Goal: Contribute content: Contribute content

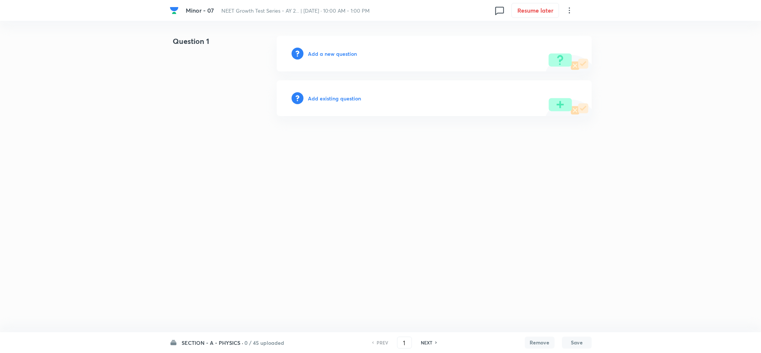
click at [213, 341] on h6 "SECTION - A - PHYSICS ·" at bounding box center [213, 342] width 62 height 8
click at [136, 152] on html "Minor - 07 NEET Growth Test Series - AY 2... | Aug 31, 2025 · 10:00 AM - 1:00 P…" at bounding box center [380, 76] width 761 height 152
click at [185, 139] on html "Minor - 07 NEET Growth Test Series - AY 2... | Aug 31, 2025 · 10:00 AM - 1:00 P…" at bounding box center [380, 76] width 761 height 152
click at [202, 308] on h6 "SECTION - C - ZOOLOGY" at bounding box center [216, 306] width 68 height 8
type input "136"
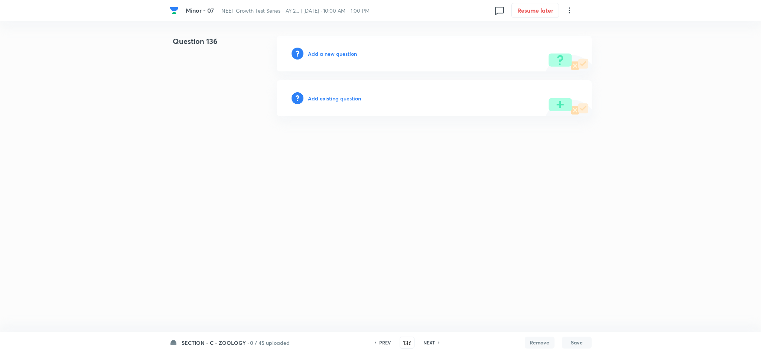
click at [331, 53] on h6 "Add a new question" at bounding box center [332, 54] width 49 height 8
click at [331, 53] on h6 "Choose a question type" at bounding box center [336, 54] width 57 height 8
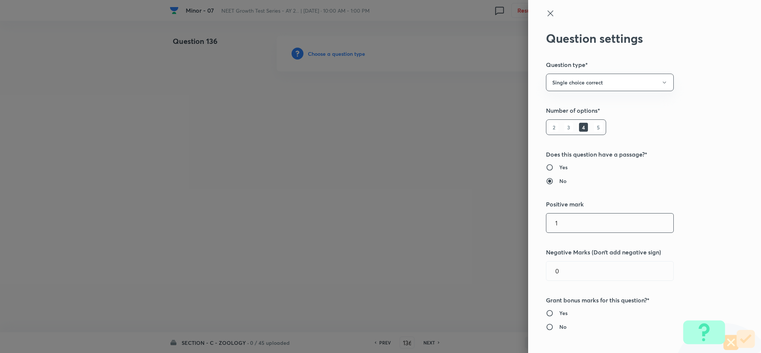
click at [576, 224] on input "1" at bounding box center [610, 222] width 127 height 19
type input "4"
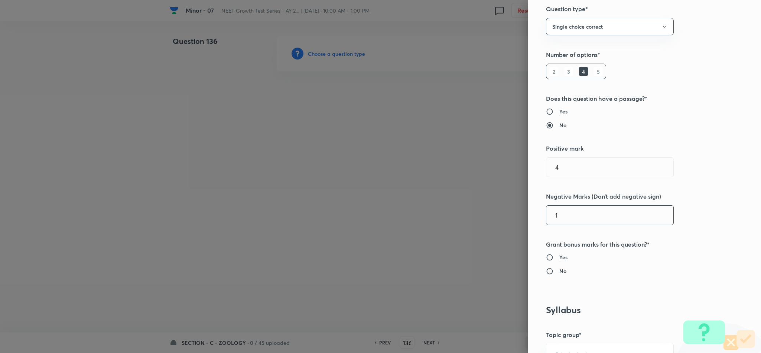
type input "1"
click at [560, 270] on h6 "No" at bounding box center [563, 271] width 7 height 8
click at [556, 270] on input "No" at bounding box center [552, 270] width 13 height 7
radio input "true"
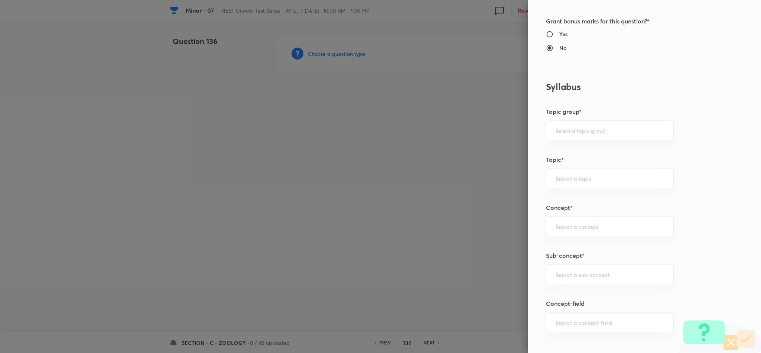
scroll to position [334, 0]
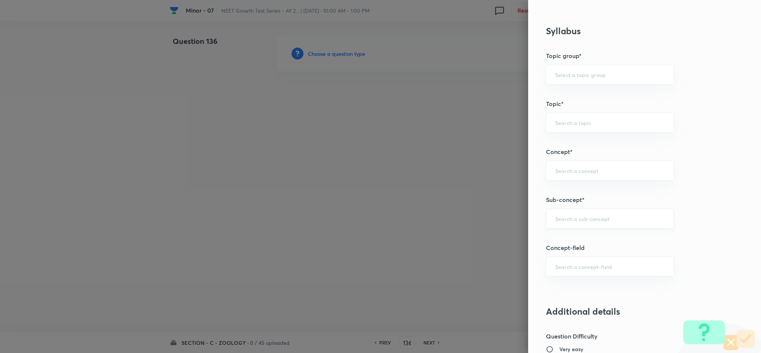
click at [596, 225] on div "​" at bounding box center [610, 218] width 128 height 20
type input "Locomotion & Movement"
type input "Biology"
type input "Human Physiology"
type input "Locomotion & Movement"
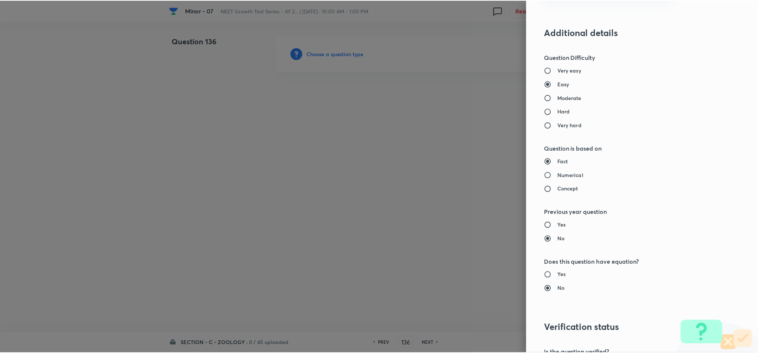
scroll to position [712, 0]
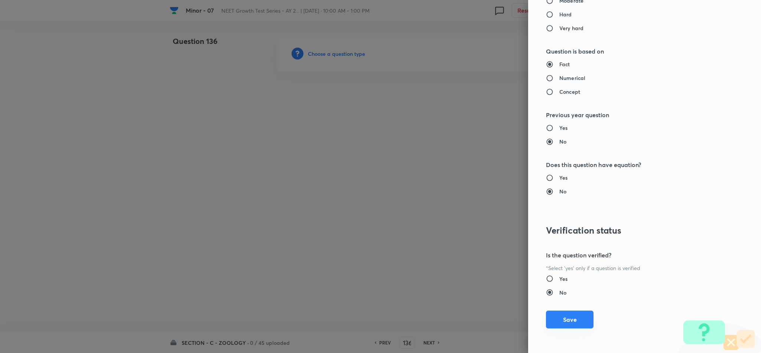
click at [577, 312] on button "Save" at bounding box center [570, 319] width 48 height 18
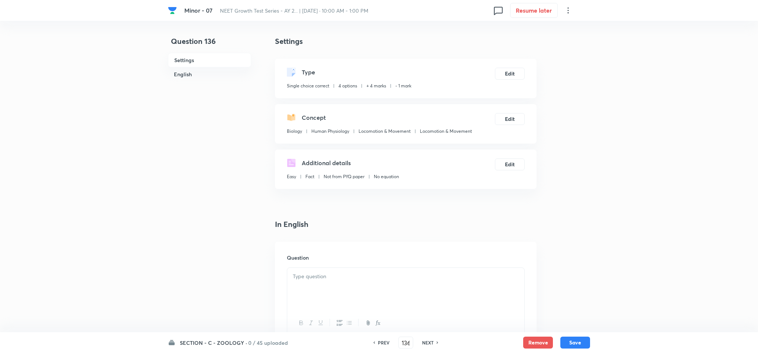
click at [359, 286] on div at bounding box center [405, 289] width 237 height 42
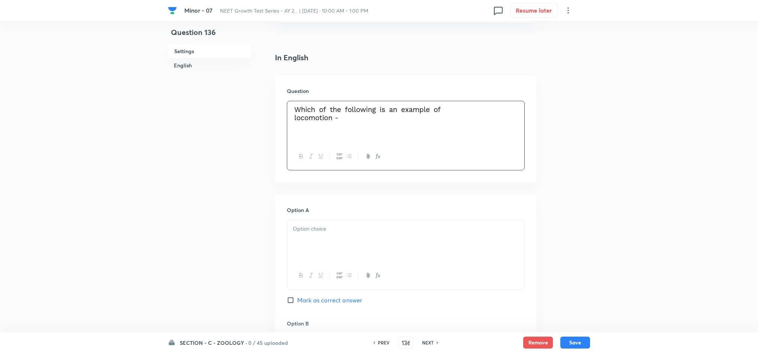
scroll to position [167, 0]
click at [322, 227] on p at bounding box center [406, 228] width 226 height 9
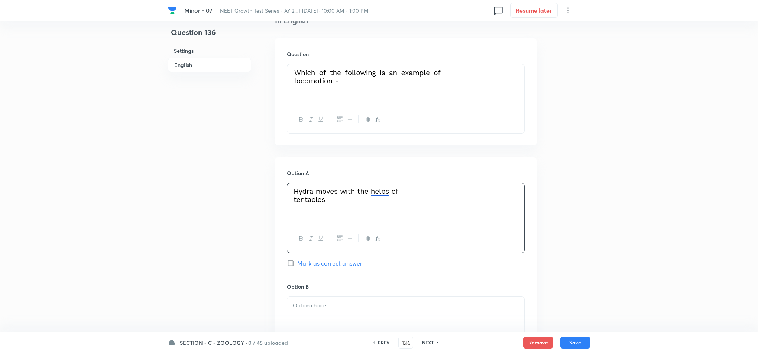
scroll to position [223, 0]
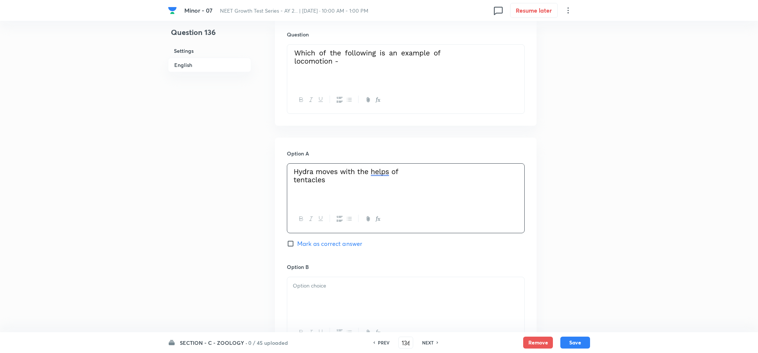
click at [317, 244] on span "Mark as correct answer" at bounding box center [329, 243] width 65 height 9
click at [297, 244] on input "Mark as correct answer" at bounding box center [292, 243] width 10 height 7
checkbox input "true"
click at [336, 300] on div at bounding box center [405, 298] width 237 height 42
drag, startPoint x: 406, startPoint y: 179, endPoint x: 335, endPoint y: 185, distance: 70.5
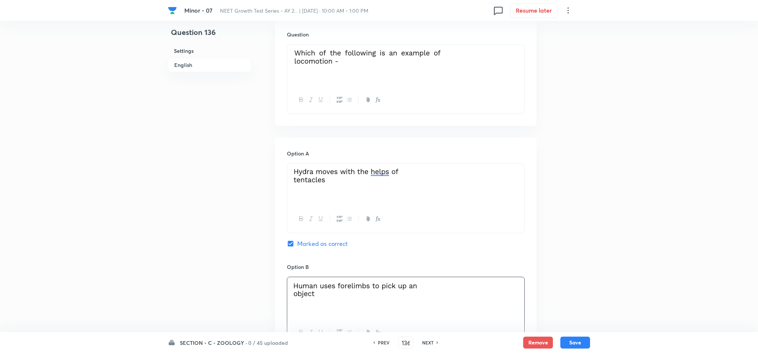
click at [335, 185] on p at bounding box center [406, 176] width 226 height 17
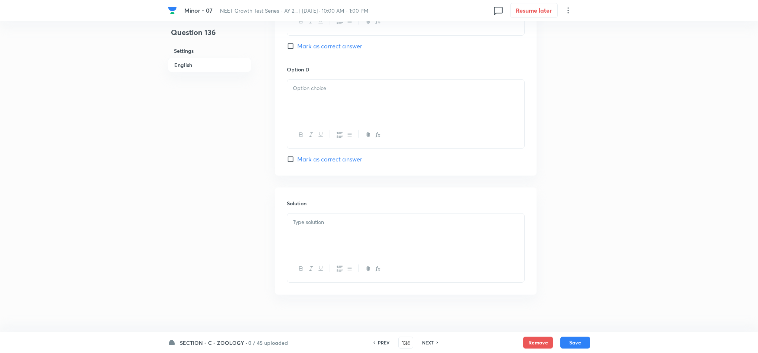
scroll to position [655, 0]
click at [359, 221] on div at bounding box center [405, 227] width 237 height 42
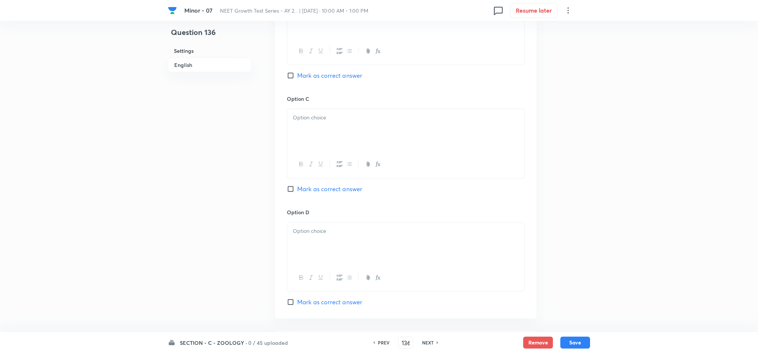
scroll to position [488, 0]
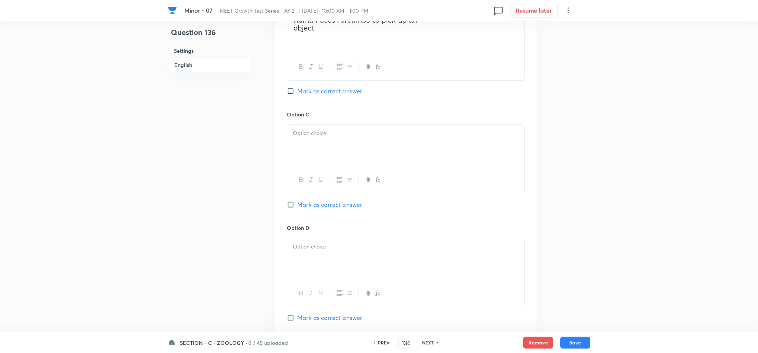
click at [360, 142] on div at bounding box center [405, 145] width 237 height 42
click at [331, 260] on div at bounding box center [405, 259] width 237 height 42
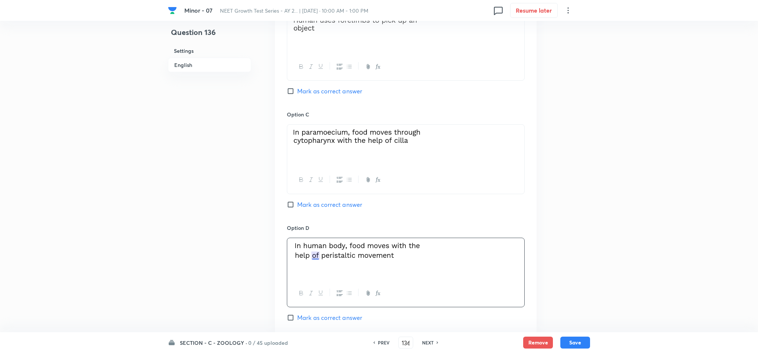
click at [577, 339] on button "Save" at bounding box center [575, 342] width 30 height 12
type input "137"
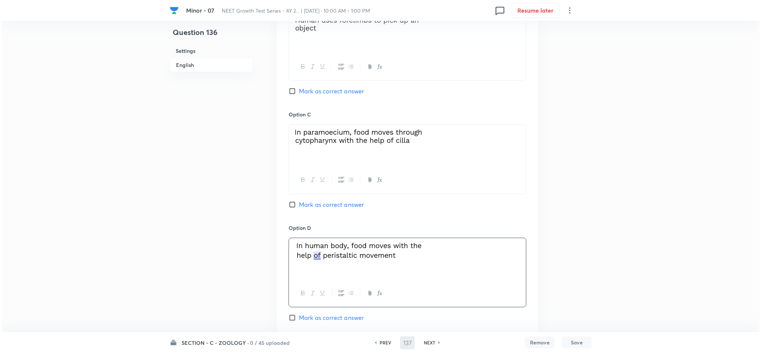
scroll to position [0, 0]
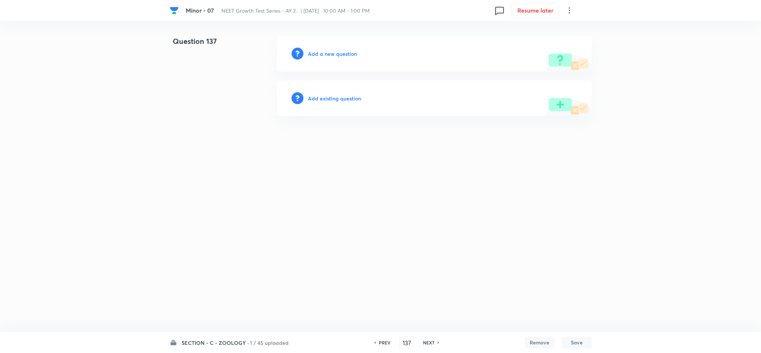
click at [325, 51] on h6 "Add a new question" at bounding box center [332, 54] width 49 height 8
click at [325, 51] on h6 "Choose a question type" at bounding box center [336, 54] width 57 height 8
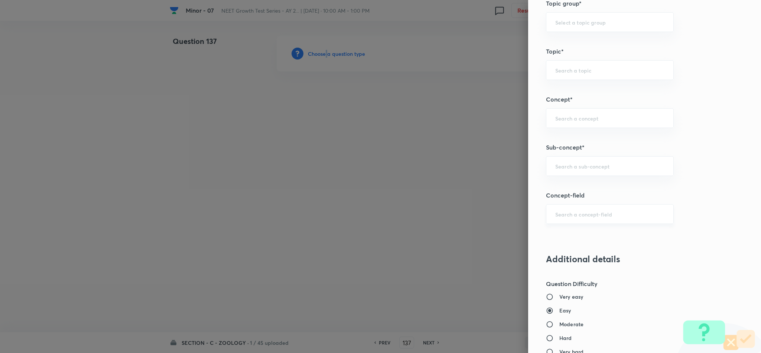
scroll to position [390, 0]
click at [555, 165] on input "text" at bounding box center [609, 162] width 109 height 7
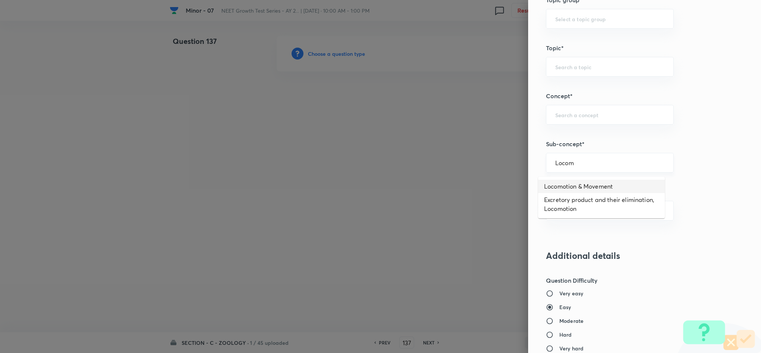
type input "Locomotion & Movement"
type input "Biology"
type input "Human Physiology"
type input "Locomotion & Movement"
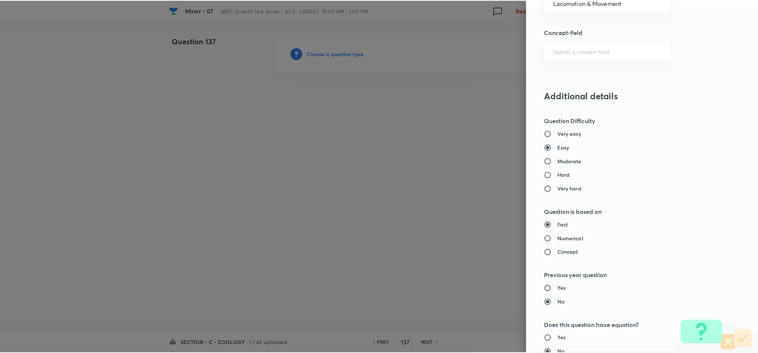
scroll to position [712, 0]
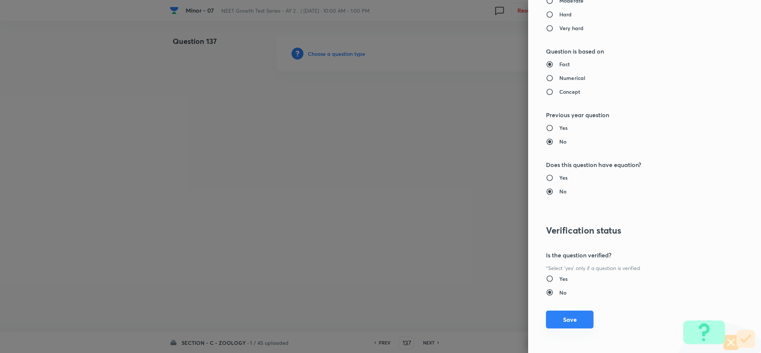
click at [569, 320] on button "Save" at bounding box center [570, 319] width 48 height 18
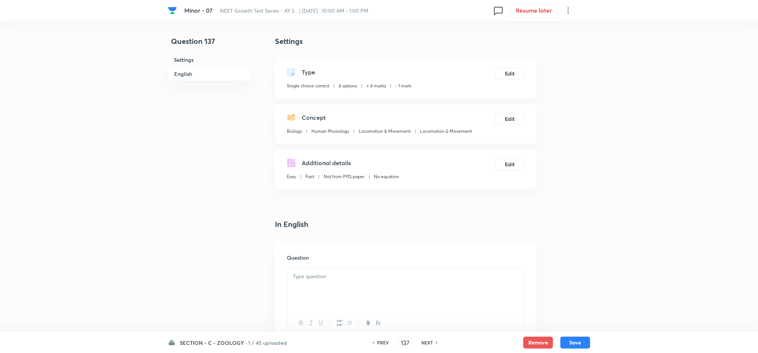
click at [349, 284] on div at bounding box center [405, 289] width 237 height 42
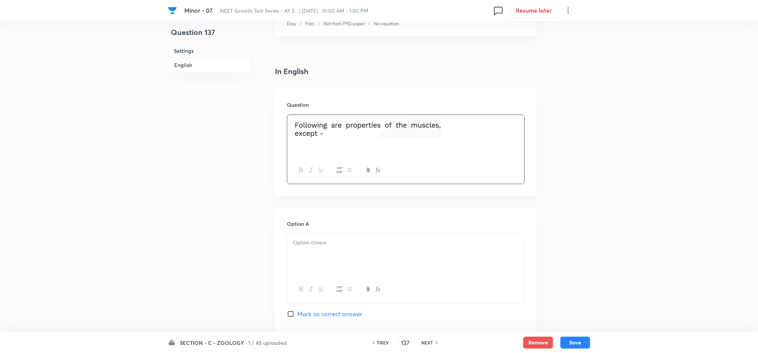
scroll to position [223, 0]
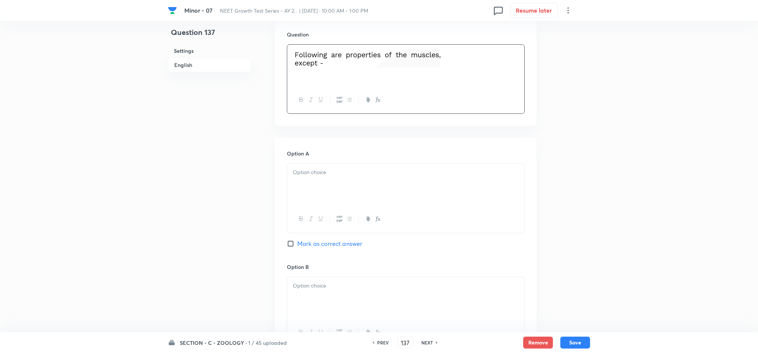
click at [307, 186] on div at bounding box center [405, 184] width 237 height 42
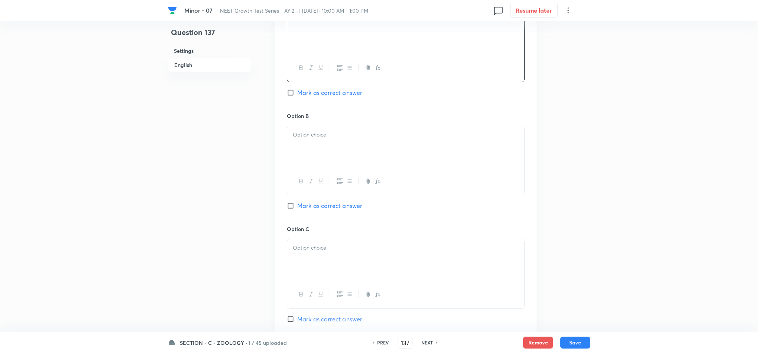
scroll to position [390, 0]
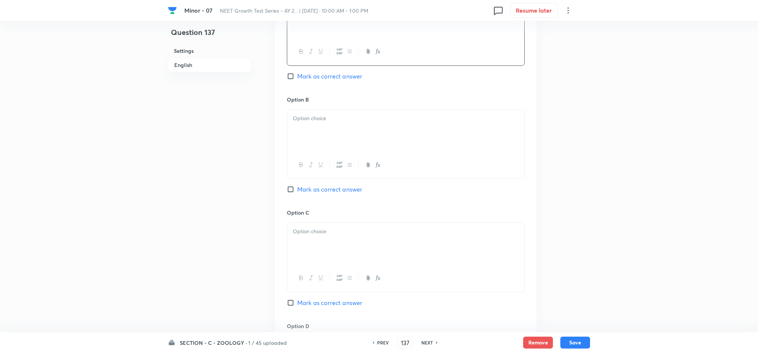
click at [325, 136] on div at bounding box center [405, 131] width 237 height 42
click at [316, 71] on div "Option A Mark as correct answer" at bounding box center [406, 38] width 238 height 113
click at [315, 74] on span "Mark as correct answer" at bounding box center [329, 76] width 65 height 9
click at [297, 74] on input "Mark as correct answer" at bounding box center [292, 75] width 10 height 7
checkbox input "true"
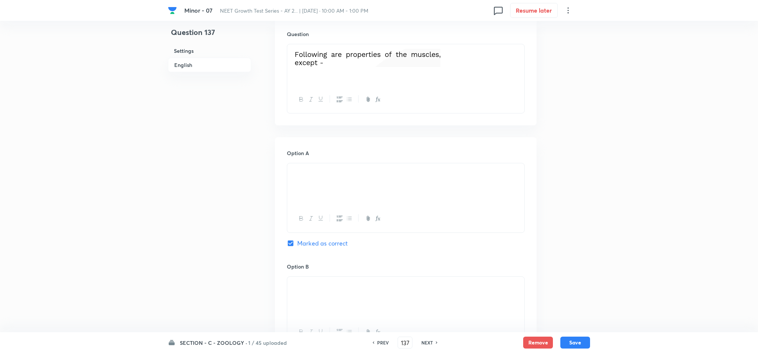
scroll to position [223, 0]
drag, startPoint x: 348, startPoint y: 174, endPoint x: 292, endPoint y: 155, distance: 58.7
click at [292, 155] on div "Option A Marked as correct" at bounding box center [406, 205] width 238 height 113
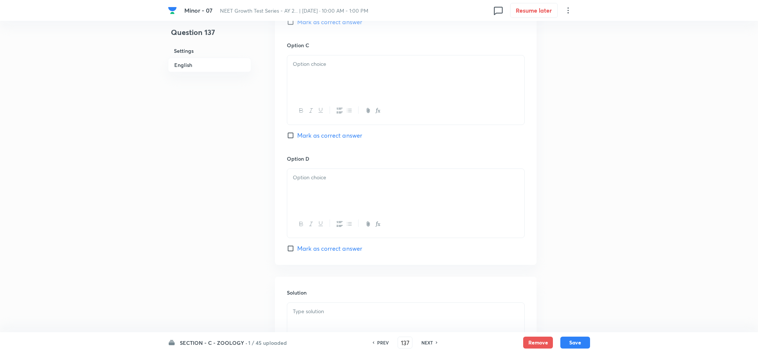
scroll to position [655, 0]
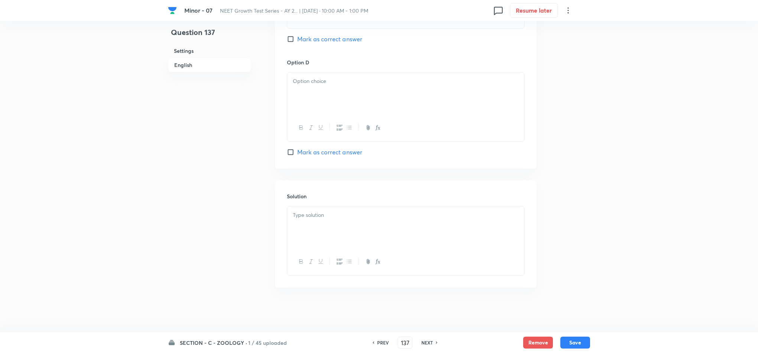
click at [359, 242] on div at bounding box center [405, 227] width 237 height 42
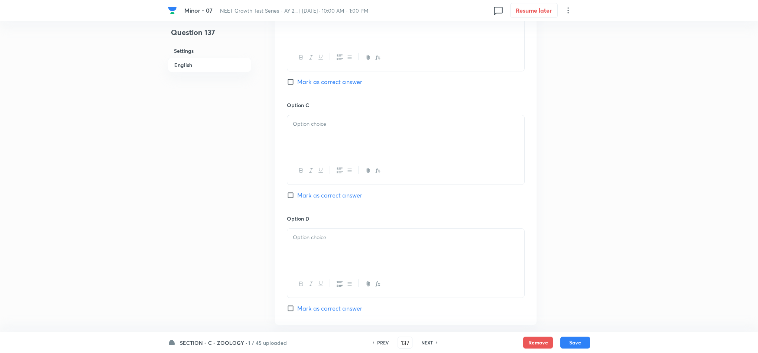
scroll to position [488, 0]
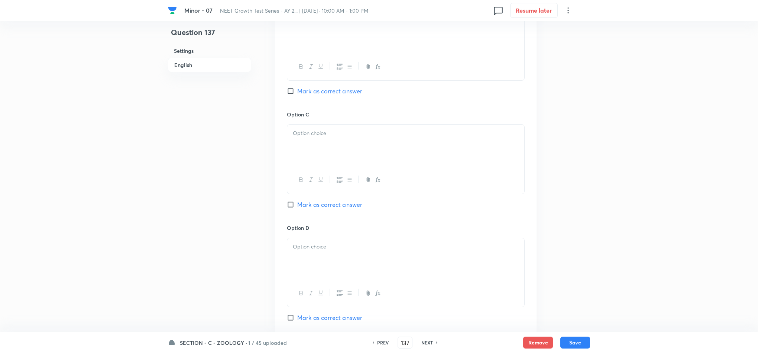
click at [322, 134] on p at bounding box center [406, 133] width 226 height 9
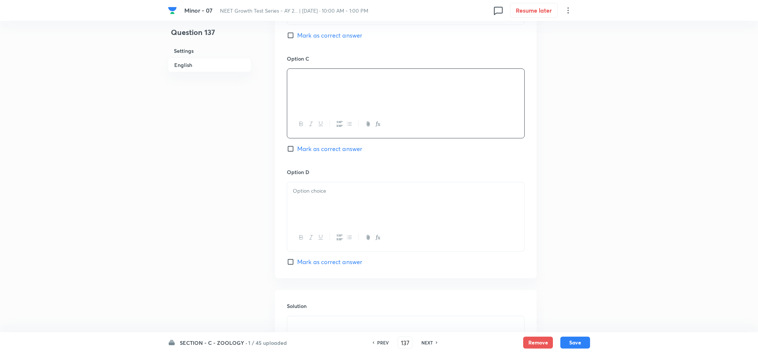
click at [323, 199] on div at bounding box center [405, 203] width 237 height 42
click at [578, 340] on button "Save" at bounding box center [575, 342] width 30 height 12
type input "138"
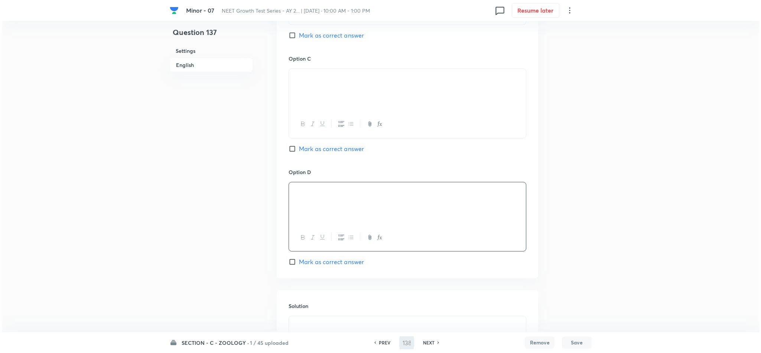
scroll to position [0, 0]
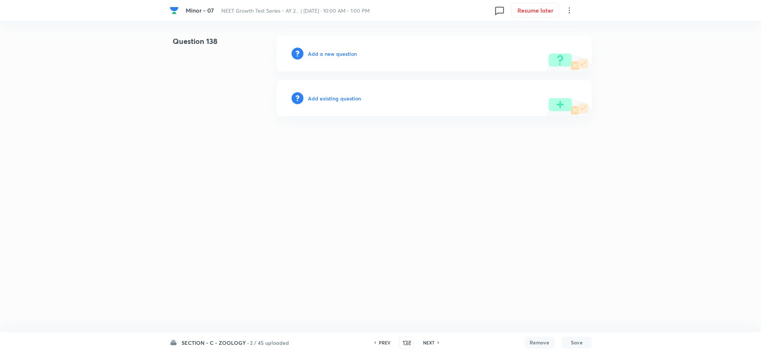
click at [336, 53] on h6 "Add a new question" at bounding box center [332, 54] width 49 height 8
click at [336, 53] on h6 "Choose a question type" at bounding box center [336, 54] width 57 height 8
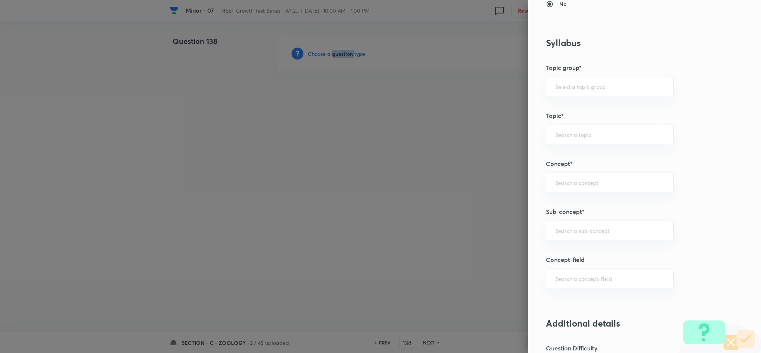
scroll to position [334, 0]
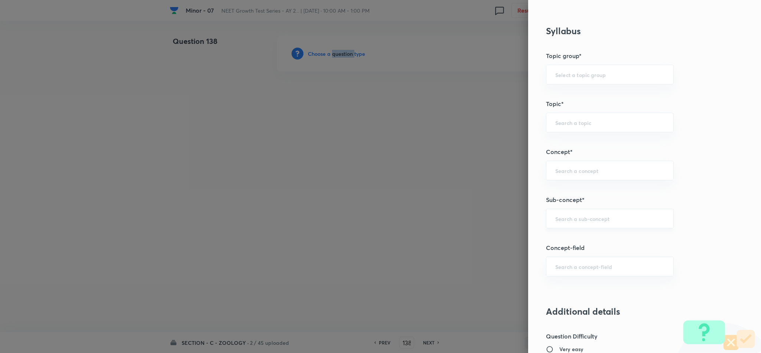
click at [554, 215] on div "​" at bounding box center [610, 218] width 128 height 20
type input "Locomotion & Movement"
type input "Biology"
type input "Human Physiology"
type input "Locomotion & Movement"
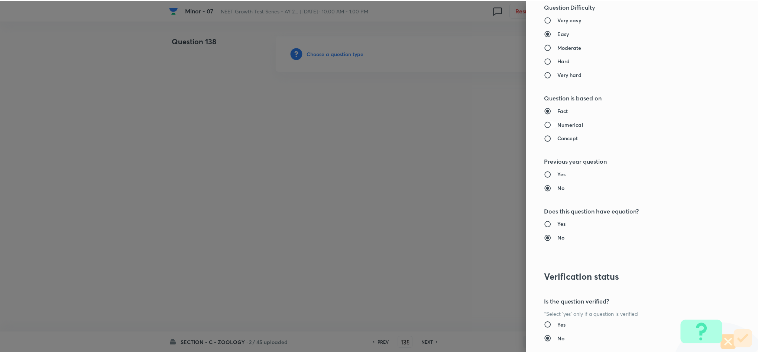
scroll to position [712, 0]
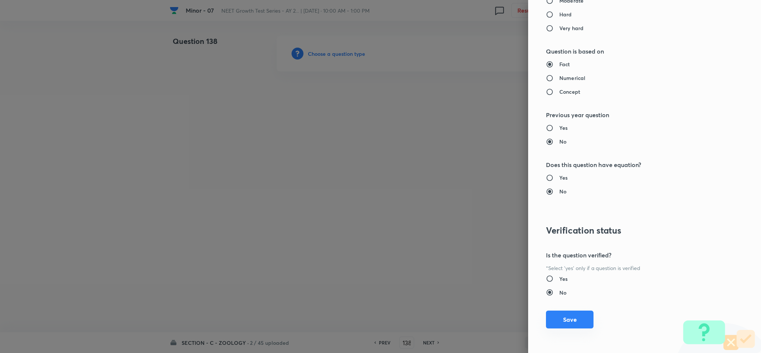
click at [549, 320] on button "Save" at bounding box center [570, 319] width 48 height 18
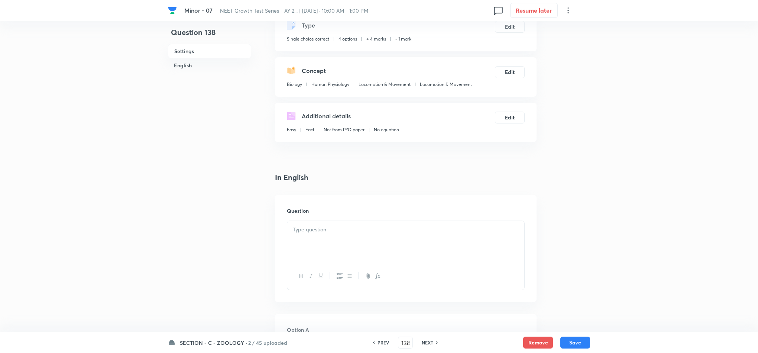
scroll to position [111, 0]
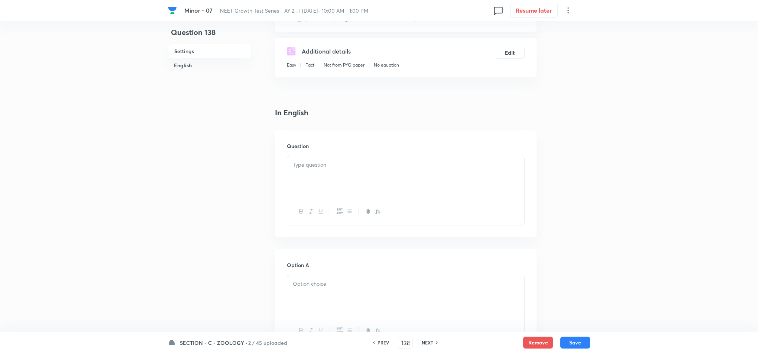
click at [350, 173] on div at bounding box center [405, 177] width 237 height 42
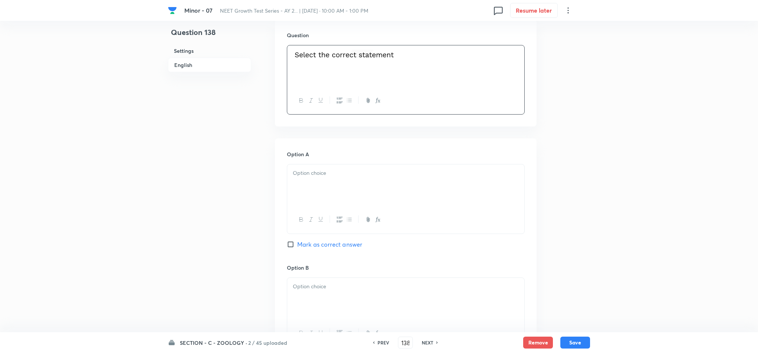
scroll to position [223, 0]
click at [346, 176] on p at bounding box center [406, 172] width 226 height 9
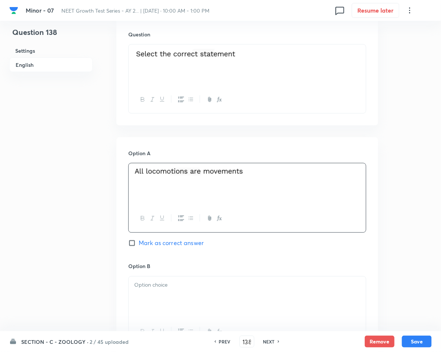
click at [170, 242] on span "Mark as correct answer" at bounding box center [171, 243] width 65 height 9
click at [139, 242] on input "Mark as correct answer" at bounding box center [133, 243] width 10 height 7
checkbox input "true"
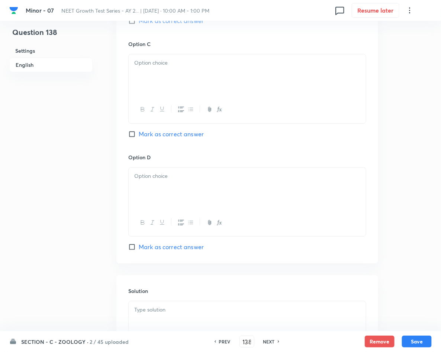
scroll to position [656, 0]
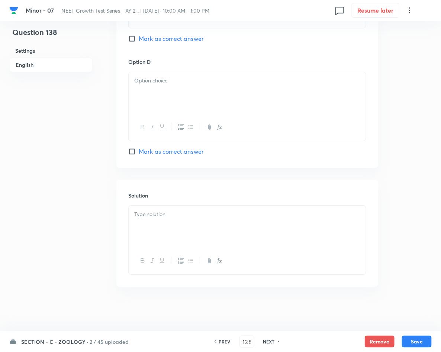
click at [201, 222] on div at bounding box center [247, 227] width 237 height 42
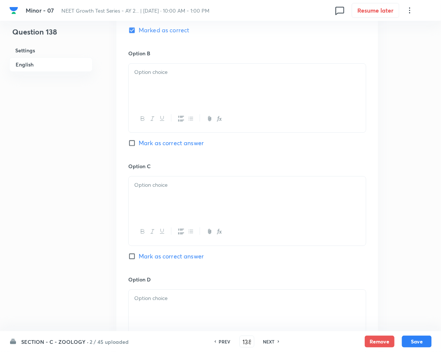
scroll to position [433, 0]
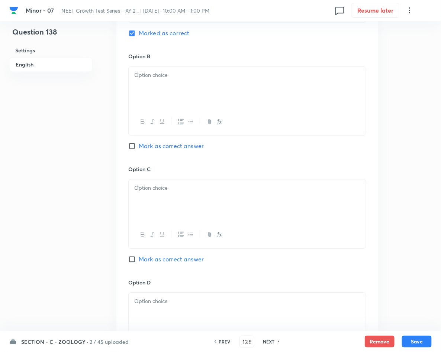
click at [191, 102] on div at bounding box center [247, 88] width 237 height 42
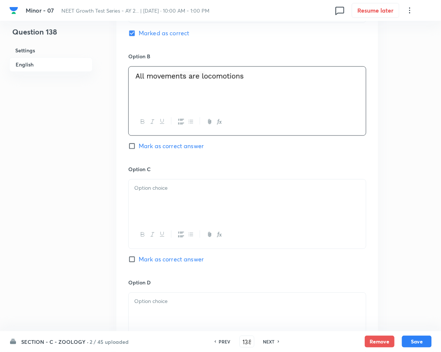
click at [243, 210] on div at bounding box center [247, 201] width 237 height 42
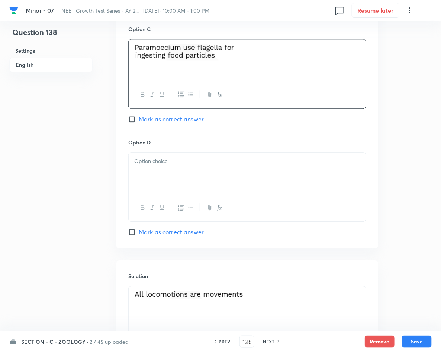
scroll to position [600, 0]
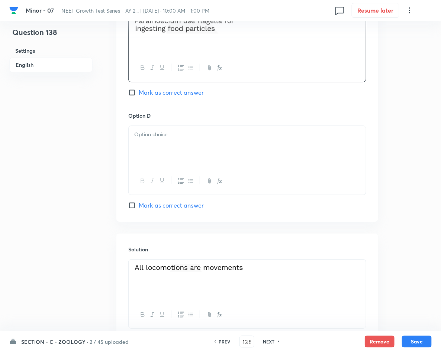
click at [163, 133] on p at bounding box center [247, 134] width 226 height 9
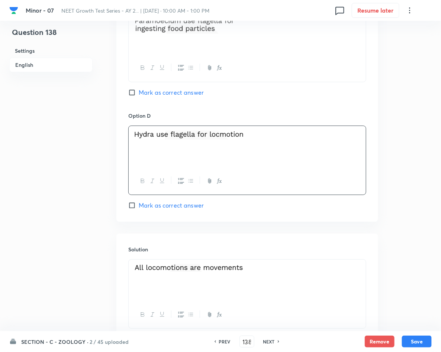
click at [415, 342] on button "Save" at bounding box center [417, 342] width 30 height 12
type input "139"
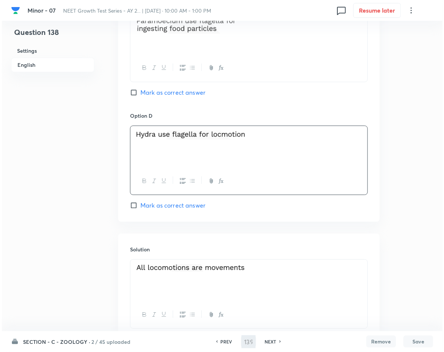
scroll to position [0, 0]
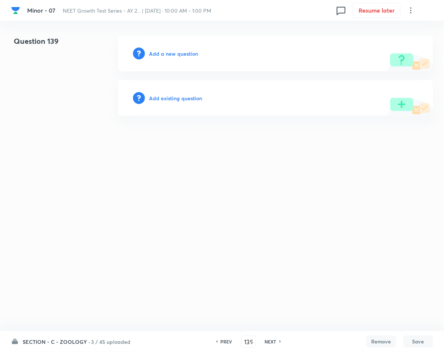
click at [174, 53] on h6 "Add a new question" at bounding box center [173, 54] width 49 height 8
click at [174, 53] on h6 "Choose a question type" at bounding box center [177, 54] width 57 height 8
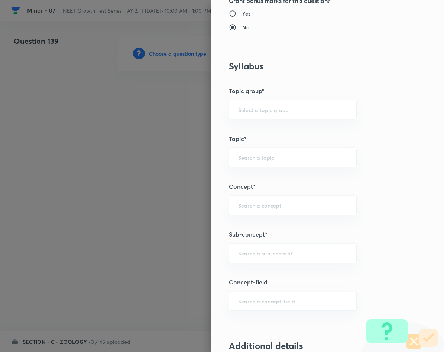
scroll to position [390, 0]
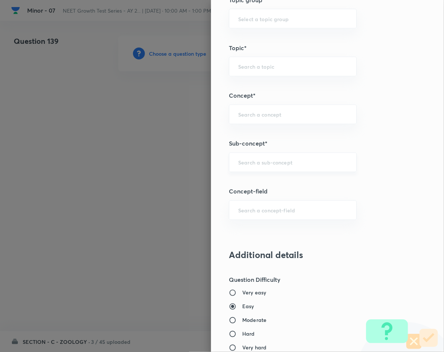
click at [290, 165] on input "text" at bounding box center [292, 162] width 109 height 7
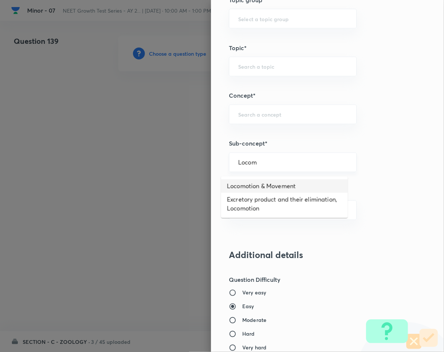
type input "Locomotion & Movement"
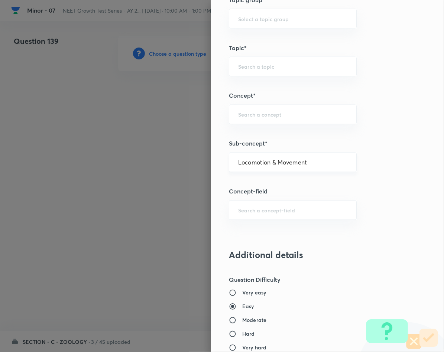
type input "Biology"
type input "Human Physiology"
type input "Locomotion & Movement"
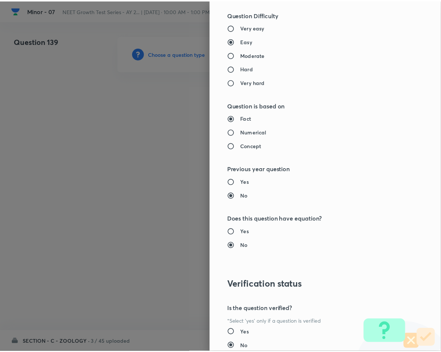
scroll to position [713, 0]
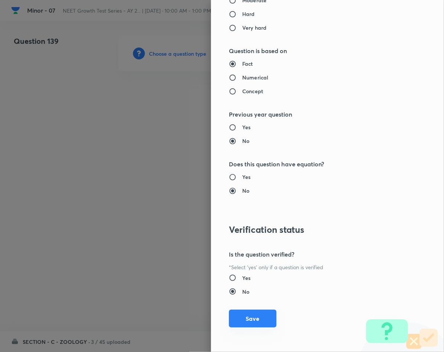
click at [248, 320] on button "Save" at bounding box center [253, 319] width 48 height 18
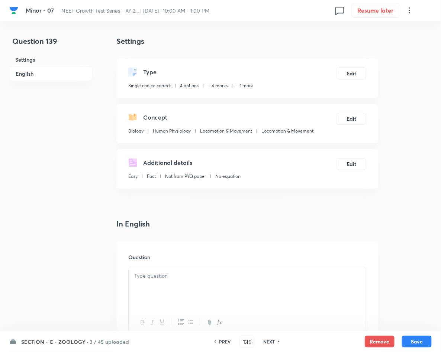
click at [179, 276] on p at bounding box center [247, 276] width 226 height 9
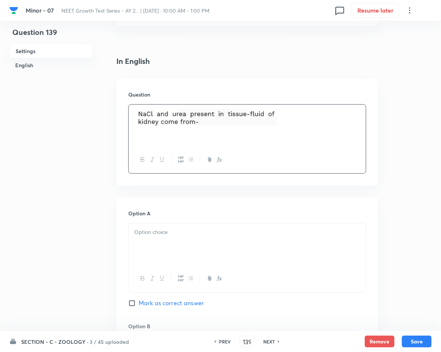
scroll to position [167, 0]
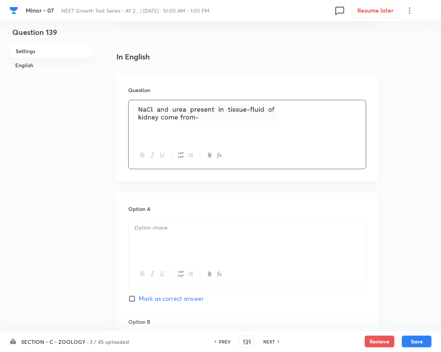
click at [218, 250] on div at bounding box center [247, 240] width 237 height 42
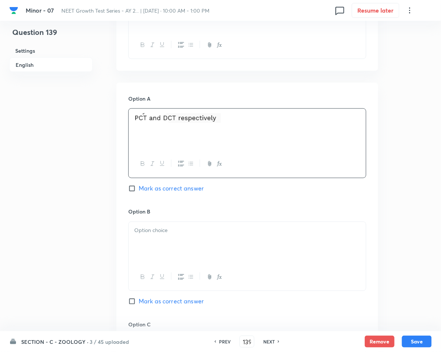
scroll to position [279, 0]
click at [194, 230] on p at bounding box center [247, 230] width 226 height 9
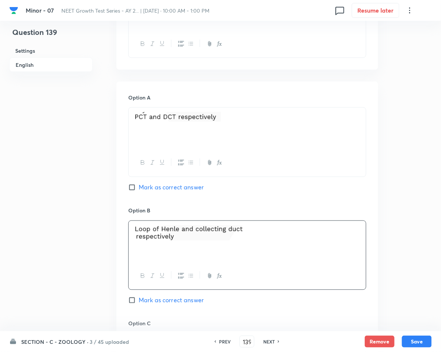
click at [169, 301] on span "Mark as correct answer" at bounding box center [171, 300] width 65 height 9
click at [139, 301] on input "Mark as correct answer" at bounding box center [133, 300] width 10 height 7
checkbox input "true"
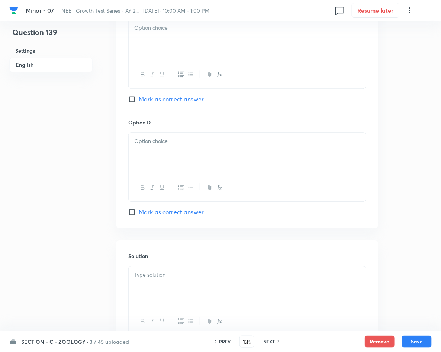
scroll to position [613, 0]
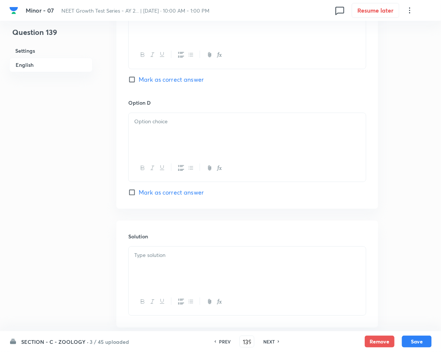
click at [179, 279] on div at bounding box center [247, 268] width 237 height 42
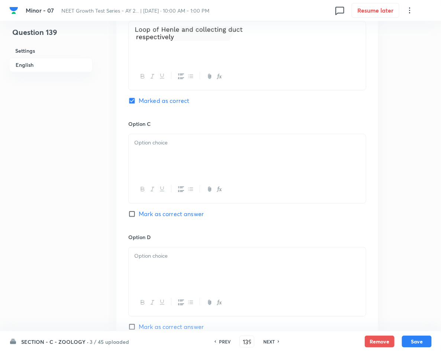
scroll to position [446, 0]
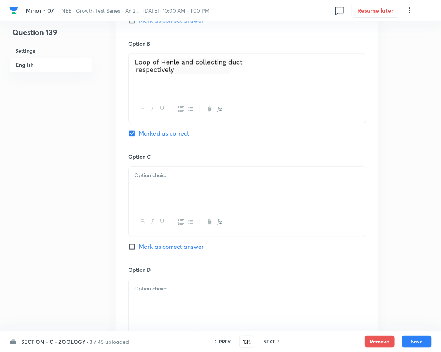
click at [190, 184] on div at bounding box center [247, 188] width 237 height 42
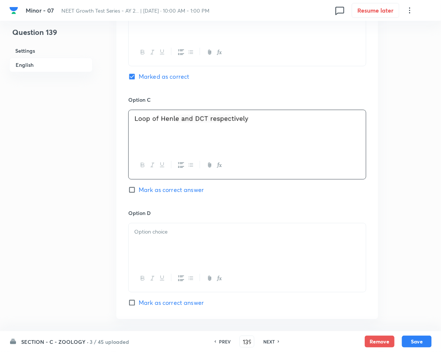
scroll to position [557, 0]
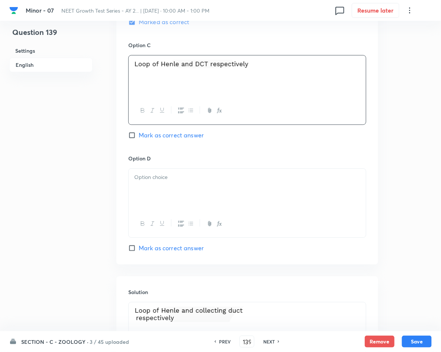
click at [171, 189] on div at bounding box center [247, 190] width 237 height 42
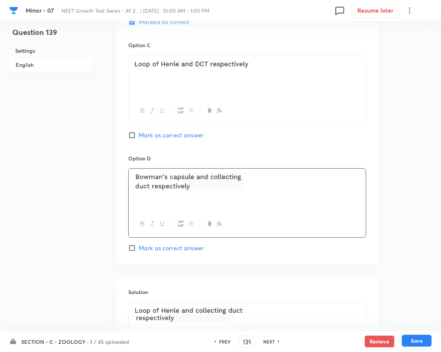
click at [414, 338] on button "Save" at bounding box center [417, 341] width 30 height 12
type input "140"
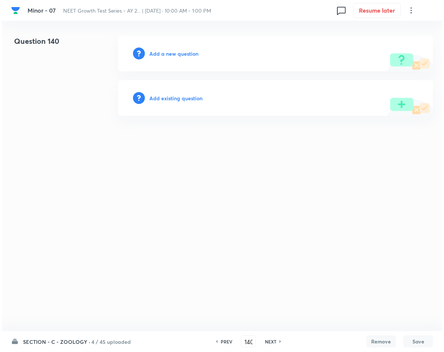
scroll to position [0, 0]
click at [174, 53] on h6 "Add a new question" at bounding box center [173, 54] width 49 height 8
click at [174, 53] on h6 "Choose a question type" at bounding box center [177, 54] width 57 height 8
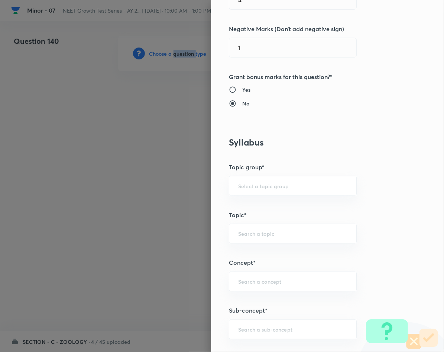
scroll to position [334, 0]
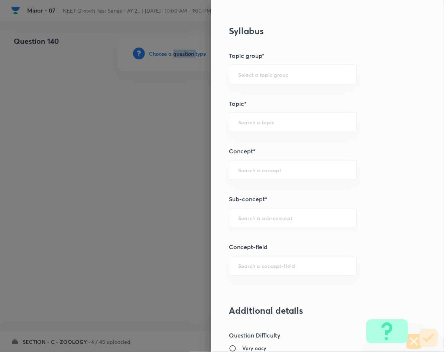
click at [291, 224] on div "​" at bounding box center [293, 218] width 128 height 20
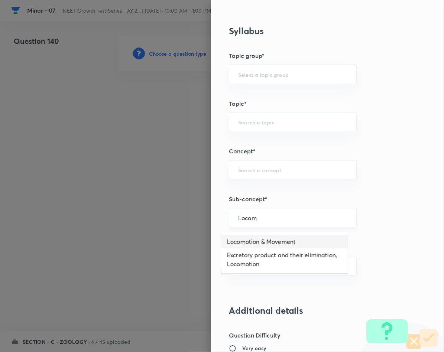
type input "Locomotion & Movement"
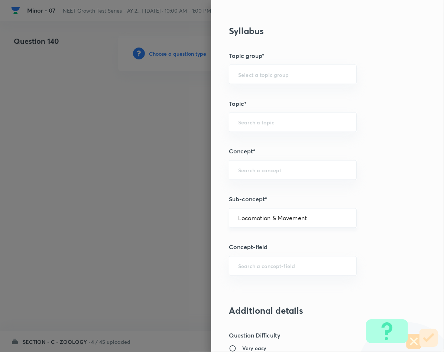
type input "Biology"
type input "Human Physiology"
type input "Locomotion & Movement"
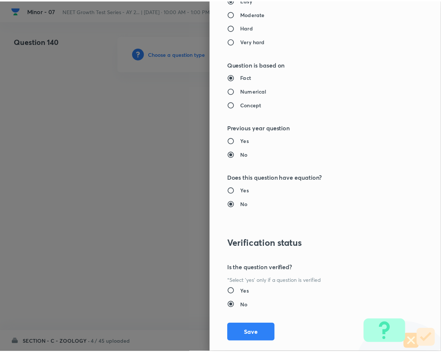
scroll to position [713, 0]
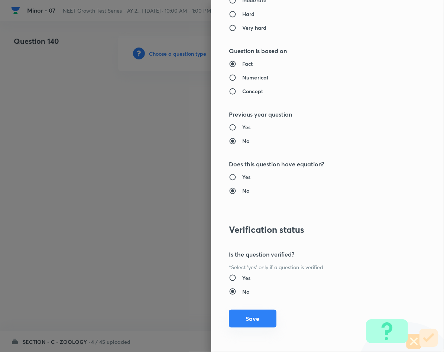
click at [239, 322] on button "Save" at bounding box center [253, 319] width 48 height 18
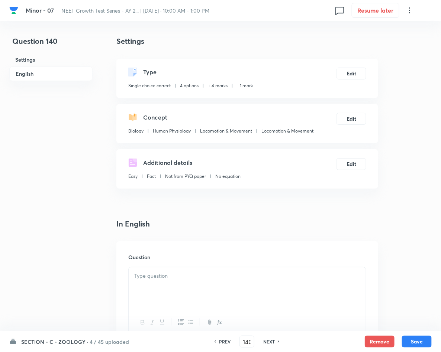
click at [243, 279] on p at bounding box center [247, 276] width 226 height 9
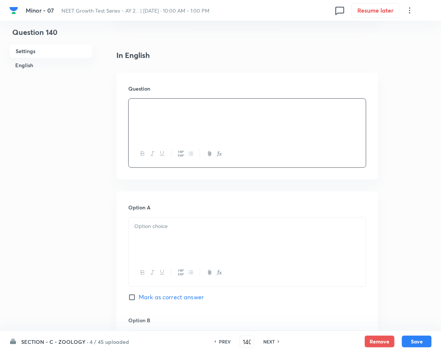
scroll to position [223, 0]
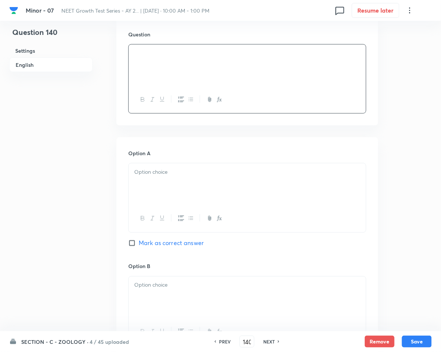
click at [180, 187] on div at bounding box center [247, 184] width 237 height 42
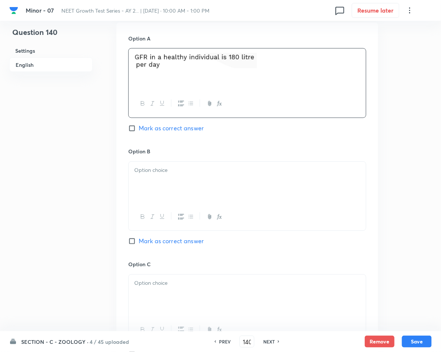
scroll to position [390, 0]
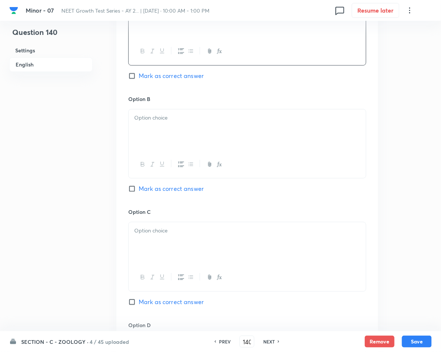
click at [220, 108] on div "Option B [PERSON_NAME] as correct answer" at bounding box center [247, 151] width 238 height 113
click at [230, 118] on p at bounding box center [247, 118] width 226 height 9
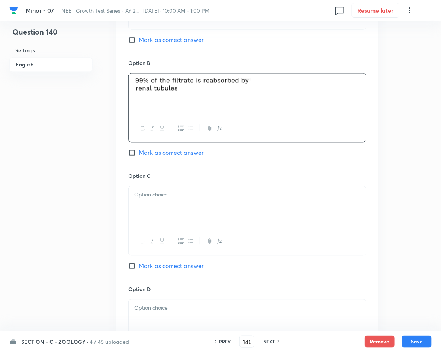
scroll to position [446, 0]
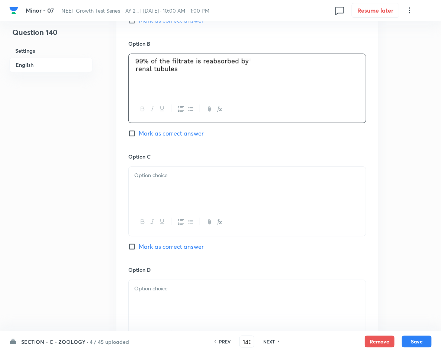
click at [214, 200] on div at bounding box center [247, 188] width 237 height 42
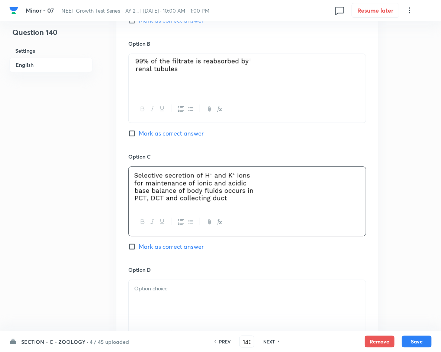
click at [275, 310] on div at bounding box center [247, 301] width 237 height 42
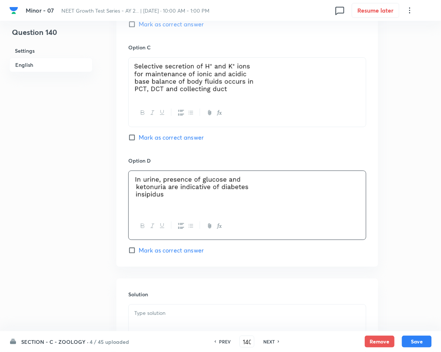
scroll to position [613, 0]
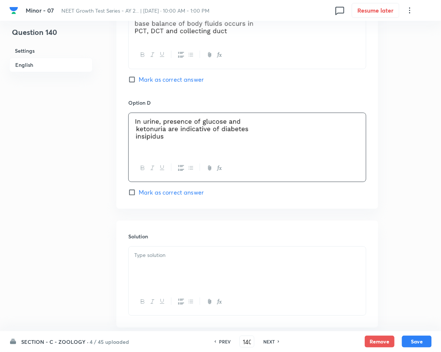
click at [191, 189] on span "Mark as correct answer" at bounding box center [171, 192] width 65 height 9
click at [139, 189] on input "Mark as correct answer" at bounding box center [133, 192] width 10 height 7
checkbox input "true"
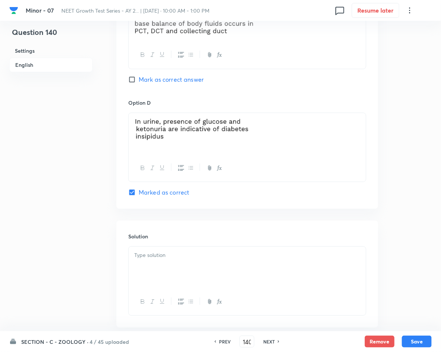
click at [216, 259] on p at bounding box center [247, 255] width 226 height 9
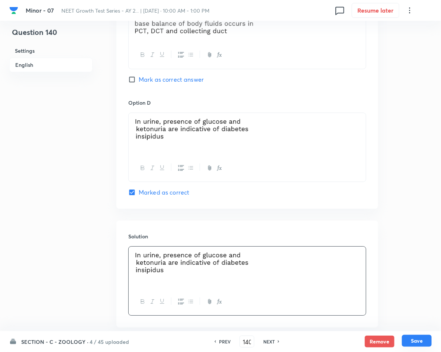
click at [414, 340] on button "Save" at bounding box center [417, 341] width 30 height 12
type input "141"
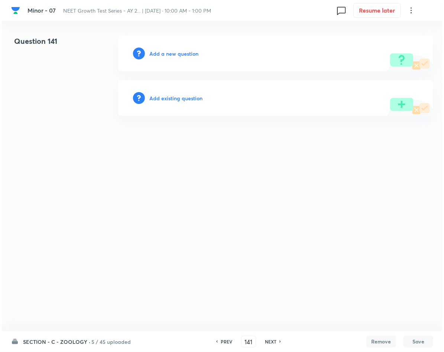
scroll to position [0, 0]
click at [160, 56] on h6 "Add a new question" at bounding box center [173, 54] width 49 height 8
click at [160, 56] on h6 "Choose a question type" at bounding box center [177, 54] width 57 height 8
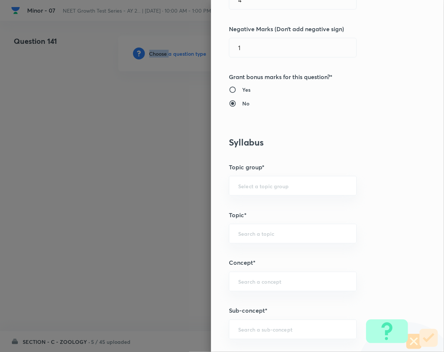
scroll to position [279, 0]
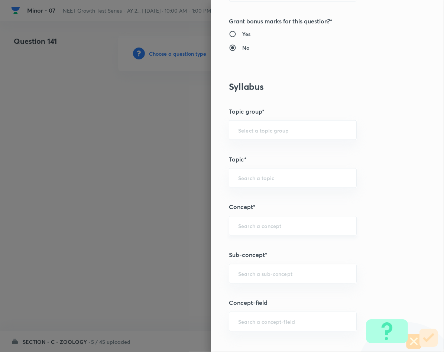
click at [275, 228] on input "text" at bounding box center [292, 226] width 109 height 7
click at [292, 271] on div "​" at bounding box center [293, 274] width 128 height 20
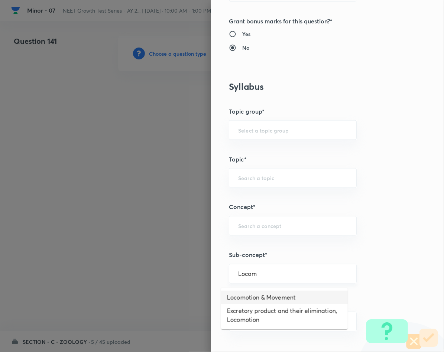
type input "Locomotion & Movement"
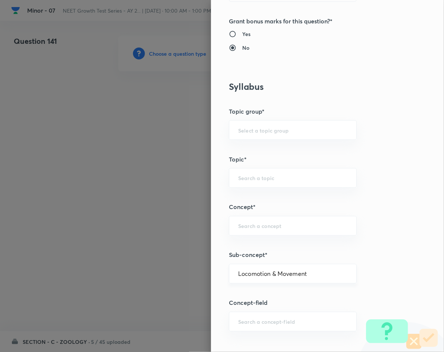
type input "Biology"
type input "Human Physiology"
type input "Locomotion & Movement"
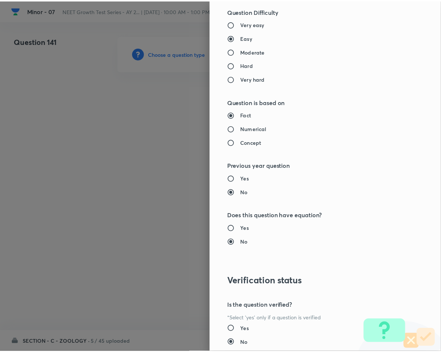
scroll to position [713, 0]
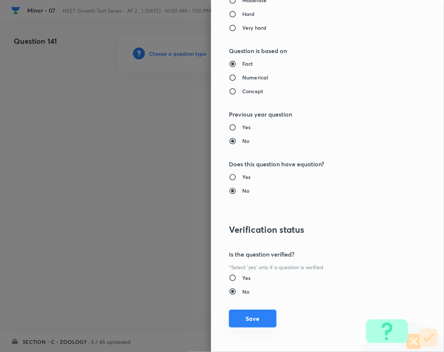
click at [248, 319] on button "Save" at bounding box center [253, 319] width 48 height 18
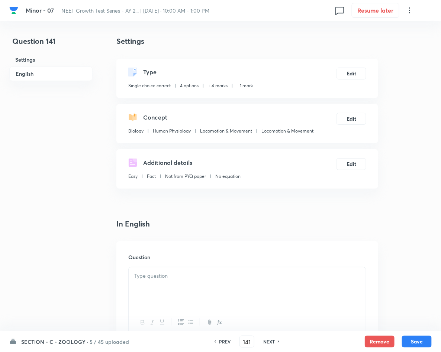
click at [209, 281] on div at bounding box center [247, 289] width 237 height 42
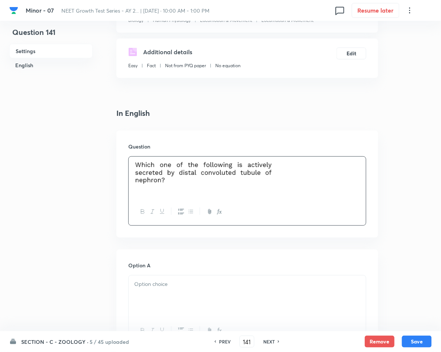
scroll to position [111, 0]
click at [239, 295] on div at bounding box center [247, 296] width 237 height 42
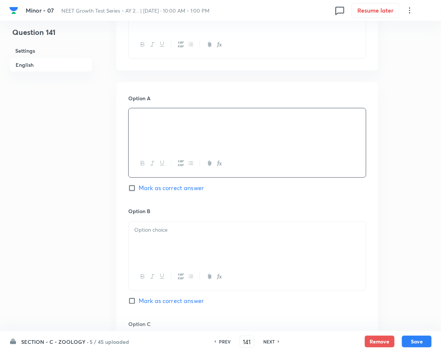
scroll to position [279, 0]
click at [169, 236] on div at bounding box center [247, 242] width 237 height 42
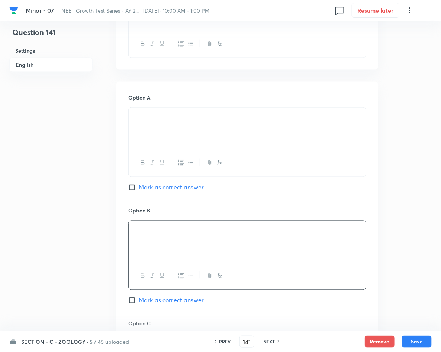
click at [181, 300] on span "Mark as correct answer" at bounding box center [171, 300] width 65 height 9
click at [139, 300] on input "Mark as correct answer" at bounding box center [133, 300] width 10 height 7
checkbox input "true"
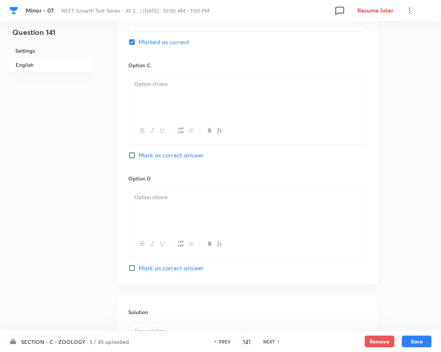
scroll to position [557, 0]
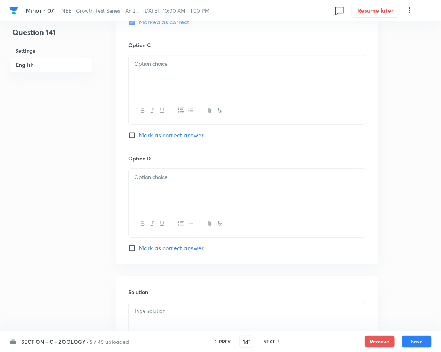
click at [193, 310] on p at bounding box center [247, 311] width 226 height 9
click at [222, 83] on div at bounding box center [247, 76] width 237 height 42
click at [240, 176] on p at bounding box center [247, 177] width 226 height 9
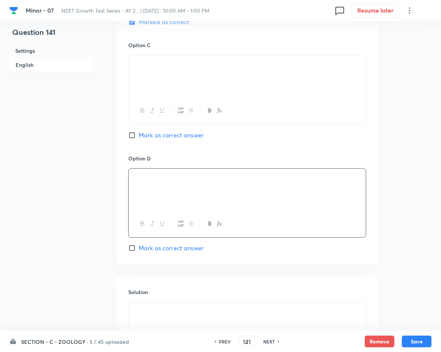
click at [413, 342] on button "Save" at bounding box center [417, 342] width 30 height 12
type input "142"
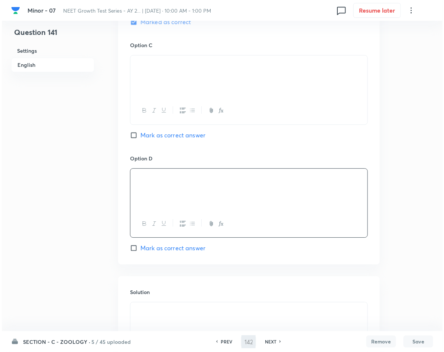
scroll to position [0, 0]
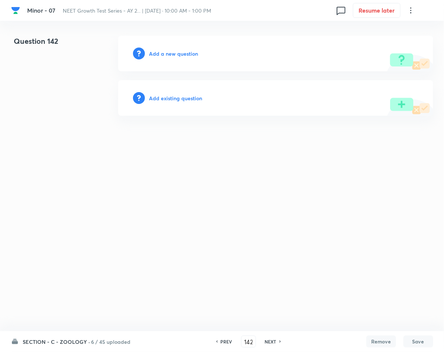
click at [172, 52] on h6 "Add a new question" at bounding box center [173, 54] width 49 height 8
click at [172, 52] on h6 "Choose a question type" at bounding box center [177, 54] width 57 height 8
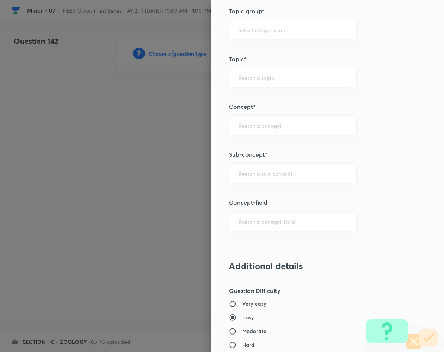
scroll to position [390, 0]
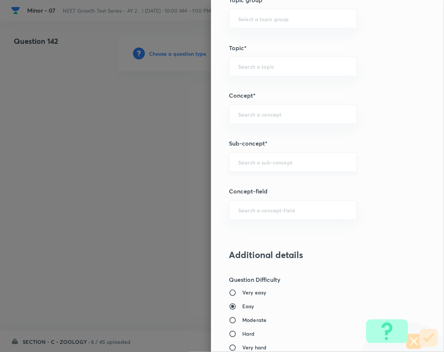
click at [289, 164] on input "text" at bounding box center [292, 162] width 109 height 7
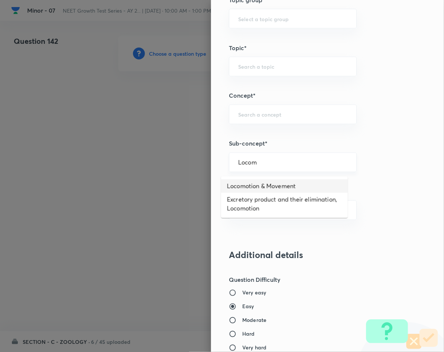
type input "Locomotion & Movement"
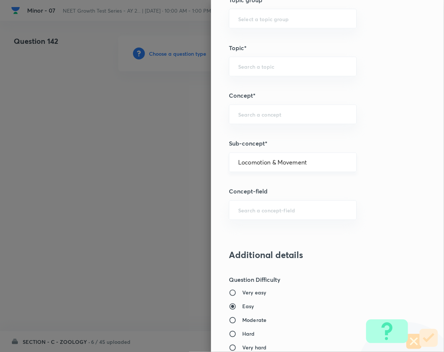
type input "Biology"
type input "Human Physiology"
type input "Locomotion & Movement"
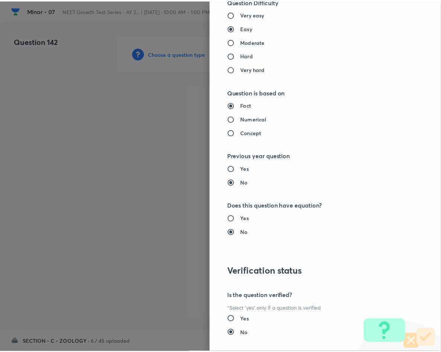
scroll to position [713, 0]
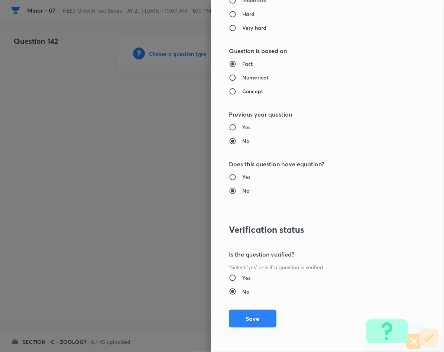
click at [251, 319] on button "Save" at bounding box center [253, 319] width 48 height 18
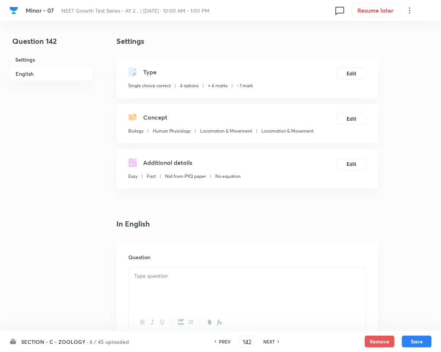
click at [210, 286] on div at bounding box center [247, 289] width 237 height 42
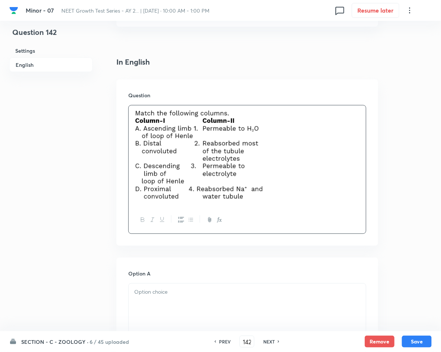
scroll to position [223, 0]
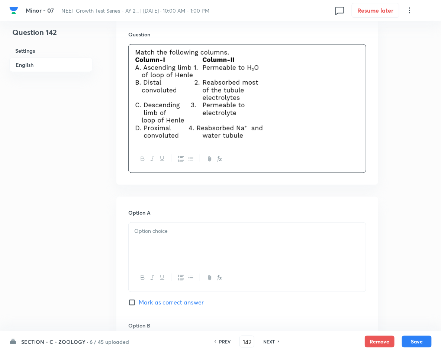
click at [164, 235] on p at bounding box center [247, 231] width 226 height 9
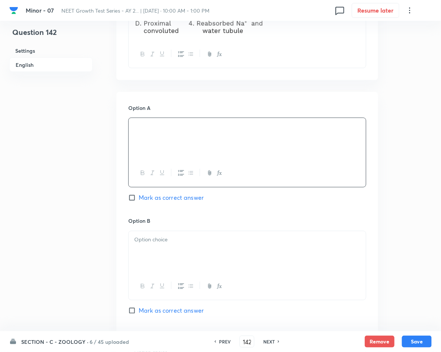
scroll to position [334, 0]
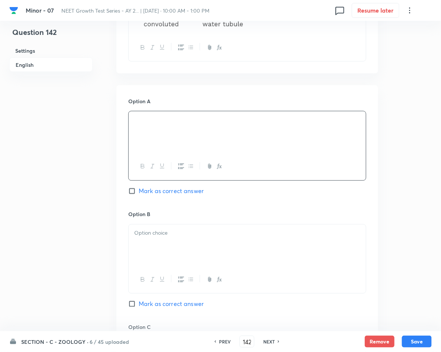
click at [191, 234] on p at bounding box center [247, 233] width 226 height 9
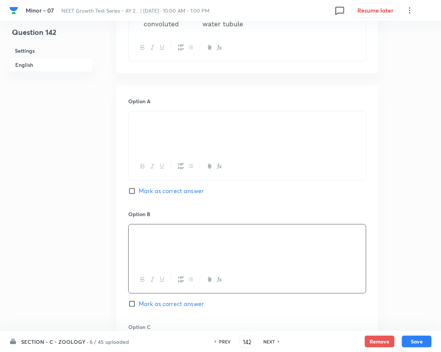
click at [161, 305] on span "Mark as correct answer" at bounding box center [171, 304] width 65 height 9
click at [139, 305] on input "Mark as correct answer" at bounding box center [133, 304] width 10 height 7
checkbox input "true"
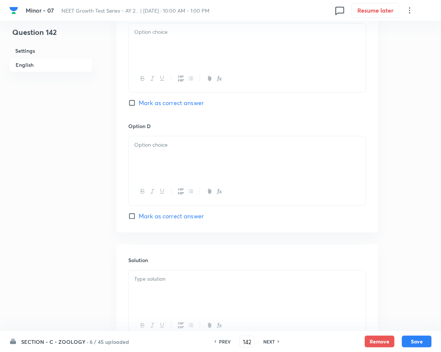
scroll to position [669, 0]
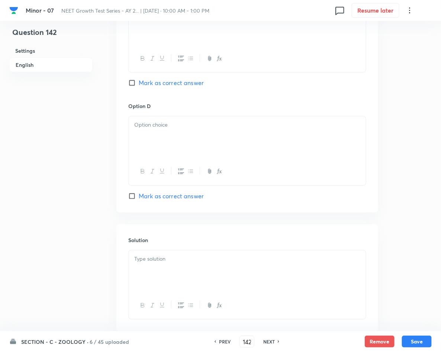
click at [147, 263] on p at bounding box center [247, 259] width 226 height 9
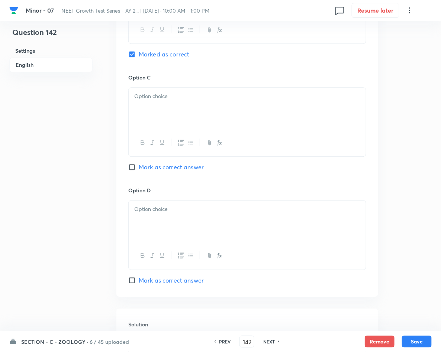
scroll to position [557, 0]
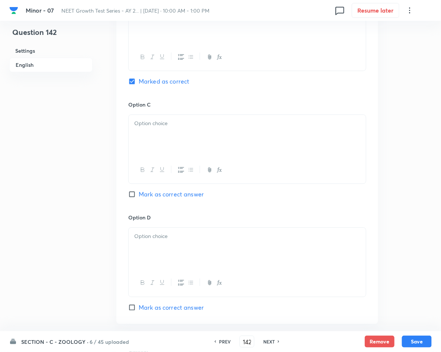
click at [210, 136] on div at bounding box center [247, 136] width 237 height 42
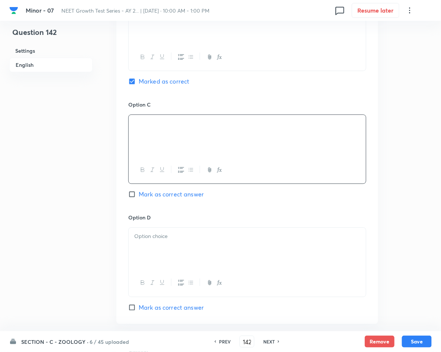
click at [224, 240] on p at bounding box center [247, 236] width 226 height 9
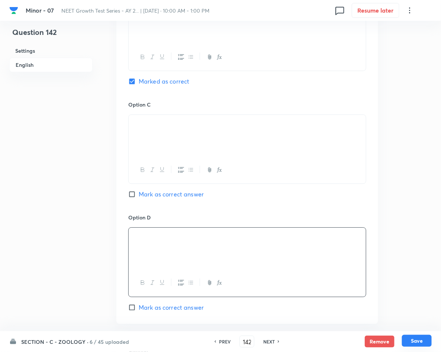
click at [422, 337] on button "Save" at bounding box center [417, 341] width 30 height 12
type input "143"
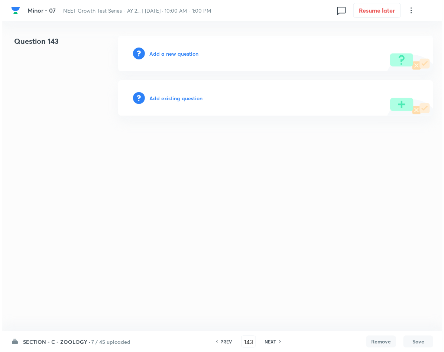
scroll to position [0, 0]
click at [183, 55] on h6 "Add a new question" at bounding box center [173, 54] width 49 height 8
click at [183, 55] on h6 "Choose a question type" at bounding box center [177, 54] width 57 height 8
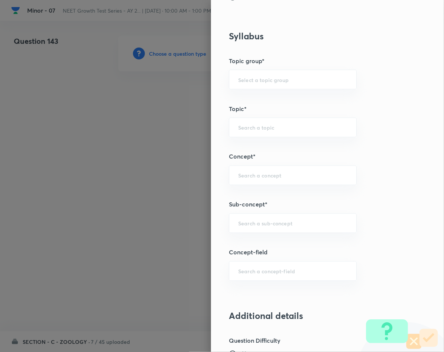
scroll to position [334, 0]
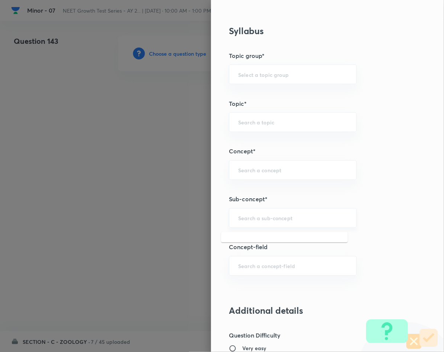
click at [311, 220] on input "text" at bounding box center [292, 218] width 109 height 7
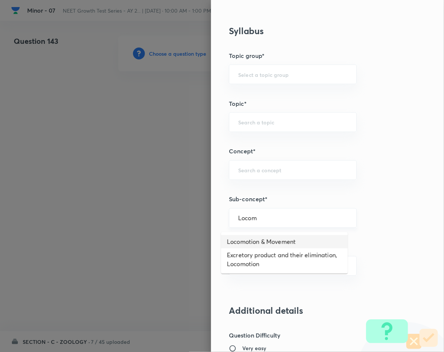
type input "Locomotion & Movement"
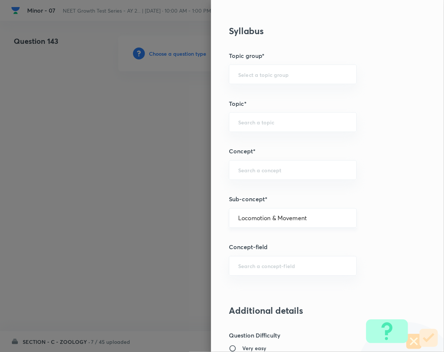
type input "Biology"
type input "Human Physiology"
type input "Locomotion & Movement"
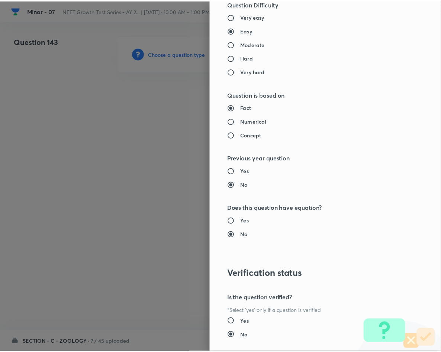
scroll to position [713, 0]
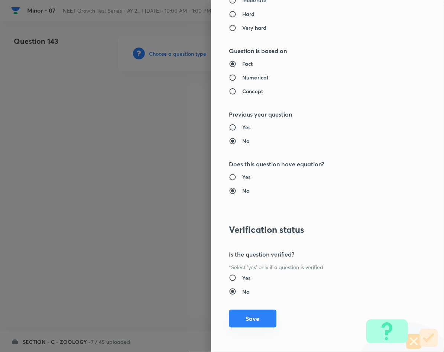
click at [262, 319] on button "Save" at bounding box center [253, 319] width 48 height 18
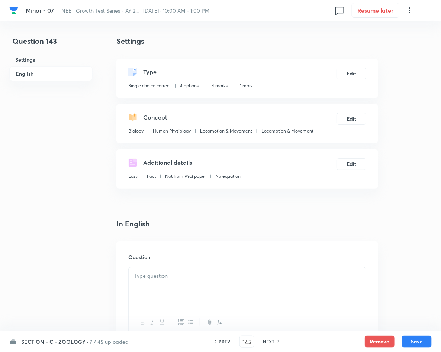
click at [207, 278] on p at bounding box center [247, 276] width 226 height 9
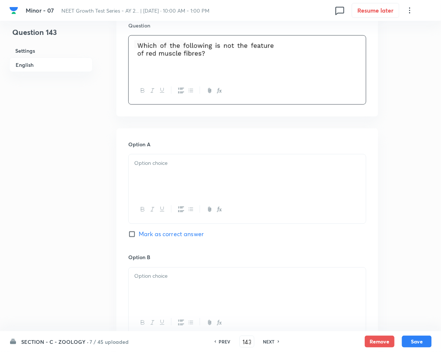
scroll to position [279, 0]
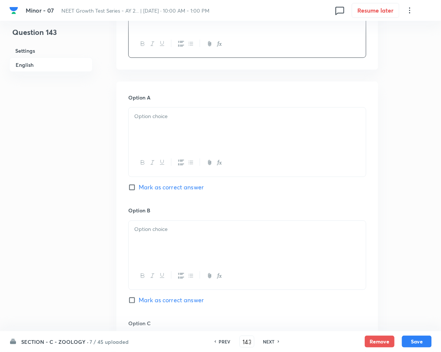
click at [168, 130] on div at bounding box center [247, 129] width 237 height 42
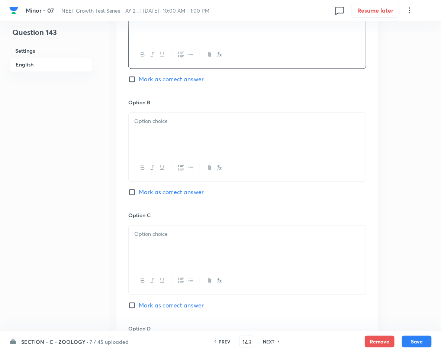
scroll to position [446, 0]
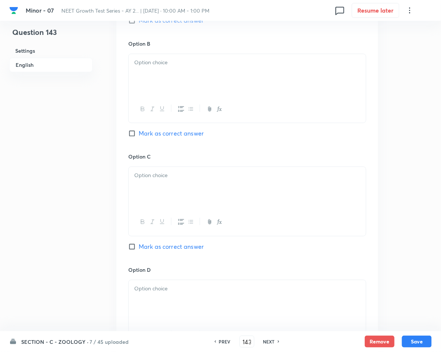
click at [156, 68] on div at bounding box center [247, 75] width 237 height 42
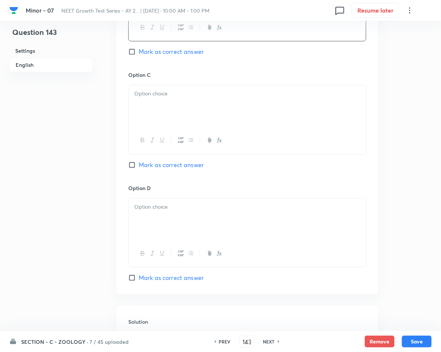
scroll to position [557, 0]
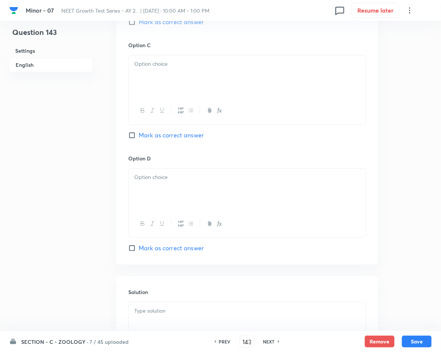
click at [259, 101] on div at bounding box center [247, 110] width 237 height 27
click at [267, 84] on div at bounding box center [247, 76] width 237 height 42
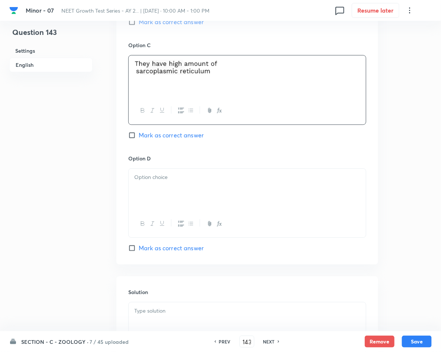
click at [201, 174] on div at bounding box center [247, 190] width 237 height 42
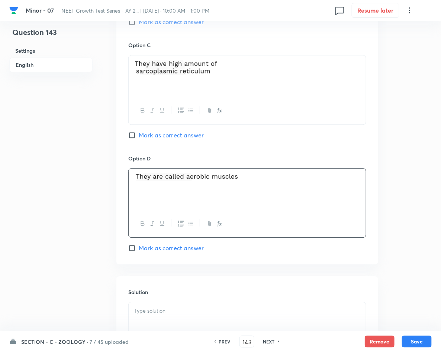
drag, startPoint x: 226, startPoint y: 68, endPoint x: 173, endPoint y: 59, distance: 53.5
click at [173, 59] on div at bounding box center [247, 76] width 237 height 42
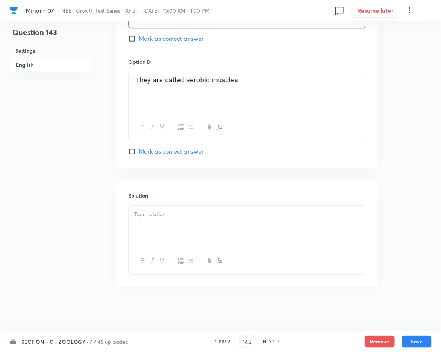
scroll to position [656, 0]
click at [198, 224] on div at bounding box center [247, 227] width 237 height 42
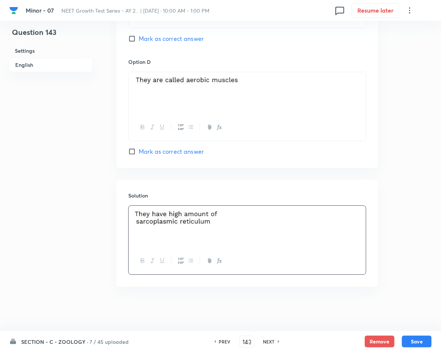
click at [411, 342] on button "Save" at bounding box center [417, 342] width 30 height 12
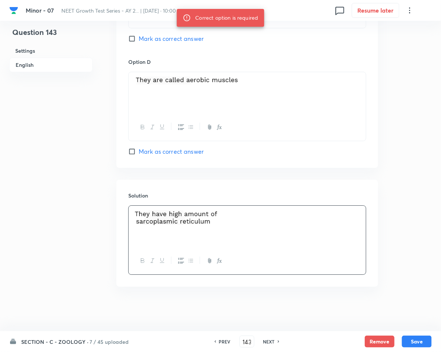
click at [141, 38] on span "Mark as correct answer" at bounding box center [171, 38] width 65 height 9
click at [139, 38] on input "Mark as correct answer" at bounding box center [133, 38] width 10 height 7
checkbox input "true"
click at [415, 336] on button "Save" at bounding box center [417, 341] width 30 height 12
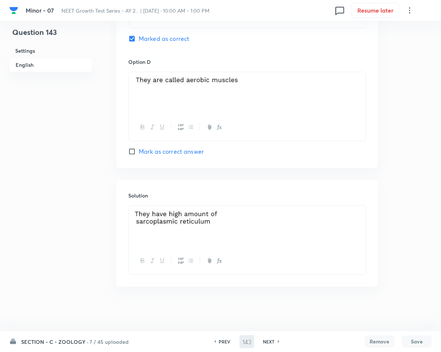
type input "144"
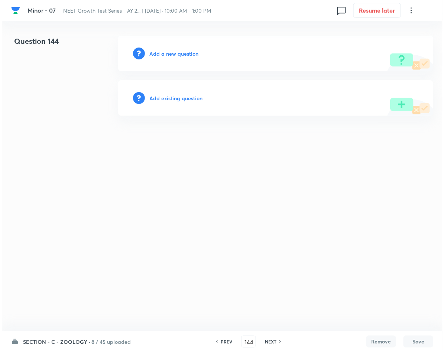
scroll to position [0, 0]
click at [174, 54] on h6 "Add a new question" at bounding box center [173, 54] width 49 height 8
click at [174, 54] on h6 "Choose a question type" at bounding box center [177, 54] width 57 height 8
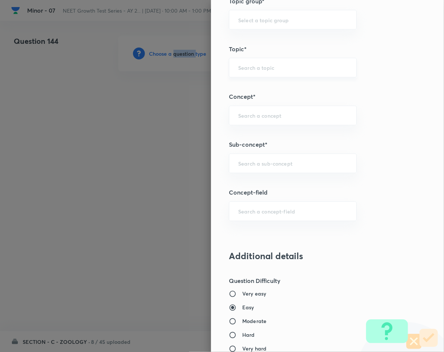
scroll to position [390, 0]
click at [291, 159] on div "​" at bounding box center [293, 163] width 128 height 20
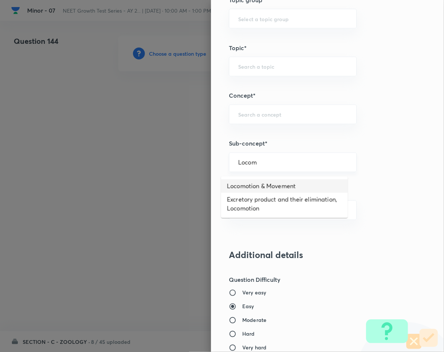
type input "Locomotion & Movement"
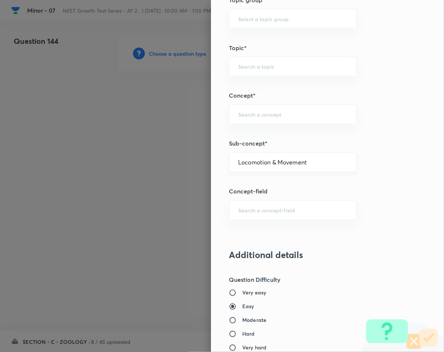
type input "Biology"
type input "Human Physiology"
type input "Locomotion & Movement"
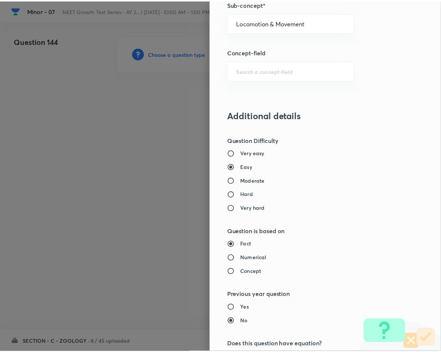
scroll to position [713, 0]
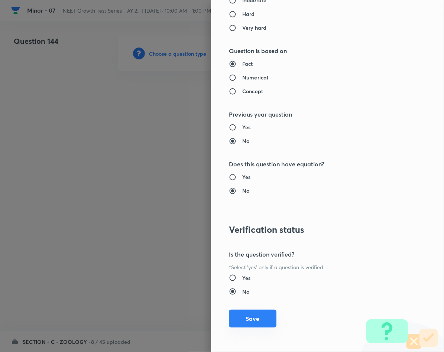
click at [249, 316] on button "Save" at bounding box center [253, 319] width 48 height 18
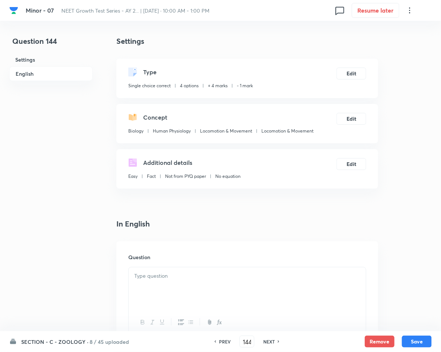
click at [176, 294] on div at bounding box center [247, 289] width 237 height 42
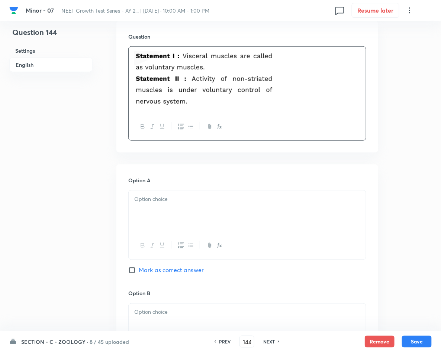
scroll to position [223, 0]
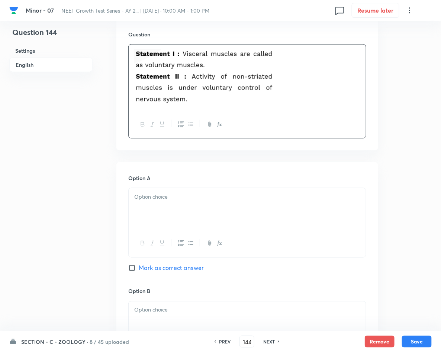
click at [158, 211] on div at bounding box center [247, 209] width 237 height 42
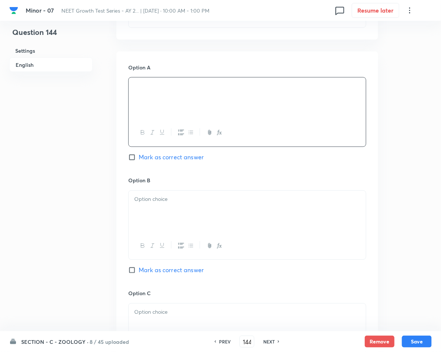
scroll to position [334, 0]
click at [265, 202] on p at bounding box center [247, 199] width 226 height 9
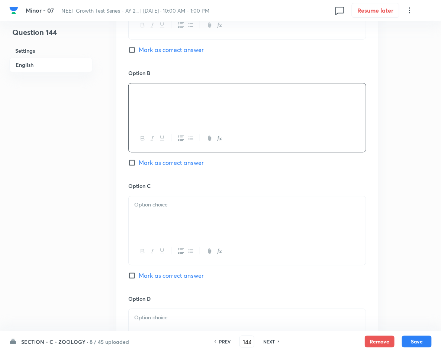
scroll to position [446, 0]
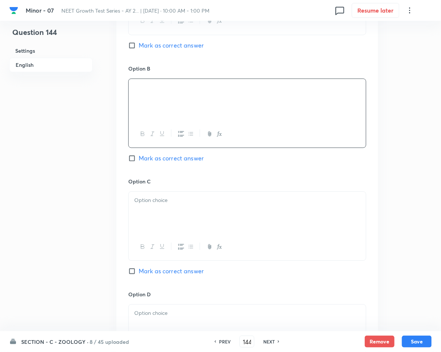
click at [235, 227] on div at bounding box center [247, 213] width 237 height 42
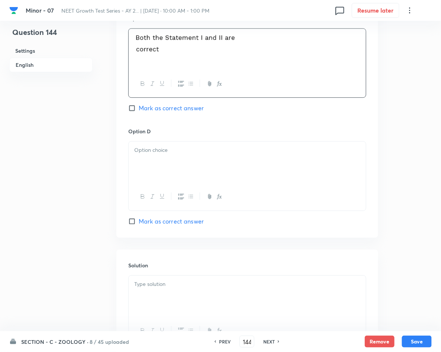
scroll to position [613, 0]
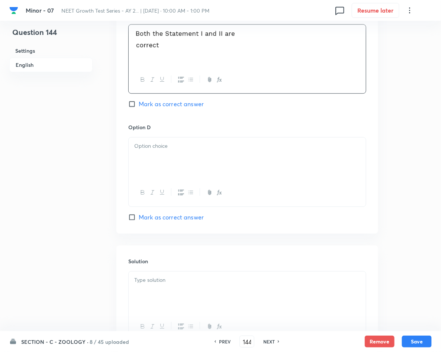
click at [152, 139] on div at bounding box center [247, 158] width 237 height 42
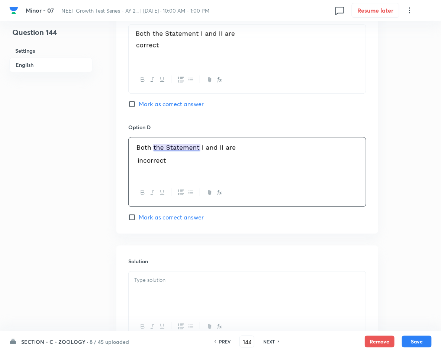
click at [159, 218] on span "Mark as correct answer" at bounding box center [171, 217] width 65 height 9
click at [139, 218] on input "Mark as correct answer" at bounding box center [133, 217] width 10 height 7
checkbox input "true"
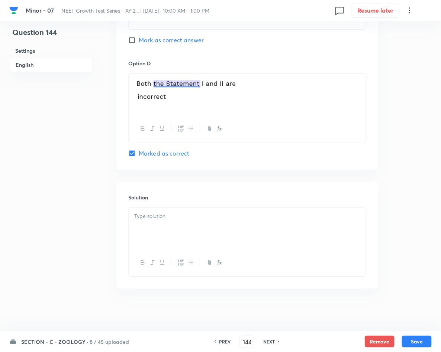
scroll to position [681, 0]
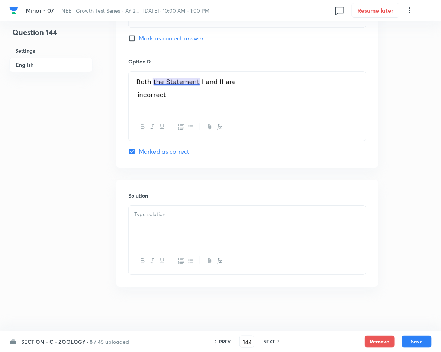
click at [164, 211] on p at bounding box center [247, 214] width 226 height 9
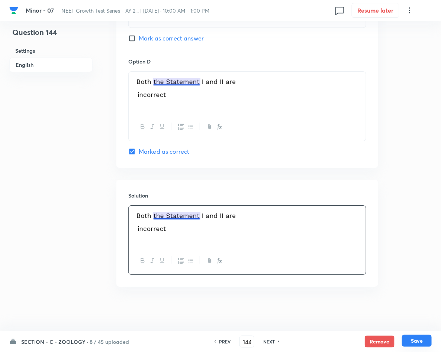
click at [425, 343] on button "Save" at bounding box center [417, 341] width 30 height 12
type input "145"
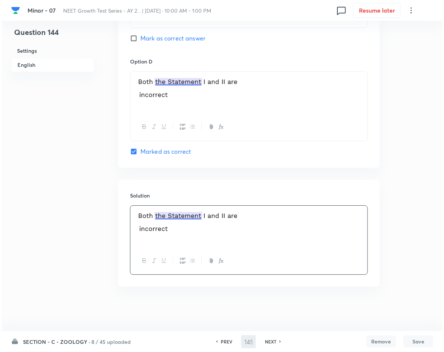
scroll to position [0, 0]
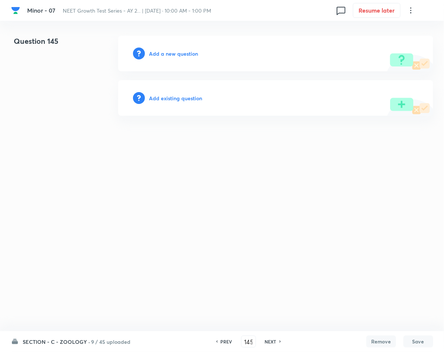
click at [185, 50] on h6 "Add a new question" at bounding box center [173, 54] width 49 height 8
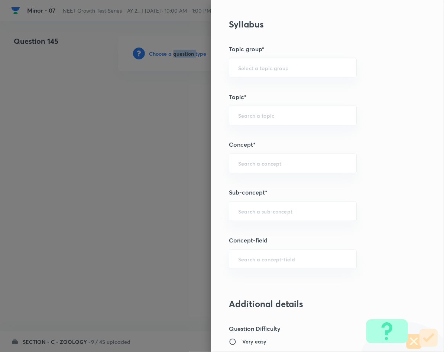
scroll to position [390, 0]
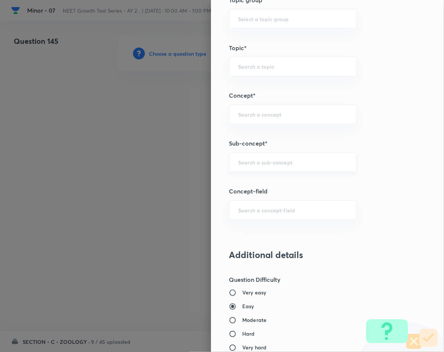
click at [282, 164] on input "text" at bounding box center [292, 162] width 109 height 7
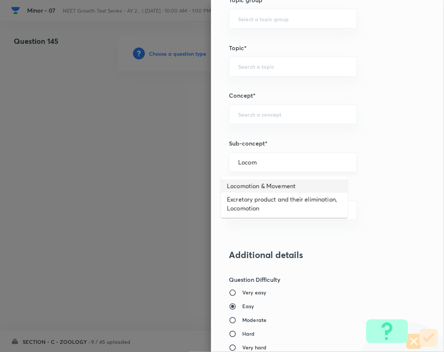
type input "Locomotion & Movement"
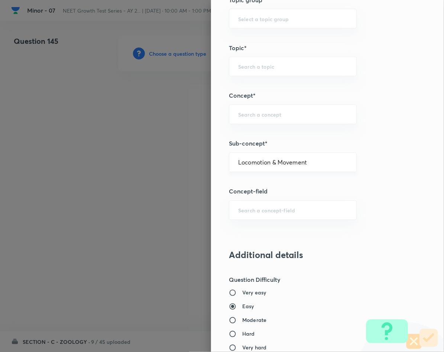
type input "Biology"
type input "Human Physiology"
type input "Locomotion & Movement"
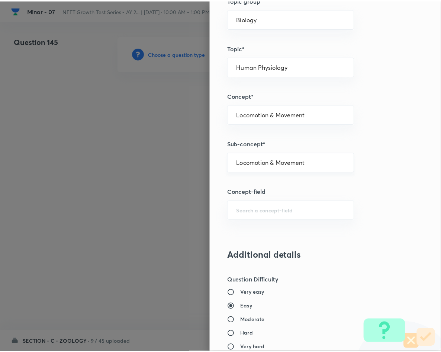
scroll to position [713, 0]
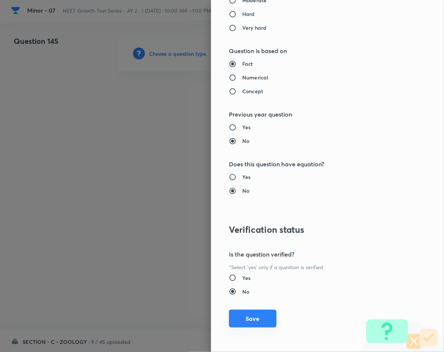
click at [234, 327] on button "Save" at bounding box center [253, 319] width 48 height 18
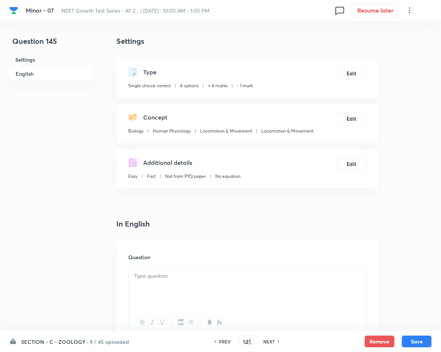
click at [238, 291] on div at bounding box center [247, 289] width 237 height 42
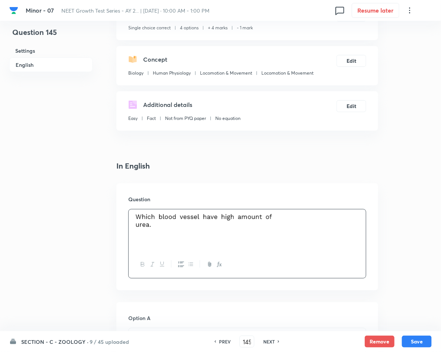
scroll to position [167, 0]
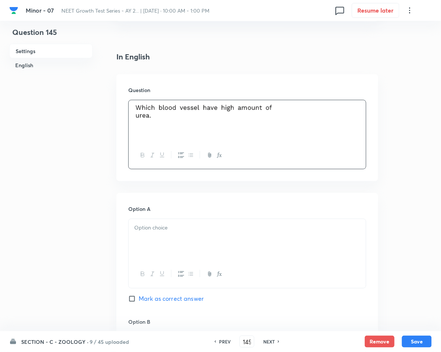
click at [231, 216] on div "Option A Mark as correct answer" at bounding box center [247, 261] width 238 height 113
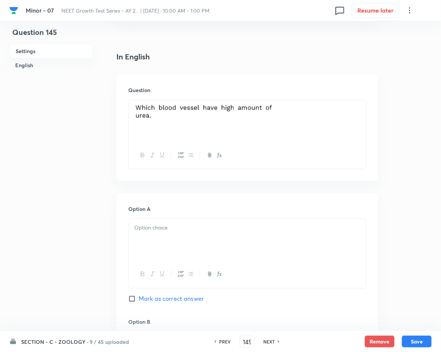
click at [231, 218] on div "Option A Mark as correct answer" at bounding box center [247, 261] width 238 height 113
click at [231, 236] on div at bounding box center [247, 240] width 237 height 42
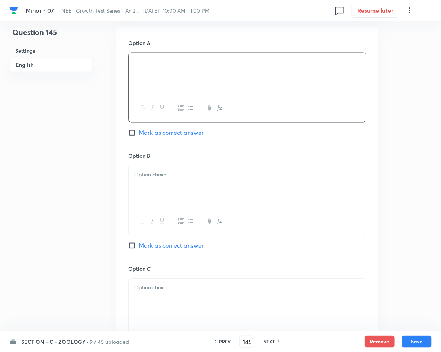
scroll to position [334, 0]
click at [196, 192] on div at bounding box center [247, 186] width 237 height 42
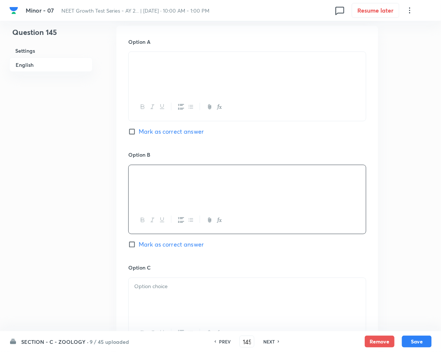
click at [198, 246] on span "Mark as correct answer" at bounding box center [171, 244] width 65 height 9
click at [139, 246] on input "Mark as correct answer" at bounding box center [133, 244] width 10 height 7
checkbox input "true"
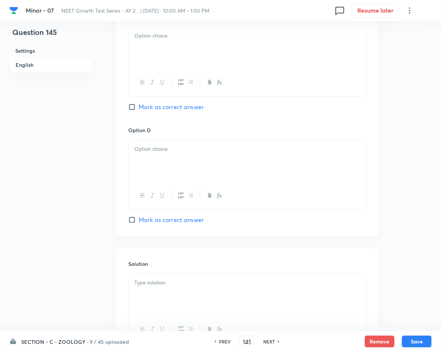
scroll to position [656, 0]
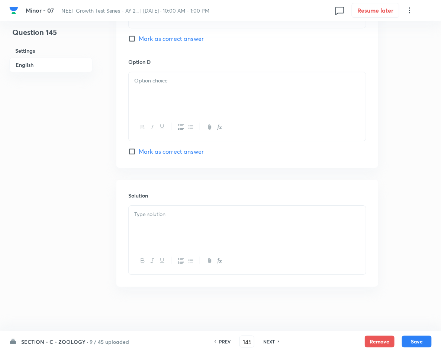
click at [198, 234] on div at bounding box center [247, 227] width 237 height 42
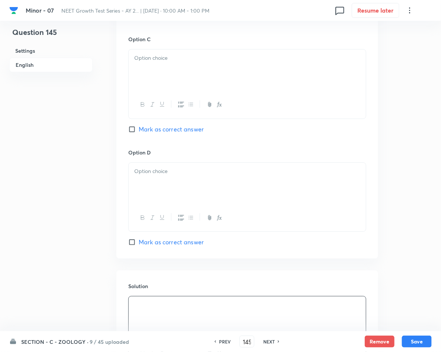
scroll to position [544, 0]
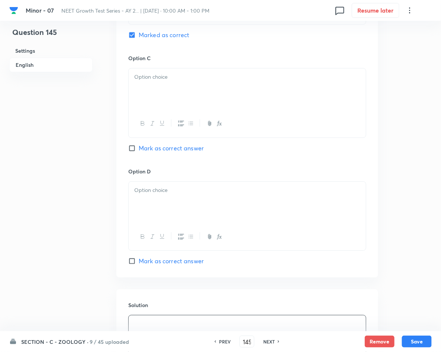
click at [219, 92] on div at bounding box center [247, 89] width 237 height 42
click at [228, 209] on div at bounding box center [247, 203] width 237 height 42
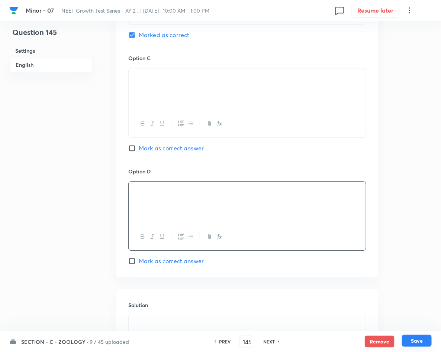
click at [419, 337] on button "Save" at bounding box center [417, 341] width 30 height 12
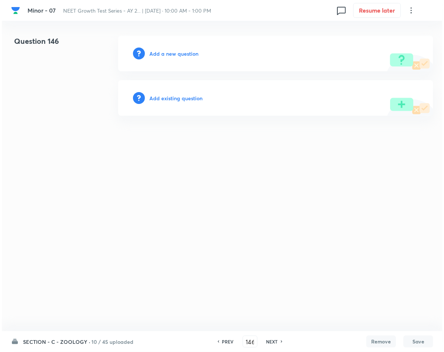
scroll to position [0, 0]
click at [223, 337] on div "PREV 146 ​ NEXT" at bounding box center [250, 342] width 96 height 12
click at [223, 340] on h6 "PREV" at bounding box center [228, 341] width 12 height 7
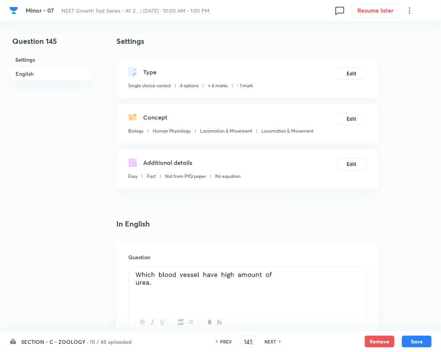
click at [223, 340] on h6 "PREV" at bounding box center [226, 341] width 12 height 7
type input "144"
checkbox input "false"
checkbox input "true"
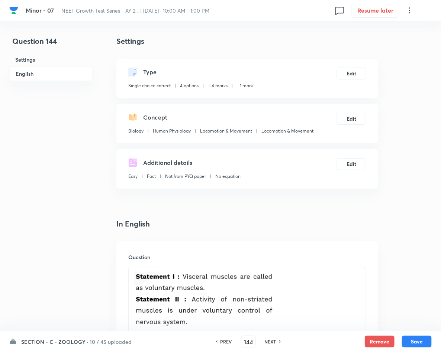
click at [279, 342] on icon at bounding box center [279, 342] width 1 height 2
type input "145"
checkbox input "false"
checkbox input "true"
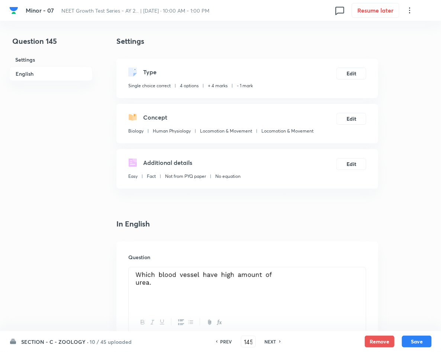
click at [279, 342] on icon at bounding box center [279, 342] width 1 height 2
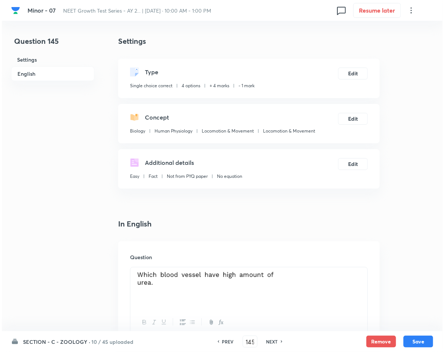
type input "146"
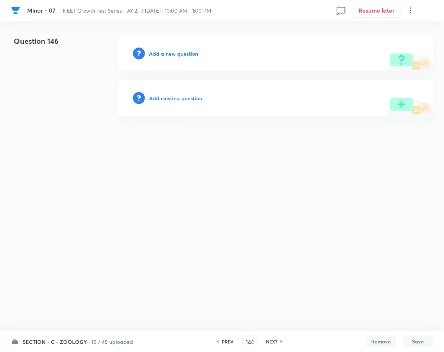
click at [178, 55] on h6 "Add a new question" at bounding box center [173, 54] width 49 height 8
click at [178, 55] on h6 "Choose a question type" at bounding box center [177, 54] width 57 height 8
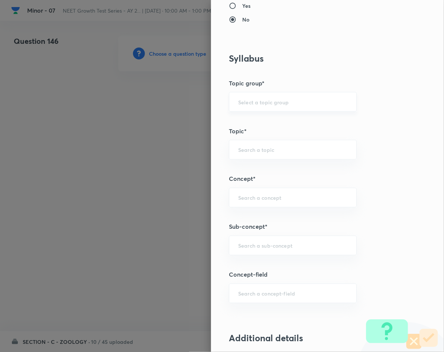
scroll to position [334, 0]
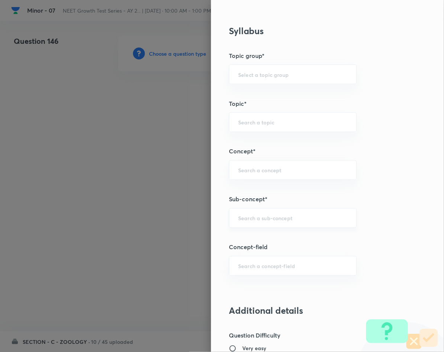
click at [272, 222] on input "text" at bounding box center [292, 218] width 109 height 7
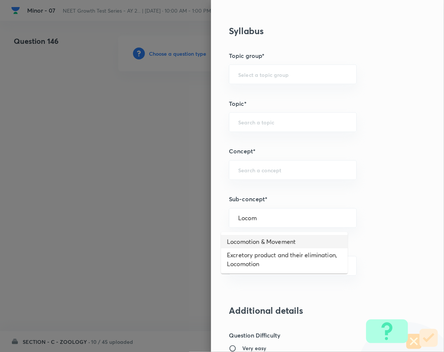
type input "Locomotion & Movement"
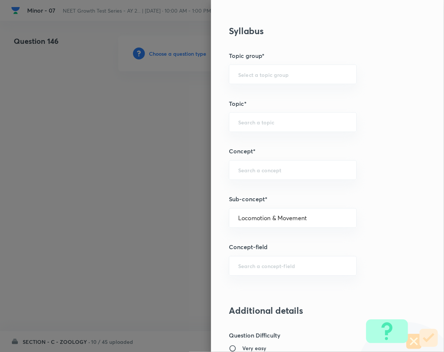
type input "Biology"
type input "Human Physiology"
type input "Locomotion & Movement"
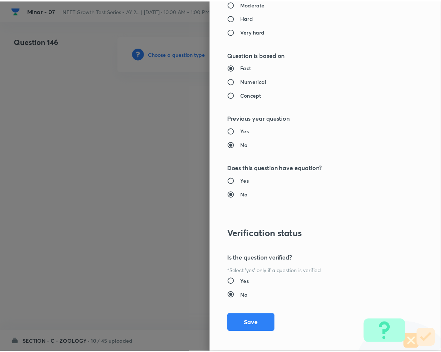
scroll to position [713, 0]
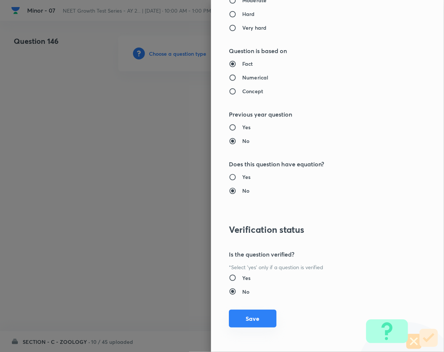
click at [241, 315] on button "Save" at bounding box center [253, 319] width 48 height 18
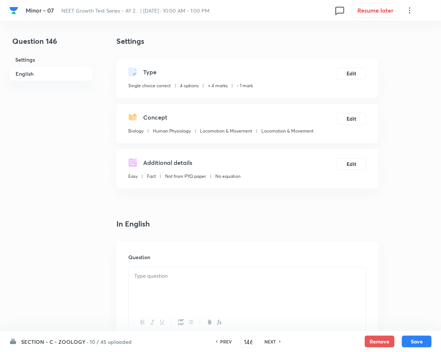
click at [205, 280] on p at bounding box center [247, 276] width 226 height 9
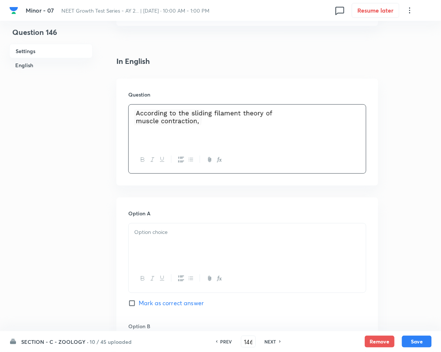
scroll to position [167, 0]
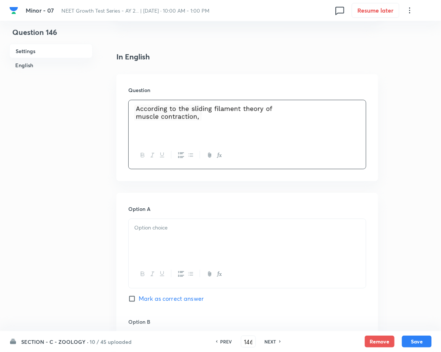
click at [171, 233] on div at bounding box center [247, 240] width 237 height 42
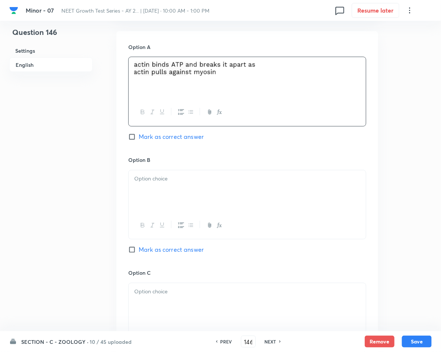
scroll to position [334, 0]
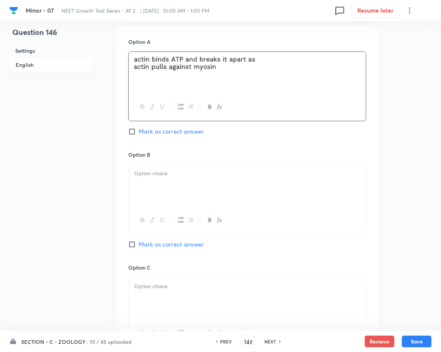
click at [239, 182] on div at bounding box center [247, 186] width 237 height 42
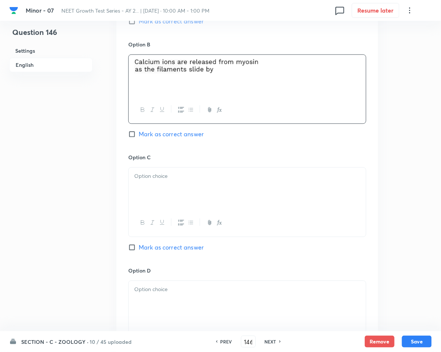
scroll to position [446, 0]
click at [172, 180] on p at bounding box center [247, 175] width 226 height 9
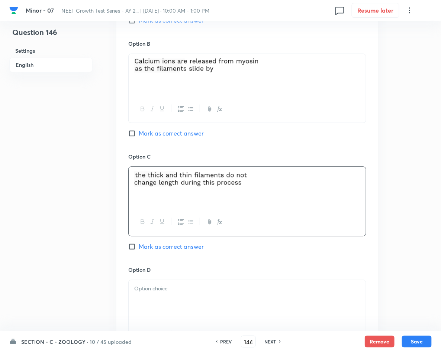
click at [164, 248] on span "Mark as correct answer" at bounding box center [171, 246] width 65 height 9
click at [139, 248] on input "Mark as correct answer" at bounding box center [133, 246] width 10 height 7
checkbox input "true"
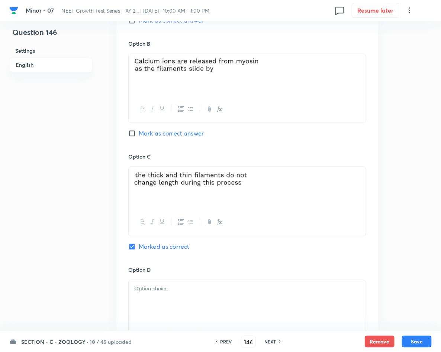
scroll to position [613, 0]
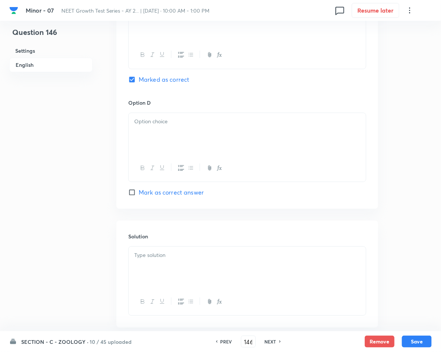
click at [285, 249] on div at bounding box center [247, 268] width 237 height 42
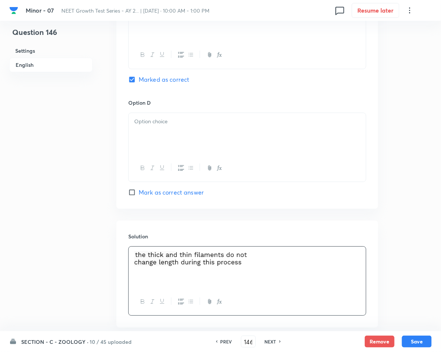
click at [171, 134] on div at bounding box center [247, 134] width 237 height 42
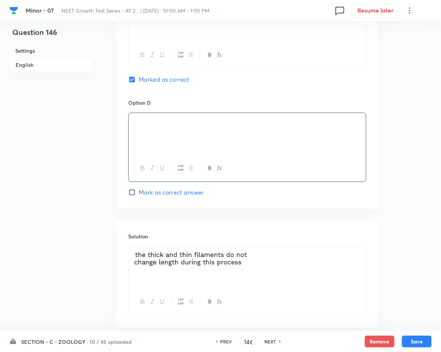
click at [415, 340] on button "Save" at bounding box center [417, 342] width 30 height 12
type input "147"
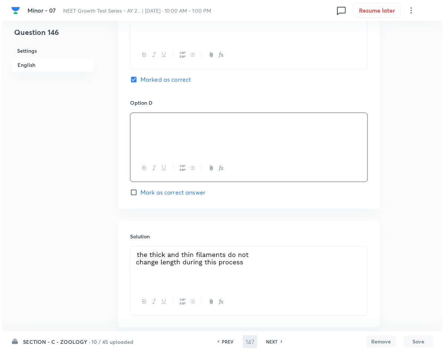
scroll to position [0, 0]
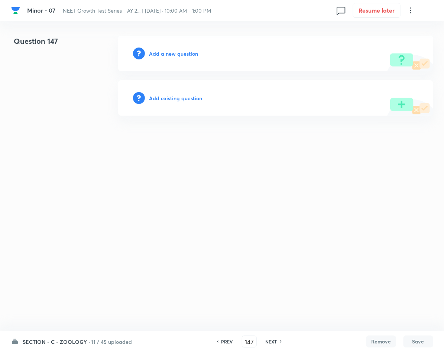
click at [168, 50] on h6 "Add a new question" at bounding box center [173, 54] width 49 height 8
click at [168, 50] on h6 "Choose a question type" at bounding box center [177, 54] width 57 height 8
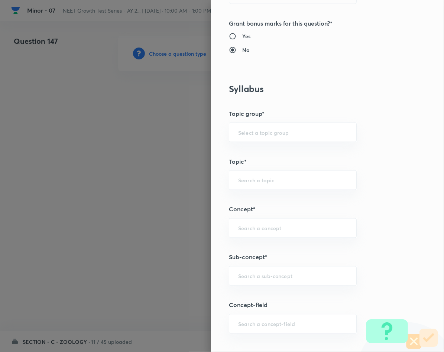
scroll to position [279, 0]
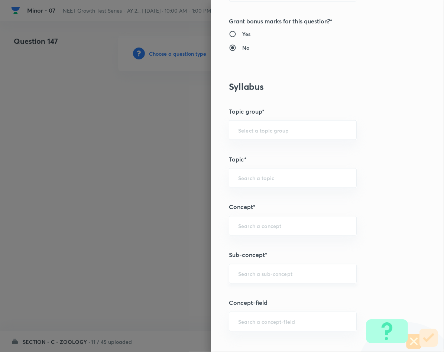
click at [276, 278] on input "text" at bounding box center [292, 273] width 109 height 7
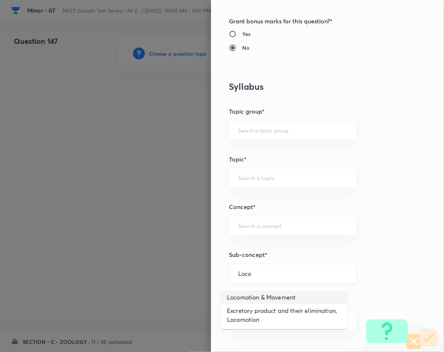
type input "Locomotion & Movement"
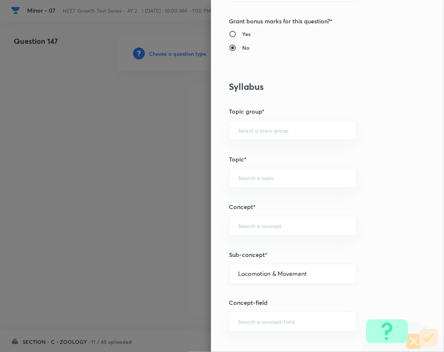
type input "Biology"
type input "Human Physiology"
type input "Locomotion & Movement"
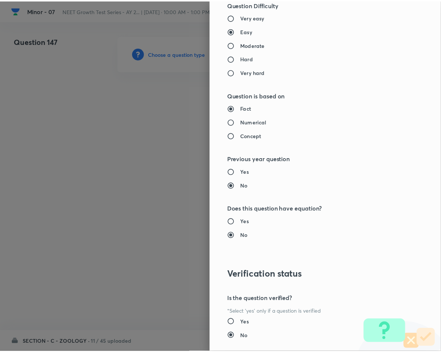
scroll to position [713, 0]
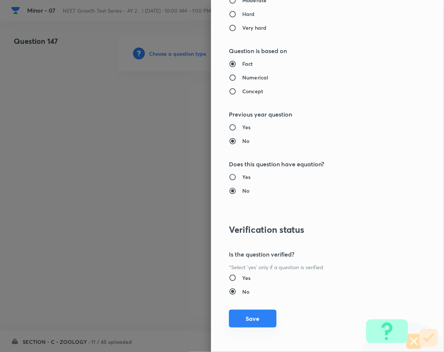
click at [234, 317] on button "Save" at bounding box center [253, 319] width 48 height 18
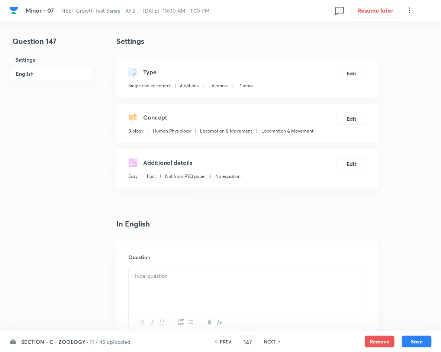
click at [154, 296] on div at bounding box center [247, 289] width 237 height 42
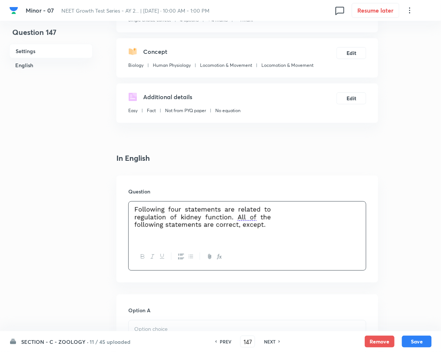
scroll to position [167, 0]
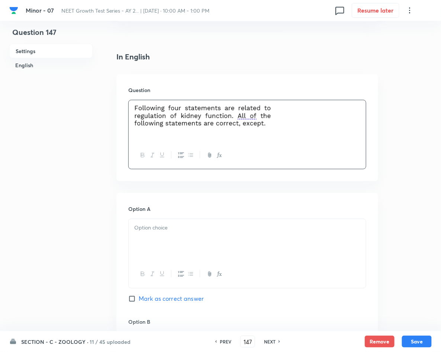
click at [159, 235] on div at bounding box center [247, 240] width 237 height 42
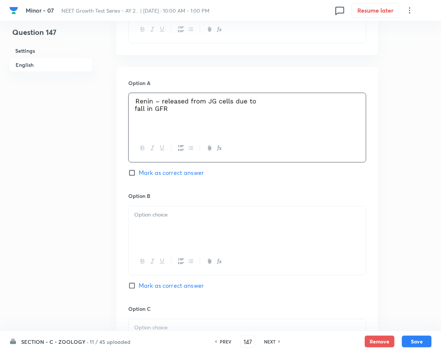
scroll to position [334, 0]
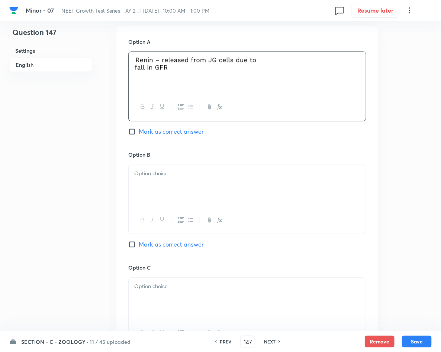
click at [221, 192] on div at bounding box center [247, 186] width 237 height 42
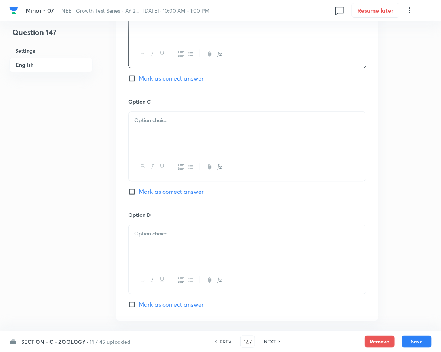
scroll to position [502, 0]
click at [256, 124] on p at bounding box center [247, 120] width 226 height 9
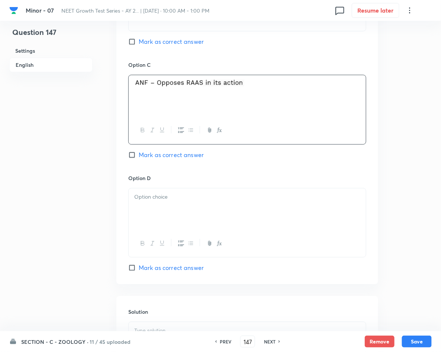
scroll to position [557, 0]
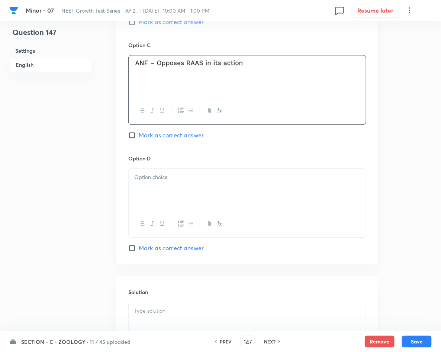
click at [230, 200] on div at bounding box center [247, 190] width 237 height 42
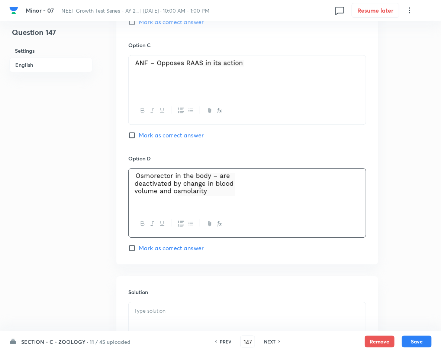
click at [180, 249] on span "Mark as correct answer" at bounding box center [171, 248] width 65 height 9
click at [139, 249] on input "Mark as correct answer" at bounding box center [133, 247] width 10 height 7
checkbox input "true"
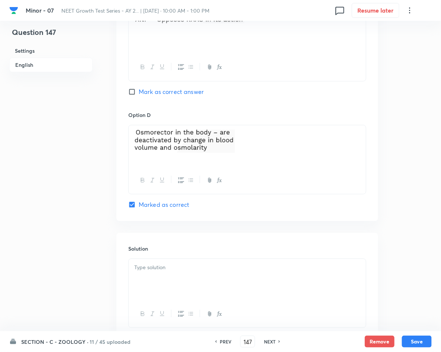
scroll to position [656, 0]
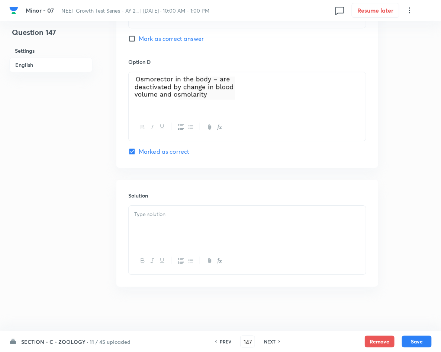
click at [187, 234] on div at bounding box center [247, 227] width 237 height 42
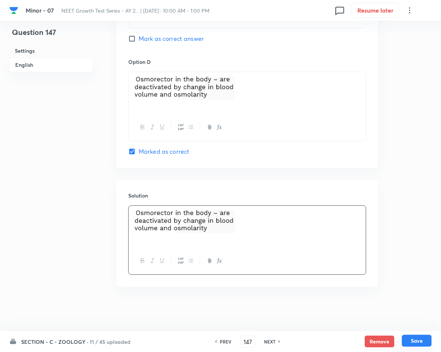
click at [414, 340] on button "Save" at bounding box center [417, 341] width 30 height 12
type input "148"
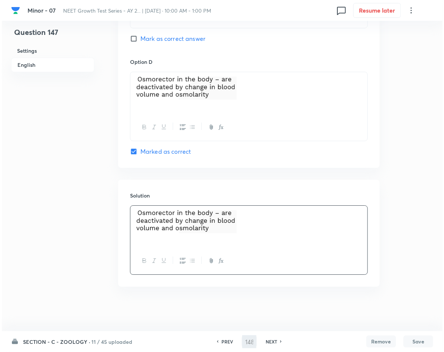
scroll to position [0, 0]
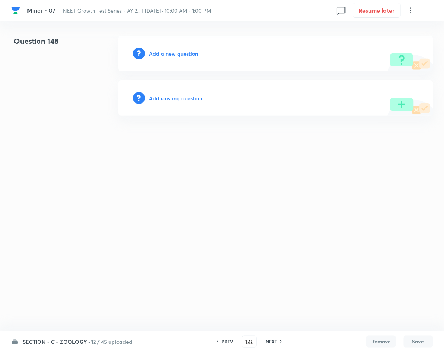
click at [159, 53] on h6 "Add a new question" at bounding box center [173, 54] width 49 height 8
click at [159, 53] on h6 "Choose a question type" at bounding box center [177, 54] width 57 height 8
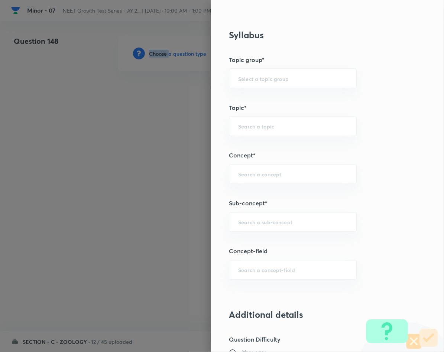
scroll to position [334, 0]
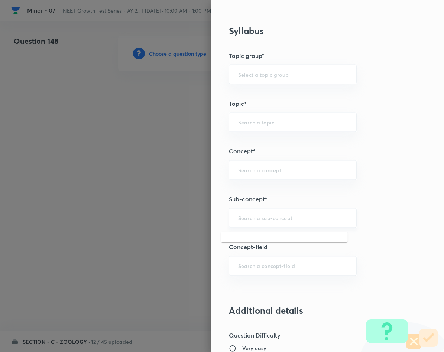
click at [295, 217] on input "text" at bounding box center [292, 218] width 109 height 7
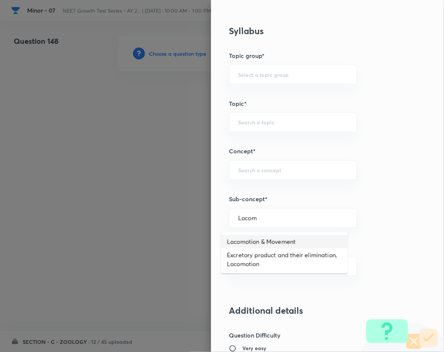
type input "Locomotion & Movement"
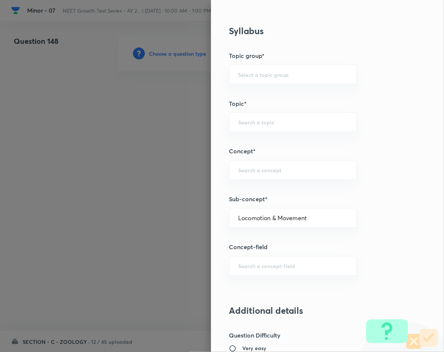
type input "Biology"
type input "Human Physiology"
type input "Locomotion & Movement"
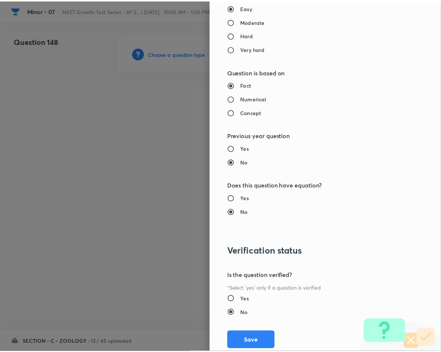
scroll to position [713, 0]
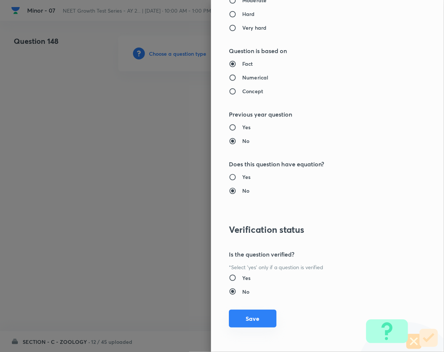
click at [234, 319] on button "Save" at bounding box center [253, 319] width 48 height 18
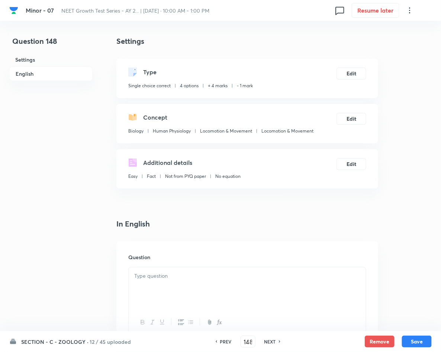
click at [234, 283] on div at bounding box center [247, 289] width 237 height 42
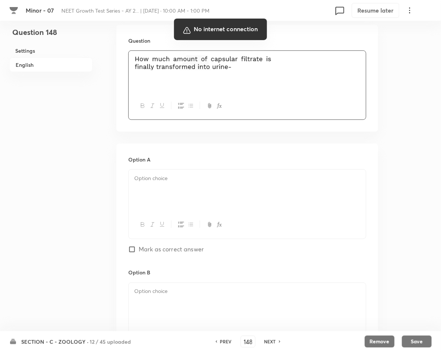
scroll to position [223, 0]
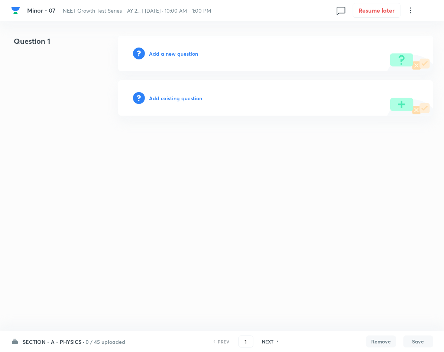
click at [105, 344] on h6 "0 / 45 uploaded" at bounding box center [106, 342] width 40 height 8
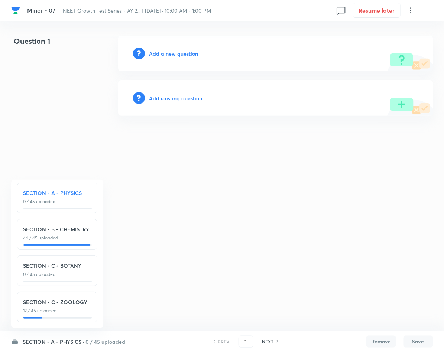
scroll to position [11, 0]
click at [57, 298] on h6 "SECTION - C - ZOOLOGY" at bounding box center [57, 302] width 68 height 8
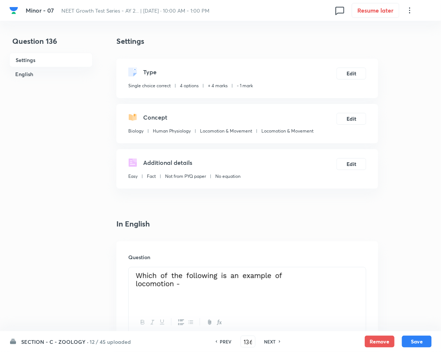
click at [270, 341] on h6 "NEXT" at bounding box center [270, 341] width 12 height 7
type input "137"
checkbox input "true"
click at [270, 341] on h6 "NEXT" at bounding box center [270, 341] width 12 height 7
type input "138"
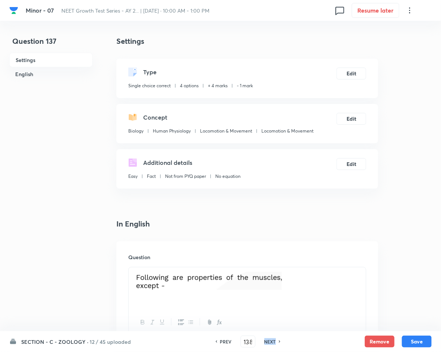
checkbox input "true"
click at [270, 341] on h6 "NEXT" at bounding box center [270, 341] width 12 height 7
type input "139"
checkbox input "false"
checkbox input "true"
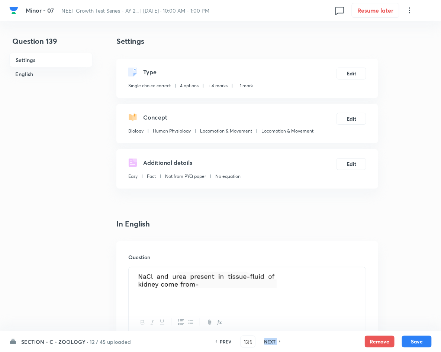
click at [270, 341] on h6 "NEXT" at bounding box center [270, 341] width 12 height 7
type input "140"
checkbox input "false"
checkbox input "true"
click at [270, 341] on h6 "NEXT" at bounding box center [270, 341] width 12 height 7
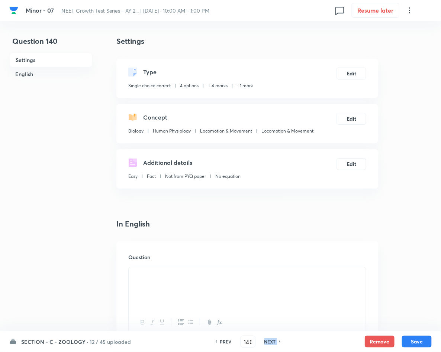
type input "141"
checkbox input "false"
checkbox input "true"
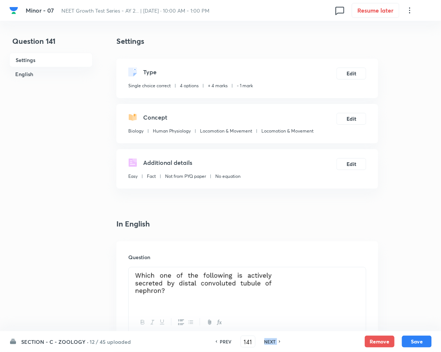
click at [270, 341] on h6 "NEXT" at bounding box center [270, 341] width 12 height 7
type input "142"
checkbox input "true"
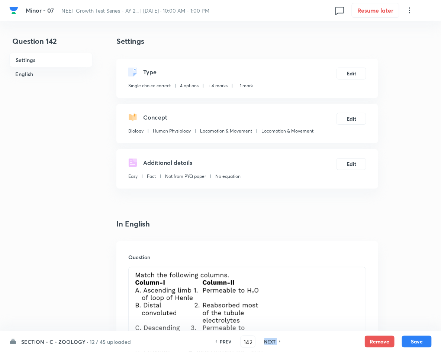
click at [270, 341] on h6 "NEXT" at bounding box center [270, 341] width 12 height 7
type input "143"
checkbox input "false"
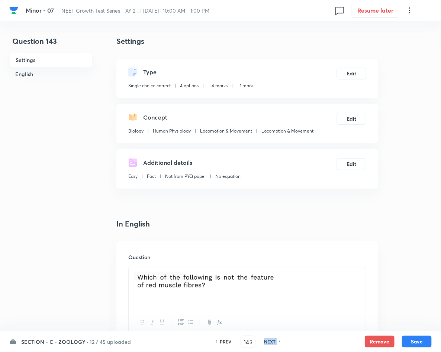
checkbox input "true"
click at [270, 341] on h6 "NEXT" at bounding box center [270, 341] width 12 height 7
type input "144"
checkbox input "false"
checkbox input "true"
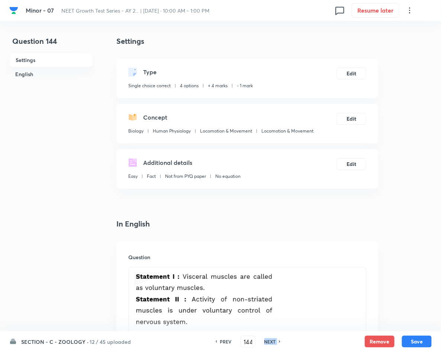
click at [270, 341] on h6 "NEXT" at bounding box center [270, 341] width 12 height 7
type input "145"
checkbox input "true"
checkbox input "false"
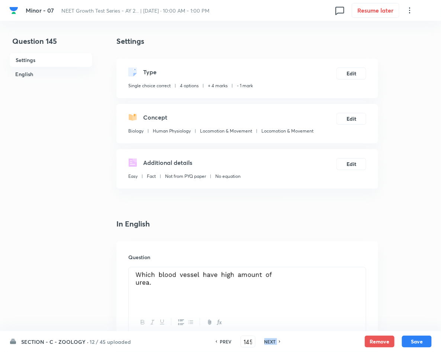
click at [270, 341] on h6 "NEXT" at bounding box center [270, 341] width 12 height 7
type input "146"
checkbox input "false"
checkbox input "true"
click at [270, 341] on h6 "NEXT" at bounding box center [270, 341] width 12 height 7
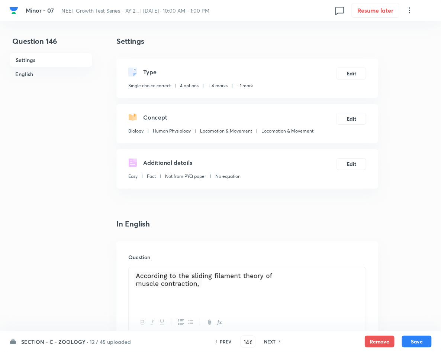
type input "147"
checkbox input "false"
checkbox input "true"
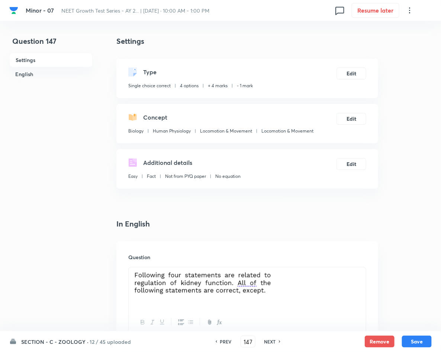
click at [270, 341] on h6 "NEXT" at bounding box center [270, 341] width 12 height 7
type input "148"
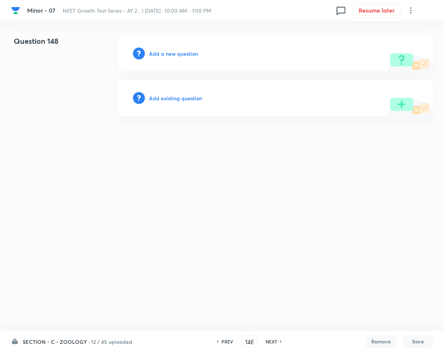
click at [163, 51] on h6 "Add a new question" at bounding box center [173, 54] width 49 height 8
click at [174, 47] on div "Choose a question type" at bounding box center [275, 54] width 315 height 36
click at [171, 55] on h6 "Choose a question type" at bounding box center [177, 54] width 57 height 8
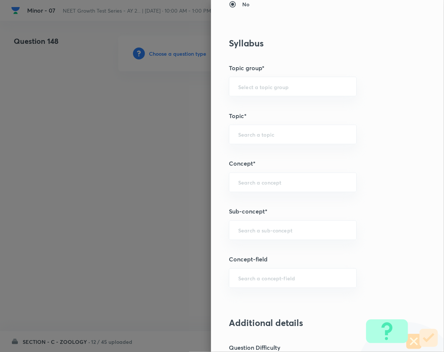
scroll to position [334, 0]
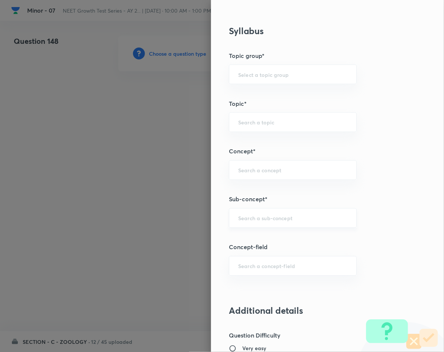
click at [249, 212] on div "​" at bounding box center [293, 218] width 128 height 20
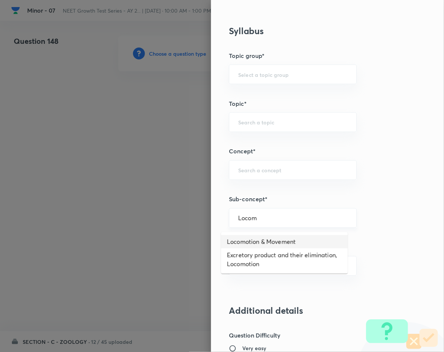
type input "Locomotion & Movement"
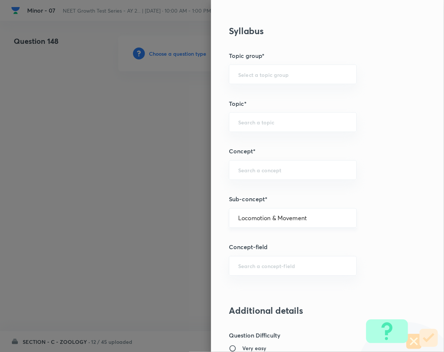
type input "Biology"
type input "Human Physiology"
type input "Locomotion & Movement"
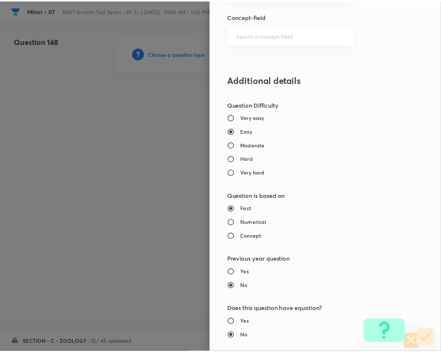
scroll to position [713, 0]
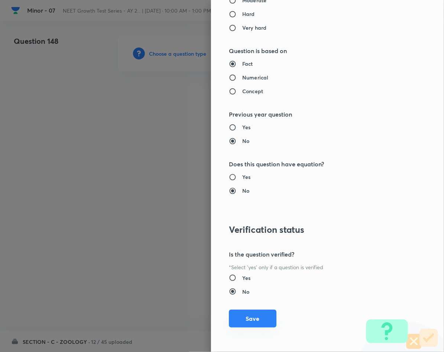
click at [256, 325] on button "Save" at bounding box center [253, 319] width 48 height 18
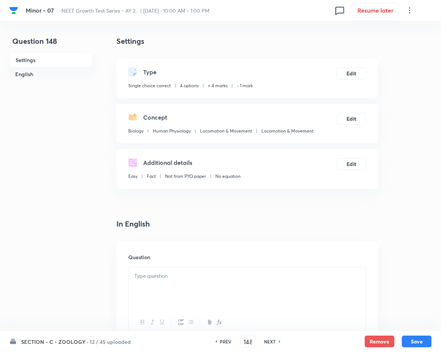
click at [245, 283] on div at bounding box center [247, 289] width 237 height 42
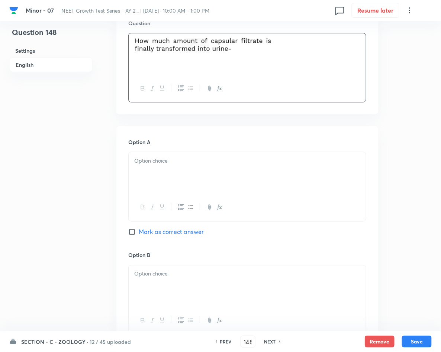
scroll to position [279, 0]
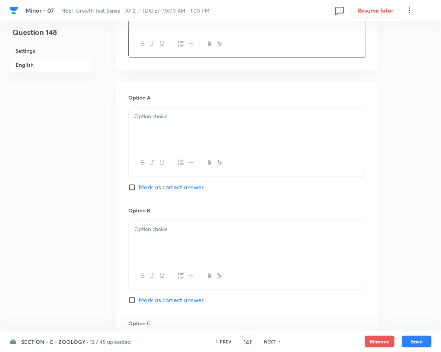
click at [208, 133] on div at bounding box center [247, 129] width 237 height 42
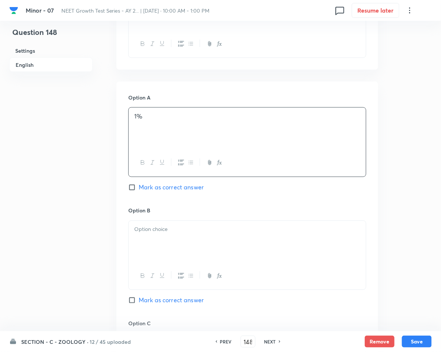
click at [191, 247] on div at bounding box center [247, 242] width 237 height 42
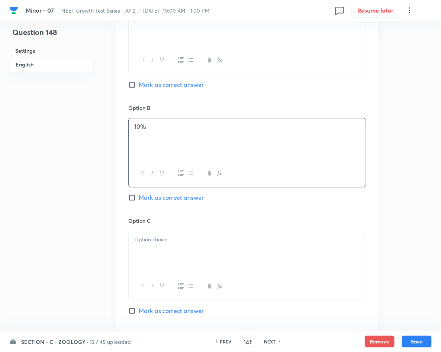
scroll to position [390, 0]
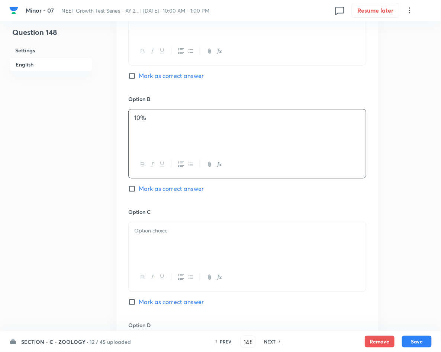
click at [176, 252] on div at bounding box center [247, 244] width 237 height 42
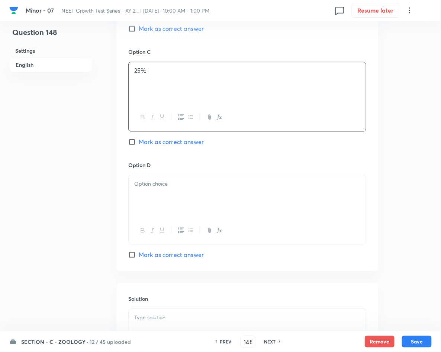
scroll to position [557, 0]
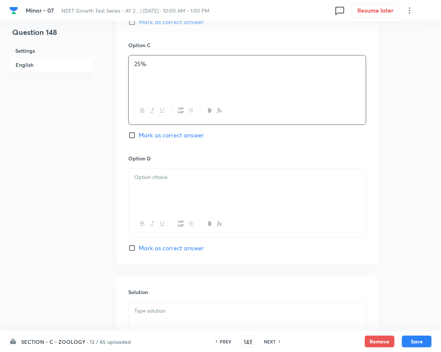
click at [252, 194] on div at bounding box center [247, 190] width 237 height 42
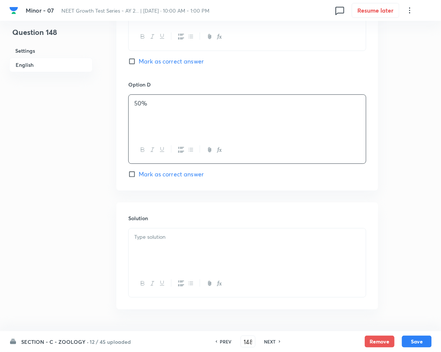
scroll to position [656, 0]
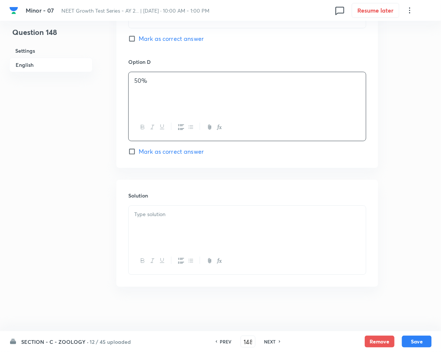
click at [202, 221] on div at bounding box center [247, 227] width 237 height 42
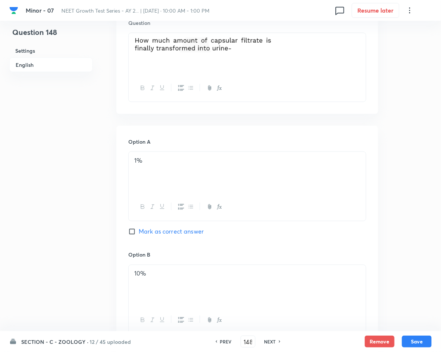
scroll to position [210, 0]
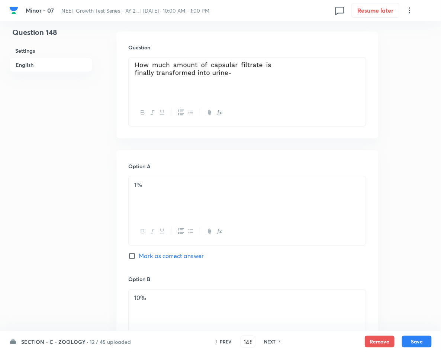
click at [173, 253] on span "Mark as correct answer" at bounding box center [171, 256] width 65 height 9
click at [139, 253] on input "Mark as correct answer" at bounding box center [133, 256] width 10 height 7
checkbox input "true"
click at [417, 342] on button "Save" at bounding box center [417, 341] width 30 height 12
type input "149"
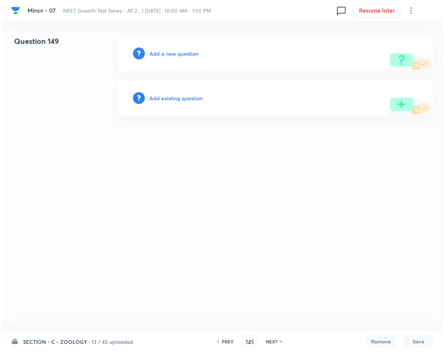
scroll to position [0, 0]
click at [181, 54] on h6 "Add a new question" at bounding box center [173, 54] width 49 height 8
click at [181, 54] on h6 "Choose a question type" at bounding box center [177, 54] width 57 height 8
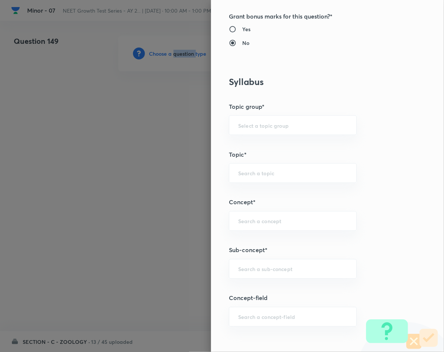
scroll to position [334, 0]
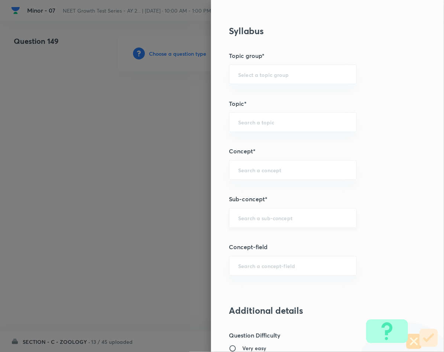
click at [245, 221] on input "text" at bounding box center [292, 218] width 109 height 7
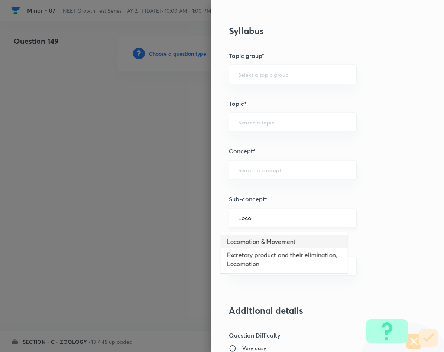
type input "Locomotion & Movement"
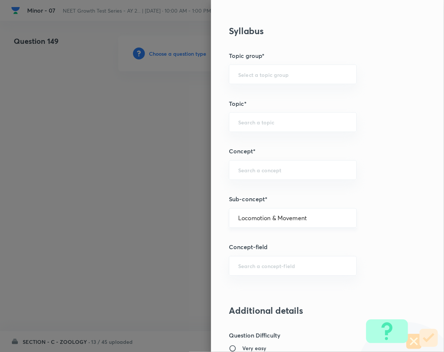
type input "Biology"
type input "Human Physiology"
type input "Locomotion & Movement"
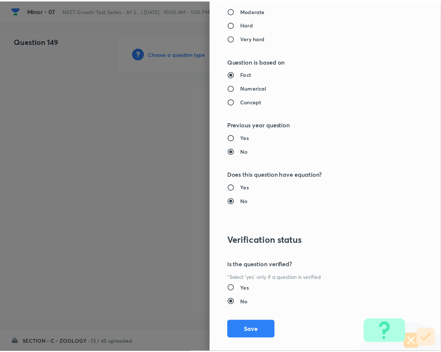
scroll to position [713, 0]
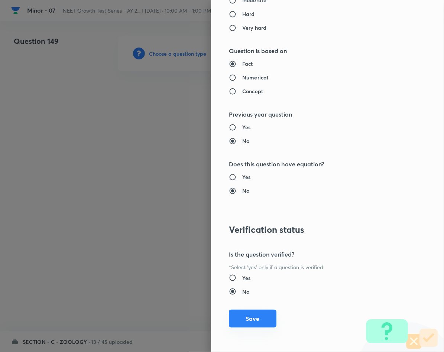
click at [232, 315] on button "Save" at bounding box center [253, 319] width 48 height 18
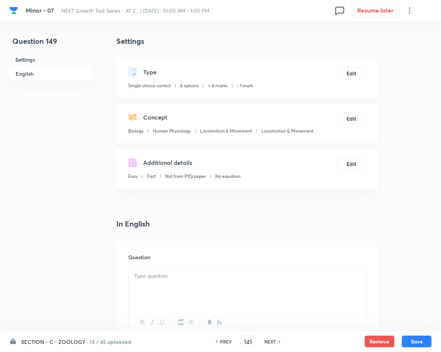
click at [210, 288] on div at bounding box center [247, 289] width 237 height 42
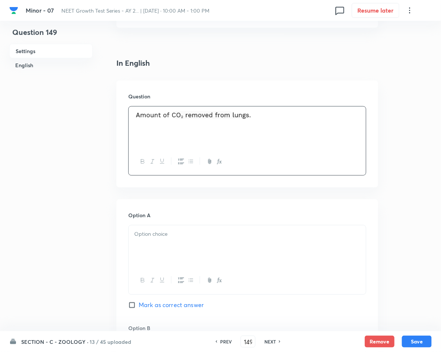
scroll to position [167, 0]
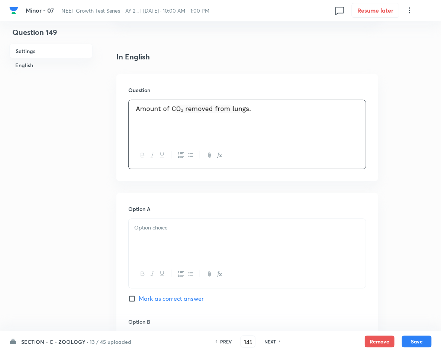
click at [157, 241] on div at bounding box center [247, 240] width 237 height 42
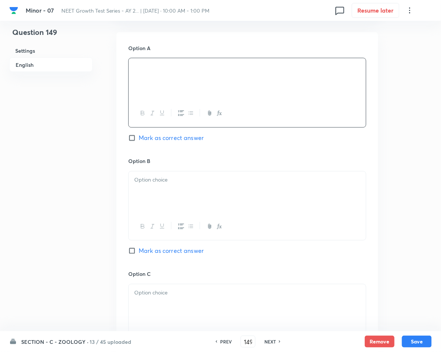
scroll to position [334, 0]
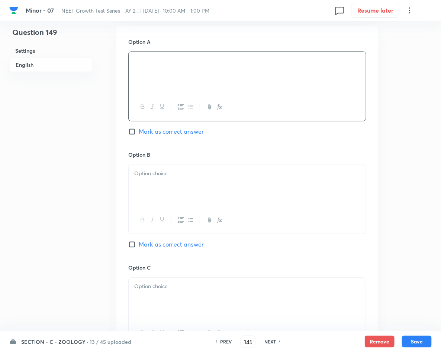
click at [158, 178] on p at bounding box center [247, 174] width 226 height 9
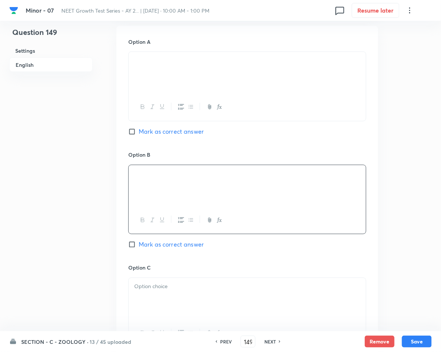
click at [144, 249] on span "Mark as correct answer" at bounding box center [171, 244] width 65 height 9
click at [139, 249] on input "Mark as correct answer" at bounding box center [133, 244] width 10 height 7
checkbox input "true"
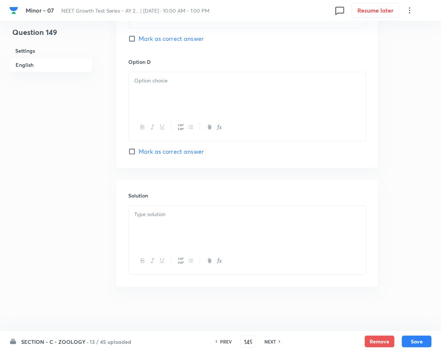
scroll to position [656, 0]
click at [150, 236] on div at bounding box center [247, 227] width 237 height 42
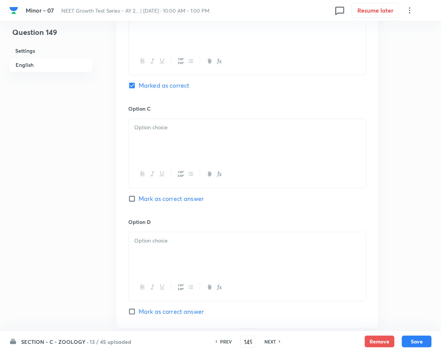
scroll to position [489, 0]
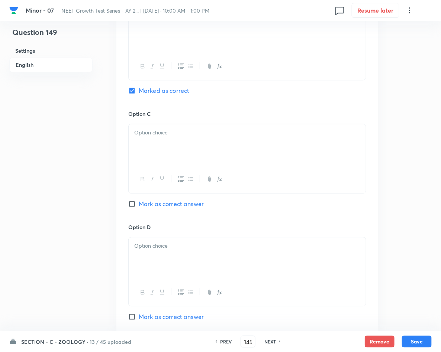
click at [195, 138] on div at bounding box center [247, 145] width 237 height 42
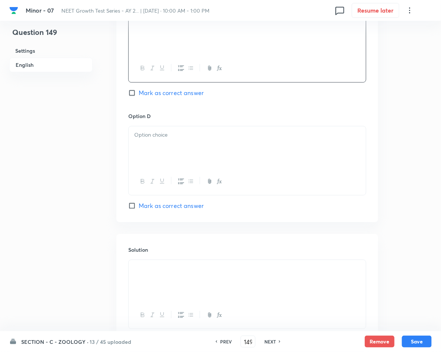
scroll to position [600, 0]
click at [208, 149] on div at bounding box center [247, 147] width 237 height 42
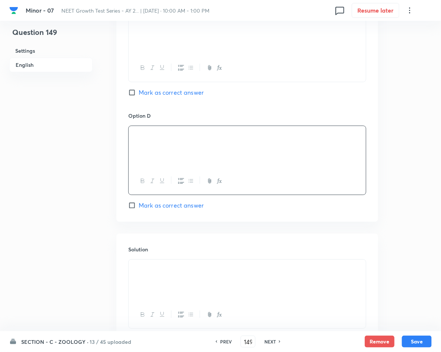
click at [421, 340] on button "Save" at bounding box center [417, 342] width 30 height 12
type input "150"
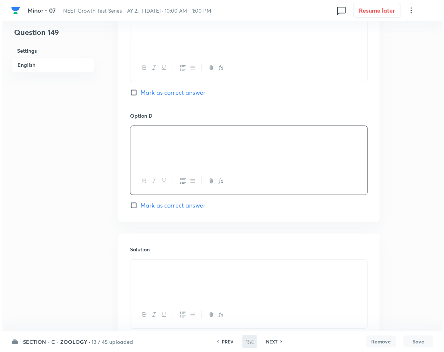
scroll to position [0, 0]
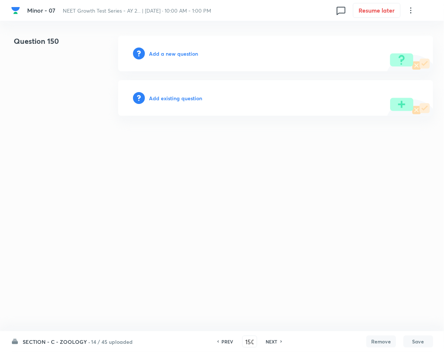
click at [191, 54] on h6 "Add a new question" at bounding box center [173, 54] width 49 height 8
click at [191, 54] on h6 "Choose a question type" at bounding box center [177, 54] width 57 height 8
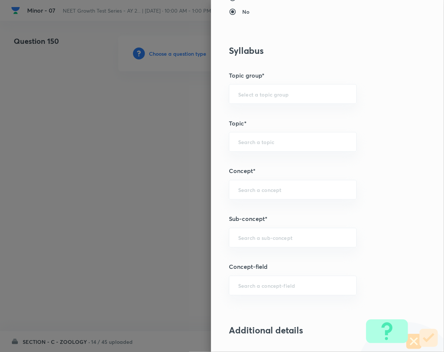
scroll to position [334, 0]
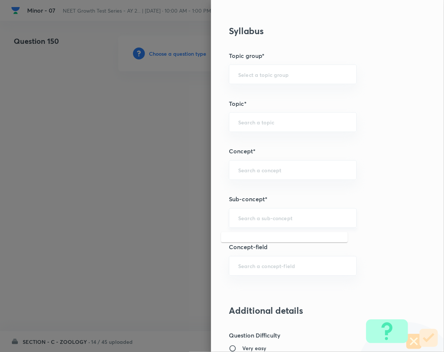
click at [285, 219] on input "text" at bounding box center [292, 218] width 109 height 7
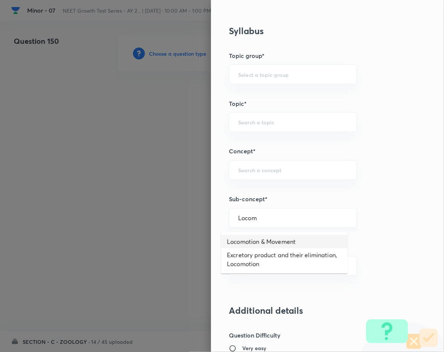
type input "Locomotion & Movement"
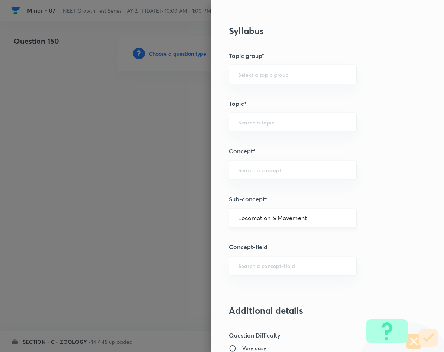
type input "Biology"
type input "Human Physiology"
type input "Locomotion & Movement"
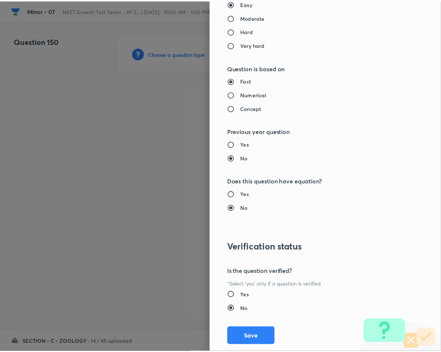
scroll to position [713, 0]
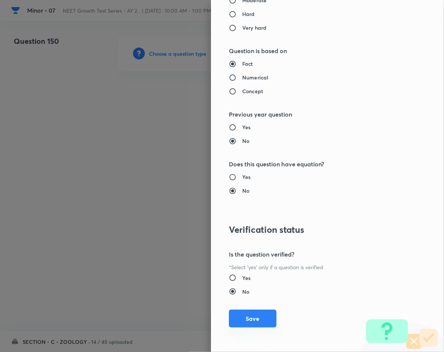
click at [237, 322] on button "Save" at bounding box center [253, 319] width 48 height 18
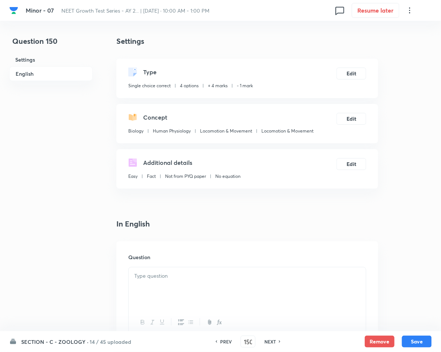
click at [214, 290] on div at bounding box center [247, 289] width 237 height 42
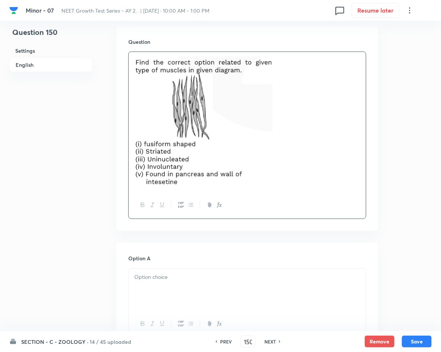
scroll to position [223, 0]
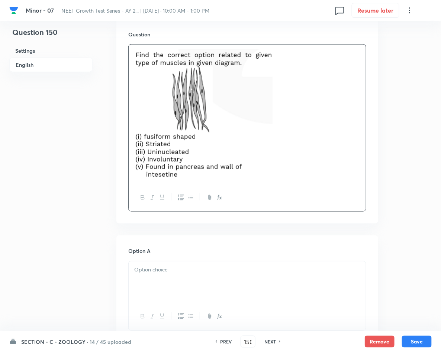
click at [239, 272] on p at bounding box center [247, 270] width 226 height 9
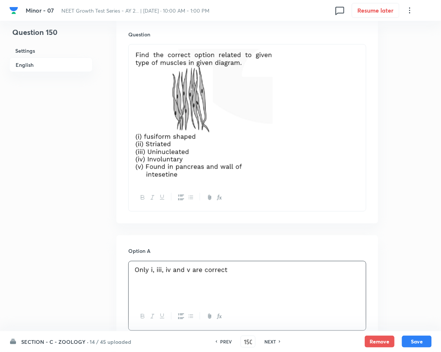
scroll to position [279, 0]
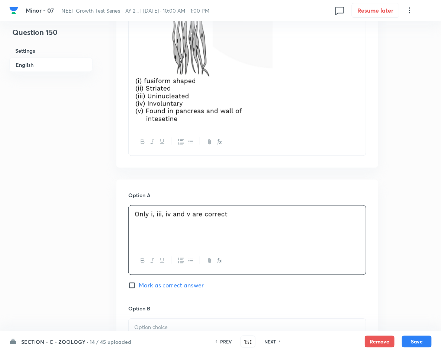
click at [163, 286] on span "Mark as correct answer" at bounding box center [171, 285] width 65 height 9
click at [139, 286] on input "Mark as correct answer" at bounding box center [133, 285] width 10 height 7
checkbox input "true"
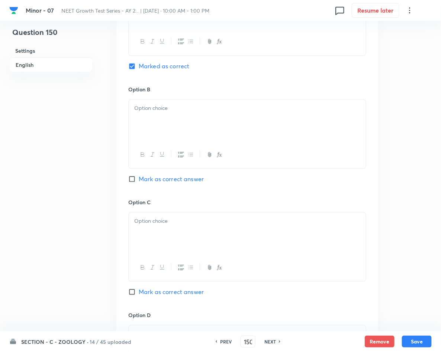
scroll to position [502, 0]
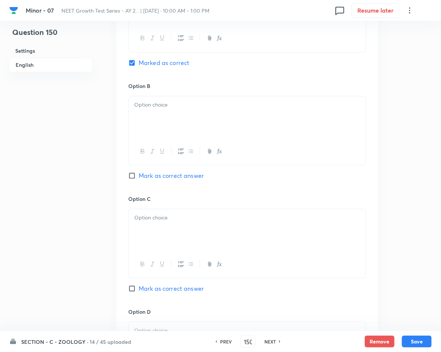
click at [200, 120] on div at bounding box center [247, 117] width 237 height 42
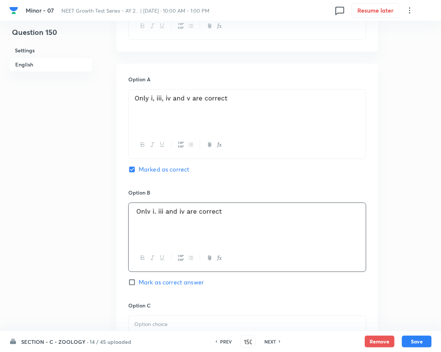
scroll to position [390, 0]
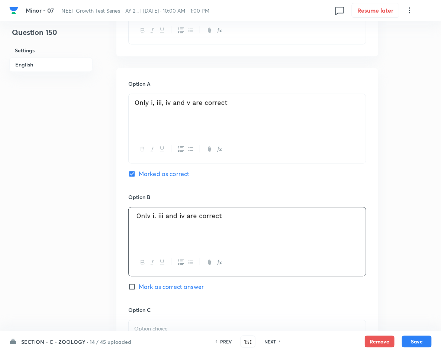
drag, startPoint x: 224, startPoint y: 105, endPoint x: 178, endPoint y: 108, distance: 46.5
click at [178, 108] on p at bounding box center [247, 104] width 226 height 10
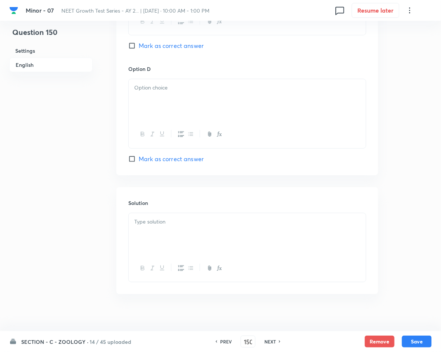
scroll to position [754, 0]
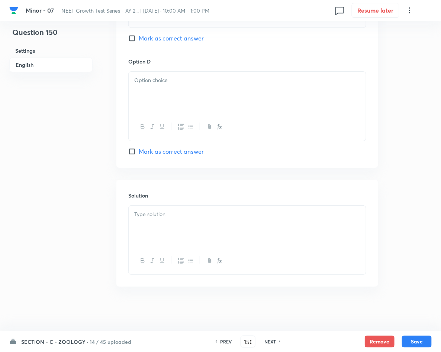
click at [199, 214] on p at bounding box center [247, 214] width 226 height 9
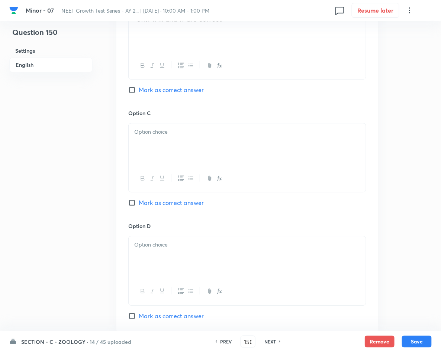
scroll to position [587, 0]
click at [232, 144] on div at bounding box center [247, 145] width 237 height 42
click at [210, 245] on p at bounding box center [247, 245] width 226 height 9
click at [416, 339] on button "Save" at bounding box center [417, 342] width 30 height 12
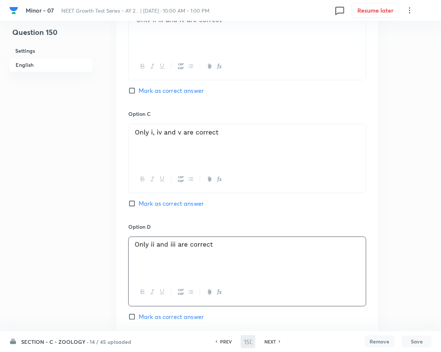
type input "151"
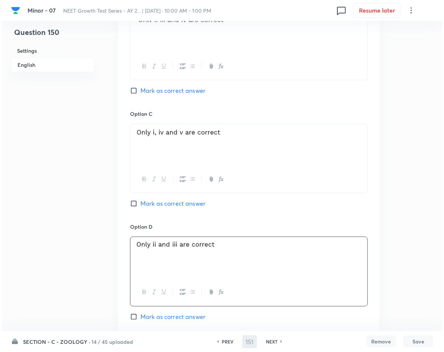
scroll to position [0, 0]
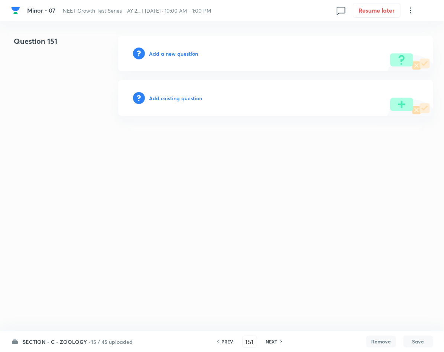
click at [182, 52] on h6 "Add a new question" at bounding box center [173, 54] width 49 height 8
click at [182, 52] on h6 "Choose a question type" at bounding box center [177, 54] width 57 height 8
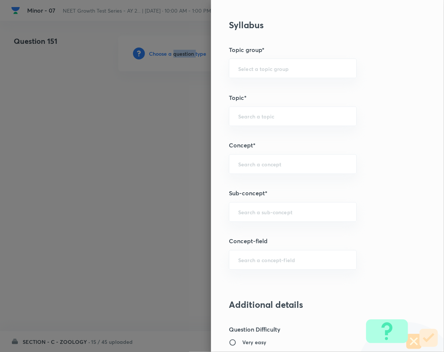
scroll to position [390, 0]
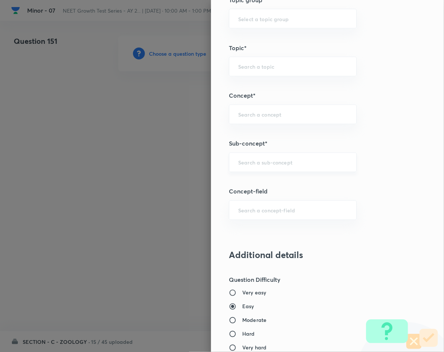
click at [288, 163] on input "text" at bounding box center [292, 162] width 109 height 7
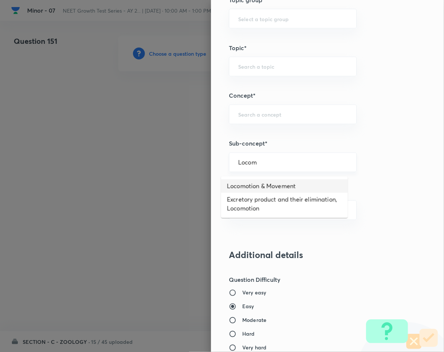
type input "Locomotion & Movement"
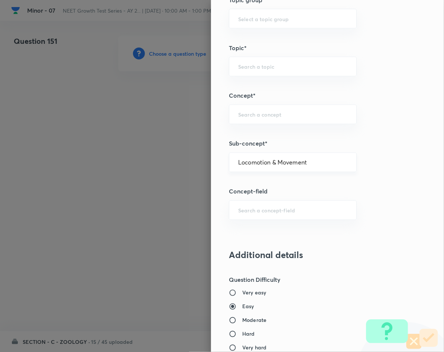
type input "Biology"
type input "Human Physiology"
type input "Locomotion & Movement"
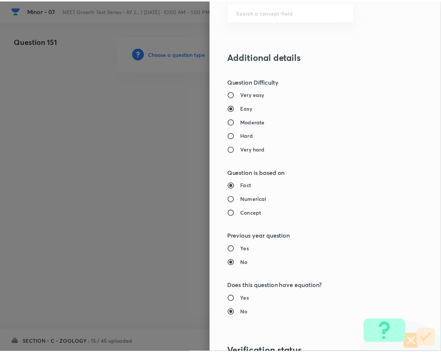
scroll to position [713, 0]
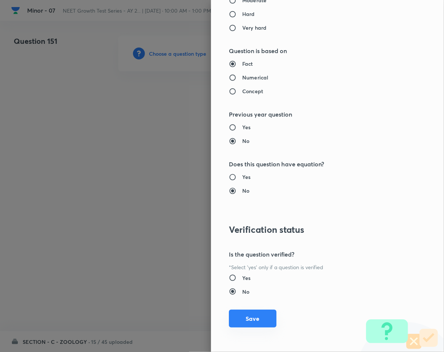
click at [255, 314] on button "Save" at bounding box center [253, 319] width 48 height 18
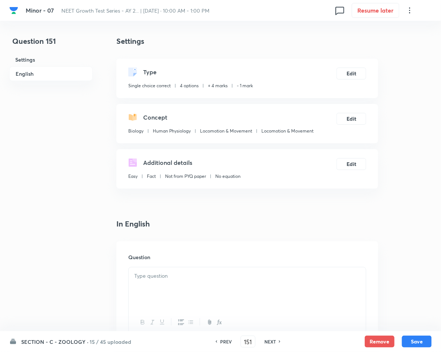
click at [254, 290] on div at bounding box center [247, 289] width 237 height 42
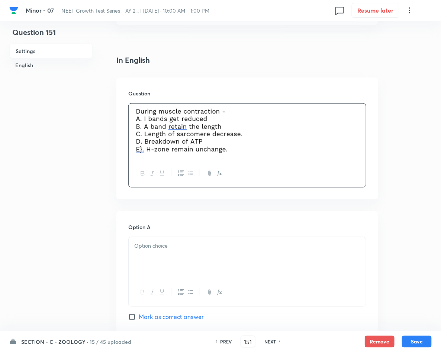
scroll to position [167, 0]
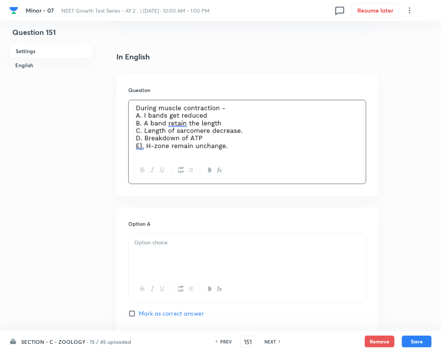
click at [250, 265] on div at bounding box center [247, 255] width 237 height 42
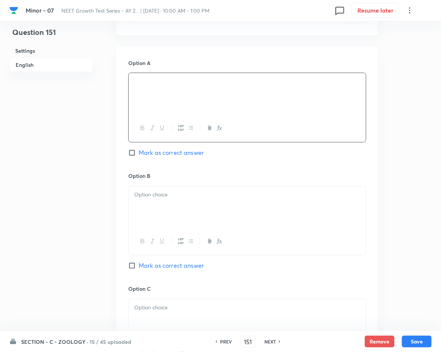
scroll to position [334, 0]
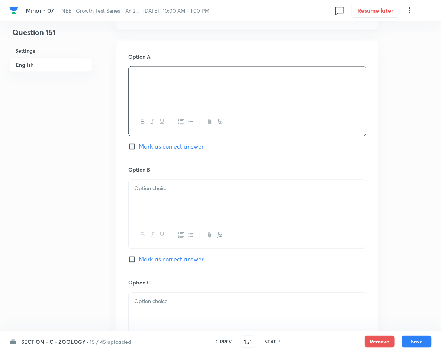
click at [207, 212] on div at bounding box center [247, 201] width 237 height 42
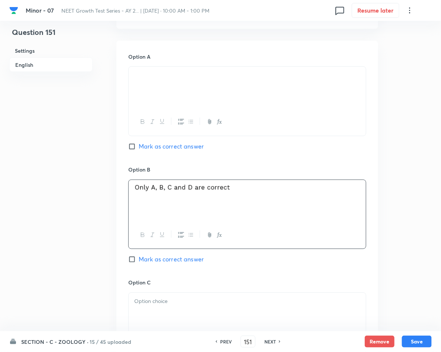
click at [161, 262] on span "Mark as correct answer" at bounding box center [171, 259] width 65 height 9
click at [139, 262] on input "Mark as correct answer" at bounding box center [133, 259] width 10 height 7
checkbox input "true"
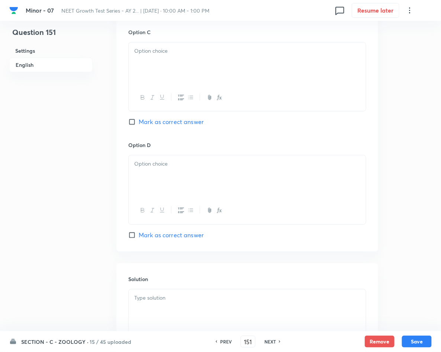
scroll to position [613, 0]
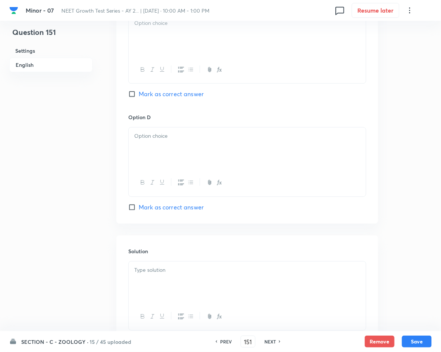
click at [175, 277] on div at bounding box center [247, 283] width 237 height 42
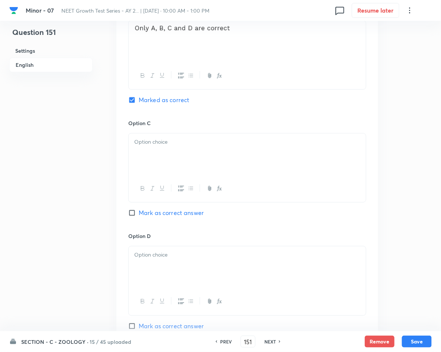
scroll to position [502, 0]
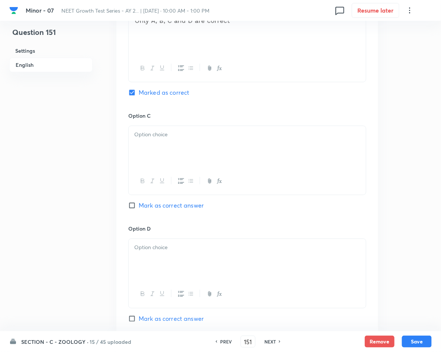
click at [210, 145] on div at bounding box center [247, 147] width 237 height 42
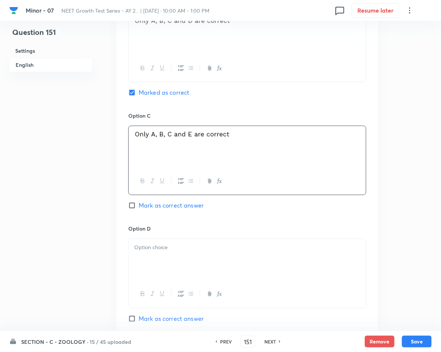
scroll to position [557, 0]
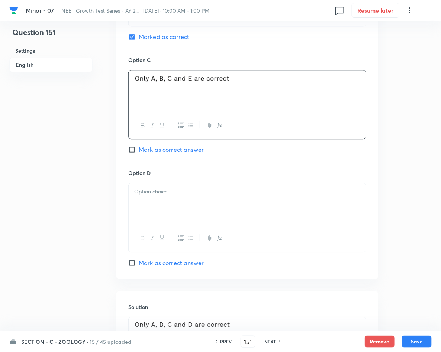
click at [151, 188] on div at bounding box center [247, 204] width 237 height 42
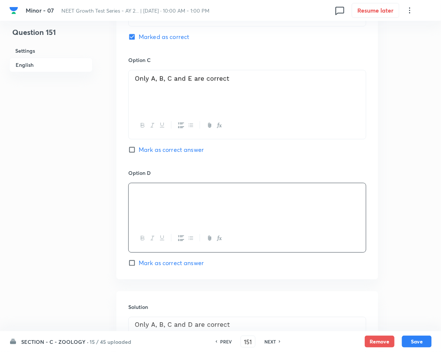
click at [417, 341] on button "Save" at bounding box center [417, 342] width 30 height 12
type input "152"
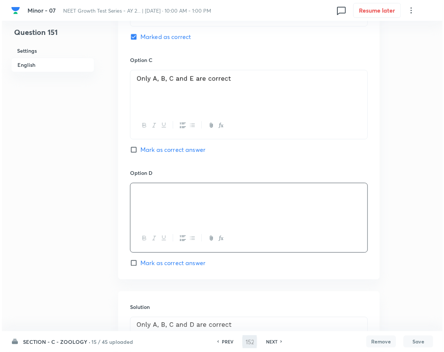
scroll to position [0, 0]
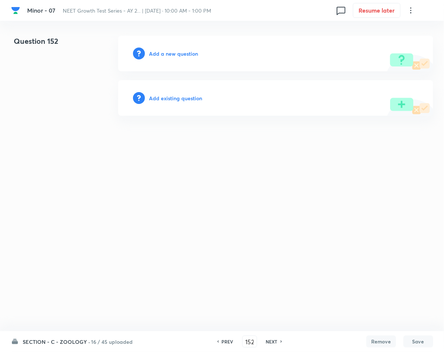
click at [178, 54] on h6 "Add a new question" at bounding box center [173, 54] width 49 height 8
click at [178, 54] on h6 "Choose a question type" at bounding box center [177, 54] width 57 height 8
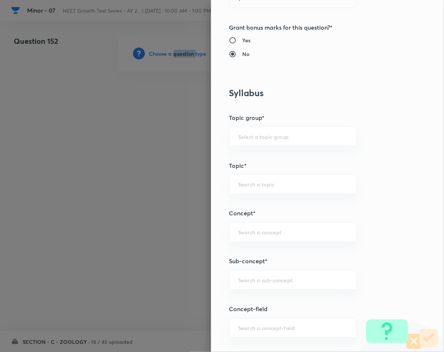
scroll to position [334, 0]
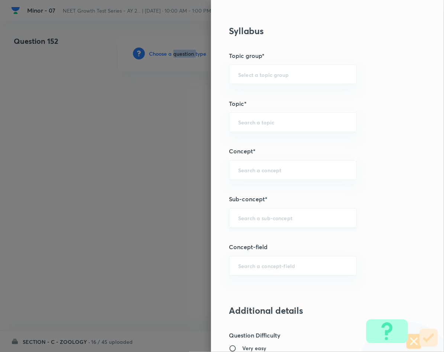
click at [305, 228] on div "​" at bounding box center [293, 218] width 128 height 20
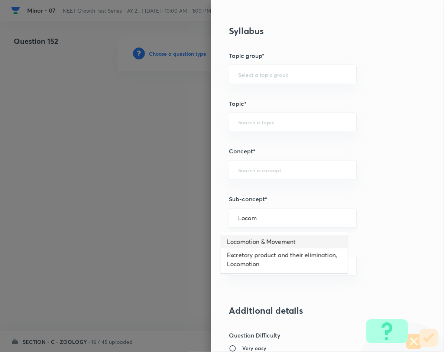
type input "Locomotion & Movement"
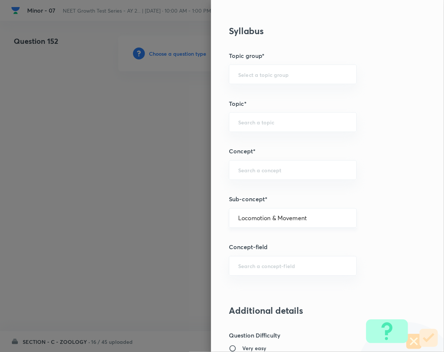
type input "Biology"
type input "Human Physiology"
type input "Locomotion & Movement"
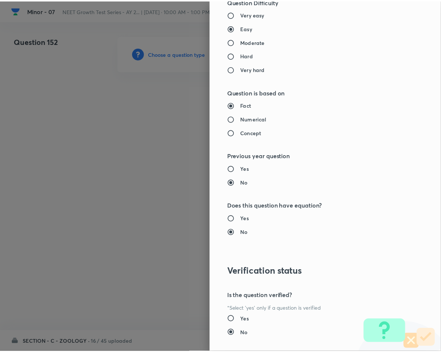
scroll to position [713, 0]
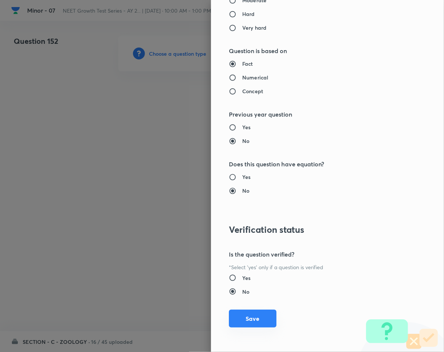
click at [231, 315] on button "Save" at bounding box center [253, 319] width 48 height 18
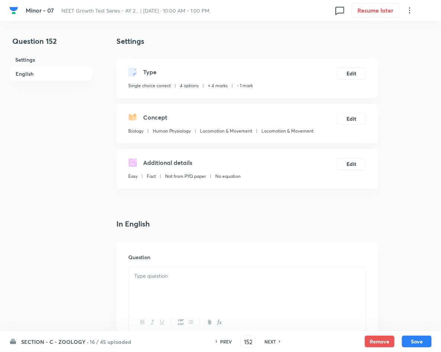
click at [179, 277] on p at bounding box center [247, 276] width 226 height 9
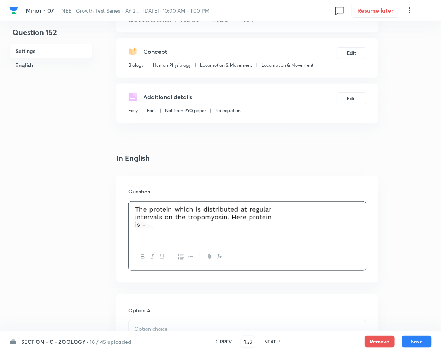
scroll to position [167, 0]
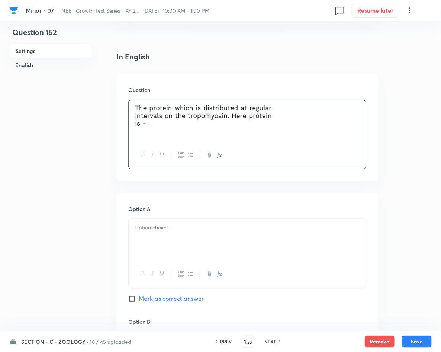
click at [207, 239] on div at bounding box center [247, 240] width 237 height 42
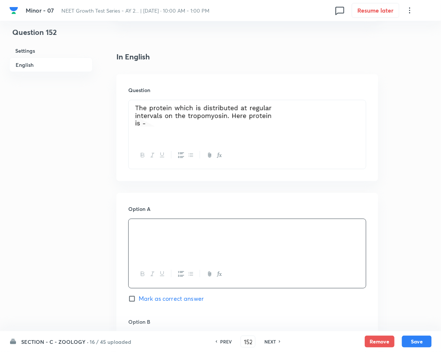
scroll to position [279, 0]
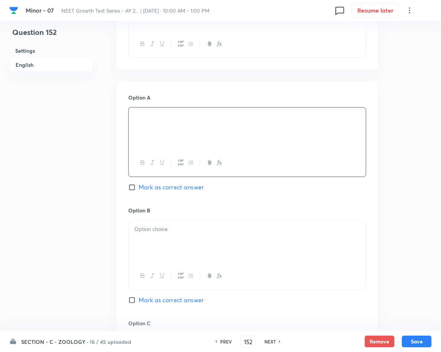
click at [193, 234] on p at bounding box center [247, 230] width 226 height 9
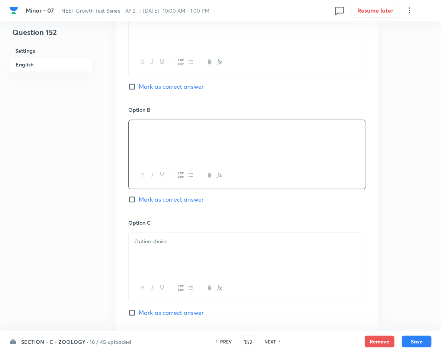
scroll to position [390, 0]
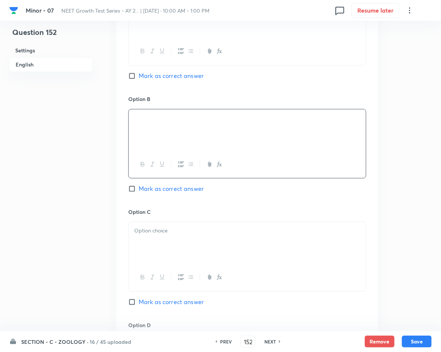
click at [246, 246] on div at bounding box center [247, 244] width 237 height 42
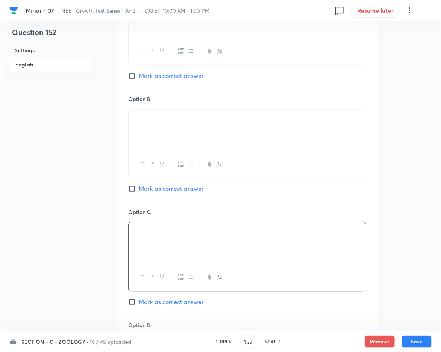
click at [173, 301] on span "Mark as correct answer" at bounding box center [171, 302] width 65 height 9
click at [139, 301] on input "Mark as correct answer" at bounding box center [133, 302] width 10 height 7
checkbox input "true"
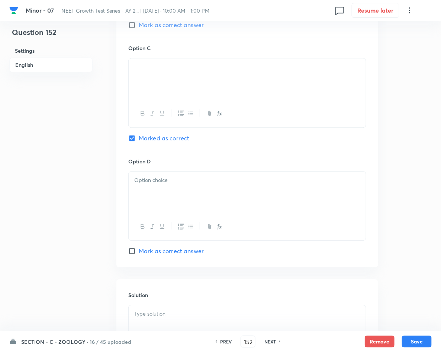
scroll to position [557, 0]
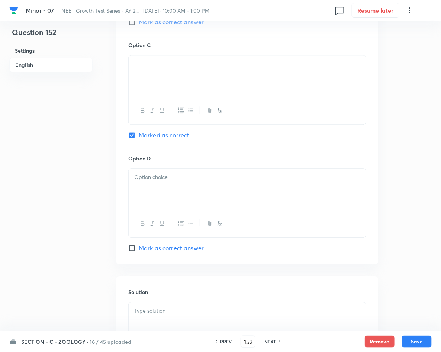
click at [184, 315] on p at bounding box center [247, 311] width 226 height 9
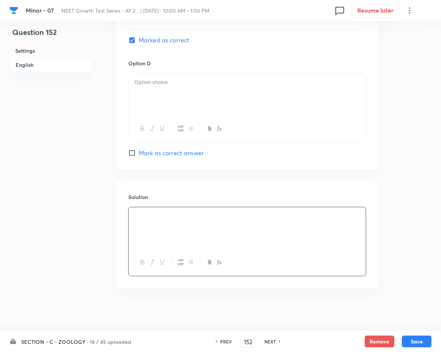
scroll to position [656, 0]
click at [243, 68] on div "Option D [PERSON_NAME] as correct answer" at bounding box center [247, 107] width 238 height 98
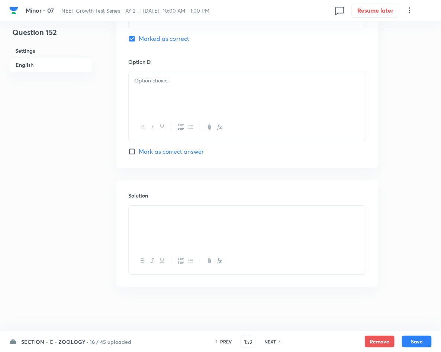
click at [246, 84] on p at bounding box center [247, 81] width 226 height 9
click at [417, 341] on button "Save" at bounding box center [417, 342] width 30 height 12
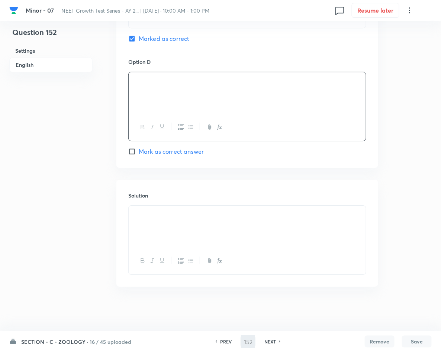
type input "153"
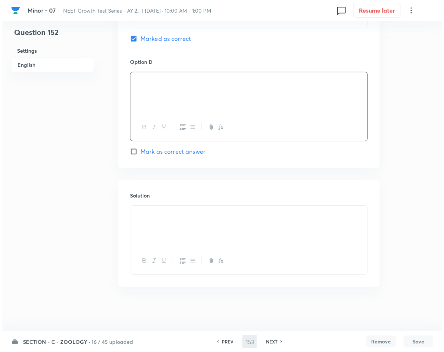
scroll to position [0, 0]
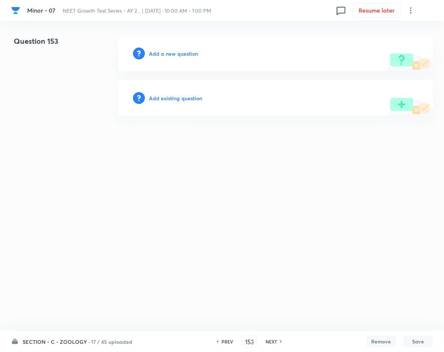
click at [194, 56] on h6 "Add a new question" at bounding box center [173, 54] width 49 height 8
click at [194, 56] on h6 "Choose a question type" at bounding box center [177, 54] width 57 height 8
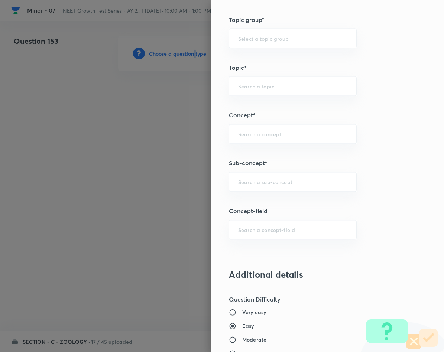
scroll to position [390, 0]
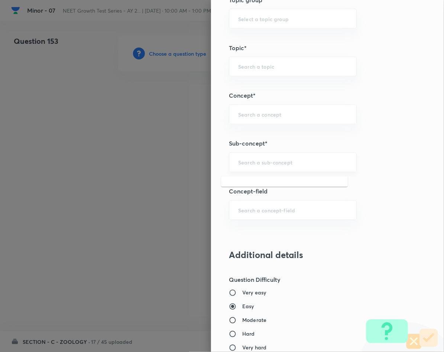
click at [286, 166] on input "text" at bounding box center [292, 162] width 109 height 7
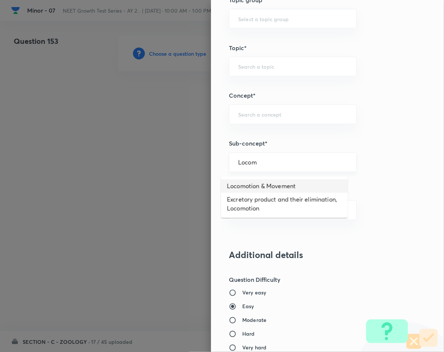
type input "Locomotion & Movement"
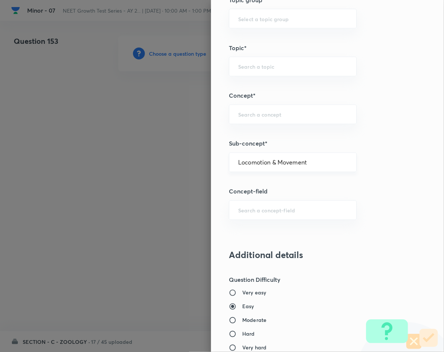
type input "Biology"
type input "Human Physiology"
type input "Locomotion & Movement"
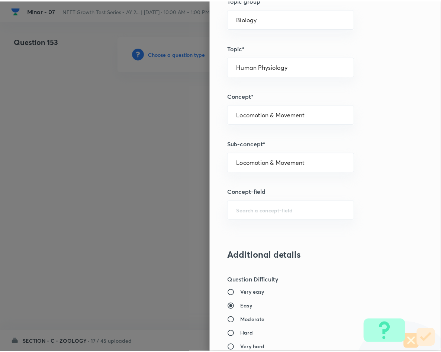
scroll to position [713, 0]
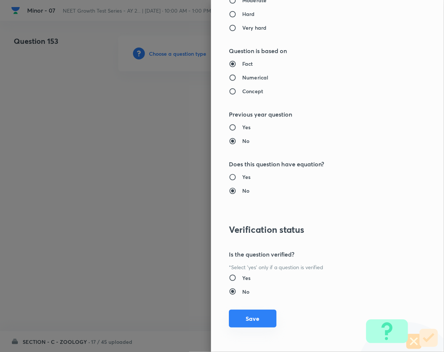
click at [253, 317] on button "Save" at bounding box center [253, 319] width 48 height 18
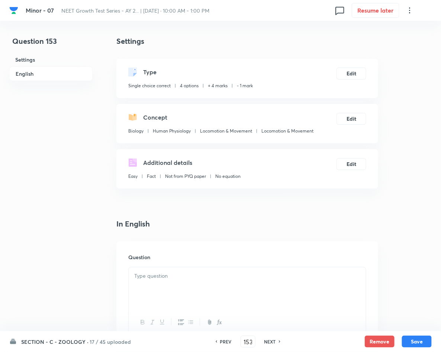
click at [252, 280] on p at bounding box center [247, 276] width 226 height 9
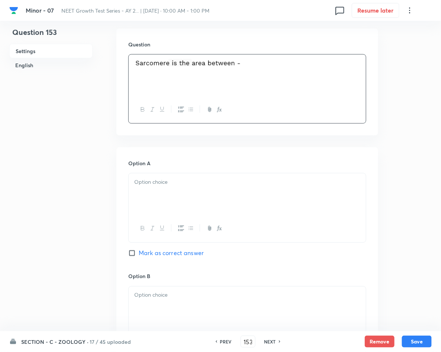
scroll to position [223, 0]
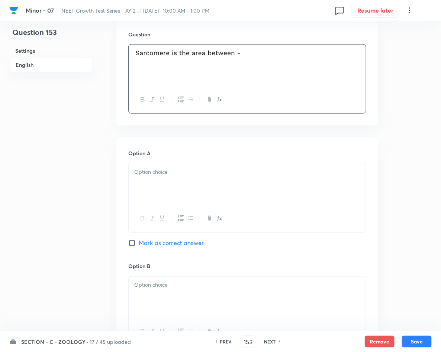
click at [172, 177] on div at bounding box center [247, 184] width 237 height 42
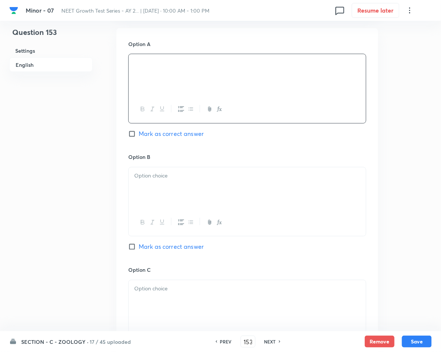
scroll to position [334, 0]
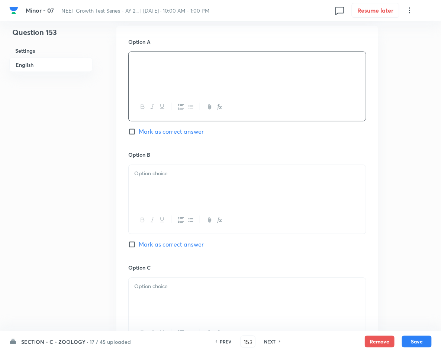
click at [269, 182] on div at bounding box center [247, 186] width 237 height 42
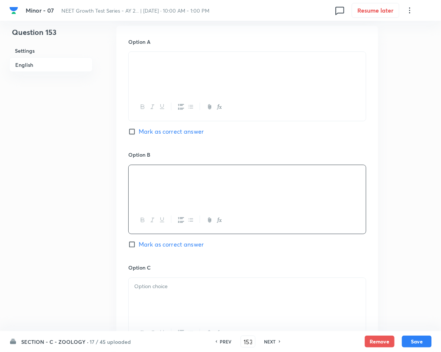
click at [164, 242] on span "Mark as correct answer" at bounding box center [171, 244] width 65 height 9
click at [139, 242] on input "Mark as correct answer" at bounding box center [133, 244] width 10 height 7
checkbox input "true"
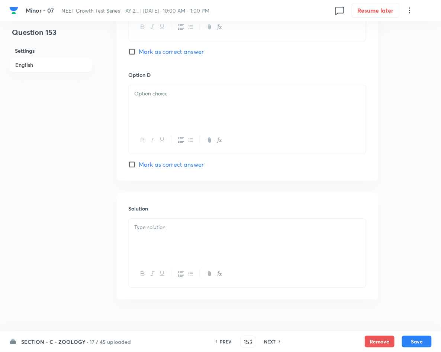
scroll to position [656, 0]
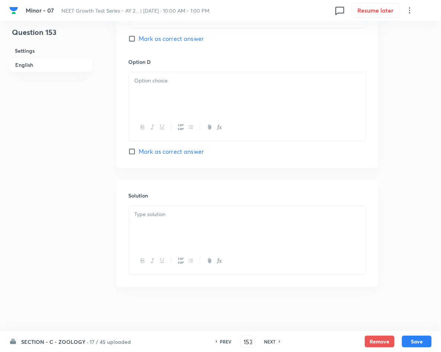
click at [164, 229] on div at bounding box center [247, 227] width 237 height 42
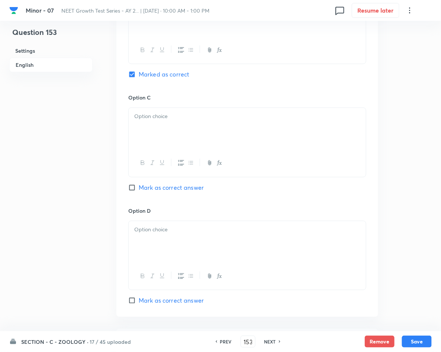
scroll to position [489, 0]
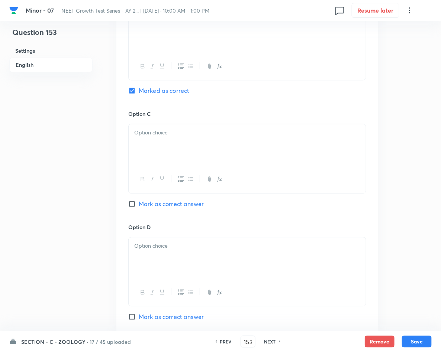
click at [224, 139] on div at bounding box center [247, 145] width 237 height 42
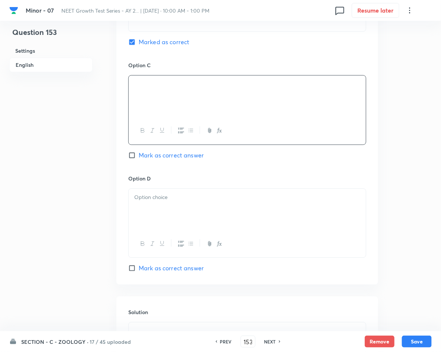
scroll to position [600, 0]
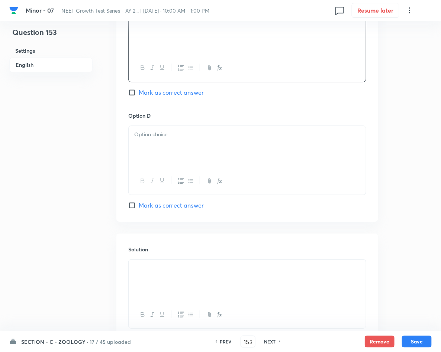
click at [224, 159] on div at bounding box center [247, 147] width 237 height 42
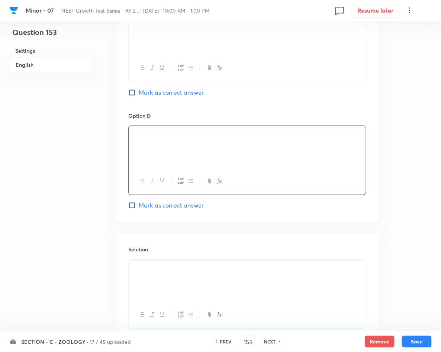
click at [415, 340] on button "Save" at bounding box center [417, 342] width 30 height 12
type input "154"
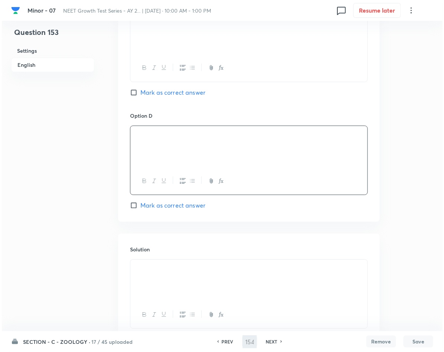
scroll to position [0, 0]
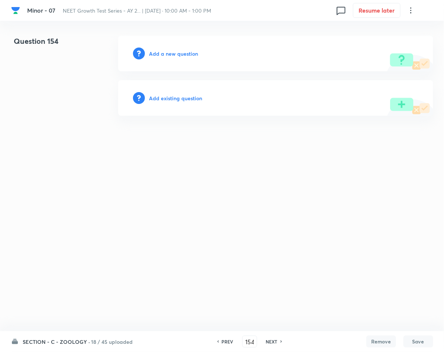
click at [180, 56] on h6 "Add a new question" at bounding box center [173, 54] width 49 height 8
click at [180, 56] on h6 "Choose a question type" at bounding box center [177, 54] width 57 height 8
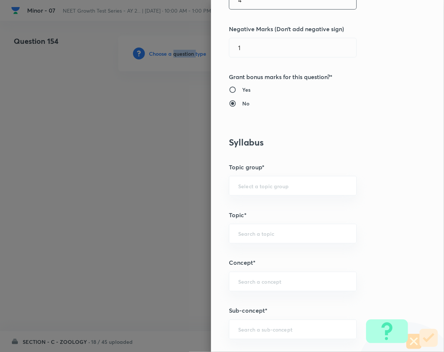
scroll to position [279, 0]
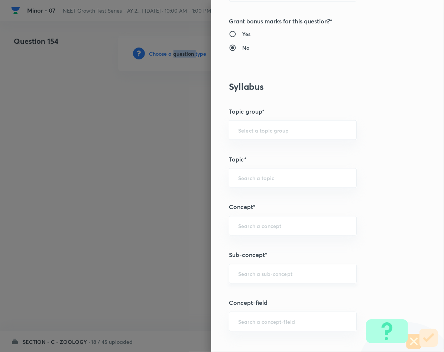
click at [279, 282] on div "​" at bounding box center [293, 274] width 128 height 20
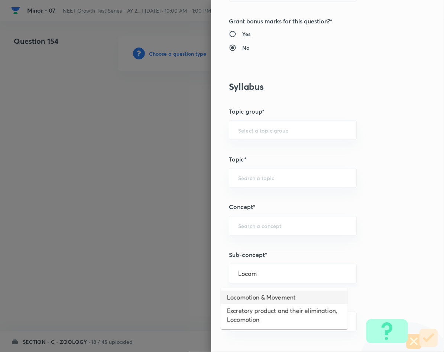
type input "Locomotion & Movement"
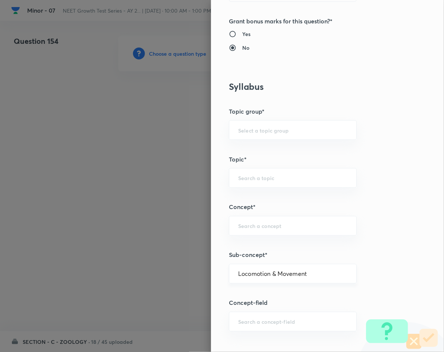
type input "Biology"
type input "Human Physiology"
type input "Locomotion & Movement"
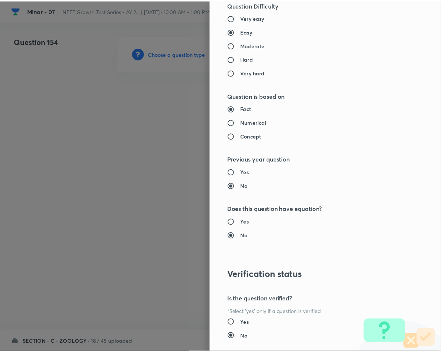
scroll to position [713, 0]
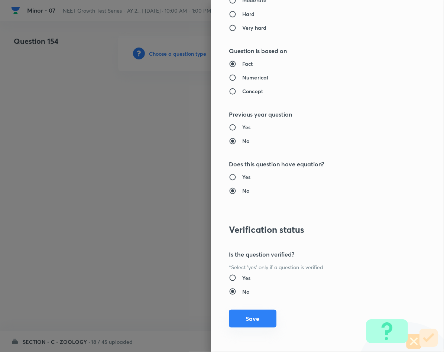
click at [246, 324] on button "Save" at bounding box center [253, 319] width 48 height 18
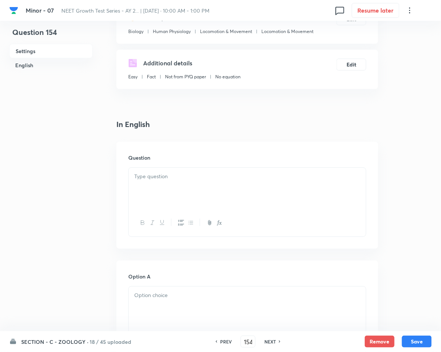
scroll to position [111, 0]
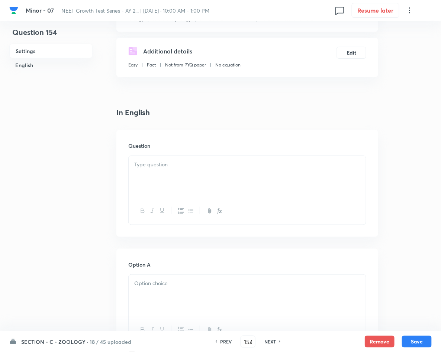
click at [166, 159] on div at bounding box center [247, 177] width 237 height 42
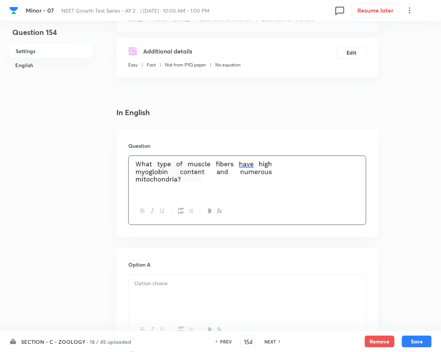
scroll to position [223, 0]
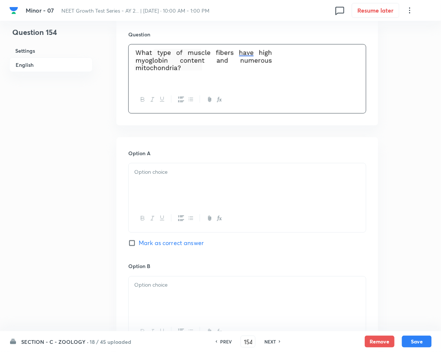
click at [217, 189] on div at bounding box center [247, 184] width 237 height 42
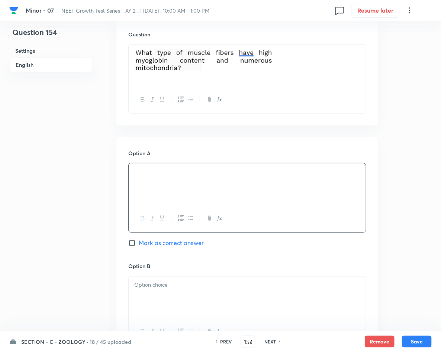
click at [143, 244] on span "Mark as correct answer" at bounding box center [171, 243] width 65 height 9
click at [139, 244] on input "Mark as correct answer" at bounding box center [133, 243] width 10 height 7
checkbox input "true"
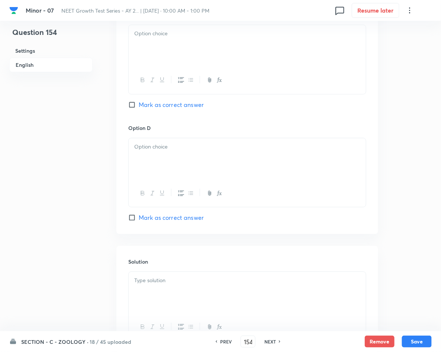
scroll to position [613, 0]
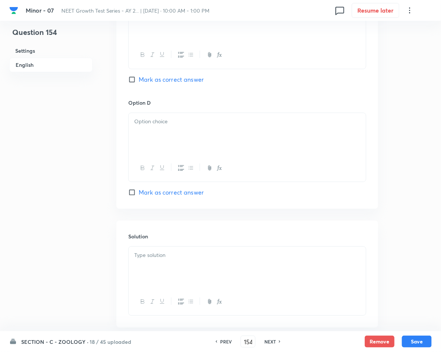
click at [161, 257] on p at bounding box center [247, 255] width 226 height 9
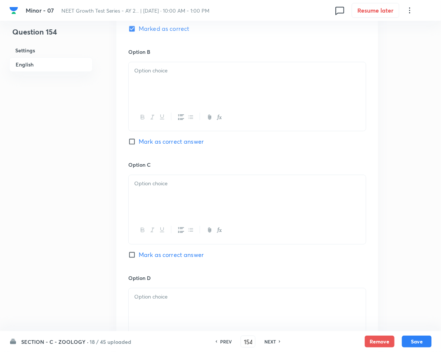
scroll to position [433, 0]
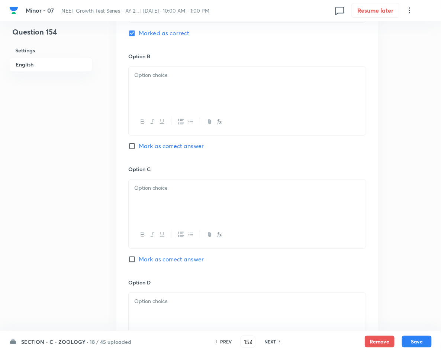
click at [210, 90] on div at bounding box center [247, 88] width 237 height 42
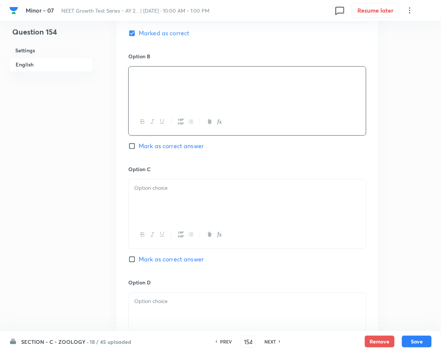
click at [203, 181] on div at bounding box center [247, 201] width 237 height 42
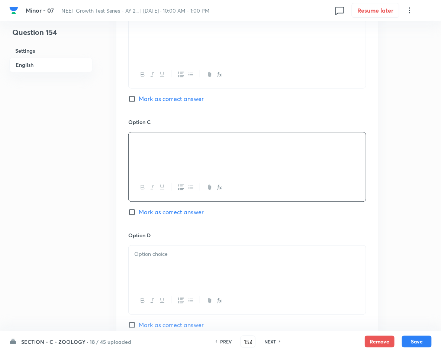
scroll to position [544, 0]
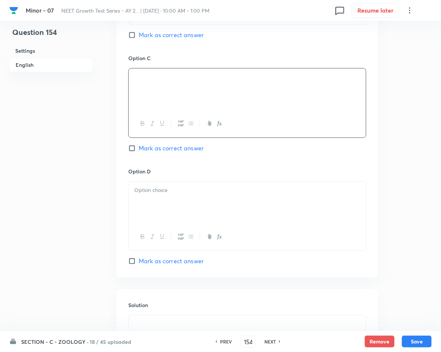
click at [198, 199] on div at bounding box center [247, 203] width 237 height 42
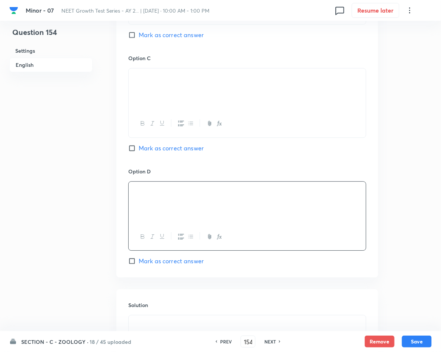
click at [414, 340] on button "Save" at bounding box center [417, 342] width 30 height 12
type input "155"
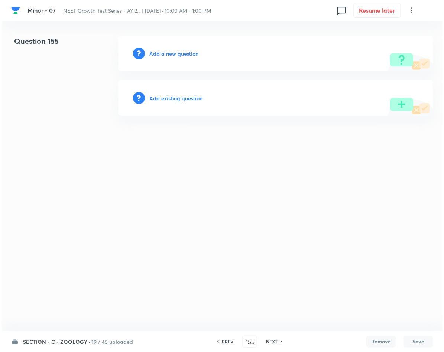
scroll to position [0, 0]
click at [182, 56] on h6 "Add a new question" at bounding box center [173, 54] width 49 height 8
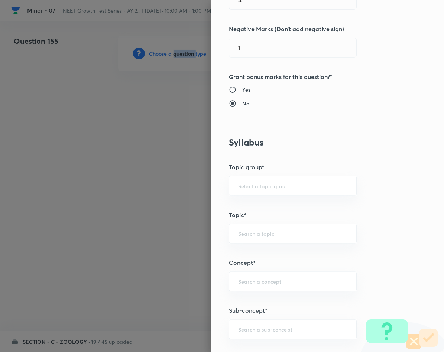
scroll to position [334, 0]
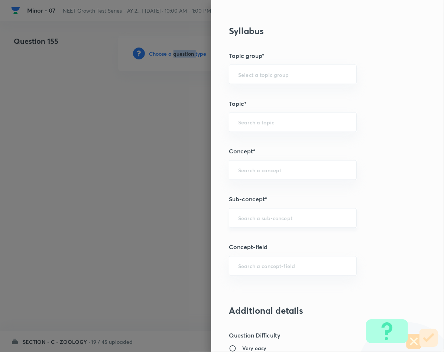
click at [280, 227] on div "​" at bounding box center [293, 218] width 128 height 20
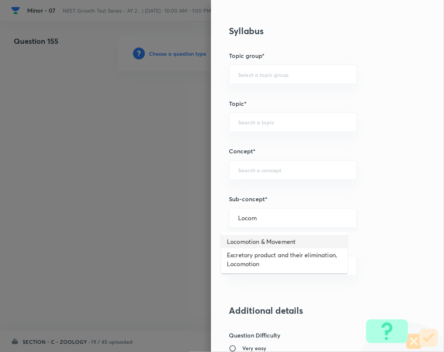
type input "Locomotion & Movement"
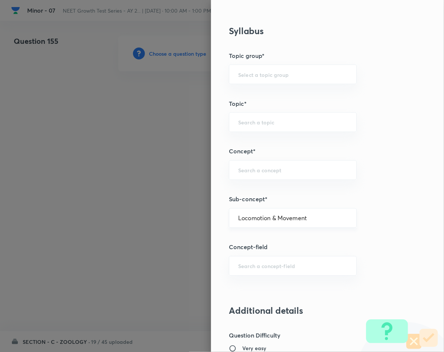
type input "Biology"
type input "Human Physiology"
type input "Locomotion & Movement"
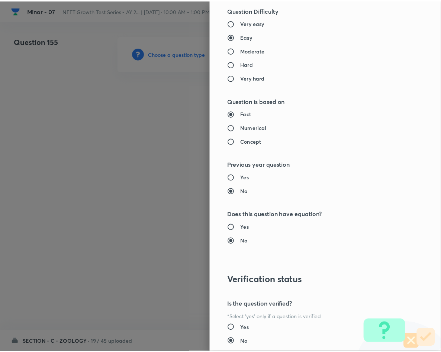
scroll to position [713, 0]
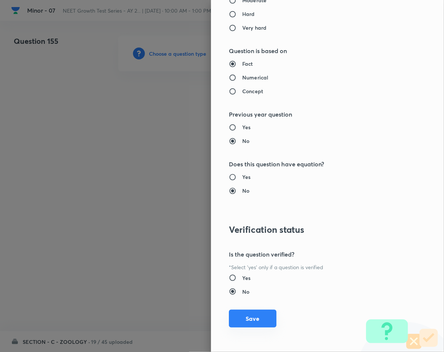
click at [263, 316] on button "Save" at bounding box center [253, 319] width 48 height 18
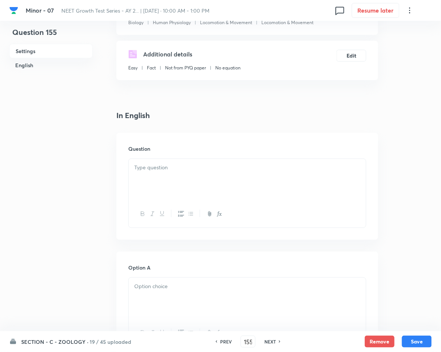
scroll to position [111, 0]
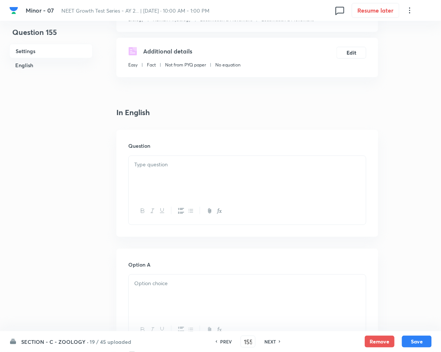
click at [236, 182] on div at bounding box center [247, 177] width 237 height 42
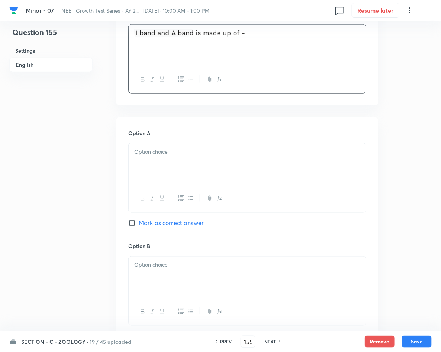
scroll to position [279, 0]
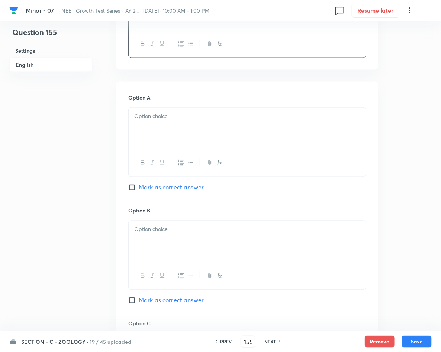
click at [193, 136] on div at bounding box center [247, 129] width 237 height 42
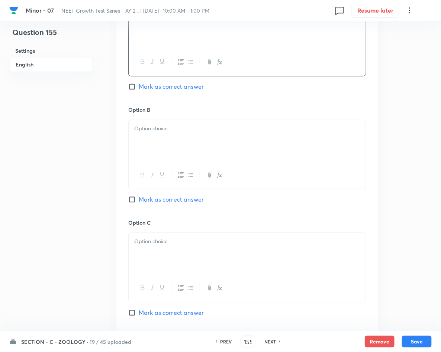
scroll to position [390, 0]
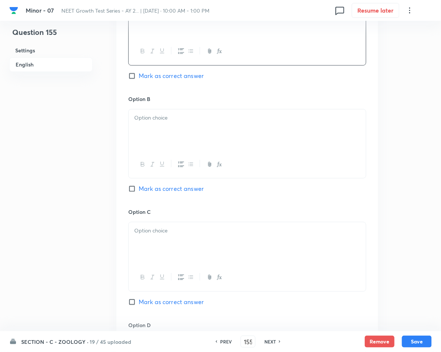
click at [235, 117] on p at bounding box center [247, 118] width 226 height 9
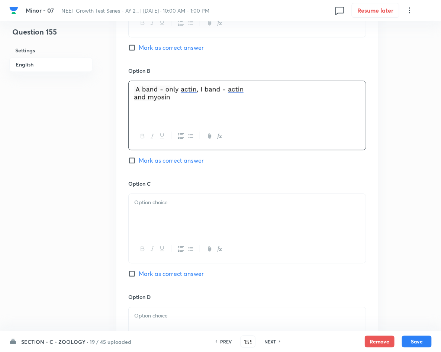
scroll to position [446, 0]
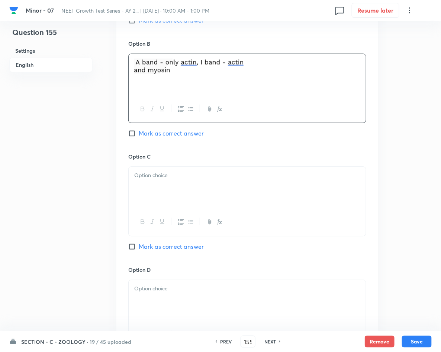
click at [220, 192] on div at bounding box center [247, 188] width 237 height 42
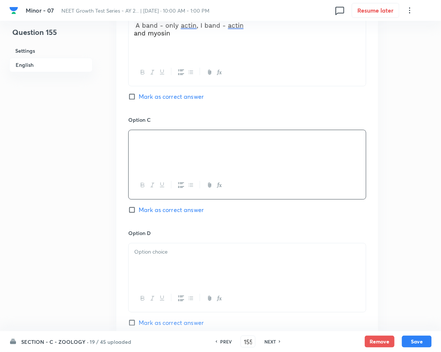
scroll to position [502, 0]
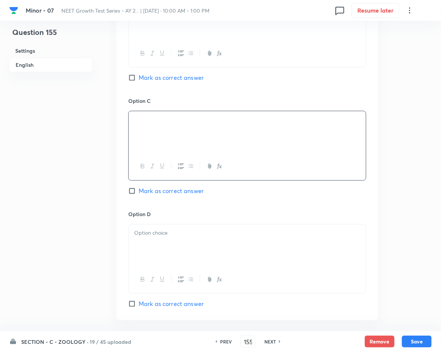
click at [162, 233] on p at bounding box center [247, 233] width 226 height 9
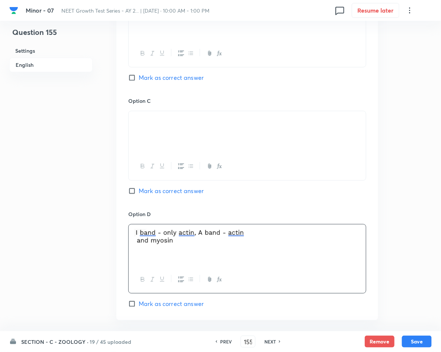
click at [146, 307] on span "Mark as correct answer" at bounding box center [171, 303] width 65 height 9
click at [139, 307] on input "Mark as correct answer" at bounding box center [133, 303] width 10 height 7
checkbox input "true"
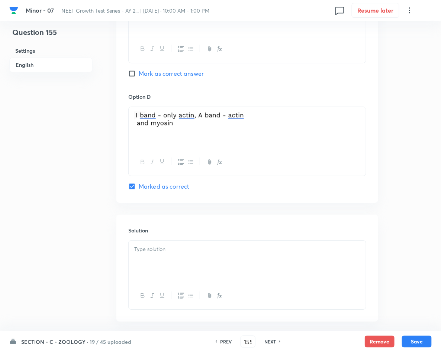
scroll to position [656, 0]
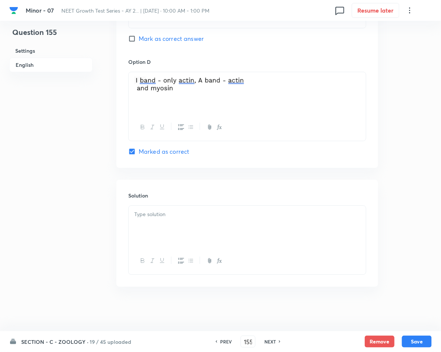
click at [167, 220] on div at bounding box center [247, 227] width 237 height 42
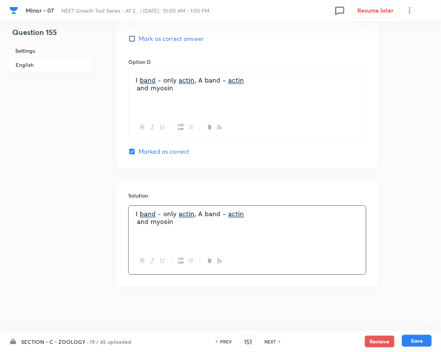
click at [413, 343] on button "Save" at bounding box center [417, 341] width 30 height 12
type input "156"
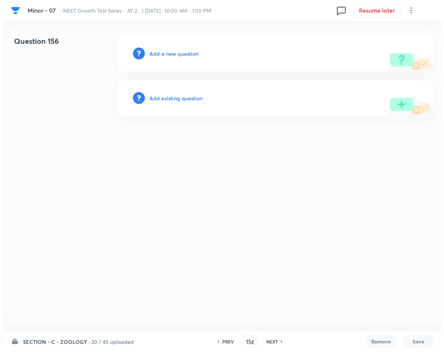
scroll to position [0, 0]
click at [160, 51] on h6 "Add a new question" at bounding box center [173, 54] width 49 height 8
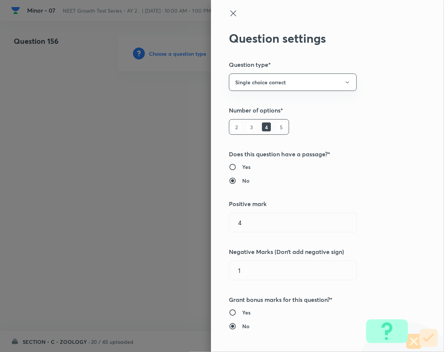
type input "Biology"
type input "Human Physiology"
type input "Locomotion & Movement"
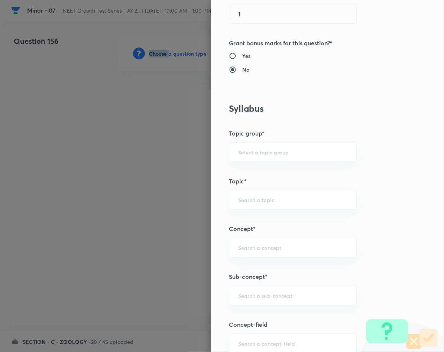
scroll to position [279, 0]
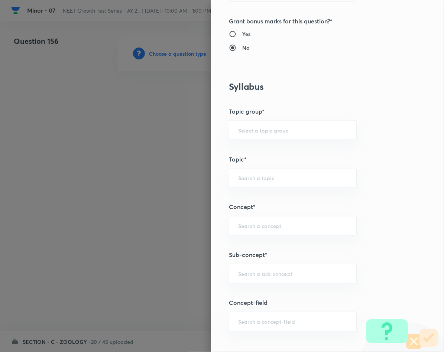
click at [124, 287] on div at bounding box center [222, 176] width 444 height 352
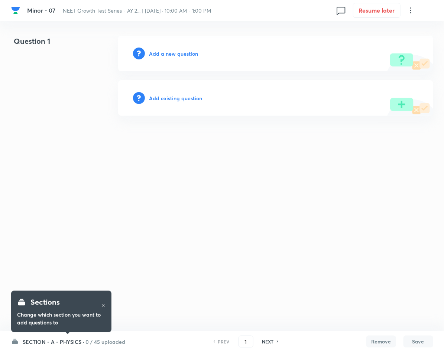
click at [86, 342] on h6 "0 / 45 uploaded" at bounding box center [106, 342] width 40 height 8
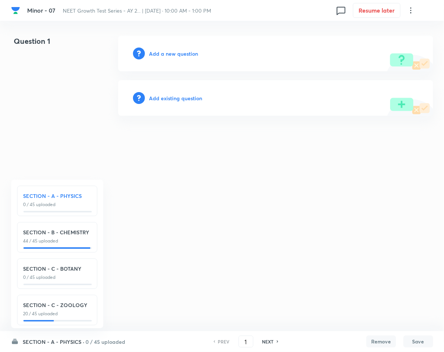
scroll to position [11, 0]
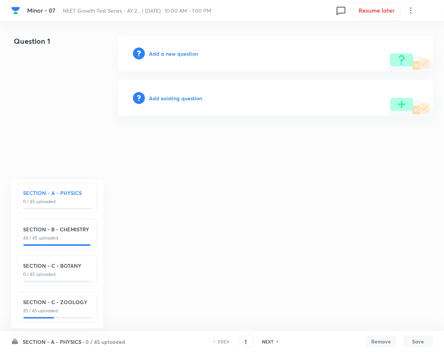
click at [69, 299] on div "SECTION - C - ZOOLOGY 20 / 45 uploaded" at bounding box center [57, 306] width 68 height 16
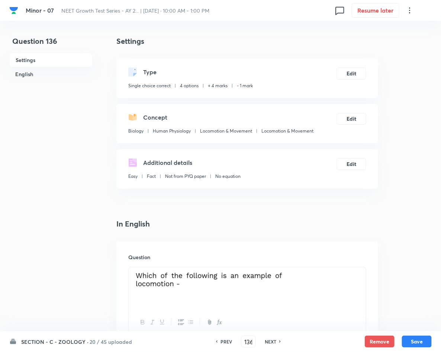
click at [271, 341] on h6 "NEXT" at bounding box center [271, 341] width 12 height 7
type input "137"
checkbox input "true"
click at [271, 341] on h6 "NEXT" at bounding box center [271, 341] width 12 height 7
type input "138"
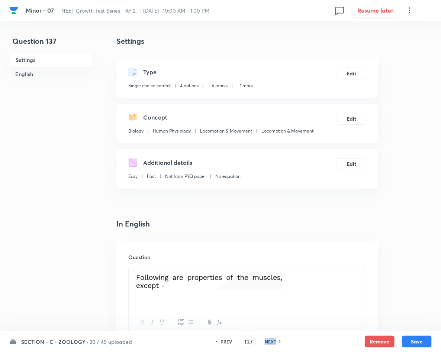
checkbox input "true"
click at [271, 341] on h6 "NEXT" at bounding box center [271, 341] width 12 height 7
type input "139"
checkbox input "false"
checkbox input "true"
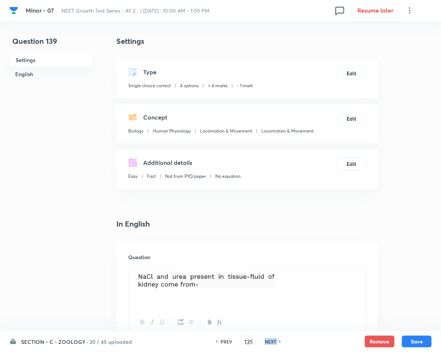
click at [271, 341] on h6 "NEXT" at bounding box center [271, 341] width 12 height 7
type input "140"
checkbox input "false"
checkbox input "true"
click at [271, 341] on h6 "NEXT" at bounding box center [271, 341] width 12 height 7
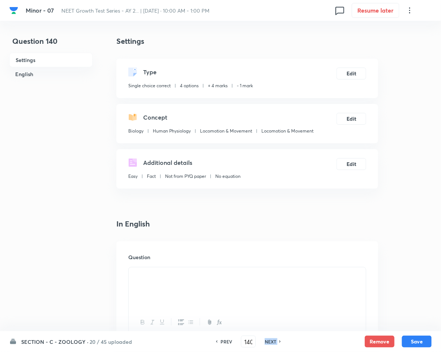
type input "141"
checkbox input "true"
checkbox input "false"
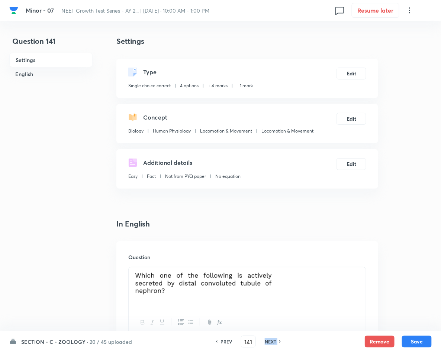
click at [271, 341] on h6 "NEXT" at bounding box center [271, 341] width 12 height 7
type input "142"
checkbox input "true"
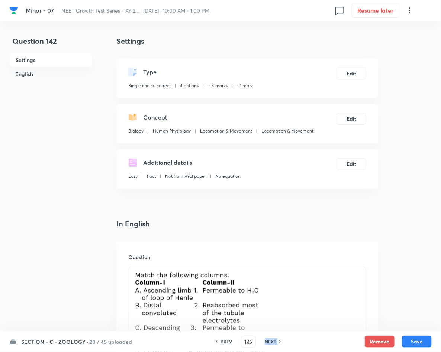
click at [271, 341] on h6 "NEXT" at bounding box center [271, 341] width 12 height 7
type input "143"
checkbox input "false"
checkbox input "true"
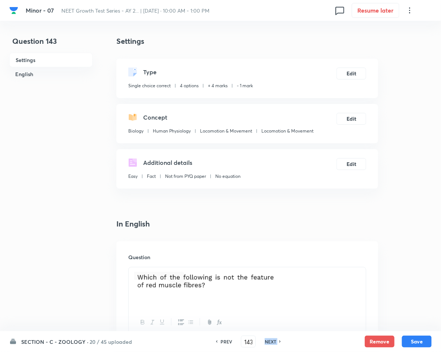
click at [271, 341] on h6 "NEXT" at bounding box center [271, 341] width 12 height 7
type input "144"
checkbox input "false"
checkbox input "true"
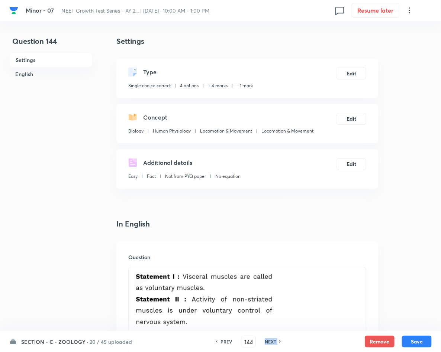
click at [271, 341] on h6 "NEXT" at bounding box center [271, 341] width 12 height 7
type input "145"
checkbox input "true"
checkbox input "false"
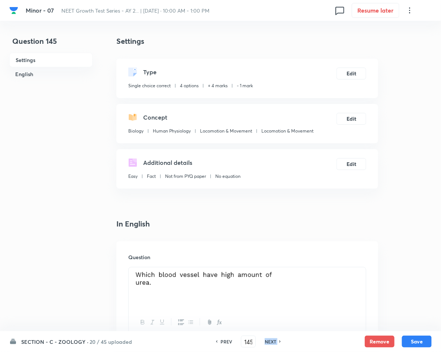
click at [271, 341] on h6 "NEXT" at bounding box center [271, 341] width 12 height 7
type input "146"
checkbox input "false"
checkbox input "true"
click at [271, 341] on h6 "NEXT" at bounding box center [271, 341] width 12 height 7
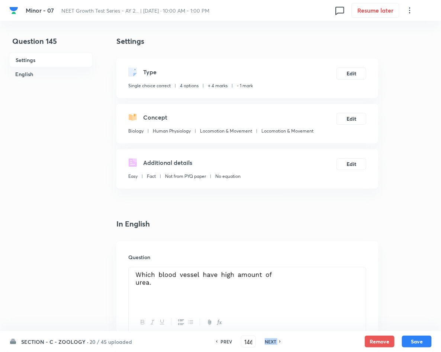
type input "147"
checkbox input "false"
checkbox input "true"
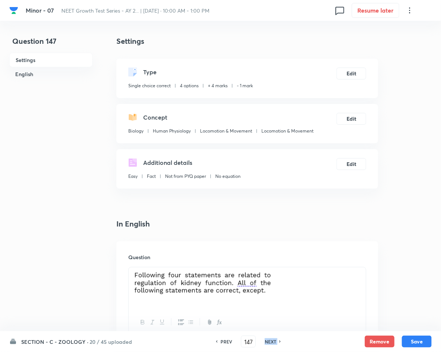
click at [271, 341] on h6 "NEXT" at bounding box center [271, 341] width 12 height 7
type input "148"
checkbox input "true"
checkbox input "false"
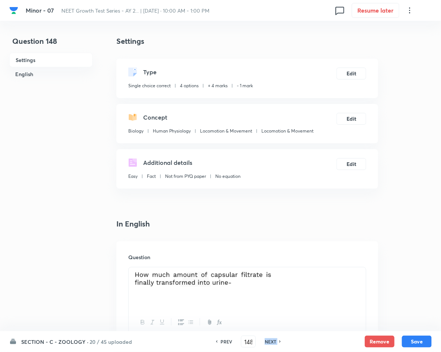
click at [271, 341] on h6 "NEXT" at bounding box center [271, 341] width 12 height 7
type input "149"
checkbox input "false"
checkbox input "true"
click at [271, 341] on h6 "NEXT" at bounding box center [271, 341] width 12 height 7
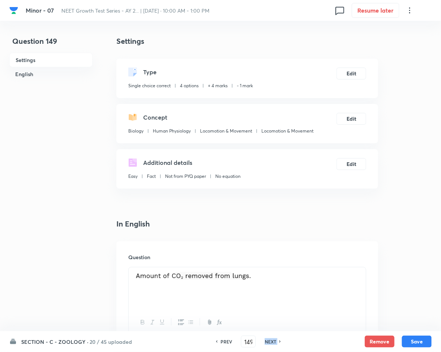
type input "150"
checkbox input "true"
checkbox input "false"
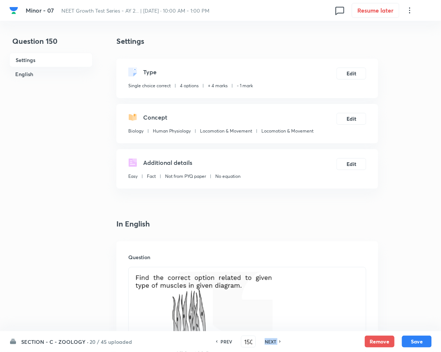
click at [271, 341] on h6 "NEXT" at bounding box center [271, 341] width 12 height 7
type input "151"
checkbox input "false"
checkbox input "true"
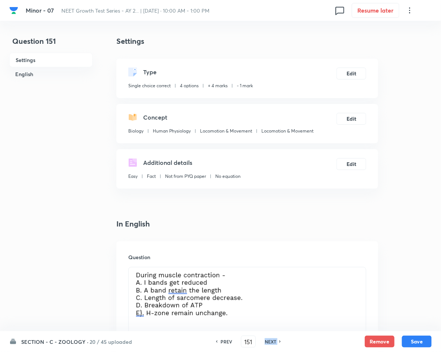
click at [271, 341] on h6 "NEXT" at bounding box center [271, 341] width 12 height 7
type input "152"
checkbox input "false"
checkbox input "true"
click at [271, 341] on h6 "NEXT" at bounding box center [271, 341] width 12 height 7
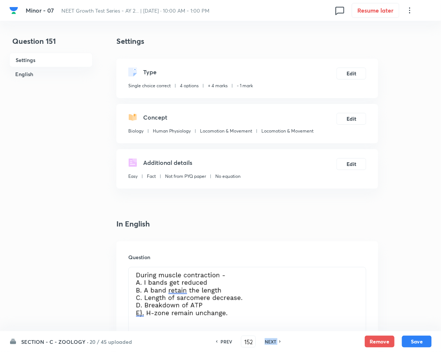
type input "153"
checkbox input "true"
checkbox input "false"
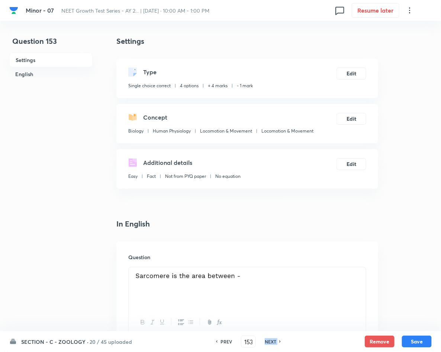
click at [271, 341] on h6 "NEXT" at bounding box center [271, 341] width 12 height 7
type input "154"
checkbox input "true"
checkbox input "false"
click at [271, 341] on h6 "NEXT" at bounding box center [271, 341] width 12 height 7
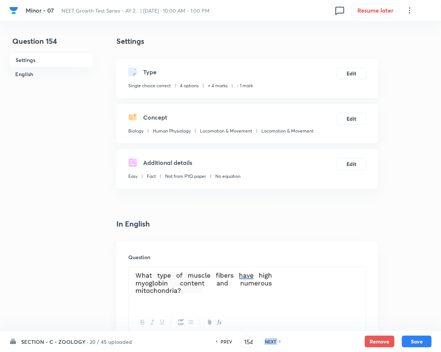
type input "155"
checkbox input "false"
checkbox input "true"
click at [271, 341] on h6 "NEXT" at bounding box center [271, 341] width 12 height 7
type input "156"
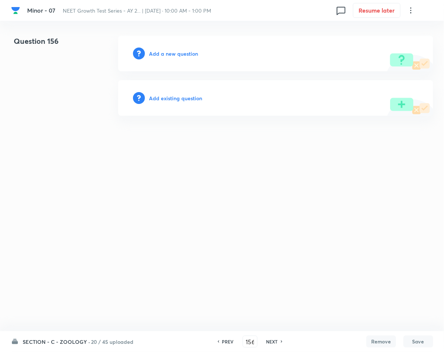
click at [177, 55] on h6 "Add a new question" at bounding box center [173, 54] width 49 height 8
click at [177, 55] on h6 "Choose a question type" at bounding box center [177, 54] width 57 height 8
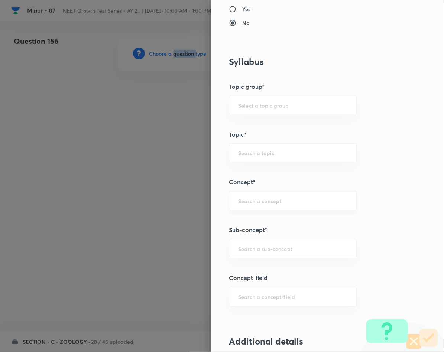
scroll to position [334, 0]
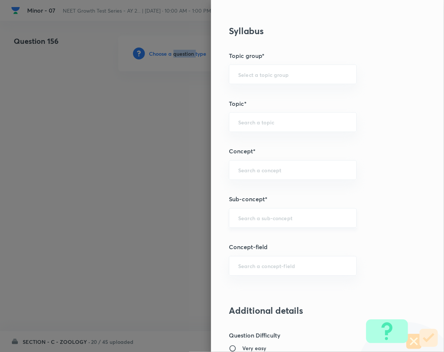
click at [271, 213] on div "​" at bounding box center [293, 218] width 128 height 20
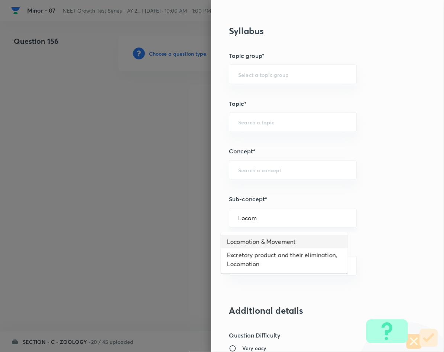
type input "Locomotion & Movement"
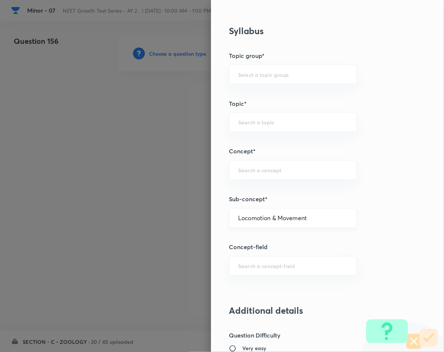
type input "Biology"
type input "Human Physiology"
type input "Locomotion & Movement"
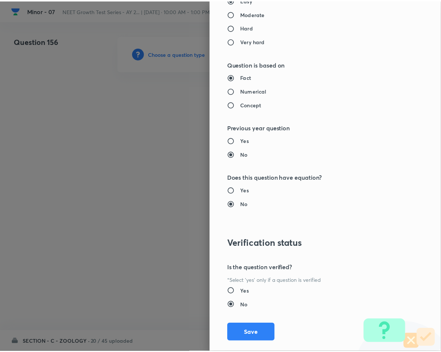
scroll to position [713, 0]
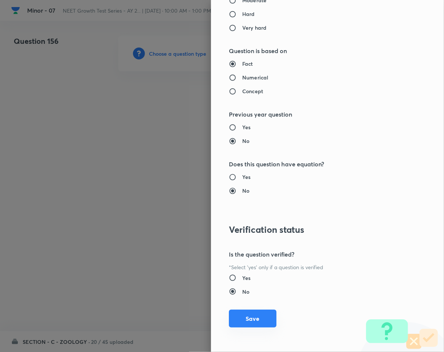
click at [253, 318] on button "Save" at bounding box center [253, 319] width 48 height 18
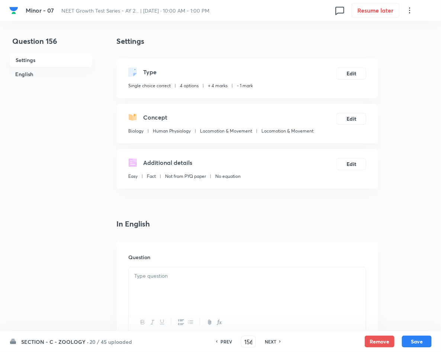
click at [210, 284] on div at bounding box center [247, 289] width 237 height 42
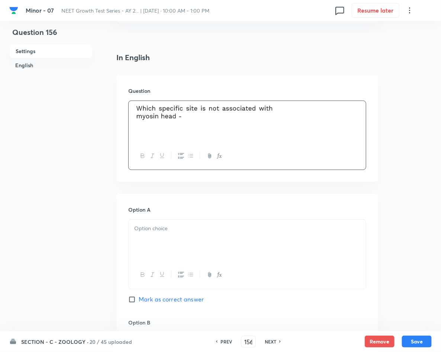
scroll to position [167, 0]
click at [156, 240] on div at bounding box center [247, 240] width 237 height 42
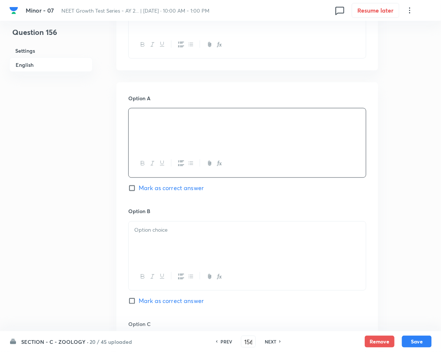
scroll to position [279, 0]
click at [223, 234] on p at bounding box center [247, 230] width 226 height 9
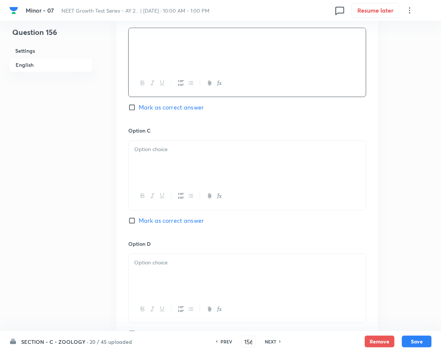
scroll to position [502, 0]
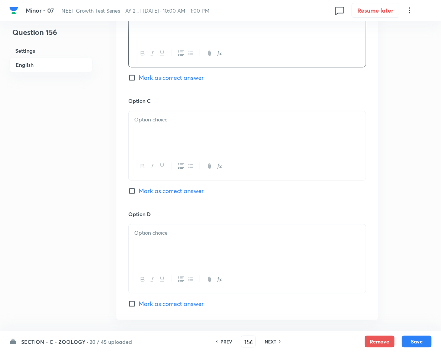
click at [191, 126] on div at bounding box center [247, 132] width 237 height 42
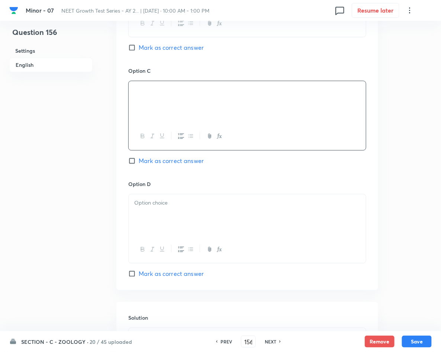
scroll to position [557, 0]
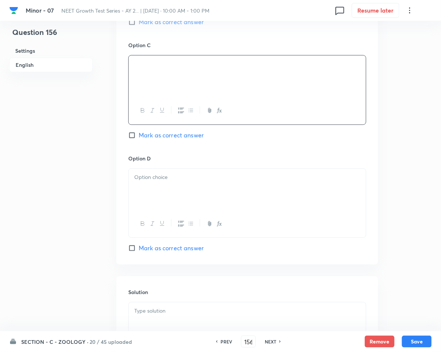
click at [154, 185] on div at bounding box center [247, 190] width 237 height 42
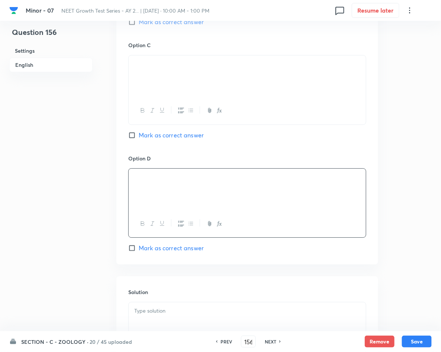
click at [150, 247] on span "Mark as correct answer" at bounding box center [171, 248] width 65 height 9
click at [139, 247] on input "Mark as correct answer" at bounding box center [133, 247] width 10 height 7
checkbox input "true"
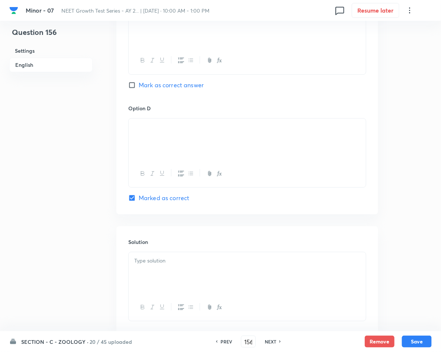
scroll to position [656, 0]
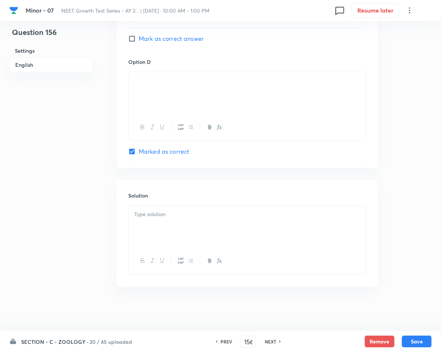
click at [153, 217] on p at bounding box center [247, 214] width 226 height 9
click at [418, 341] on button "Save" at bounding box center [417, 342] width 30 height 12
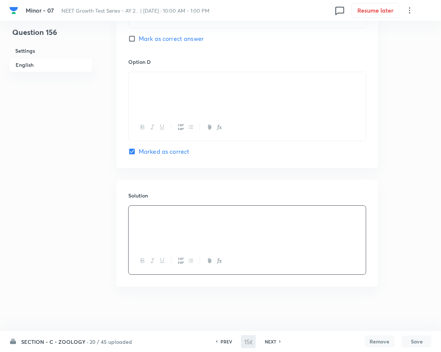
type input "157"
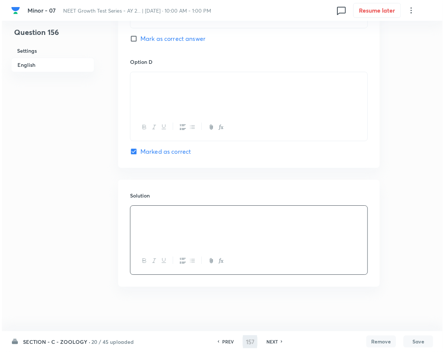
scroll to position [0, 0]
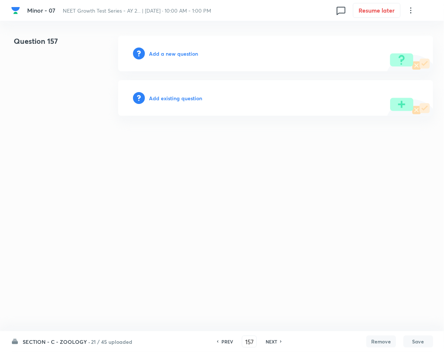
click at [176, 51] on h6 "Add a new question" at bounding box center [173, 54] width 49 height 8
click at [176, 51] on h6 "Choose a question type" at bounding box center [177, 54] width 57 height 8
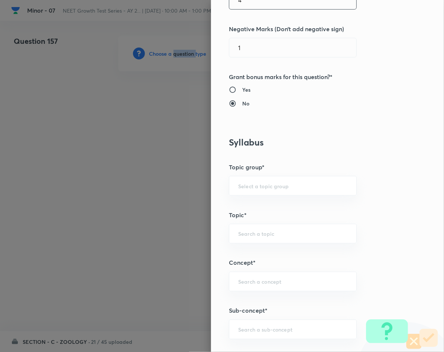
scroll to position [334, 0]
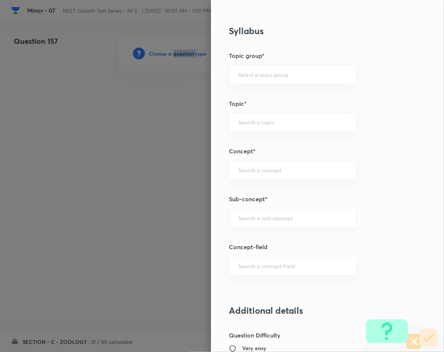
click at [270, 226] on div "​" at bounding box center [293, 218] width 128 height 20
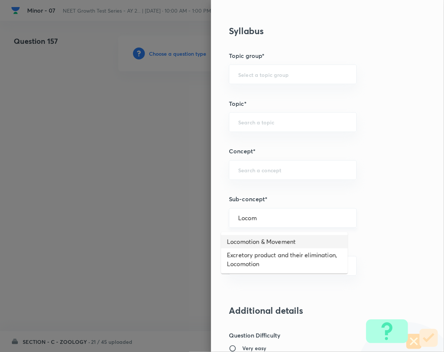
type input "Locomotion & Movement"
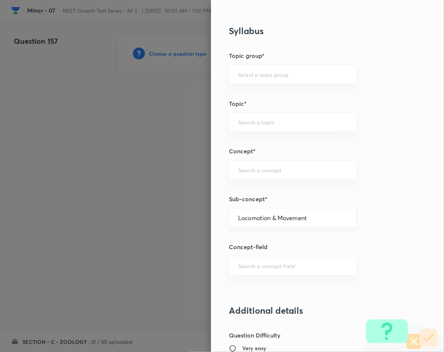
type input "Biology"
type input "Human Physiology"
type input "Locomotion & Movement"
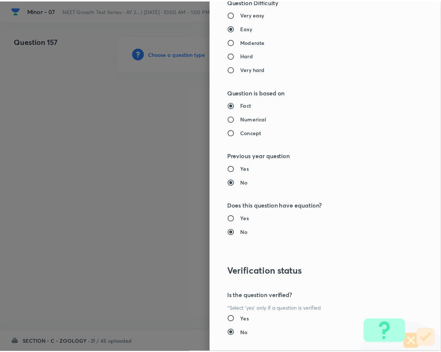
scroll to position [713, 0]
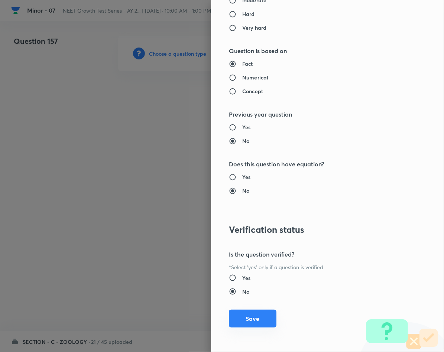
click at [240, 316] on button "Save" at bounding box center [253, 319] width 48 height 18
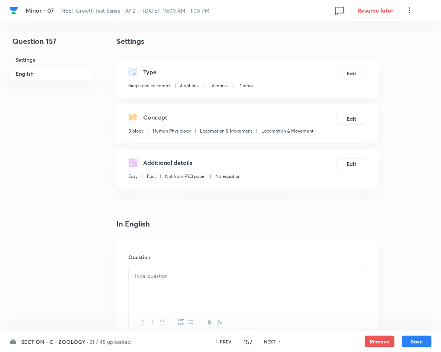
click at [201, 288] on div at bounding box center [247, 289] width 237 height 42
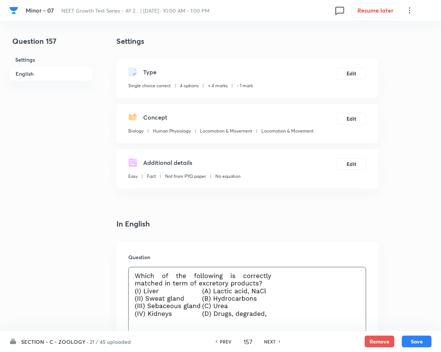
click at [285, 289] on p at bounding box center [247, 298] width 226 height 53
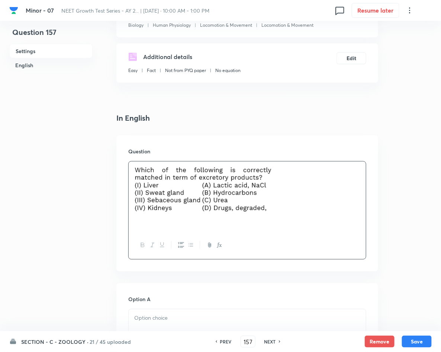
scroll to position [223, 0]
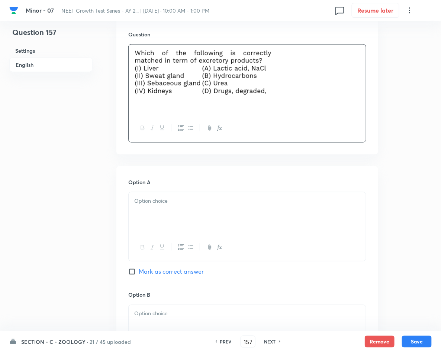
click at [314, 222] on div at bounding box center [247, 213] width 237 height 42
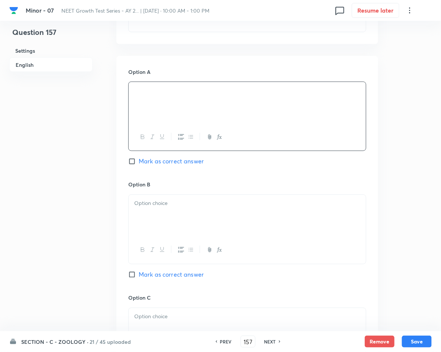
scroll to position [334, 0]
click at [220, 200] on div "Option B [PERSON_NAME] as correct answer" at bounding box center [247, 236] width 238 height 113
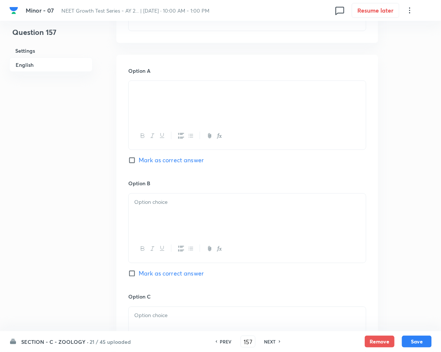
click at [216, 207] on p at bounding box center [247, 202] width 226 height 9
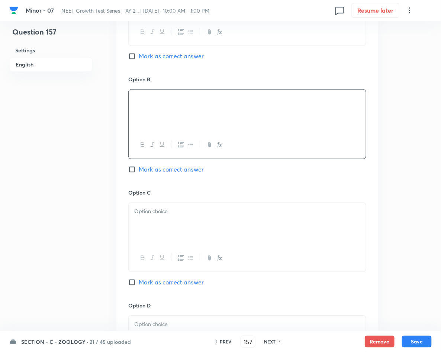
scroll to position [446, 0]
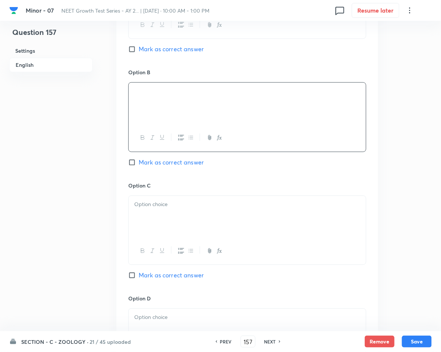
click at [173, 227] on div at bounding box center [247, 217] width 237 height 42
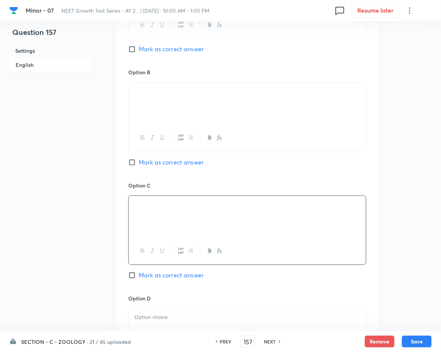
click at [172, 280] on span "Mark as correct answer" at bounding box center [171, 275] width 65 height 9
click at [139, 279] on input "Mark as correct answer" at bounding box center [133, 275] width 10 height 7
checkbox input "true"
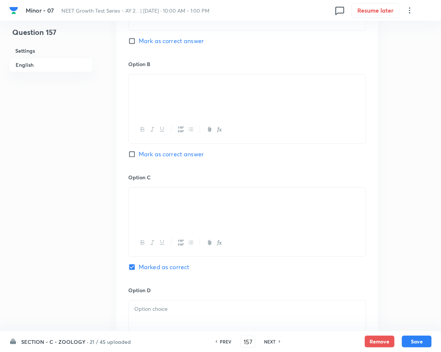
scroll to position [613, 0]
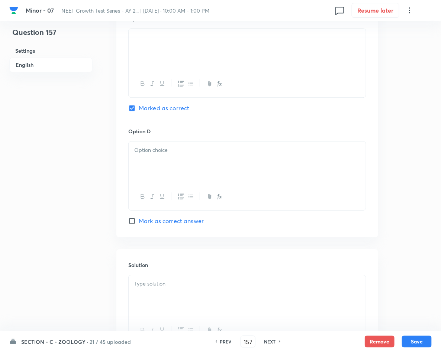
click at [188, 288] on p at bounding box center [247, 284] width 226 height 9
click at [215, 171] on div at bounding box center [247, 163] width 237 height 42
click at [420, 340] on button "Save" at bounding box center [417, 342] width 30 height 12
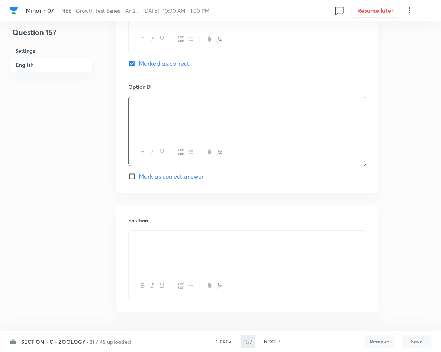
scroll to position [692, 0]
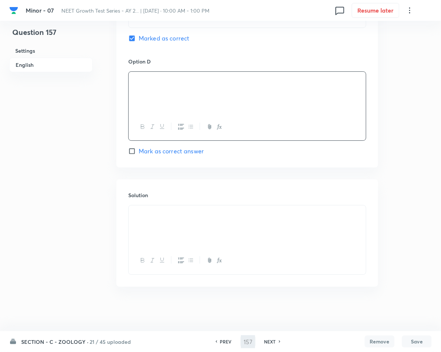
type input "158"
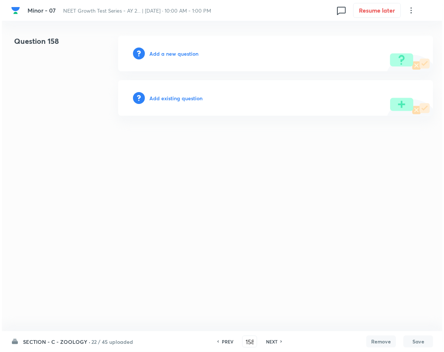
scroll to position [0, 0]
click at [172, 55] on h6 "Add a new question" at bounding box center [173, 54] width 49 height 8
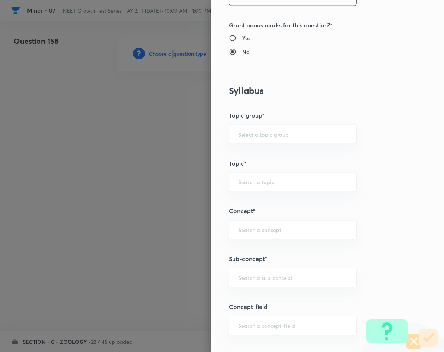
scroll to position [334, 0]
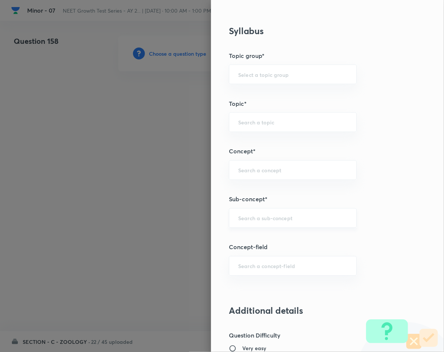
click at [261, 220] on input "text" at bounding box center [292, 218] width 109 height 7
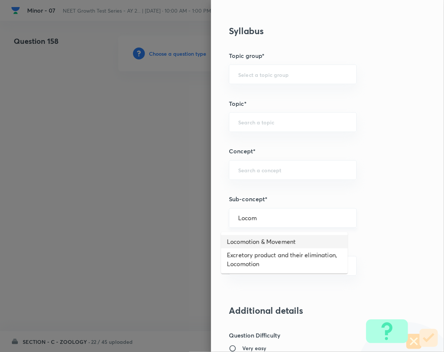
type input "Locomotion & Movement"
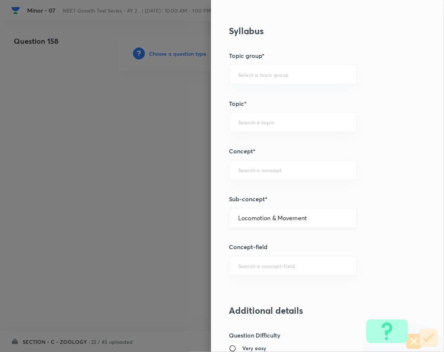
type input "Biology"
type input "Human Physiology"
type input "Locomotion & Movement"
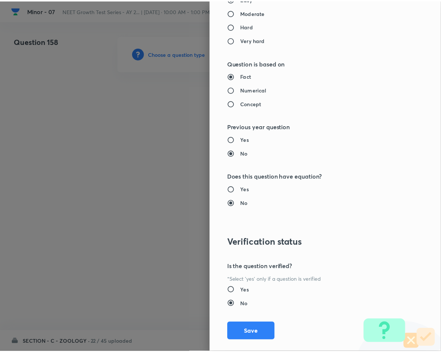
scroll to position [713, 0]
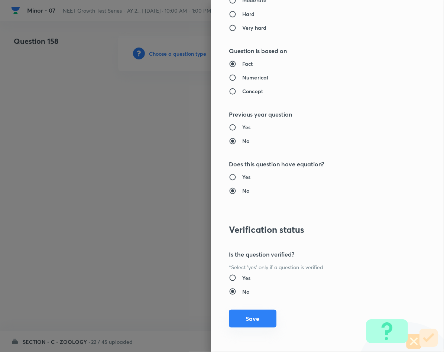
click at [240, 315] on button "Save" at bounding box center [253, 319] width 48 height 18
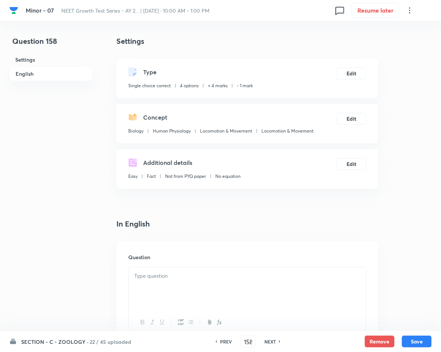
click at [222, 284] on div at bounding box center [247, 289] width 237 height 42
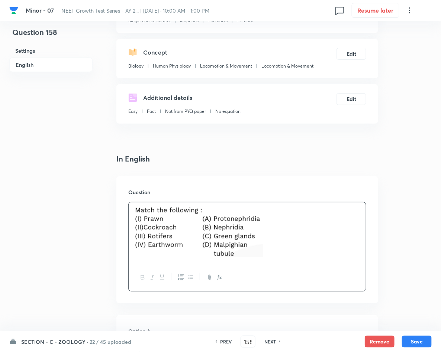
scroll to position [167, 0]
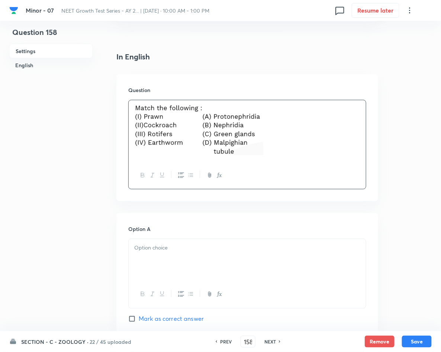
click at [172, 250] on p at bounding box center [247, 248] width 226 height 9
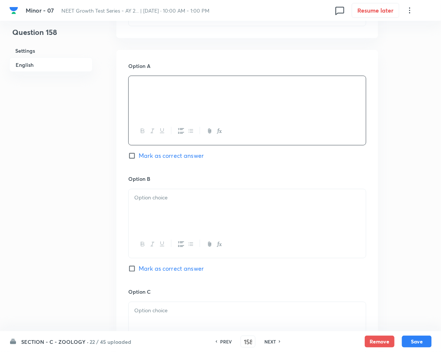
scroll to position [334, 0]
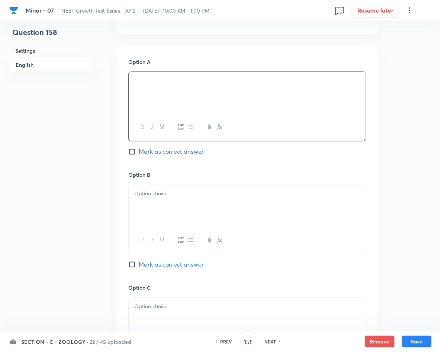
click at [246, 195] on p at bounding box center [247, 194] width 226 height 9
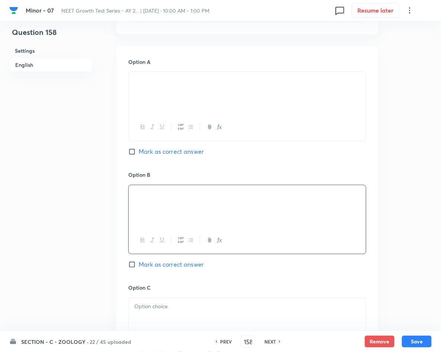
click at [159, 268] on span "Mark as correct answer" at bounding box center [171, 264] width 65 height 9
click at [139, 268] on input "Mark as correct answer" at bounding box center [133, 264] width 10 height 7
checkbox input "true"
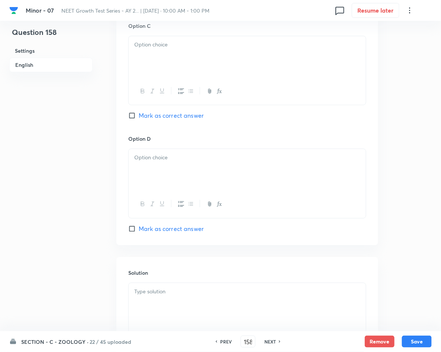
scroll to position [613, 0]
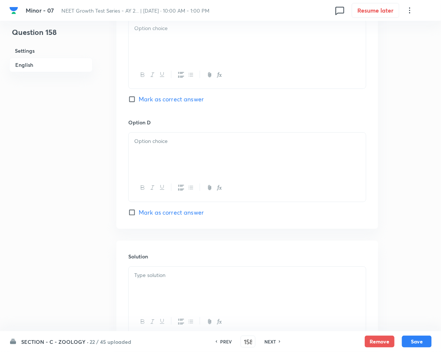
click at [163, 280] on p at bounding box center [247, 275] width 226 height 9
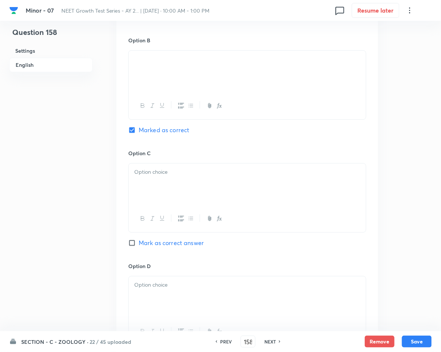
scroll to position [446, 0]
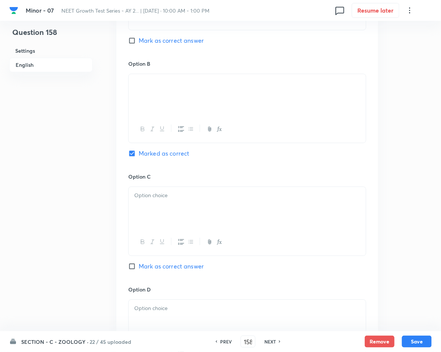
click at [187, 197] on p at bounding box center [247, 195] width 226 height 9
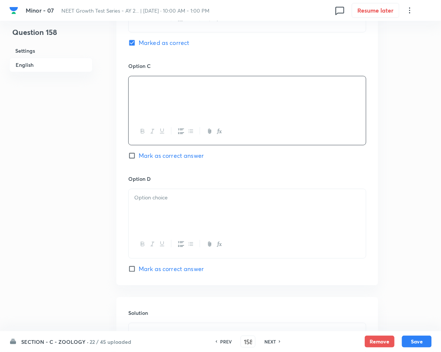
scroll to position [557, 0]
click at [162, 205] on div at bounding box center [247, 209] width 237 height 42
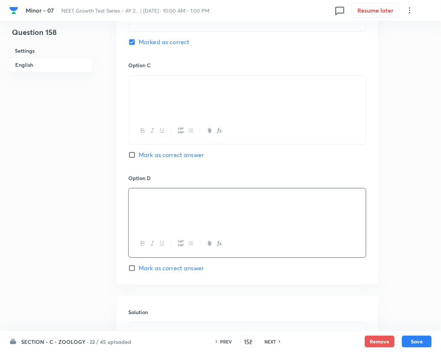
click at [416, 340] on button "Save" at bounding box center [417, 342] width 30 height 12
type input "159"
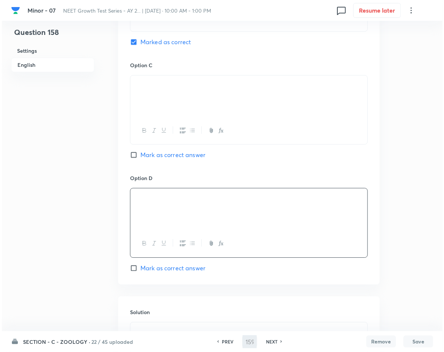
scroll to position [0, 0]
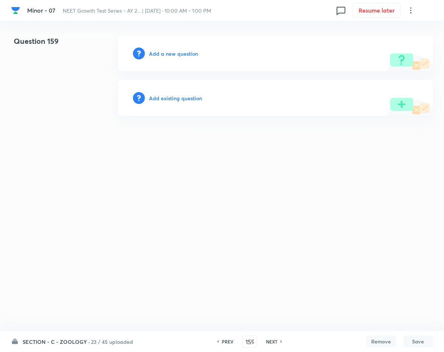
click at [191, 53] on h6 "Add a new question" at bounding box center [173, 54] width 49 height 8
click at [191, 53] on h6 "Choose a question type" at bounding box center [177, 54] width 57 height 8
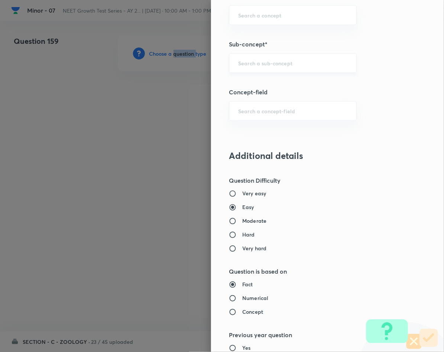
scroll to position [502, 0]
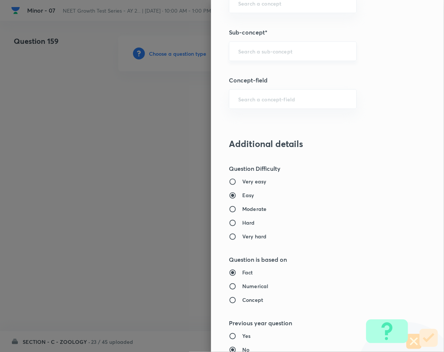
click at [283, 55] on input "text" at bounding box center [292, 51] width 109 height 7
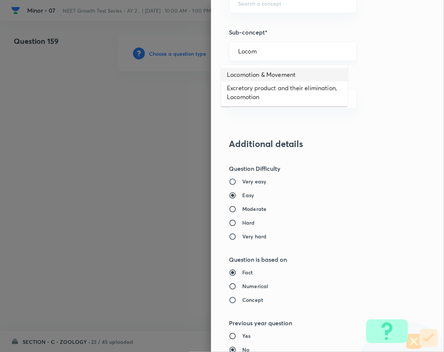
type input "Locomotion & Movement"
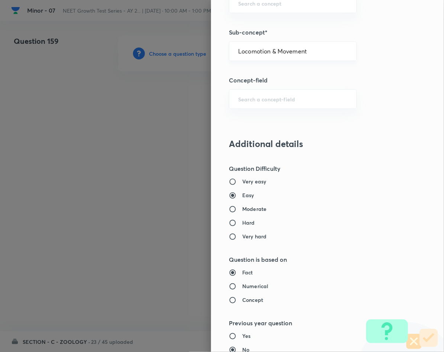
type input "Biology"
type input "Human Physiology"
type input "Locomotion & Movement"
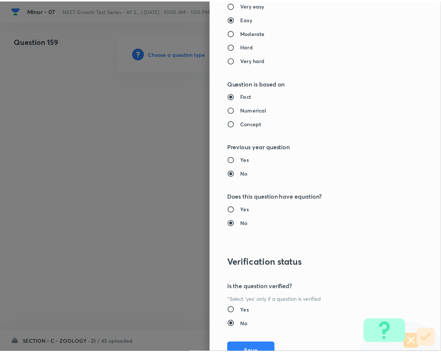
scroll to position [713, 0]
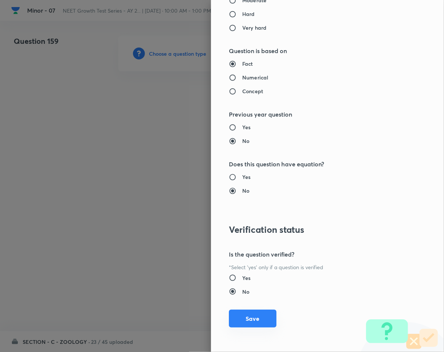
click at [238, 321] on button "Save" at bounding box center [253, 319] width 48 height 18
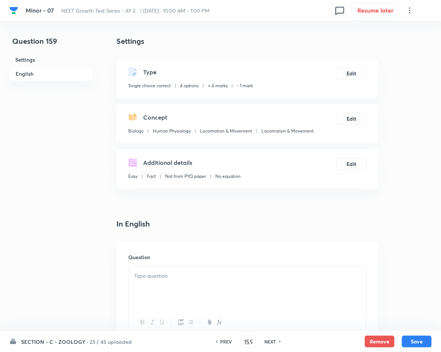
click at [217, 292] on div at bounding box center [247, 289] width 237 height 42
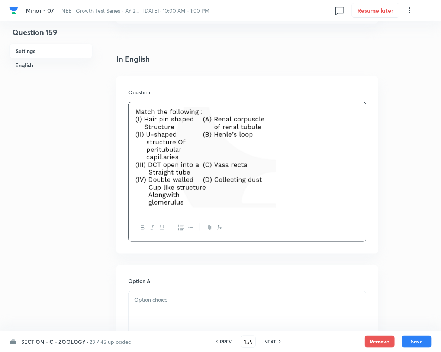
scroll to position [167, 0]
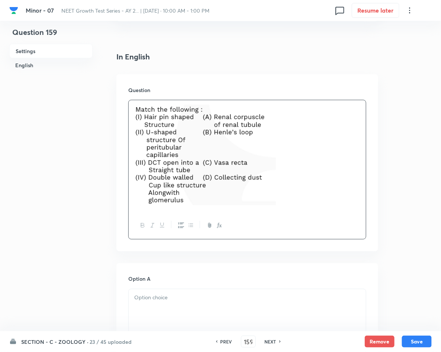
click at [234, 293] on div at bounding box center [247, 310] width 237 height 42
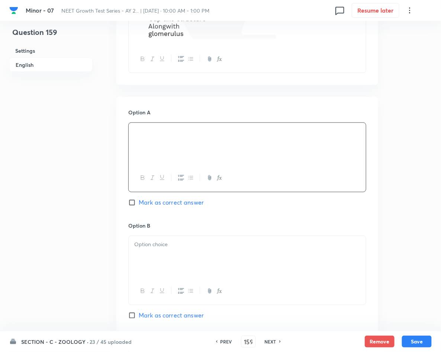
scroll to position [334, 0]
click at [186, 255] on div at bounding box center [247, 257] width 237 height 42
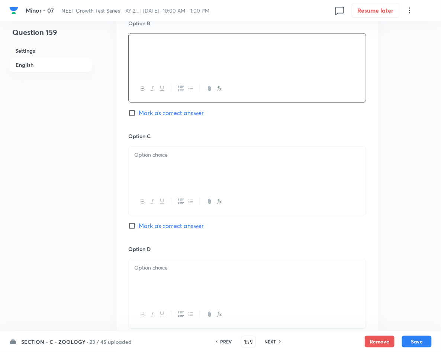
scroll to position [557, 0]
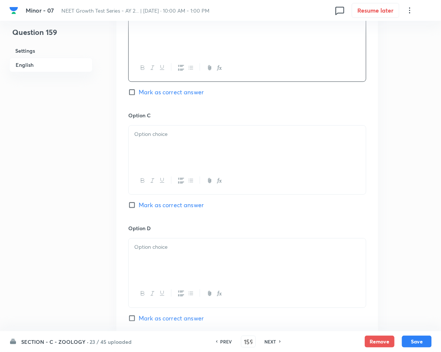
click at [238, 147] on div at bounding box center [247, 147] width 237 height 42
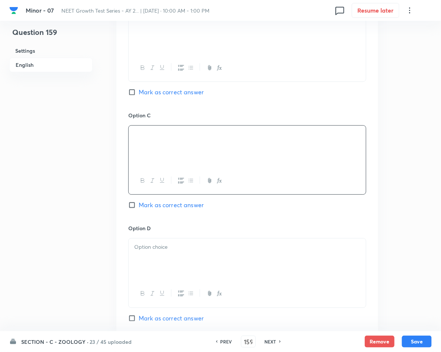
click at [161, 207] on span "Mark as correct answer" at bounding box center [171, 205] width 65 height 9
click at [139, 207] on input "Mark as correct answer" at bounding box center [133, 204] width 10 height 7
checkbox input "true"
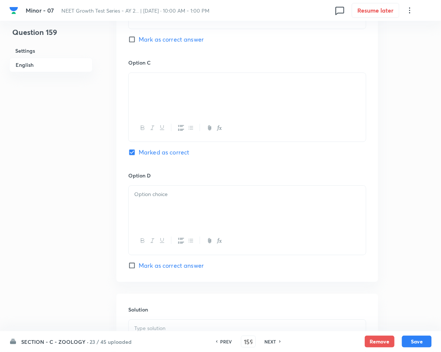
scroll to position [724, 0]
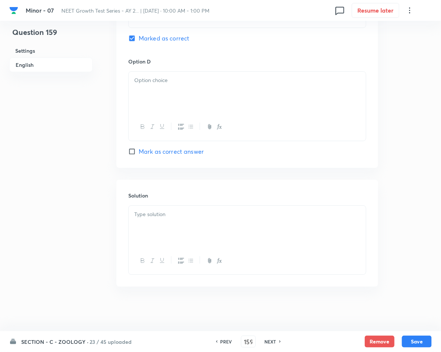
click at [173, 221] on div at bounding box center [247, 227] width 237 height 42
click at [186, 104] on div at bounding box center [247, 93] width 237 height 42
click at [418, 337] on button "Save" at bounding box center [417, 342] width 30 height 12
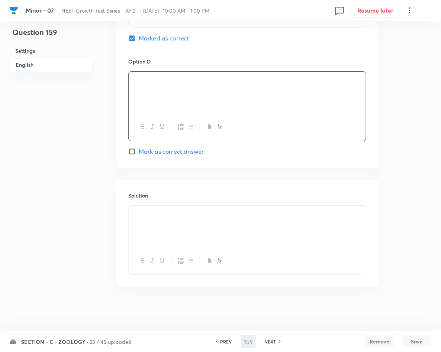
type input "160"
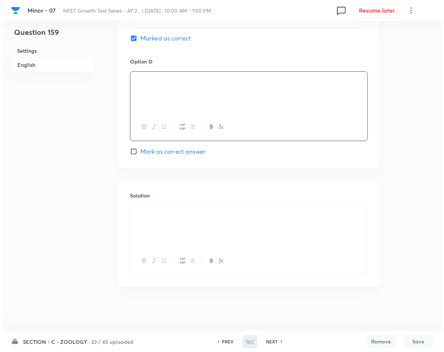
scroll to position [0, 0]
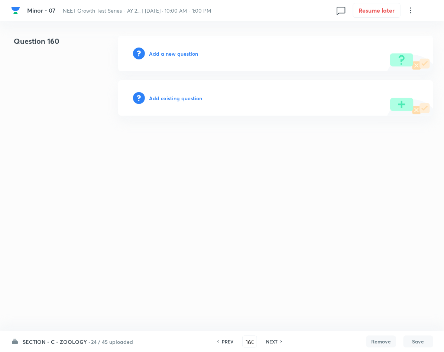
click at [178, 52] on h6 "Add a new question" at bounding box center [173, 54] width 49 height 8
click at [178, 52] on h6 "Choose a question type" at bounding box center [177, 54] width 57 height 8
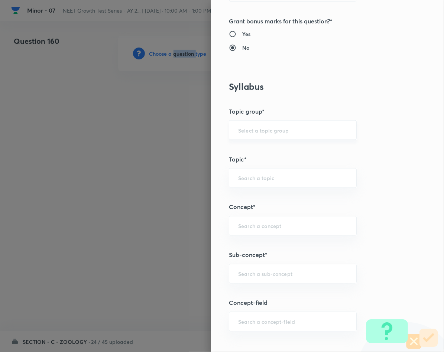
scroll to position [390, 0]
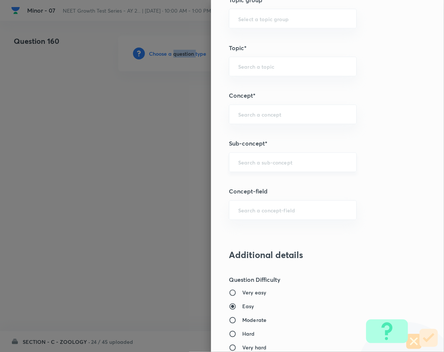
click at [250, 160] on div "​" at bounding box center [293, 163] width 128 height 20
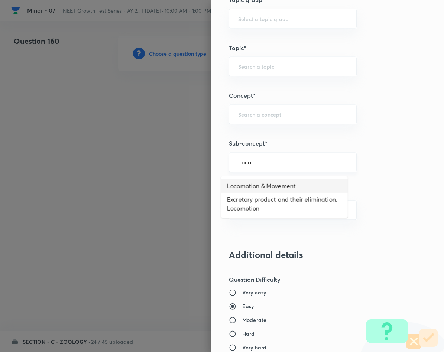
type input "Locomotion & Movement"
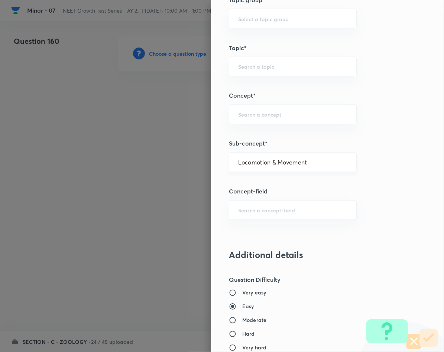
type input "Biology"
type input "Human Physiology"
type input "Locomotion & Movement"
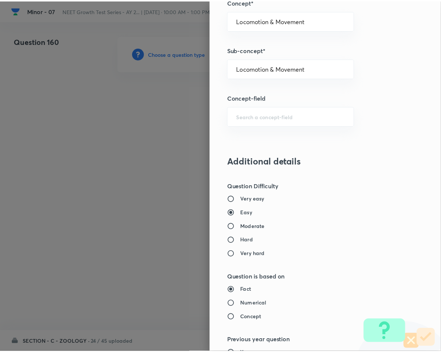
scroll to position [713, 0]
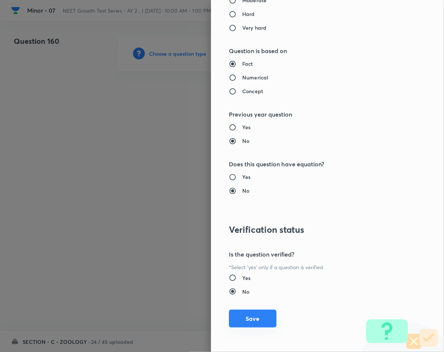
click at [254, 323] on button "Save" at bounding box center [253, 319] width 48 height 18
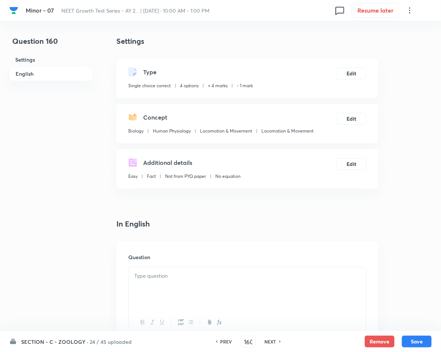
click at [258, 278] on p at bounding box center [247, 276] width 226 height 9
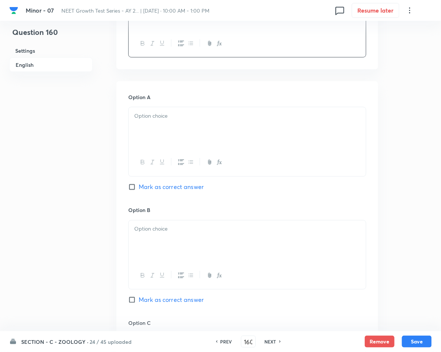
scroll to position [279, 0]
click at [166, 127] on div at bounding box center [247, 129] width 237 height 42
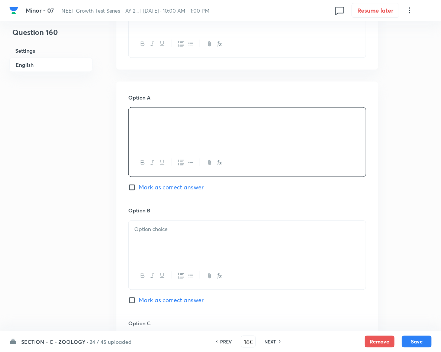
click at [204, 237] on div at bounding box center [247, 242] width 237 height 42
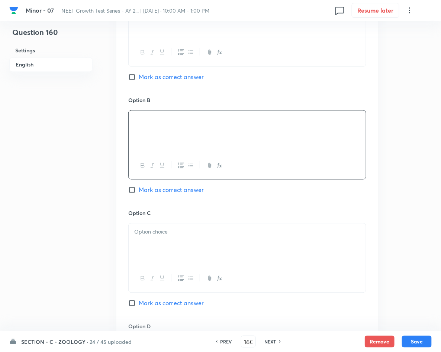
scroll to position [390, 0]
click at [161, 253] on div at bounding box center [247, 244] width 237 height 42
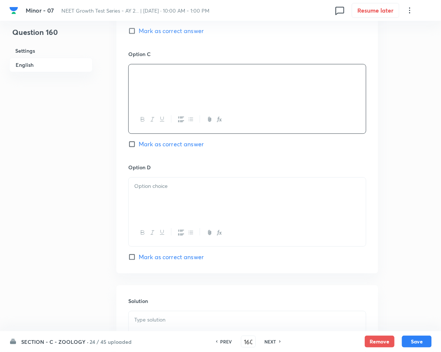
scroll to position [557, 0]
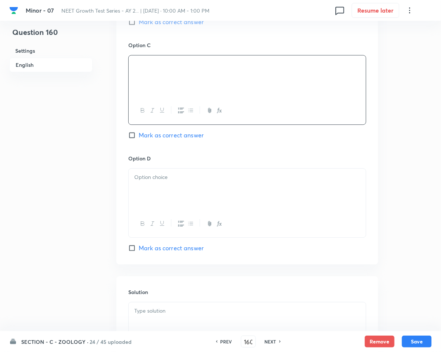
click at [246, 200] on div at bounding box center [247, 190] width 237 height 42
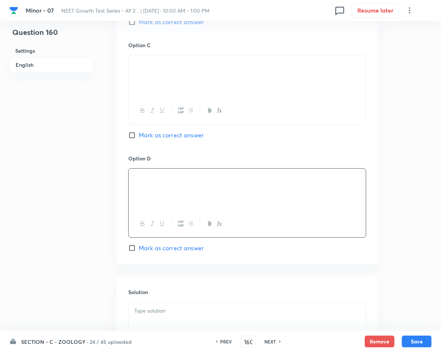
click at [163, 134] on span "Mark as correct answer" at bounding box center [171, 135] width 65 height 9
click at [139, 134] on input "Mark as correct answer" at bounding box center [133, 135] width 10 height 7
checkbox input "true"
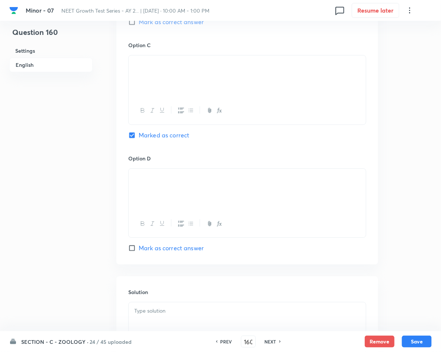
drag, startPoint x: 192, startPoint y: 68, endPoint x: 113, endPoint y: 61, distance: 79.5
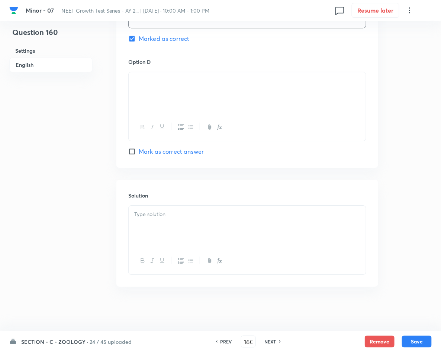
click at [206, 212] on p at bounding box center [247, 214] width 226 height 9
click at [421, 339] on button "Save" at bounding box center [417, 341] width 30 height 12
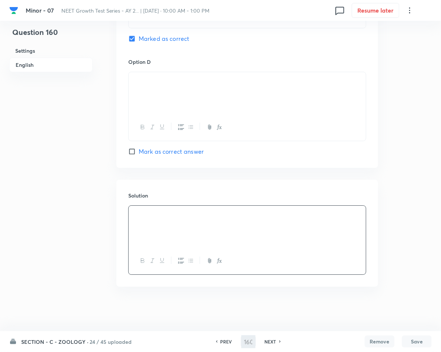
type input "161"
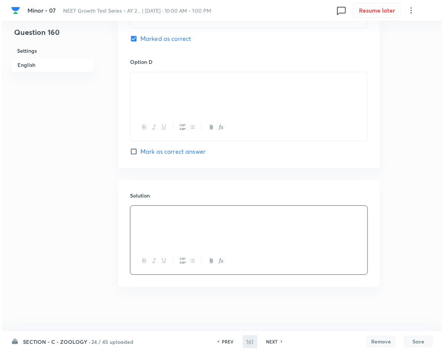
scroll to position [0, 0]
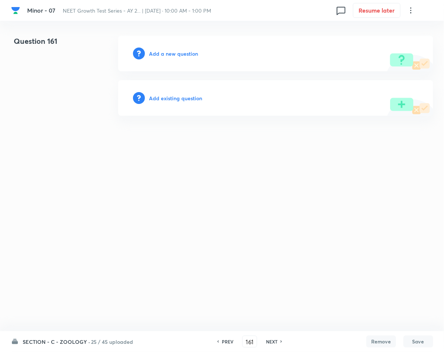
click at [161, 50] on h6 "Add a new question" at bounding box center [173, 54] width 49 height 8
click at [161, 50] on h6 "Choose a question type" at bounding box center [177, 54] width 57 height 8
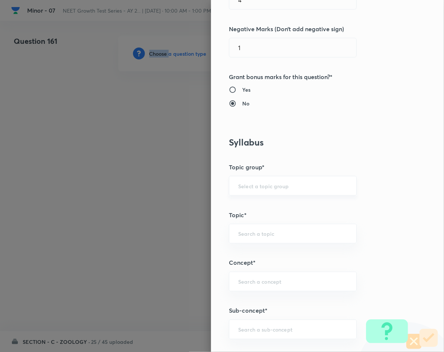
scroll to position [334, 0]
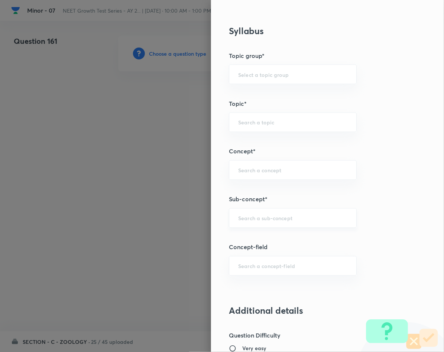
click at [290, 220] on input "text" at bounding box center [292, 218] width 109 height 7
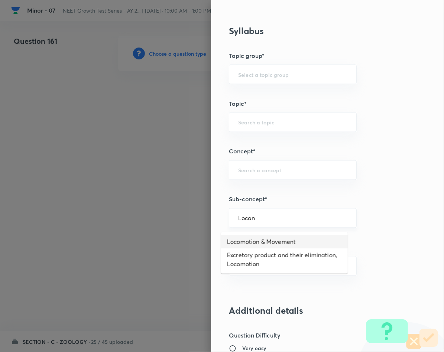
type input "Locomotion & Movement"
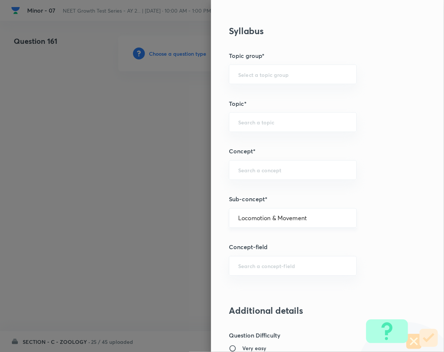
type input "Biology"
type input "Human Physiology"
type input "Locomotion & Movement"
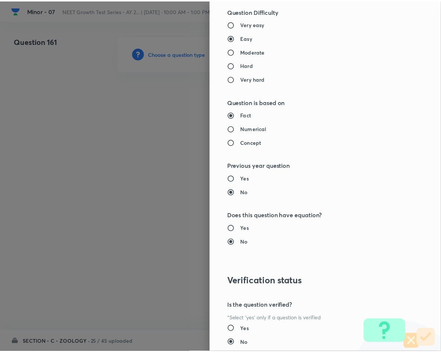
scroll to position [713, 0]
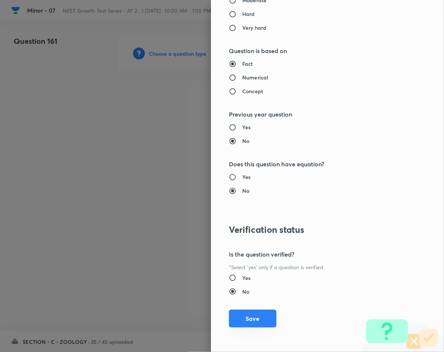
click at [253, 312] on button "Save" at bounding box center [253, 319] width 48 height 18
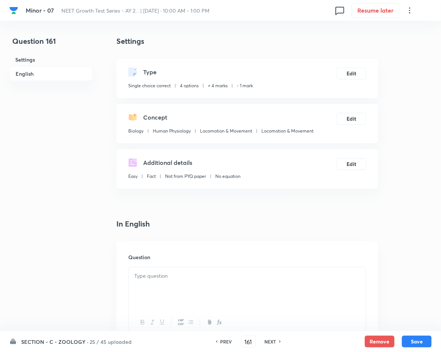
click at [243, 293] on div at bounding box center [247, 289] width 237 height 42
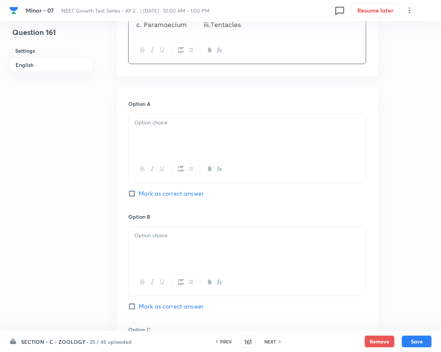
scroll to position [390, 0]
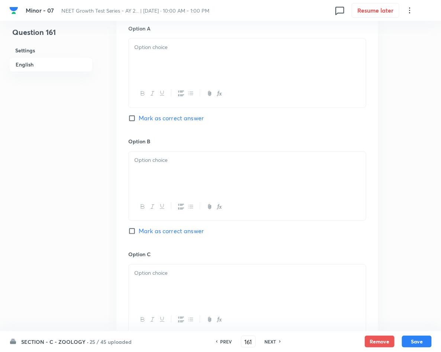
click at [204, 57] on div at bounding box center [247, 60] width 237 height 42
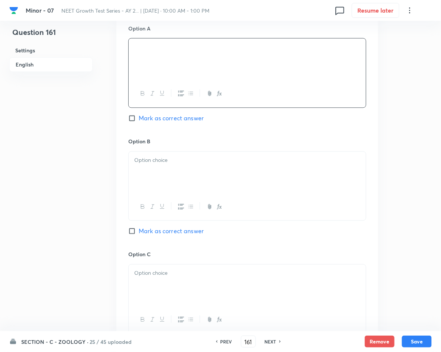
click at [173, 163] on p at bounding box center [247, 160] width 226 height 9
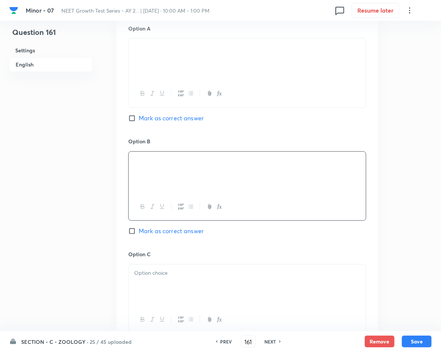
click at [276, 265] on div "Option C Mark as correct answer" at bounding box center [247, 307] width 238 height 113
click at [283, 277] on p at bounding box center [247, 273] width 226 height 9
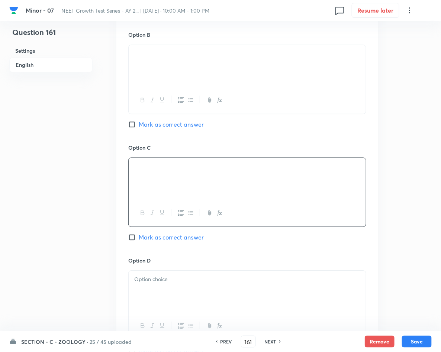
scroll to position [502, 0]
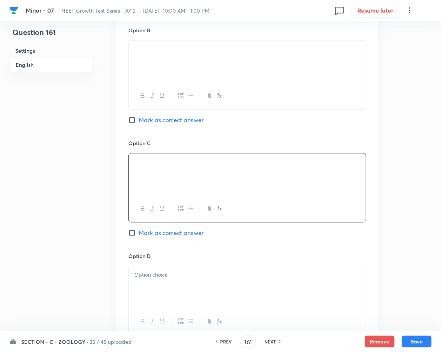
click at [211, 277] on p at bounding box center [247, 275] width 226 height 9
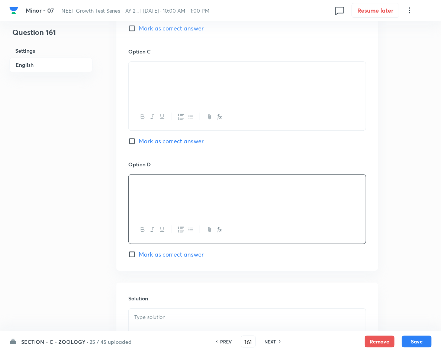
scroll to position [613, 0]
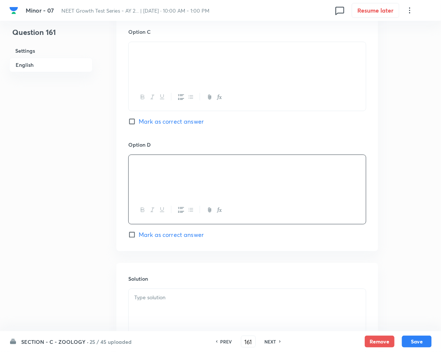
click at [180, 237] on span "Mark as correct answer" at bounding box center [171, 234] width 65 height 9
click at [139, 237] on input "Mark as correct answer" at bounding box center [133, 234] width 10 height 7
checkbox input "true"
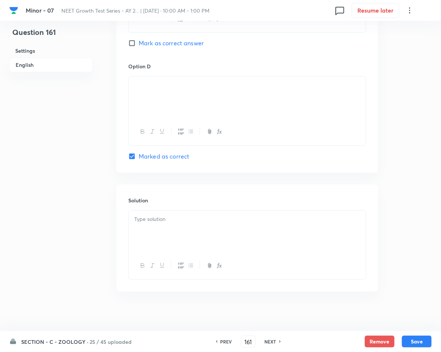
scroll to position [698, 0]
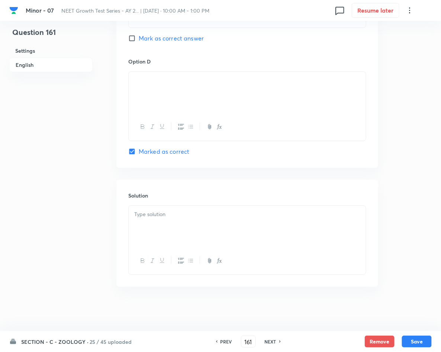
click at [217, 230] on div at bounding box center [247, 227] width 237 height 42
click at [418, 344] on button "Save" at bounding box center [417, 341] width 30 height 12
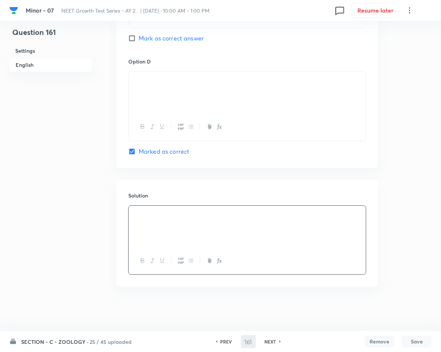
type input "162"
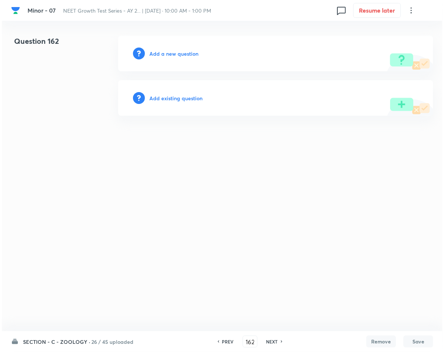
scroll to position [0, 0]
click at [159, 52] on h6 "Add a new question" at bounding box center [173, 54] width 49 height 8
click at [159, 52] on h6 "Choose a question type" at bounding box center [177, 54] width 57 height 8
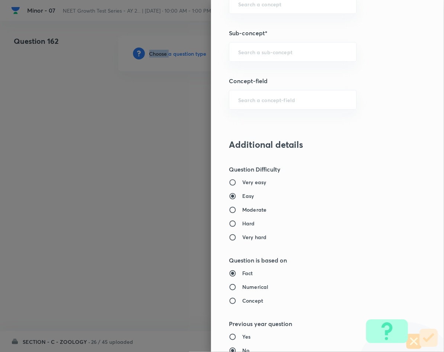
scroll to position [502, 0]
click at [255, 57] on div "​" at bounding box center [293, 51] width 128 height 20
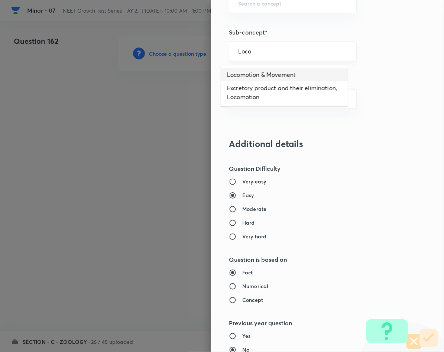
type input "Locomotion & Movement"
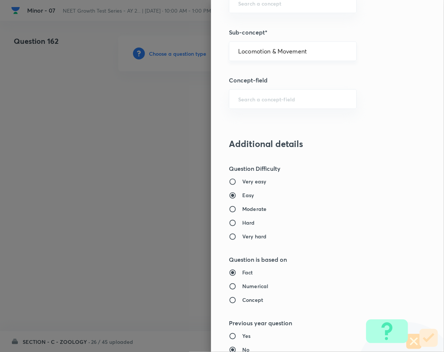
type input "Biology"
type input "Human Physiology"
type input "Locomotion & Movement"
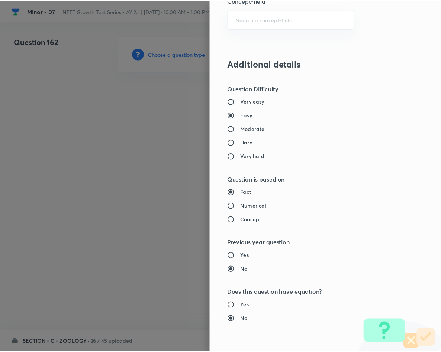
scroll to position [713, 0]
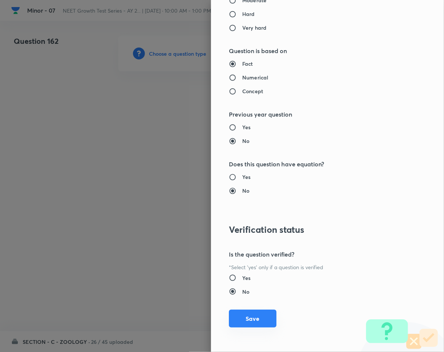
click at [254, 315] on button "Save" at bounding box center [253, 319] width 48 height 18
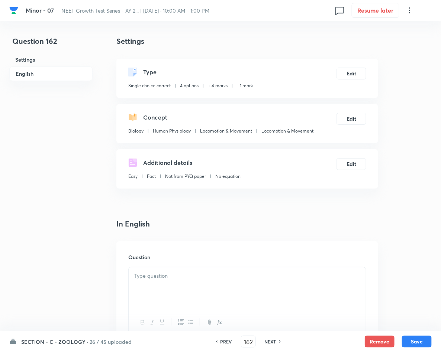
click at [239, 271] on div at bounding box center [247, 289] width 237 height 42
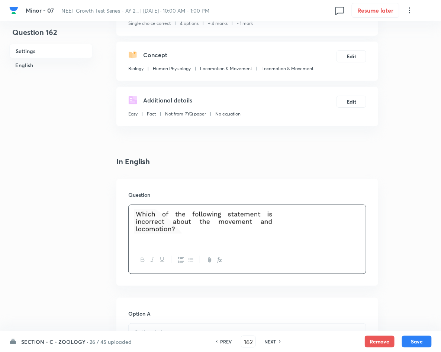
scroll to position [223, 0]
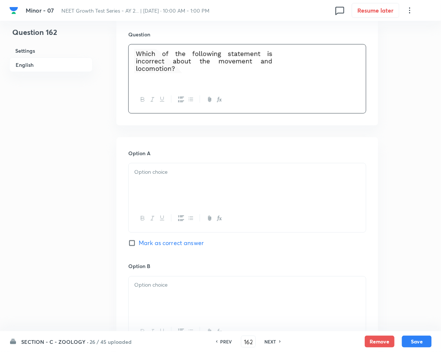
click at [219, 172] on p at bounding box center [247, 172] width 226 height 9
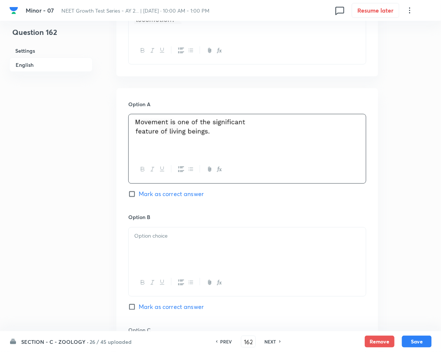
scroll to position [334, 0]
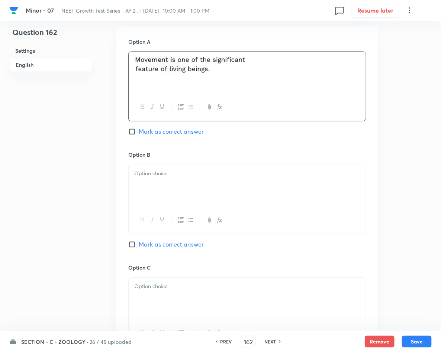
click at [200, 181] on div at bounding box center [247, 186] width 237 height 42
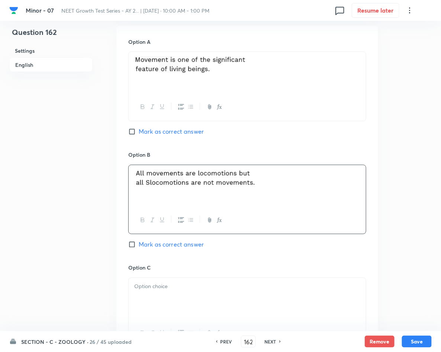
click at [178, 242] on span "Mark as correct answer" at bounding box center [171, 244] width 65 height 9
click at [139, 242] on input "Mark as correct answer" at bounding box center [133, 244] width 10 height 7
checkbox input "true"
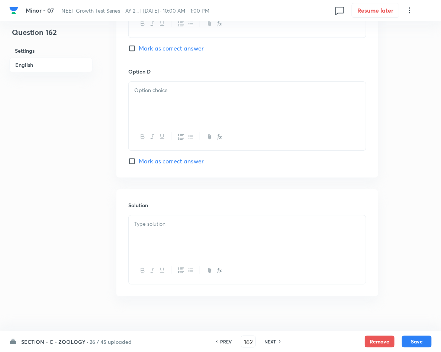
scroll to position [656, 0]
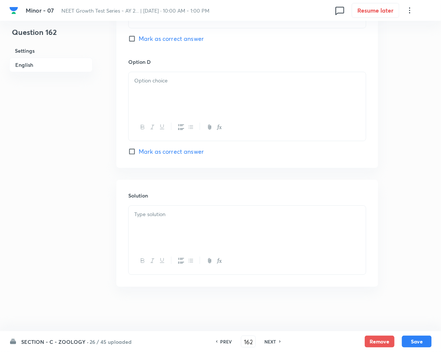
click at [201, 214] on p at bounding box center [247, 214] width 226 height 9
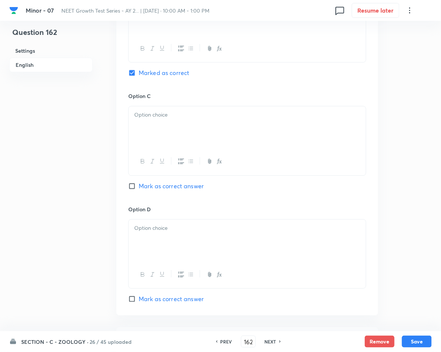
scroll to position [489, 0]
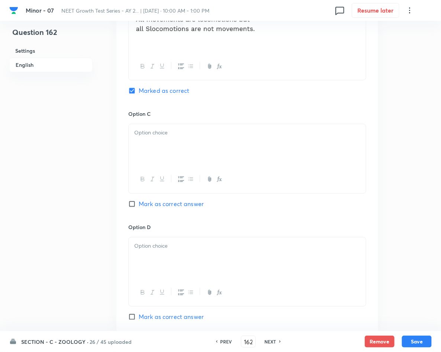
click at [170, 146] on div at bounding box center [247, 145] width 237 height 42
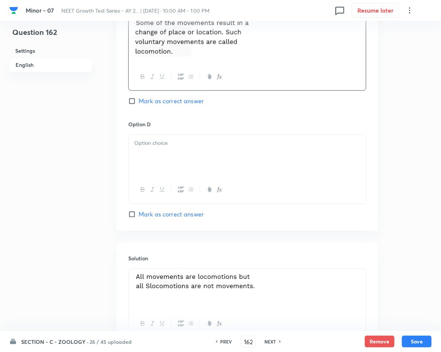
scroll to position [600, 0]
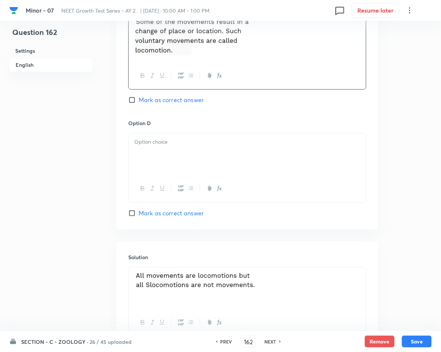
click at [257, 175] on div at bounding box center [247, 154] width 237 height 42
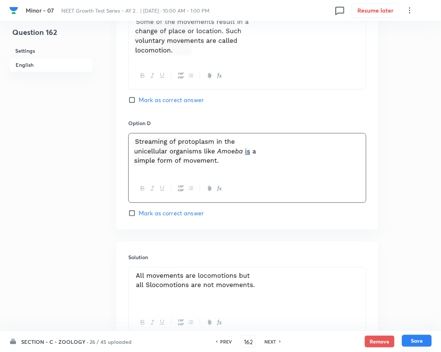
click at [428, 341] on button "Save" at bounding box center [417, 341] width 30 height 12
type input "163"
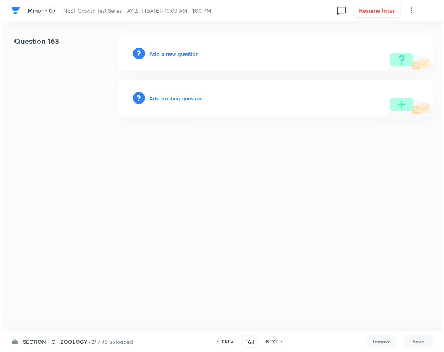
scroll to position [0, 0]
click at [182, 55] on h6 "Add a new question" at bounding box center [173, 54] width 49 height 8
click at [182, 55] on h6 "Choose a question type" at bounding box center [177, 54] width 57 height 8
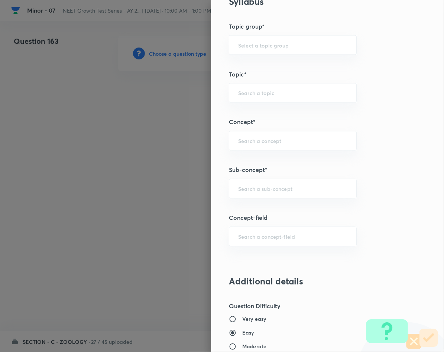
scroll to position [390, 0]
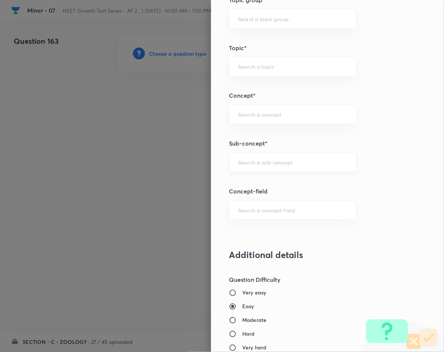
click at [238, 163] on input "text" at bounding box center [292, 162] width 109 height 7
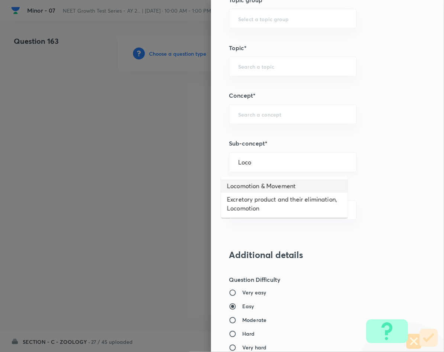
type input "Locomotion & Movement"
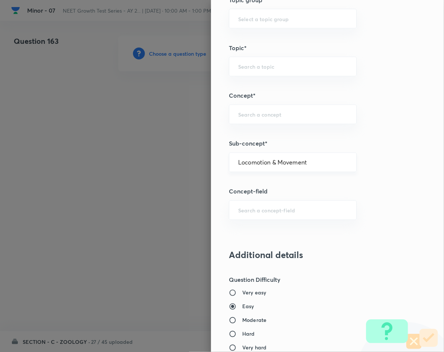
type input "Biology"
type input "Human Physiology"
type input "Locomotion & Movement"
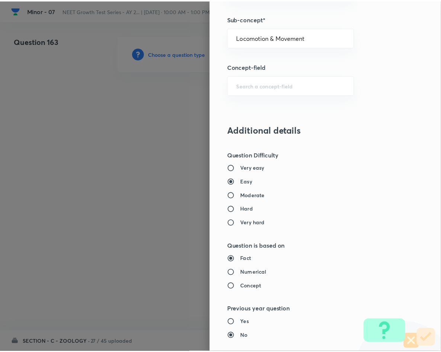
scroll to position [713, 0]
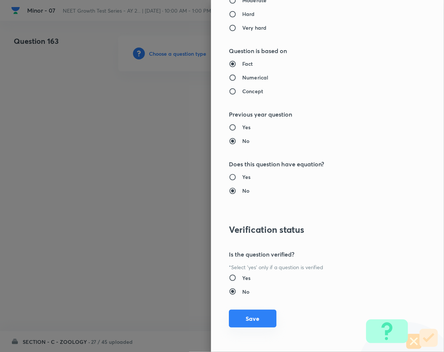
click at [229, 314] on button "Save" at bounding box center [253, 319] width 48 height 18
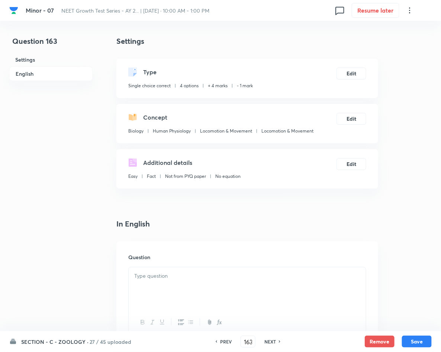
click at [222, 293] on div at bounding box center [247, 289] width 237 height 42
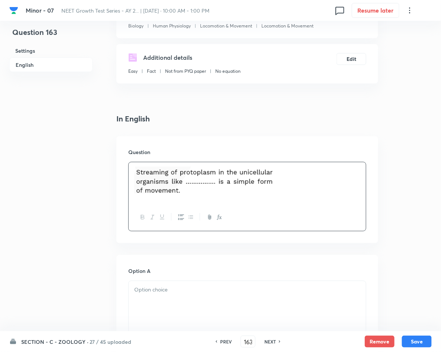
scroll to position [279, 0]
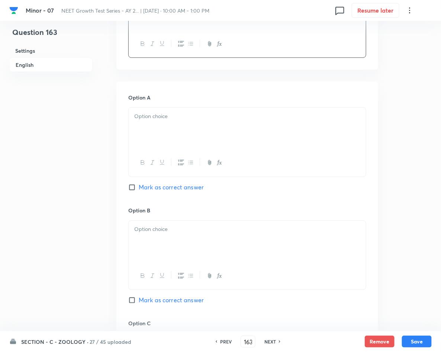
click at [222, 123] on div at bounding box center [247, 129] width 237 height 42
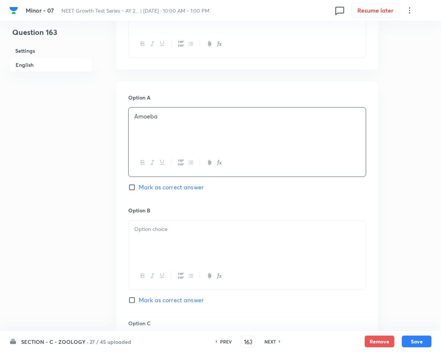
click at [167, 188] on span "Mark as correct answer" at bounding box center [171, 187] width 65 height 9
click at [139, 188] on input "Mark as correct answer" at bounding box center [133, 187] width 10 height 7
checkbox input "true"
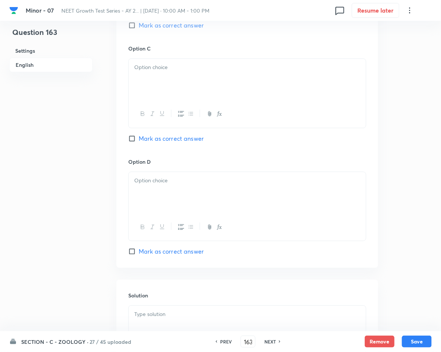
scroll to position [613, 0]
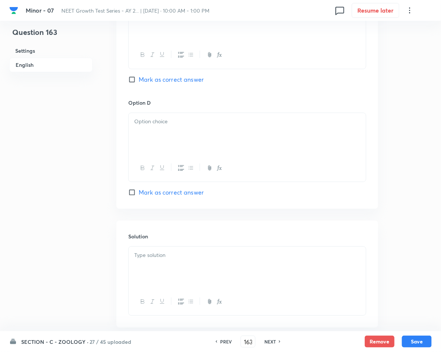
click at [196, 253] on p at bounding box center [247, 255] width 226 height 9
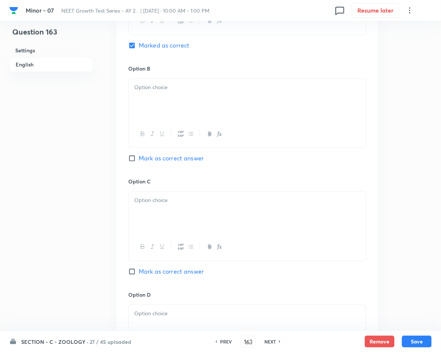
scroll to position [390, 0]
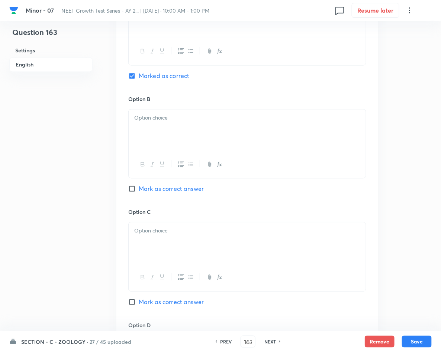
click at [159, 131] on div at bounding box center [247, 131] width 237 height 42
click at [256, 248] on div at bounding box center [247, 244] width 237 height 42
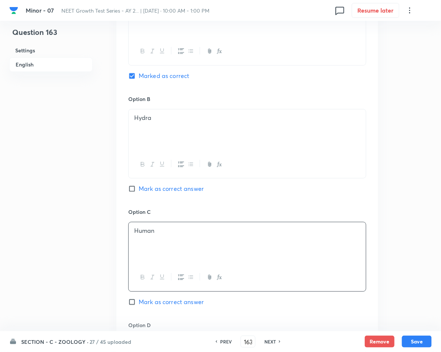
scroll to position [502, 0]
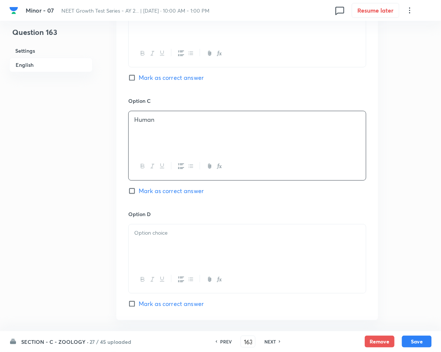
click at [171, 261] on div at bounding box center [247, 245] width 237 height 42
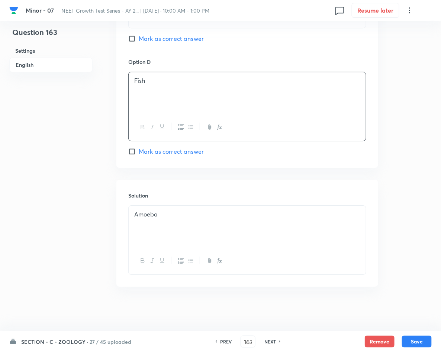
scroll to position [656, 0]
click at [408, 338] on button "Save" at bounding box center [417, 341] width 30 height 12
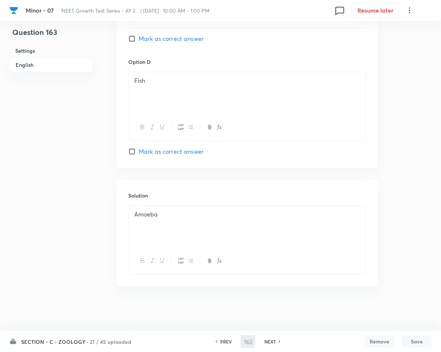
type input "164"
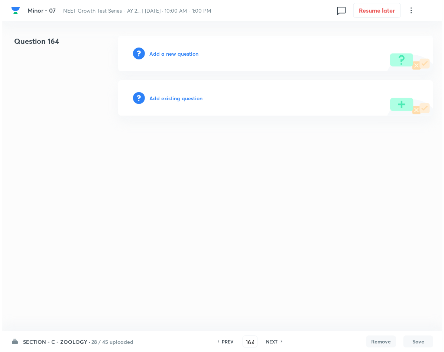
scroll to position [0, 0]
click at [185, 51] on h6 "Add a new question" at bounding box center [173, 54] width 49 height 8
click at [185, 51] on h6 "Choose a question type" at bounding box center [177, 54] width 57 height 8
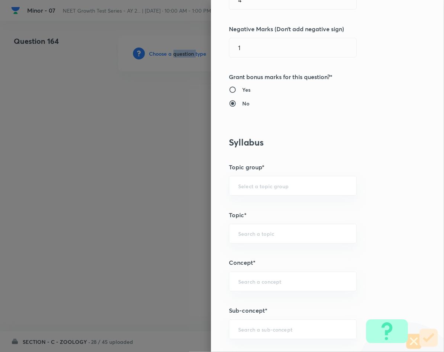
scroll to position [334, 0]
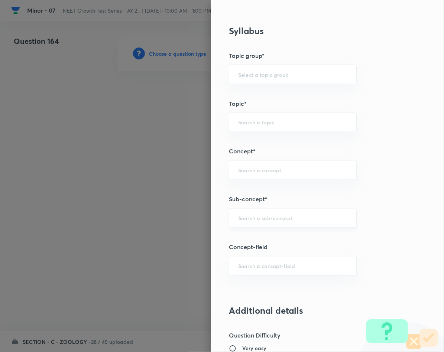
click at [288, 222] on input "text" at bounding box center [292, 218] width 109 height 7
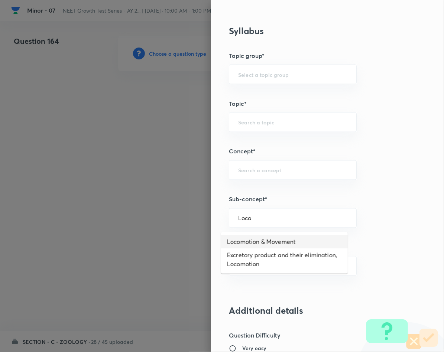
type input "Locomotion & Movement"
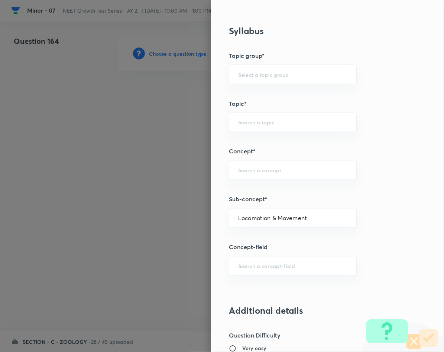
type input "Biology"
type input "Human Physiology"
type input "Locomotion & Movement"
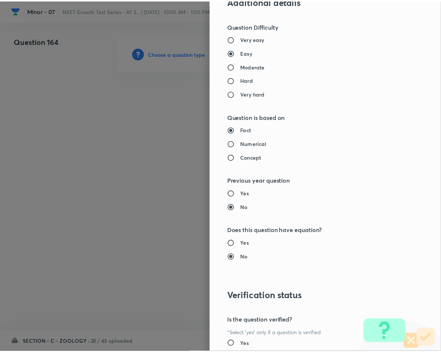
scroll to position [713, 0]
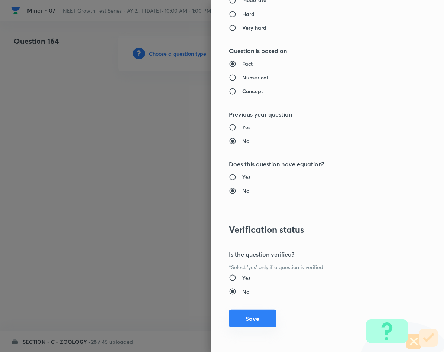
click at [253, 319] on button "Save" at bounding box center [253, 319] width 48 height 18
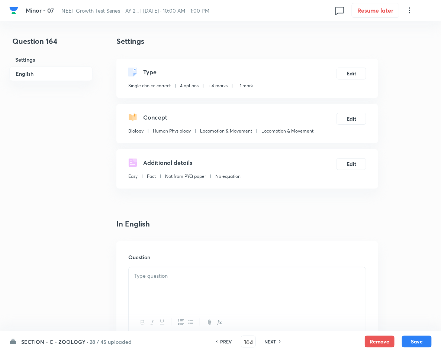
click at [208, 282] on div at bounding box center [247, 289] width 237 height 42
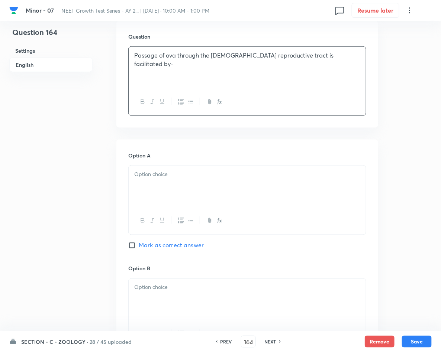
scroll to position [223, 0]
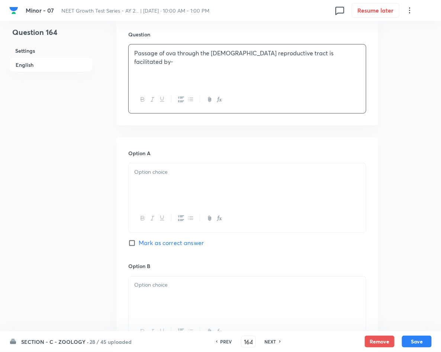
click at [176, 187] on div at bounding box center [247, 184] width 237 height 42
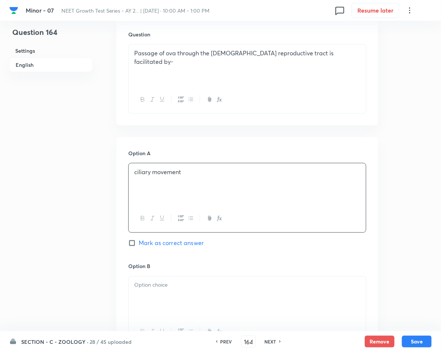
click at [160, 241] on span "Mark as correct answer" at bounding box center [171, 243] width 65 height 9
click at [139, 241] on input "Mark as correct answer" at bounding box center [133, 243] width 10 height 7
checkbox input "true"
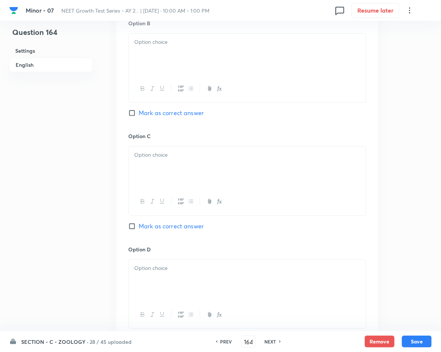
scroll to position [557, 0]
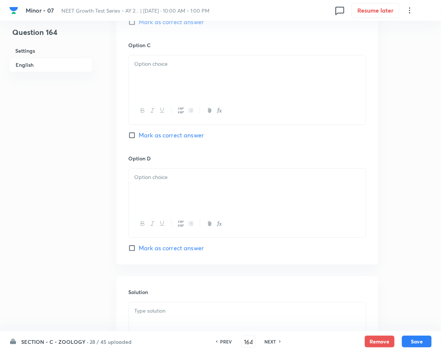
click at [182, 309] on p at bounding box center [247, 311] width 226 height 9
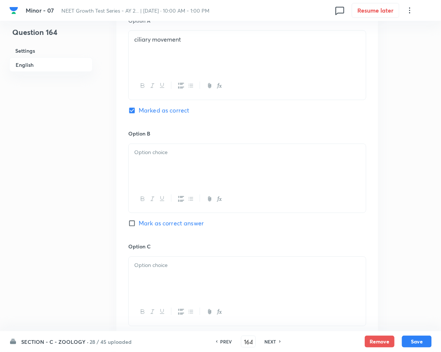
scroll to position [334, 0]
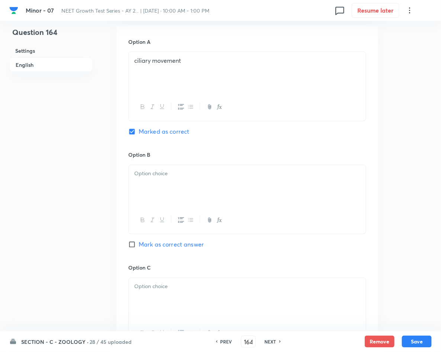
click at [194, 202] on div at bounding box center [247, 186] width 237 height 42
click at [247, 300] on div at bounding box center [247, 299] width 237 height 42
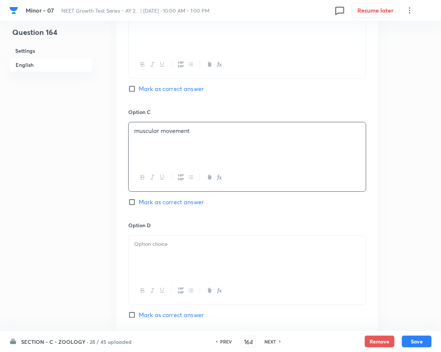
scroll to position [502, 0]
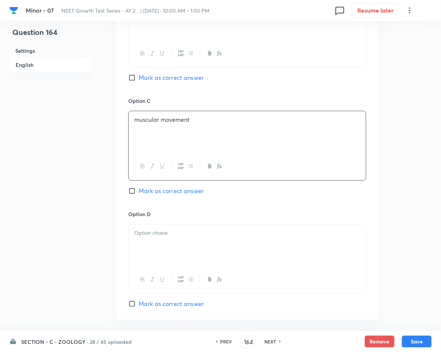
click at [198, 253] on div at bounding box center [247, 245] width 237 height 42
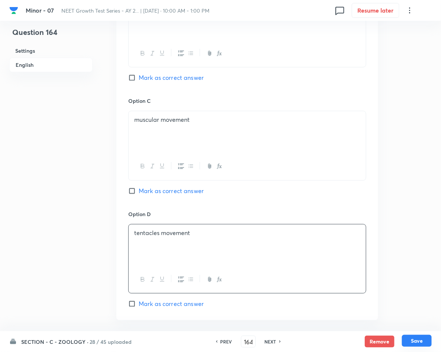
click at [404, 343] on button "Save" at bounding box center [417, 341] width 30 height 12
type input "165"
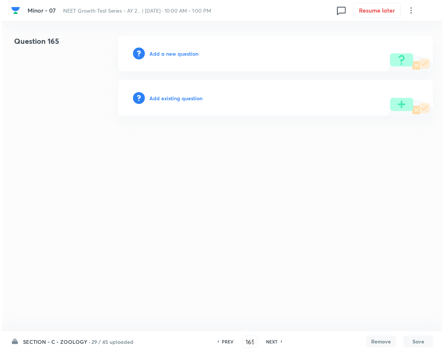
scroll to position [0, 0]
click at [191, 56] on h6 "Add a new question" at bounding box center [173, 54] width 49 height 8
click at [191, 56] on h6 "Choose a question type" at bounding box center [177, 54] width 57 height 8
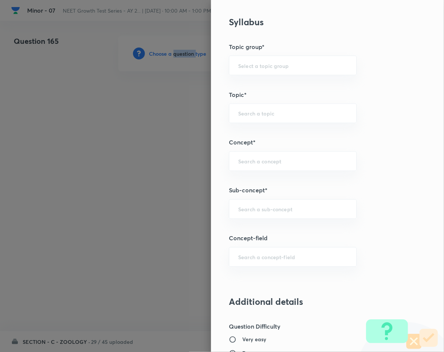
scroll to position [390, 0]
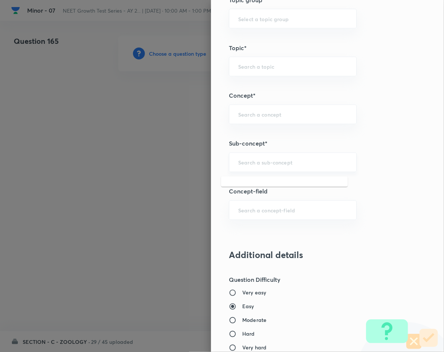
click at [256, 164] on input "text" at bounding box center [292, 162] width 109 height 7
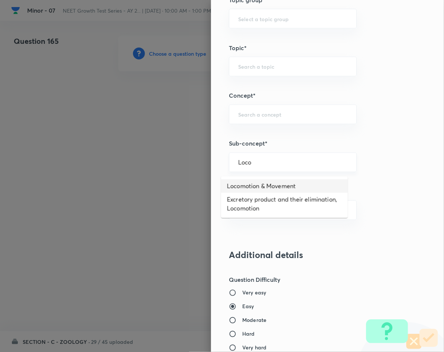
type input "Locomotion & Movement"
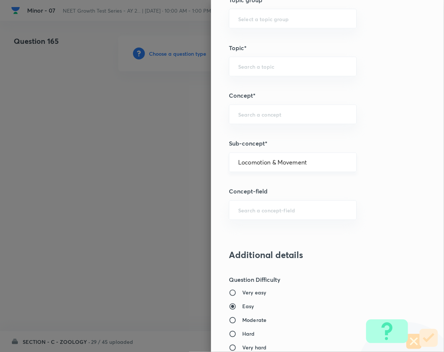
type input "Biology"
type input "Human Physiology"
type input "Locomotion & Movement"
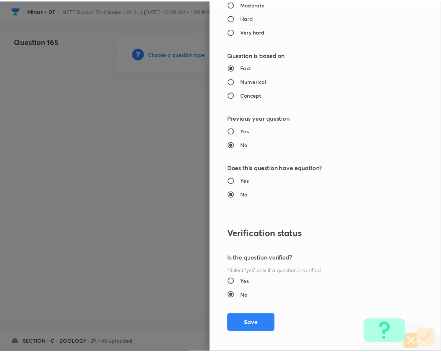
scroll to position [713, 0]
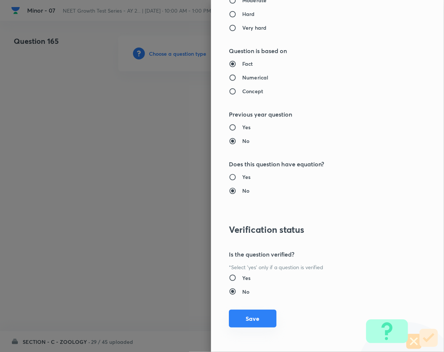
click at [241, 317] on button "Save" at bounding box center [253, 319] width 48 height 18
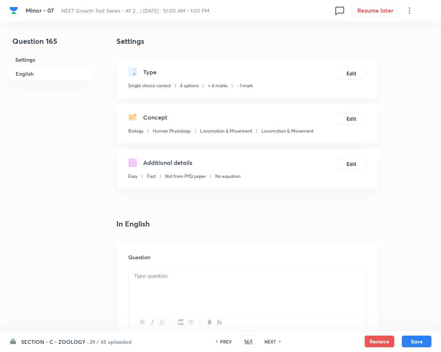
click at [237, 294] on div at bounding box center [247, 289] width 237 height 42
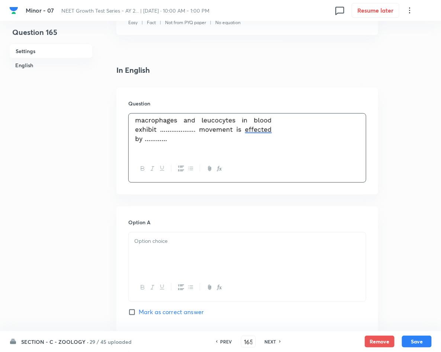
scroll to position [167, 0]
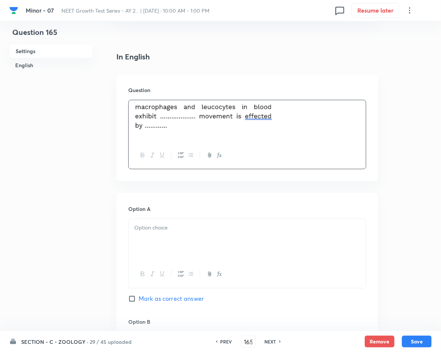
click at [191, 240] on div at bounding box center [247, 240] width 237 height 42
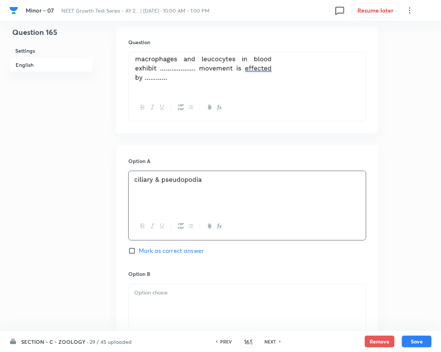
scroll to position [279, 0]
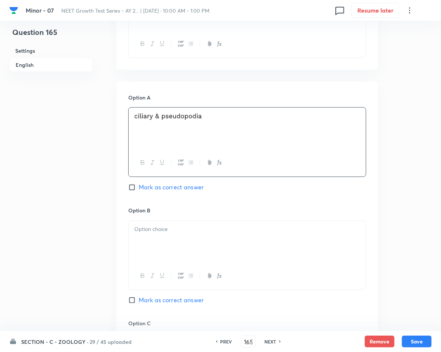
click at [177, 237] on div at bounding box center [247, 242] width 237 height 42
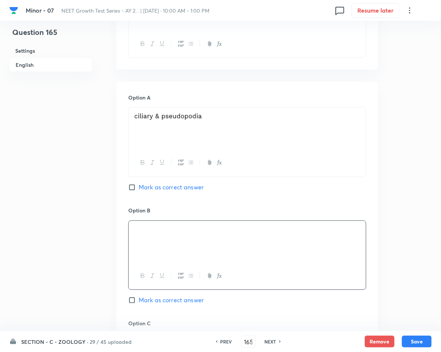
click at [162, 300] on span "Mark as correct answer" at bounding box center [171, 300] width 65 height 9
click at [139, 300] on input "Mark as correct answer" at bounding box center [133, 300] width 10 height 7
checkbox input "true"
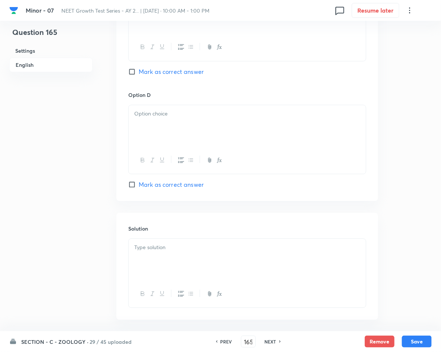
scroll to position [656, 0]
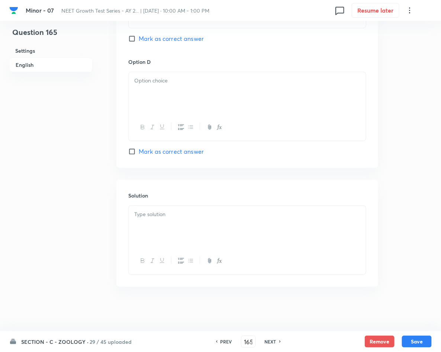
click at [156, 213] on p at bounding box center [247, 214] width 226 height 9
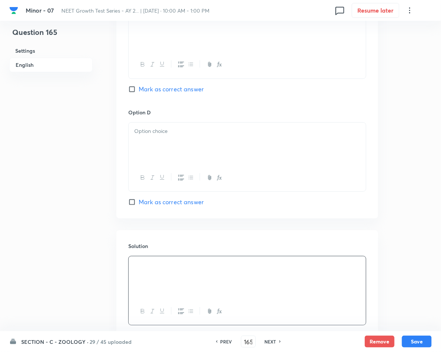
scroll to position [489, 0]
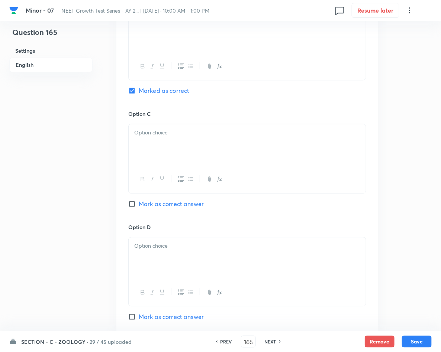
click at [237, 131] on p at bounding box center [247, 133] width 226 height 9
click at [214, 260] on div at bounding box center [247, 258] width 237 height 42
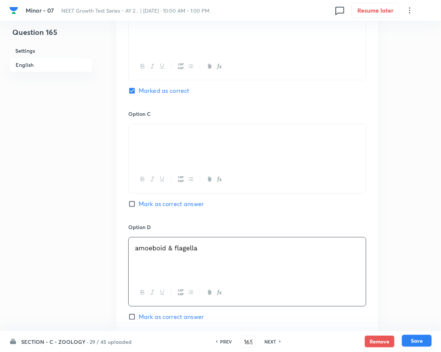
click at [414, 343] on button "Save" at bounding box center [417, 341] width 30 height 12
type input "166"
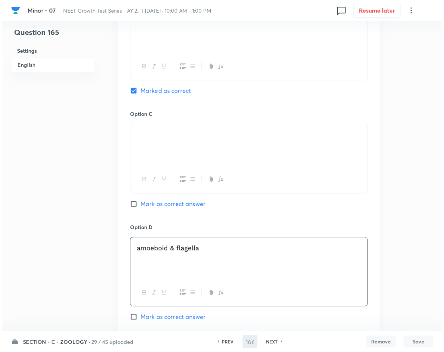
scroll to position [0, 0]
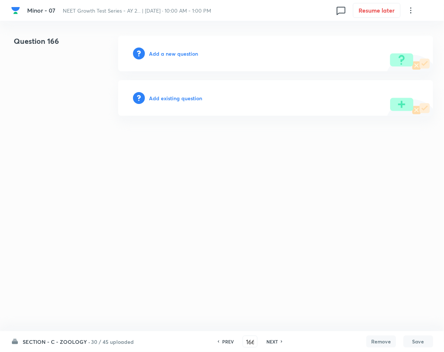
click at [192, 52] on h6 "Add a new question" at bounding box center [173, 54] width 49 height 8
click at [192, 52] on h6 "Choose a question type" at bounding box center [177, 54] width 57 height 8
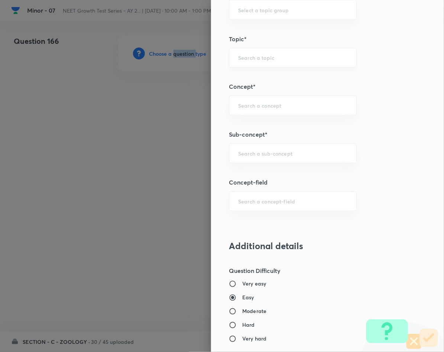
scroll to position [446, 0]
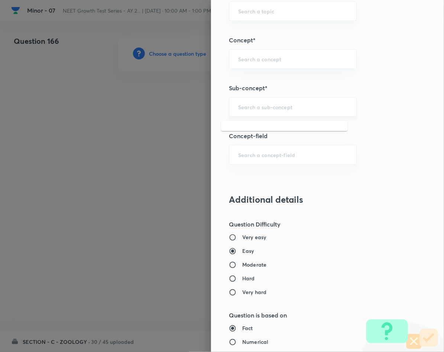
click at [269, 108] on input "text" at bounding box center [292, 106] width 109 height 7
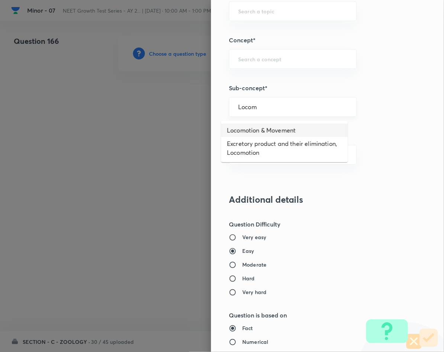
type input "Locomotion & Movement"
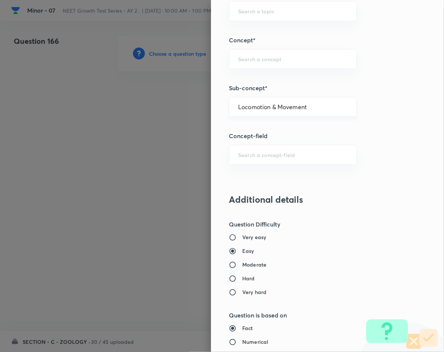
type input "Biology"
type input "Human Physiology"
type input "Locomotion & Movement"
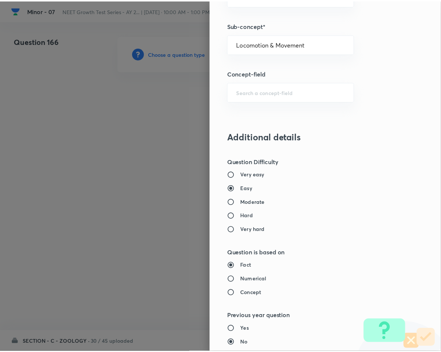
scroll to position [713, 0]
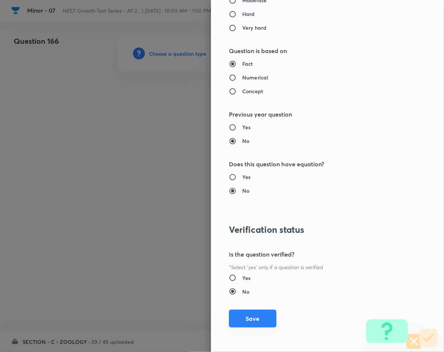
click at [240, 325] on button "Save" at bounding box center [253, 319] width 48 height 18
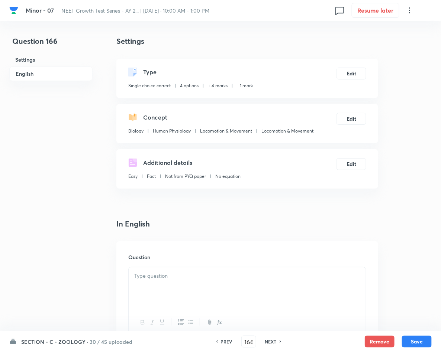
click at [203, 285] on div at bounding box center [247, 289] width 237 height 42
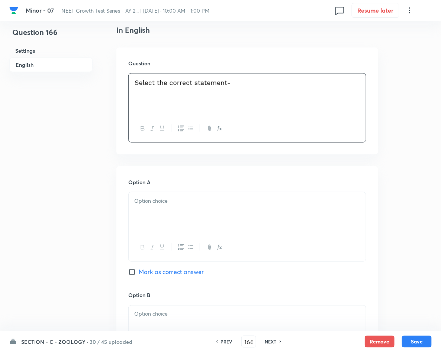
scroll to position [223, 0]
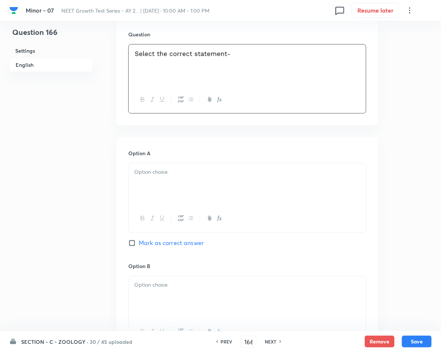
click at [173, 175] on p at bounding box center [247, 172] width 226 height 9
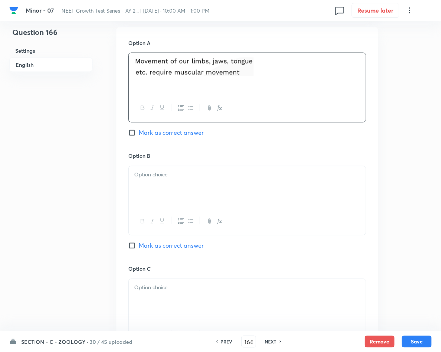
scroll to position [334, 0]
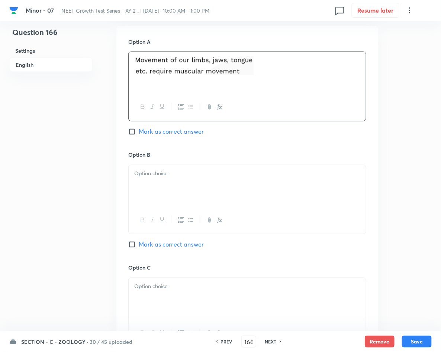
click at [202, 184] on div at bounding box center [247, 186] width 237 height 42
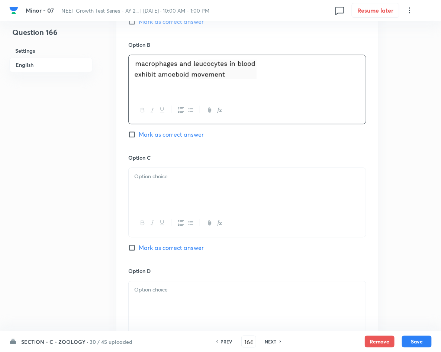
scroll to position [446, 0]
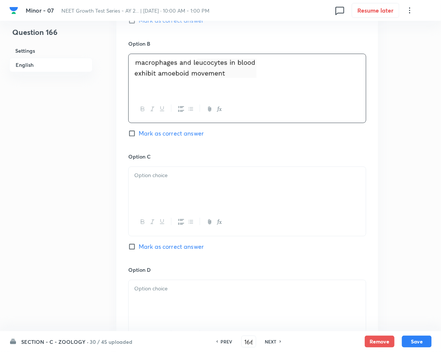
click at [178, 177] on p at bounding box center [247, 175] width 226 height 9
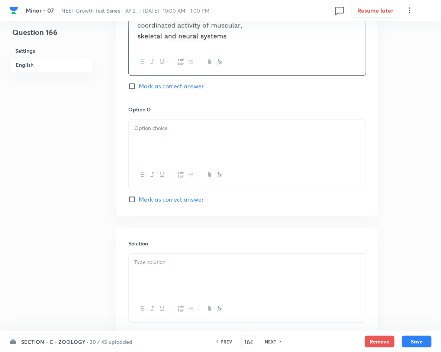
scroll to position [613, 0]
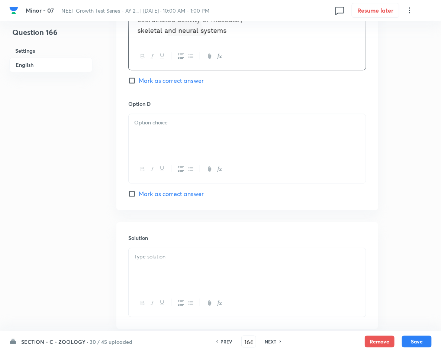
click at [233, 133] on div at bounding box center [247, 135] width 237 height 42
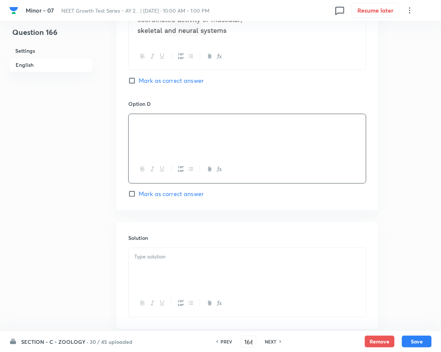
click at [145, 192] on span "Mark as correct answer" at bounding box center [171, 193] width 65 height 9
click at [139, 192] on input "Mark as correct answer" at bounding box center [133, 193] width 10 height 7
checkbox input "true"
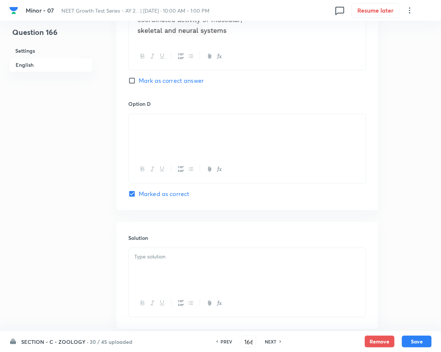
click at [178, 280] on div at bounding box center [247, 269] width 237 height 42
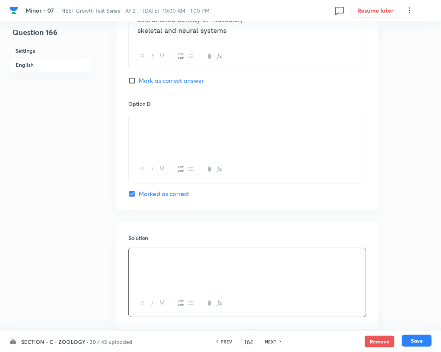
click at [424, 343] on button "Save" at bounding box center [417, 341] width 30 height 12
type input "167"
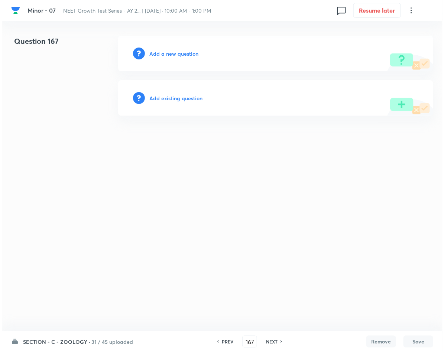
scroll to position [0, 0]
click at [165, 57] on h6 "Add a new question" at bounding box center [173, 54] width 49 height 8
click at [169, 53] on h6 "Choose a question type" at bounding box center [177, 54] width 57 height 8
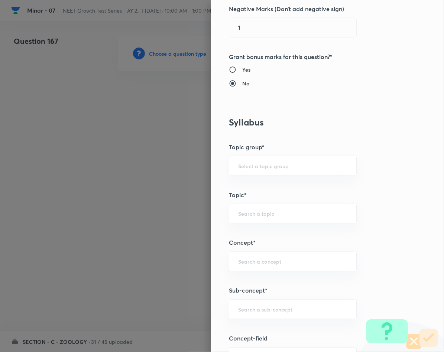
scroll to position [334, 0]
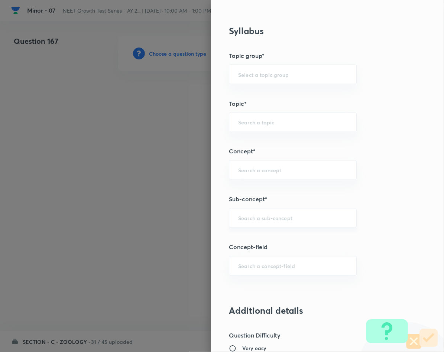
click at [307, 218] on input "text" at bounding box center [292, 218] width 109 height 7
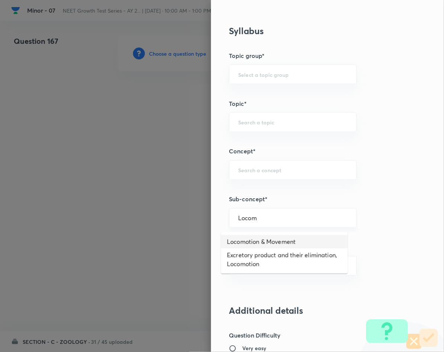
type input "Locomotion & Movement"
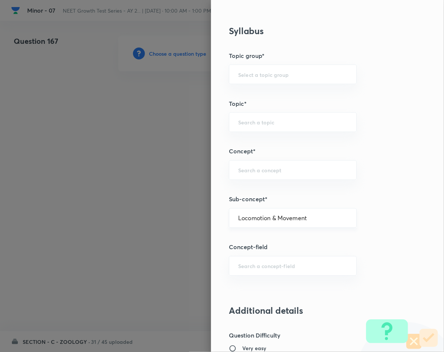
type input "Biology"
type input "Human Physiology"
type input "Locomotion & Movement"
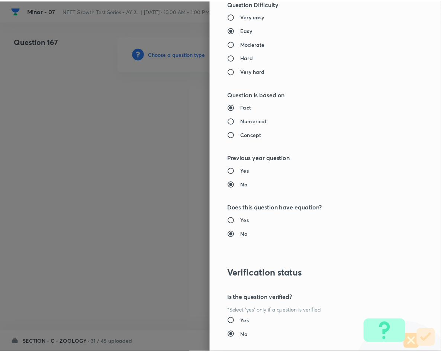
scroll to position [713, 0]
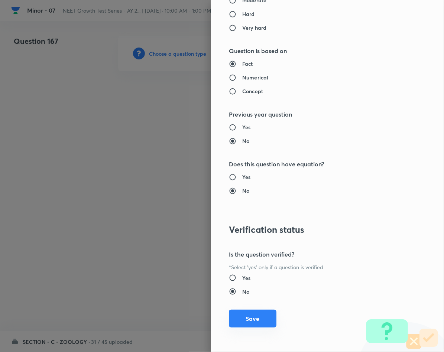
click at [260, 317] on button "Save" at bounding box center [253, 319] width 48 height 18
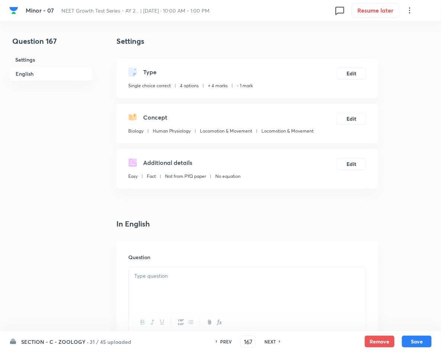
click at [197, 281] on div at bounding box center [247, 289] width 237 height 42
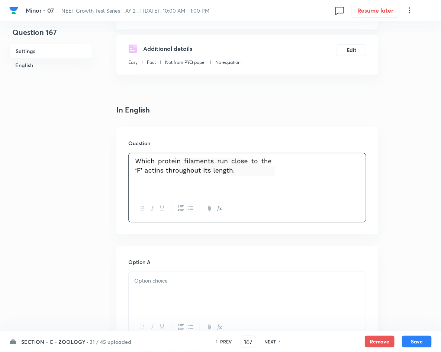
scroll to position [111, 0]
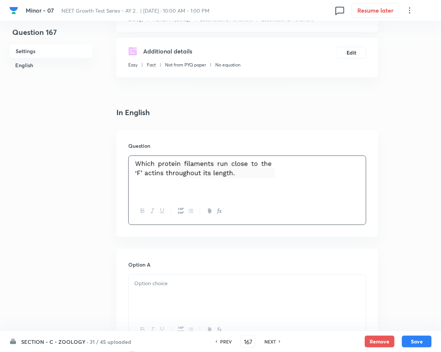
click at [187, 286] on p at bounding box center [247, 283] width 226 height 9
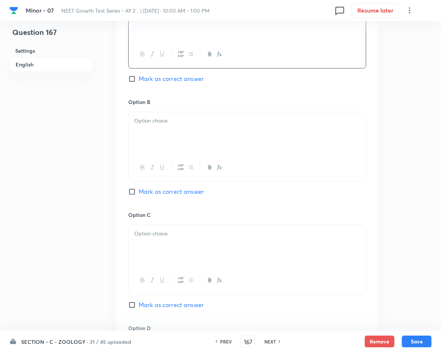
scroll to position [390, 0]
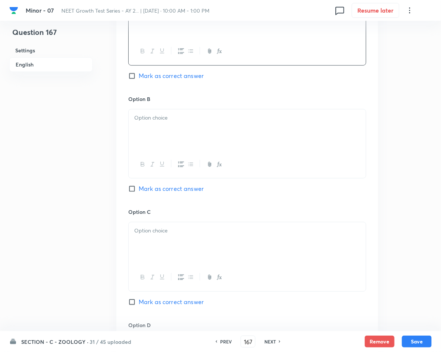
click at [171, 75] on span "Mark as correct answer" at bounding box center [171, 76] width 65 height 9
click at [139, 75] on input "Mark as correct answer" at bounding box center [133, 75] width 10 height 7
checkbox input "true"
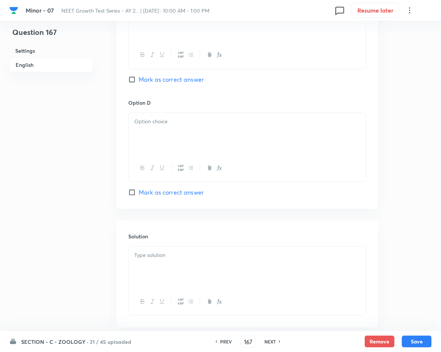
scroll to position [656, 0]
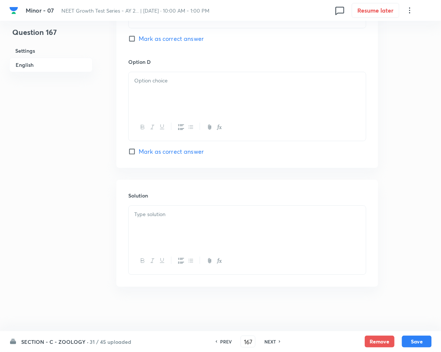
click at [194, 221] on div at bounding box center [247, 227] width 237 height 42
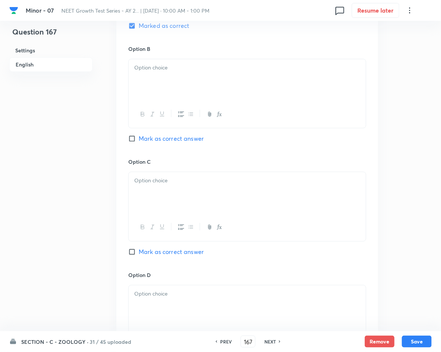
scroll to position [377, 0]
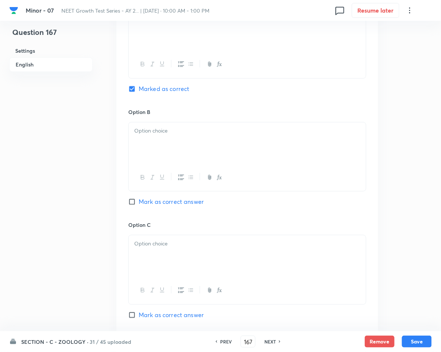
click at [203, 168] on div at bounding box center [247, 177] width 237 height 27
click at [198, 144] on div at bounding box center [247, 144] width 237 height 42
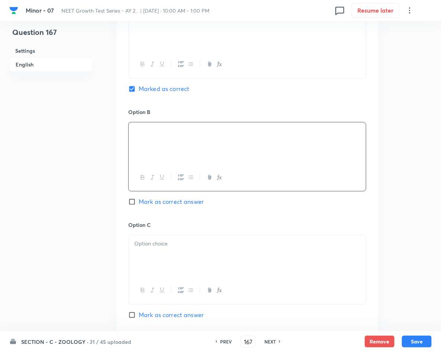
click at [166, 247] on p at bounding box center [247, 244] width 226 height 9
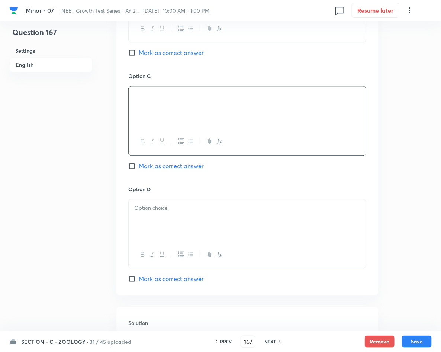
scroll to position [544, 0]
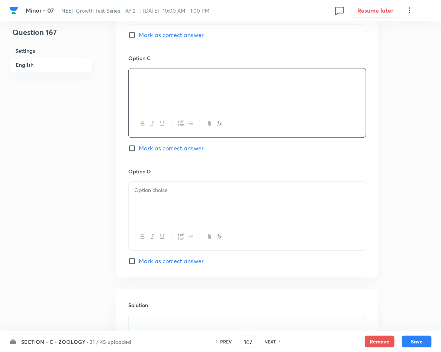
click at [204, 202] on div at bounding box center [247, 203] width 237 height 42
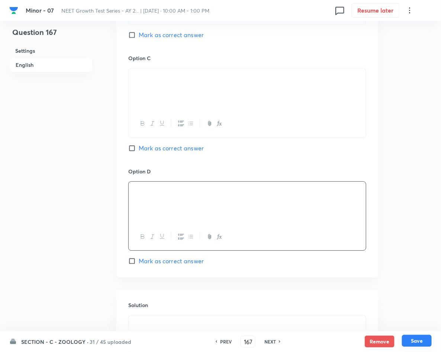
click at [407, 339] on button "Save" at bounding box center [417, 341] width 30 height 12
type input "168"
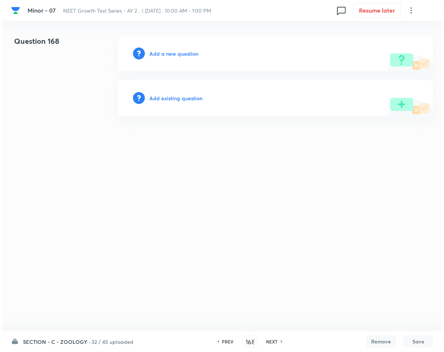
scroll to position [0, 0]
click at [185, 52] on h6 "Add a new question" at bounding box center [173, 54] width 49 height 8
click at [185, 52] on h6 "Choose a question type" at bounding box center [177, 54] width 57 height 8
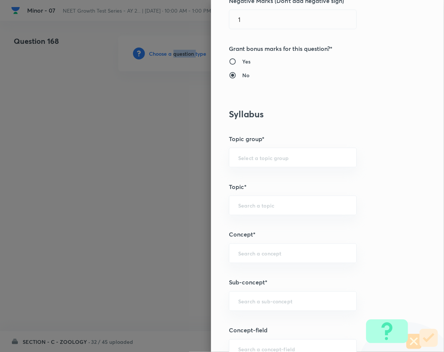
scroll to position [279, 0]
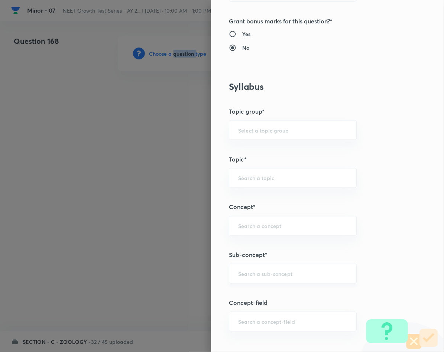
click at [263, 284] on div "​" at bounding box center [293, 274] width 128 height 20
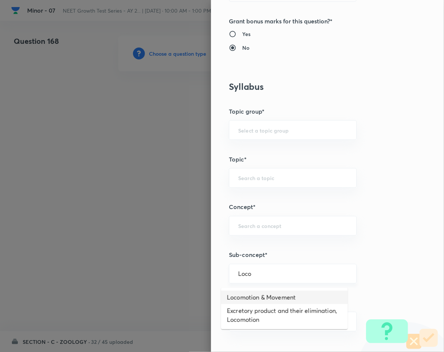
type input "Locomotion & Movement"
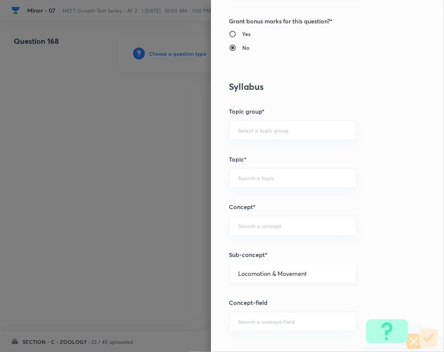
type input "Biology"
type input "Human Physiology"
type input "Locomotion & Movement"
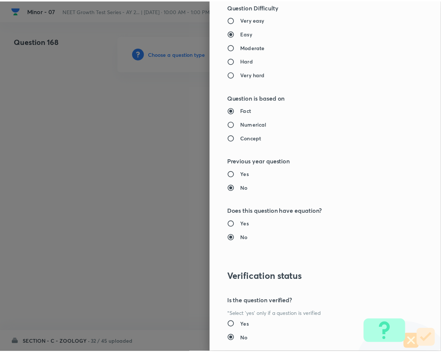
scroll to position [713, 0]
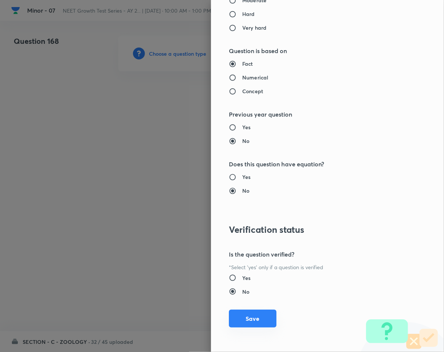
click at [250, 318] on button "Save" at bounding box center [253, 319] width 48 height 18
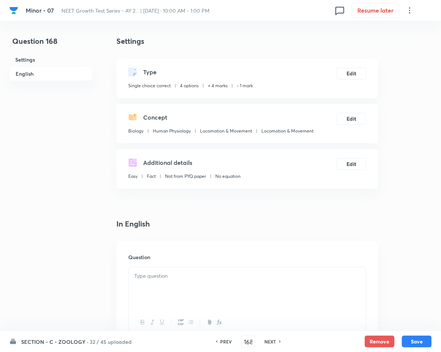
click at [204, 285] on div at bounding box center [247, 289] width 237 height 42
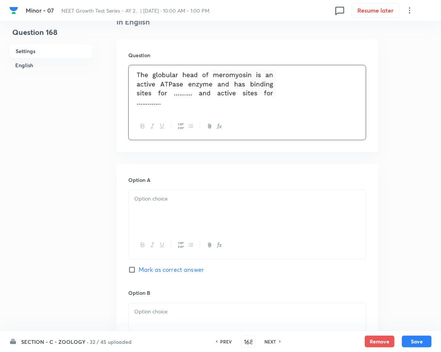
scroll to position [223, 0]
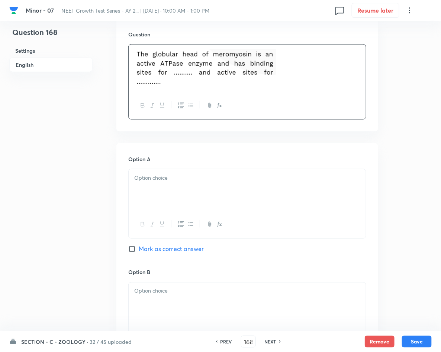
click at [165, 200] on div at bounding box center [247, 190] width 237 height 42
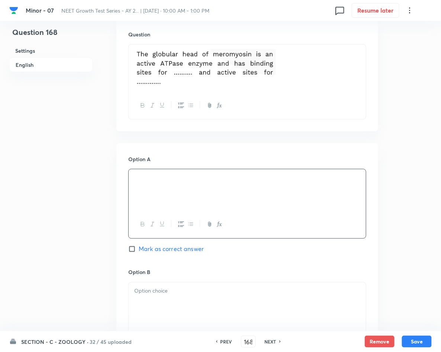
click at [156, 253] on span "Mark as correct answer" at bounding box center [171, 249] width 65 height 9
click at [139, 253] on input "Mark as correct answer" at bounding box center [133, 249] width 10 height 7
checkbox input "true"
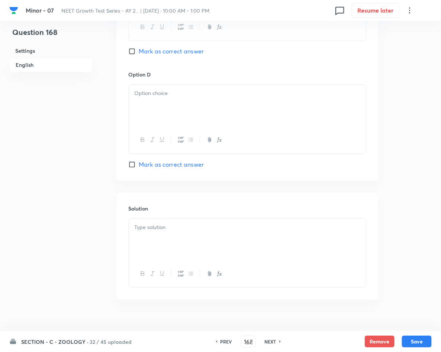
scroll to position [662, 0]
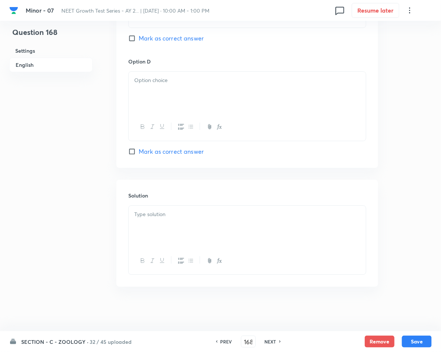
click at [166, 221] on div at bounding box center [247, 227] width 237 height 42
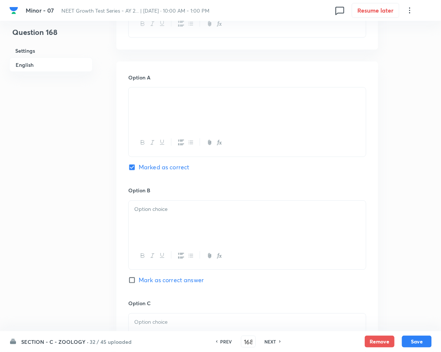
scroll to position [272, 0]
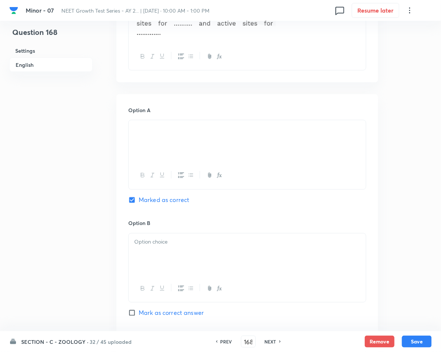
click at [240, 256] on div at bounding box center [247, 255] width 237 height 42
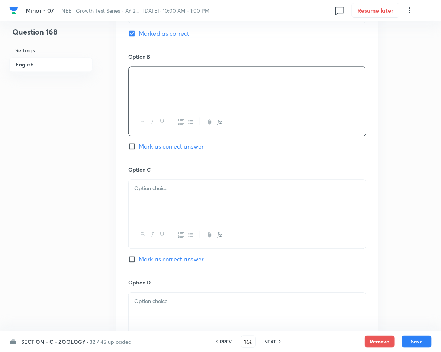
scroll to position [439, 0]
click at [163, 189] on p at bounding box center [247, 188] width 226 height 9
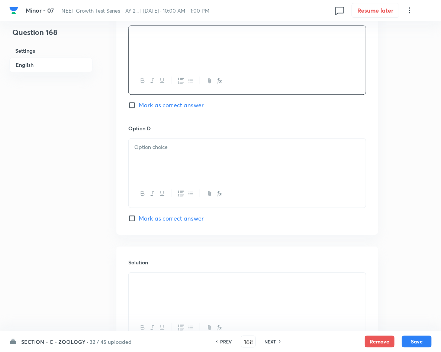
scroll to position [606, 0]
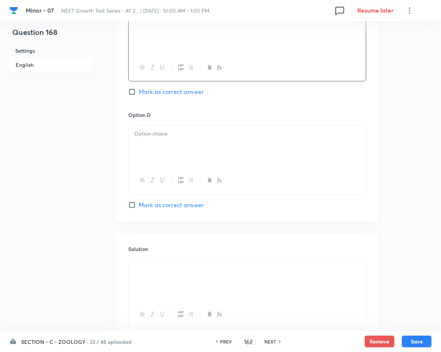
click at [166, 153] on div at bounding box center [247, 146] width 237 height 42
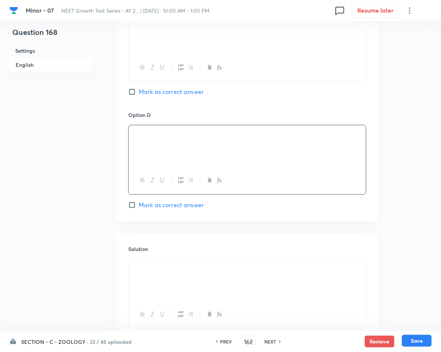
click at [420, 342] on button "Save" at bounding box center [417, 341] width 30 height 12
type input "169"
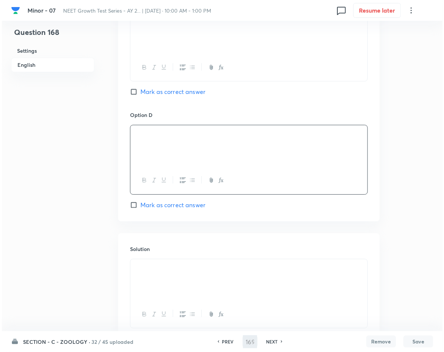
scroll to position [0, 0]
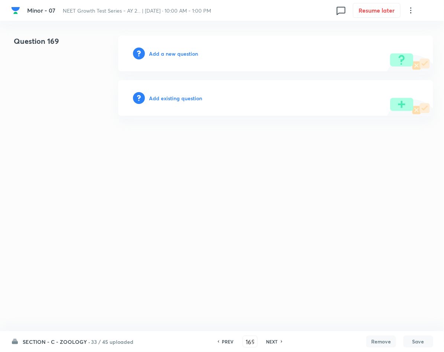
click at [175, 50] on h6 "Add a new question" at bounding box center [173, 54] width 49 height 8
click at [175, 50] on h6 "Choose a question type" at bounding box center [177, 54] width 57 height 8
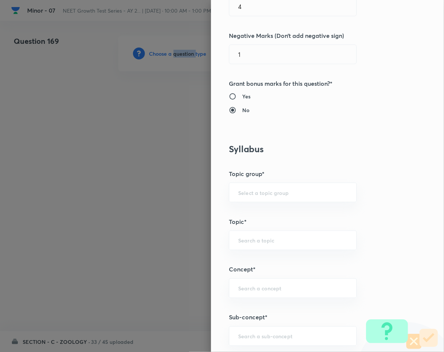
scroll to position [223, 0]
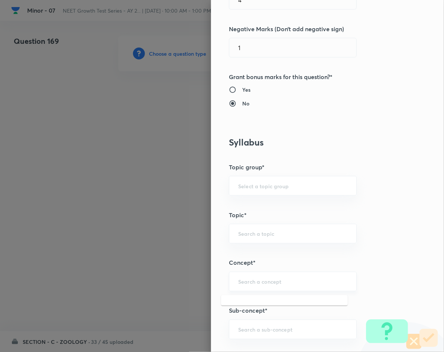
click at [276, 285] on input "text" at bounding box center [292, 281] width 109 height 7
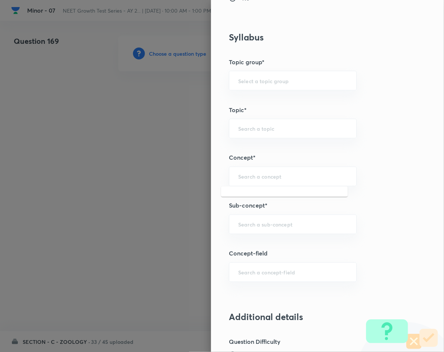
scroll to position [334, 0]
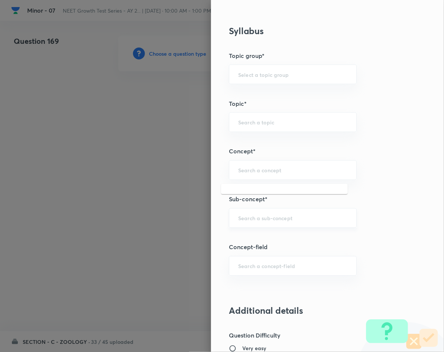
click at [273, 220] on input "text" at bounding box center [292, 218] width 109 height 7
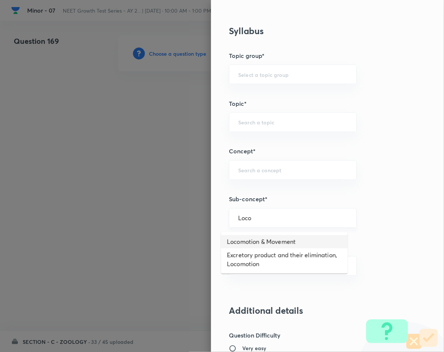
type input "Locomotion & Movement"
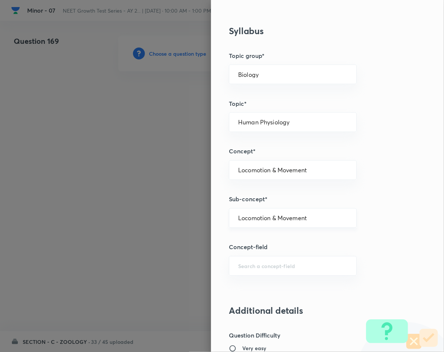
type input "Biology"
type input "Human Physiology"
type input "Locomotion & Movement"
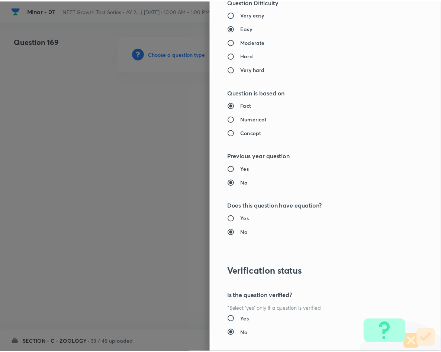
scroll to position [713, 0]
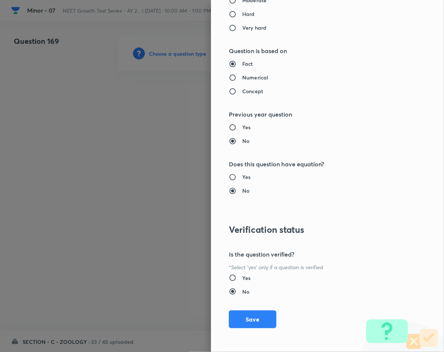
click at [229, 319] on button "Save" at bounding box center [253, 320] width 48 height 18
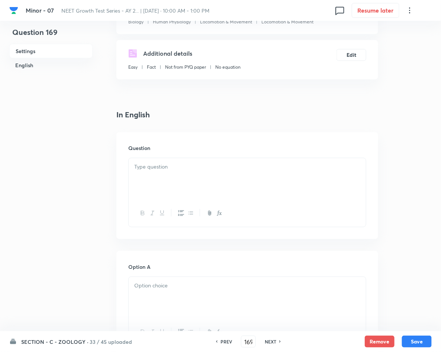
scroll to position [111, 0]
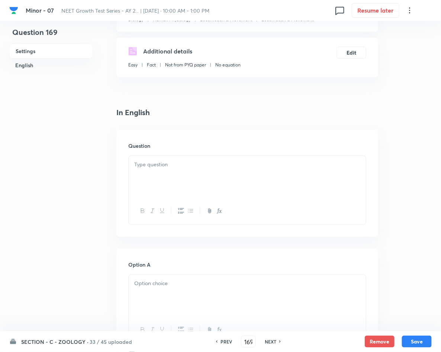
click at [222, 188] on div at bounding box center [247, 177] width 237 height 42
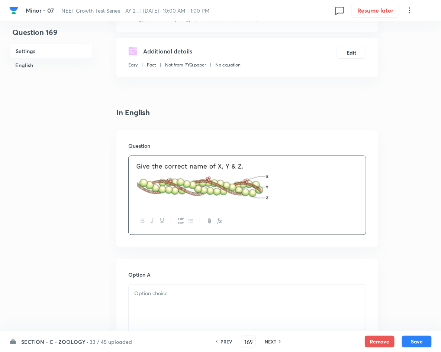
click at [194, 303] on div at bounding box center [247, 306] width 237 height 42
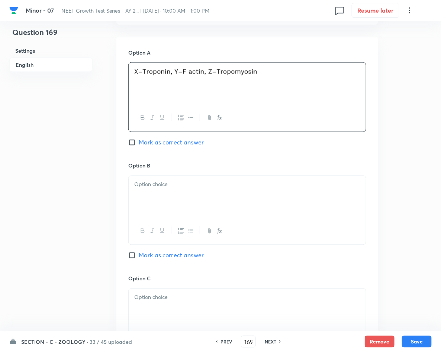
scroll to position [334, 0]
click at [177, 194] on div at bounding box center [247, 196] width 237 height 42
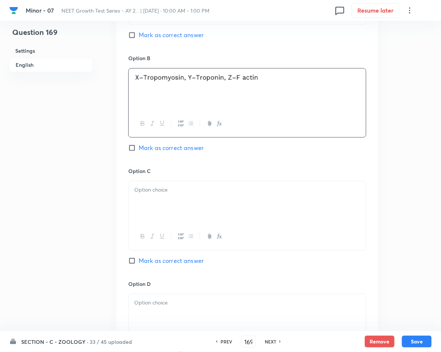
scroll to position [446, 0]
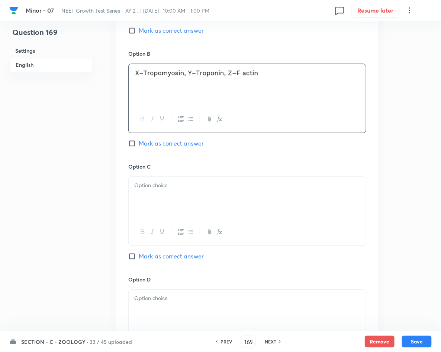
click at [221, 198] on div at bounding box center [247, 198] width 237 height 42
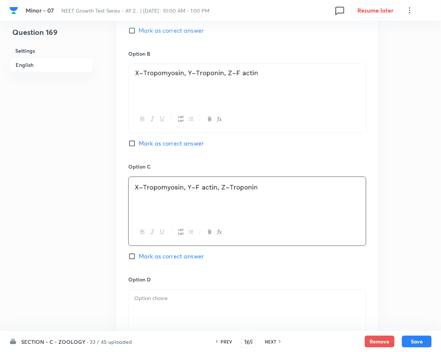
scroll to position [557, 0]
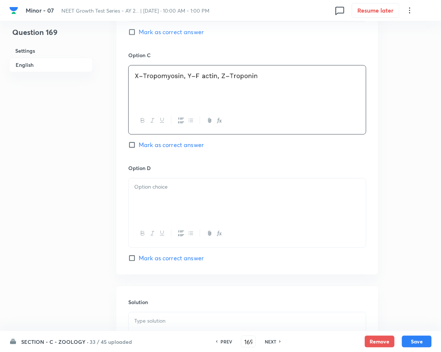
click at [195, 194] on div at bounding box center [247, 199] width 237 height 42
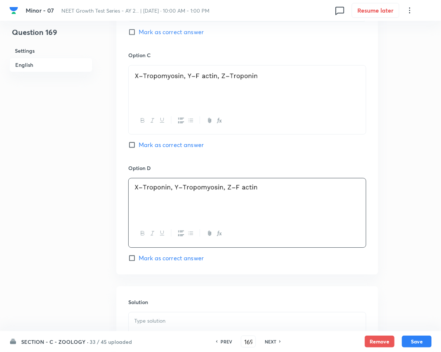
click at [162, 259] on span "Mark as correct answer" at bounding box center [171, 258] width 65 height 9
click at [139, 259] on input "Mark as correct answer" at bounding box center [133, 258] width 10 height 7
checkbox input "true"
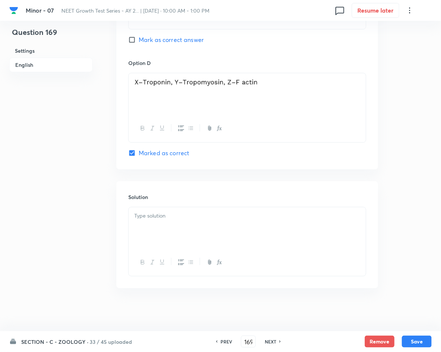
scroll to position [666, 0]
click at [162, 234] on div at bounding box center [247, 227] width 237 height 42
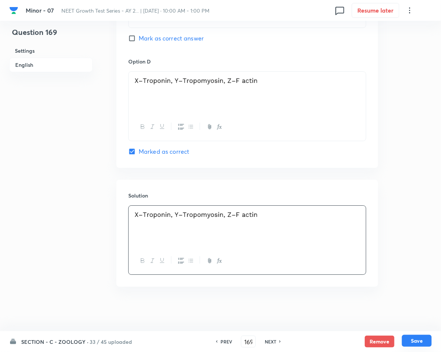
click at [414, 337] on button "Save" at bounding box center [417, 341] width 30 height 12
type input "170"
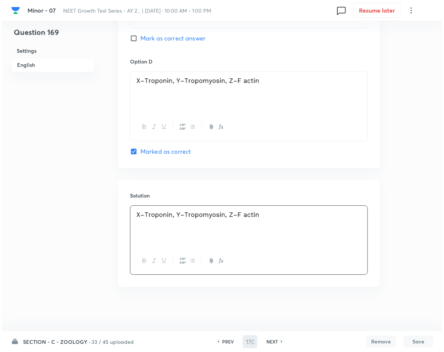
scroll to position [0, 0]
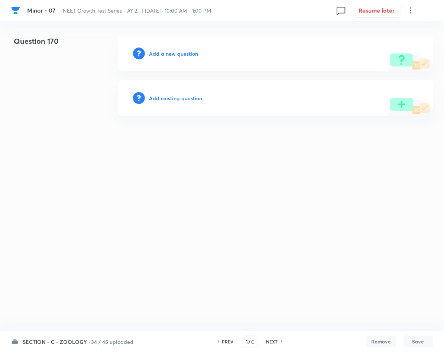
click at [174, 56] on h6 "Add a new question" at bounding box center [173, 54] width 49 height 8
click at [174, 56] on h6 "Choose a question type" at bounding box center [177, 54] width 57 height 8
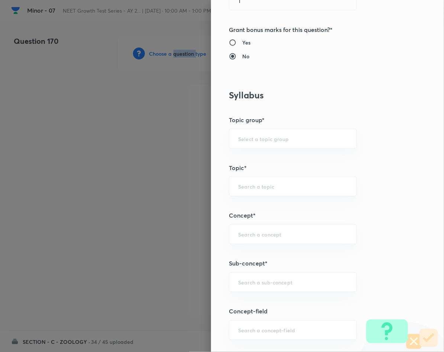
scroll to position [334, 0]
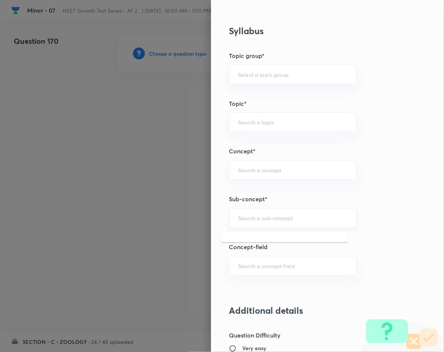
click at [287, 217] on input "text" at bounding box center [292, 218] width 109 height 7
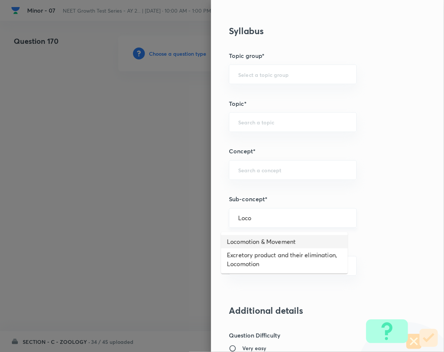
type input "Locomotion & Movement"
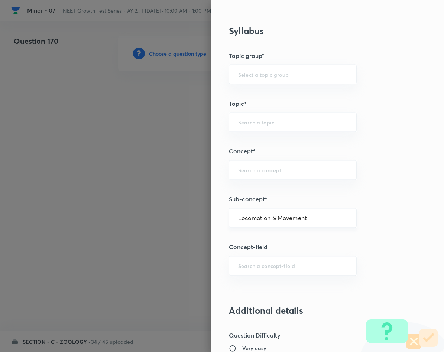
type input "Biology"
type input "Human Physiology"
type input "Locomotion & Movement"
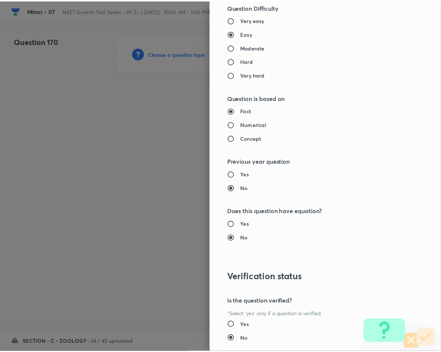
scroll to position [713, 0]
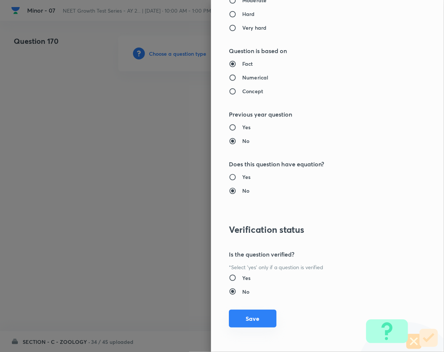
click at [251, 318] on button "Save" at bounding box center [253, 319] width 48 height 18
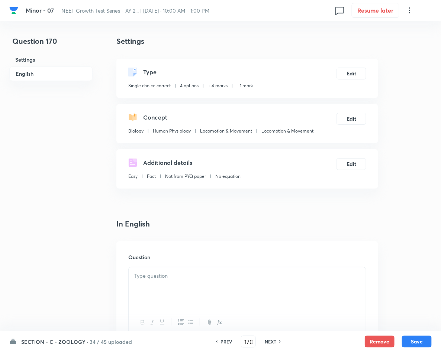
click at [228, 288] on div at bounding box center [247, 289] width 237 height 42
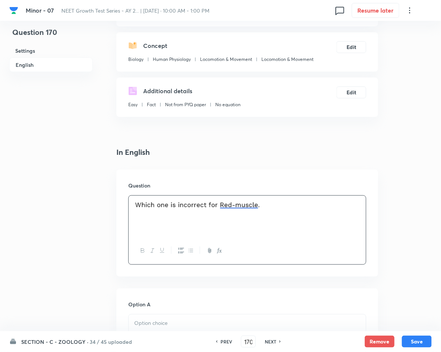
scroll to position [167, 0]
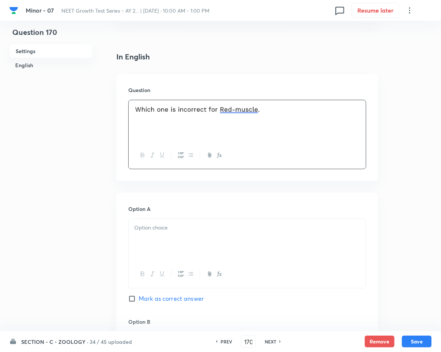
click at [197, 230] on p at bounding box center [247, 228] width 226 height 9
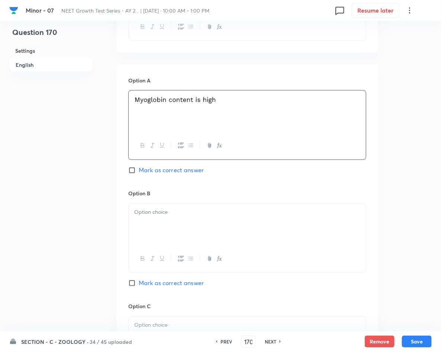
scroll to position [334, 0]
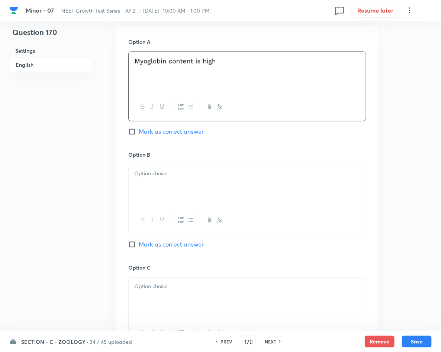
click at [163, 194] on div at bounding box center [247, 186] width 237 height 42
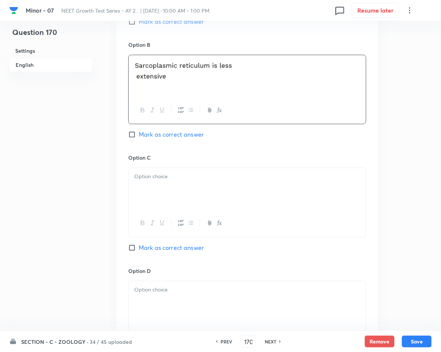
scroll to position [446, 0]
click at [203, 180] on p at bounding box center [247, 175] width 226 height 9
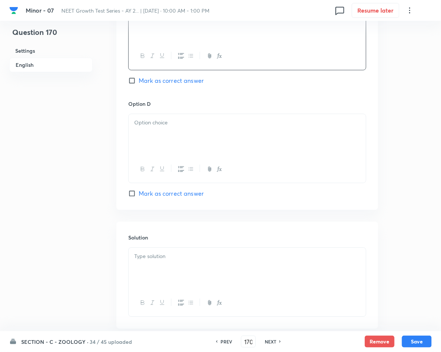
scroll to position [613, 0]
click at [236, 129] on div at bounding box center [247, 134] width 237 height 42
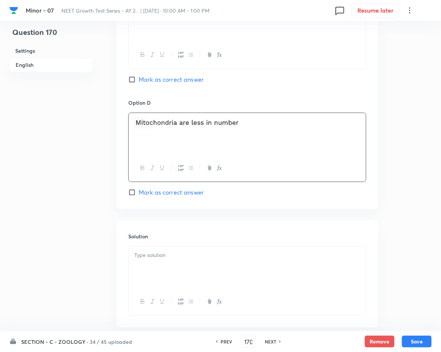
click at [157, 194] on span "Mark as correct answer" at bounding box center [171, 192] width 65 height 9
click at [139, 194] on input "Mark as correct answer" at bounding box center [133, 192] width 10 height 7
checkbox input "true"
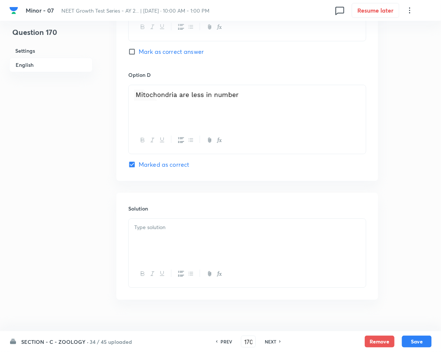
scroll to position [656, 0]
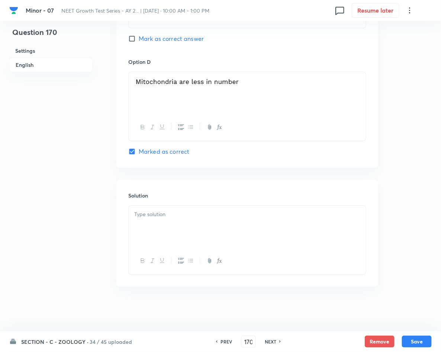
click at [164, 214] on p at bounding box center [247, 214] width 226 height 9
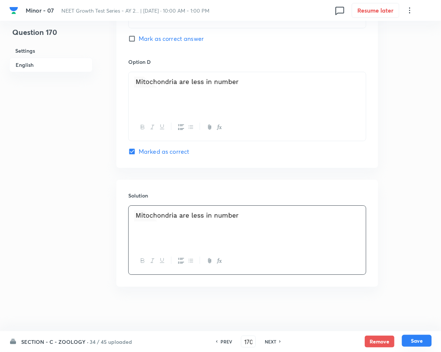
click at [421, 338] on button "Save" at bounding box center [417, 341] width 30 height 12
type input "171"
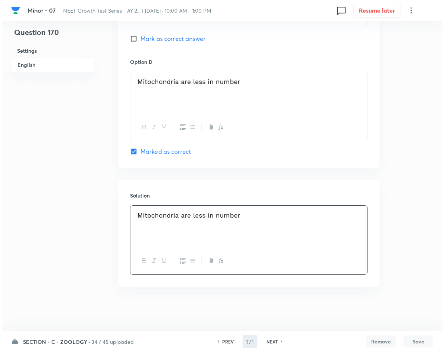
scroll to position [0, 0]
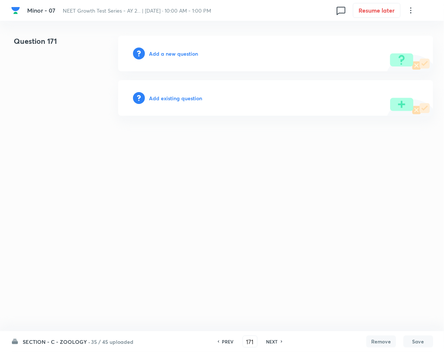
click at [171, 56] on h6 "Add a new question" at bounding box center [173, 54] width 49 height 8
click at [171, 56] on h6 "Choose a question type" at bounding box center [177, 54] width 57 height 8
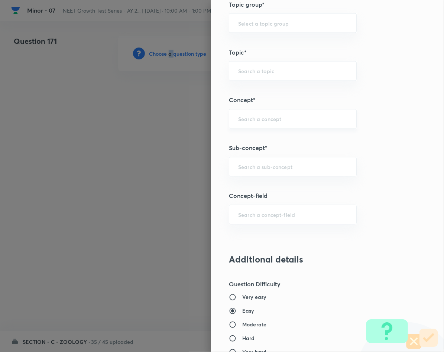
scroll to position [390, 0]
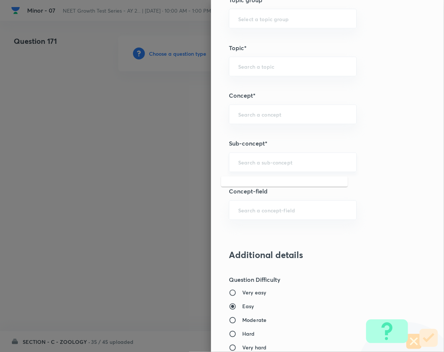
click at [253, 166] on input "text" at bounding box center [292, 162] width 109 height 7
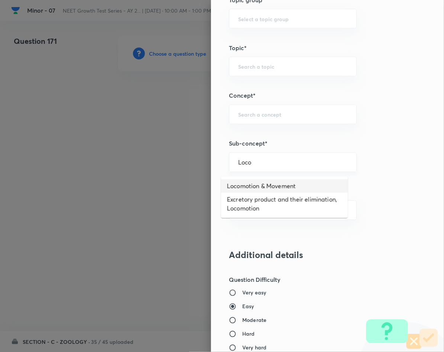
type input "Locomotion & Movement"
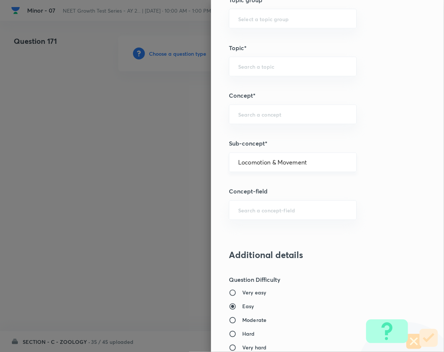
type input "Biology"
type input "Human Physiology"
type input "Locomotion & Movement"
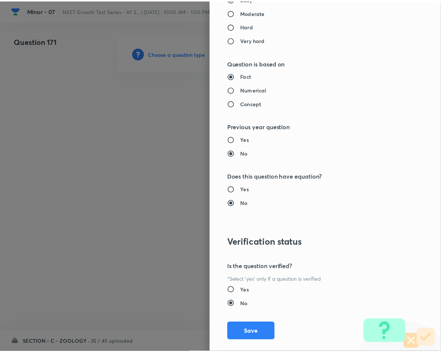
scroll to position [713, 0]
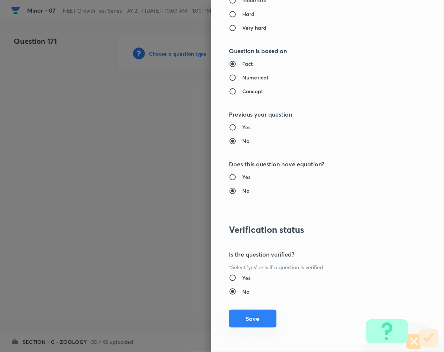
click at [236, 316] on button "Save" at bounding box center [253, 319] width 48 height 18
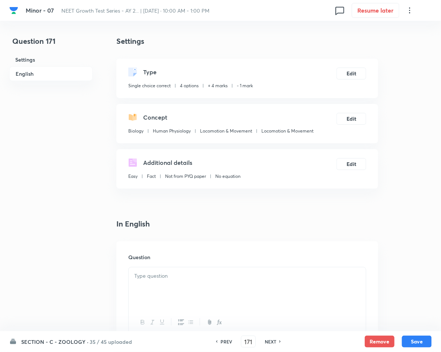
click at [214, 286] on div at bounding box center [247, 289] width 237 height 42
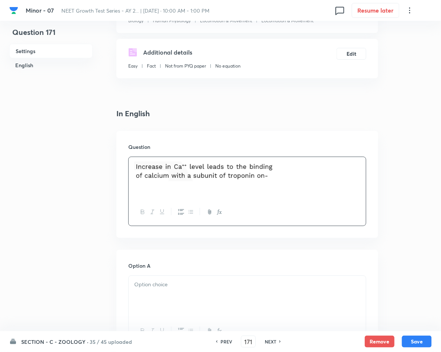
scroll to position [111, 0]
click at [184, 295] on div at bounding box center [247, 296] width 237 height 42
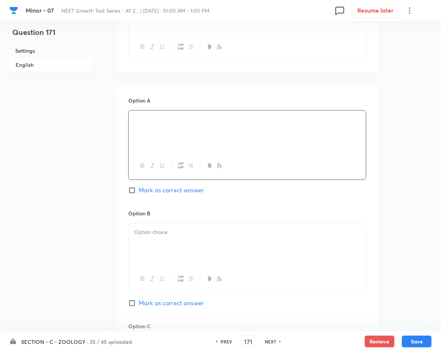
scroll to position [279, 0]
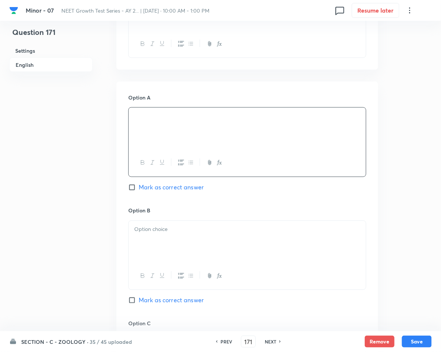
click at [164, 186] on span "Mark as correct answer" at bounding box center [171, 187] width 65 height 9
click at [139, 186] on input "Mark as correct answer" at bounding box center [133, 187] width 10 height 7
checkbox input "true"
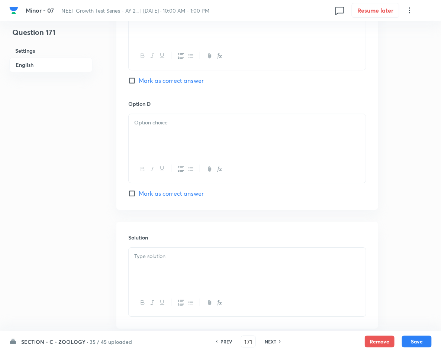
scroll to position [613, 0]
click at [173, 269] on div at bounding box center [247, 268] width 237 height 42
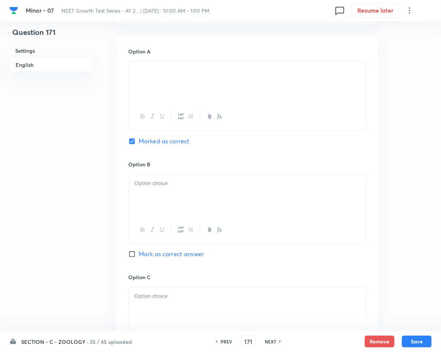
scroll to position [321, 0]
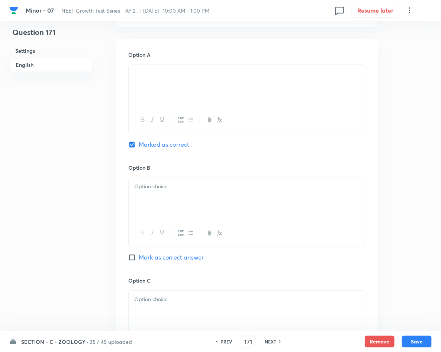
click at [197, 178] on div at bounding box center [247, 212] width 238 height 69
click at [203, 191] on p at bounding box center [247, 187] width 226 height 9
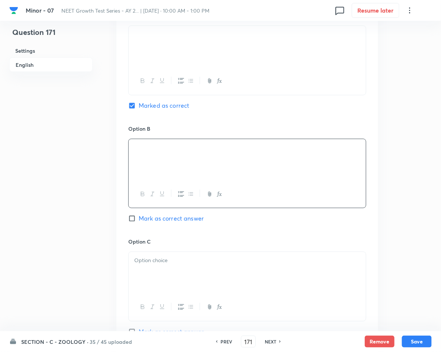
scroll to position [433, 0]
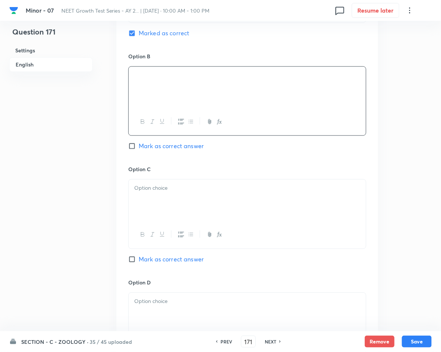
click at [201, 196] on div at bounding box center [247, 201] width 237 height 42
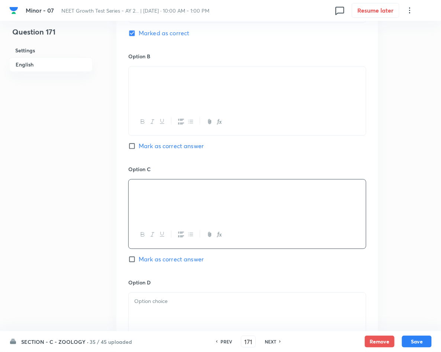
scroll to position [489, 0]
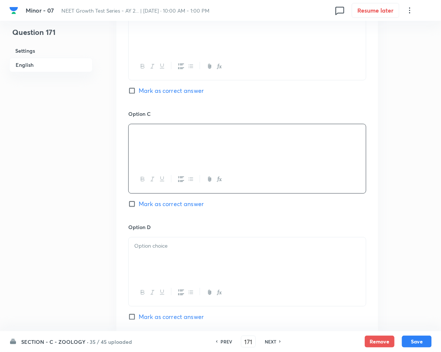
click at [185, 238] on div at bounding box center [247, 271] width 238 height 69
click at [182, 245] on p at bounding box center [247, 246] width 226 height 9
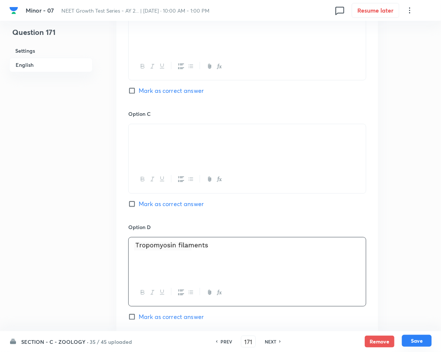
click at [409, 340] on button "Save" at bounding box center [417, 341] width 30 height 12
type input "172"
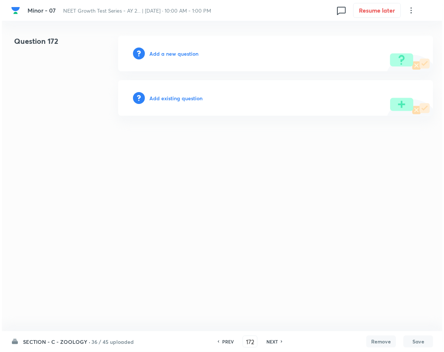
scroll to position [0, 0]
click at [185, 56] on h6 "Add a new question" at bounding box center [173, 54] width 49 height 8
click at [185, 56] on h6 "Choose a question type" at bounding box center [177, 54] width 57 height 8
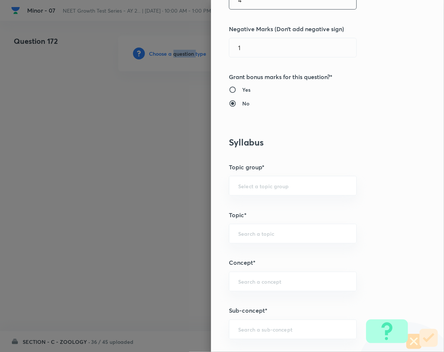
scroll to position [334, 0]
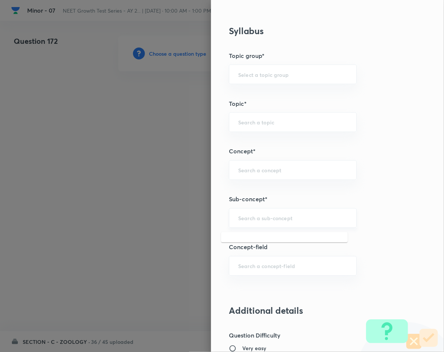
click at [265, 218] on input "text" at bounding box center [292, 218] width 109 height 7
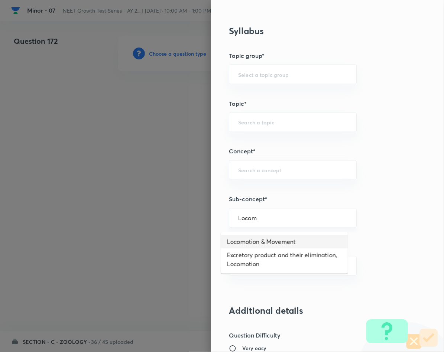
type input "Locomotion & Movement"
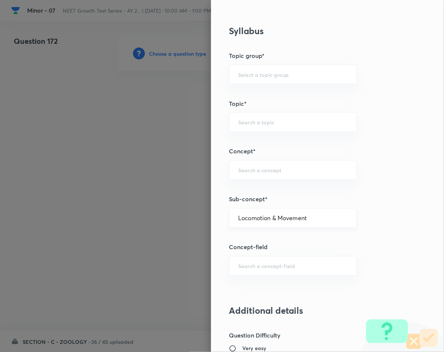
type input "Biology"
type input "Human Physiology"
type input "Locomotion & Movement"
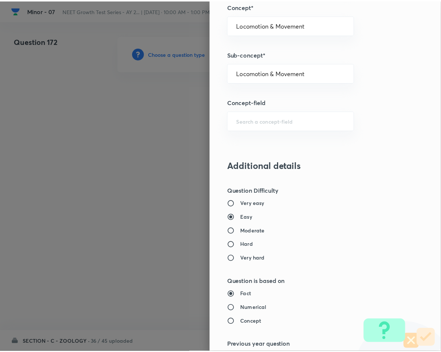
scroll to position [713, 0]
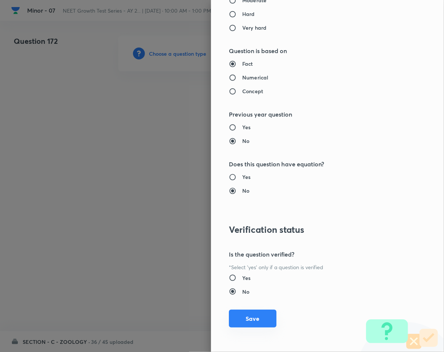
click at [239, 324] on button "Save" at bounding box center [253, 319] width 48 height 18
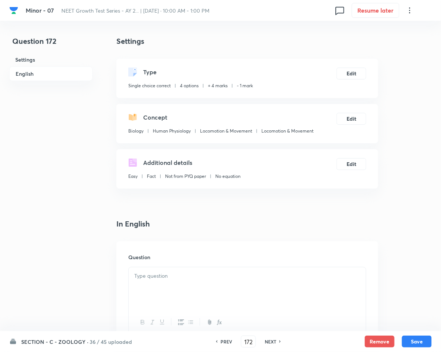
click at [241, 288] on div at bounding box center [247, 289] width 237 height 42
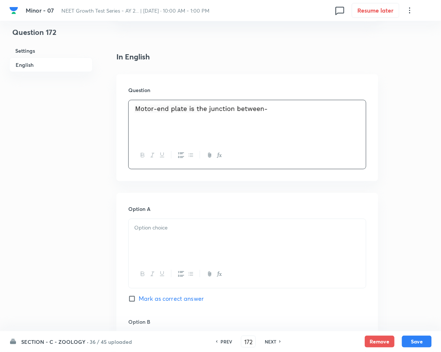
scroll to position [223, 0]
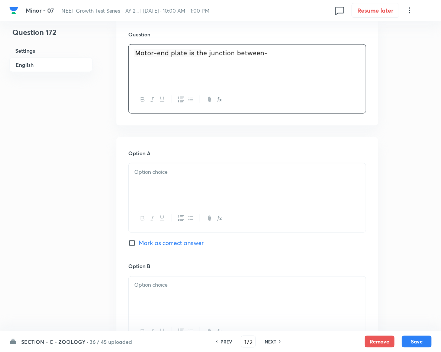
click at [163, 184] on div at bounding box center [247, 184] width 237 height 42
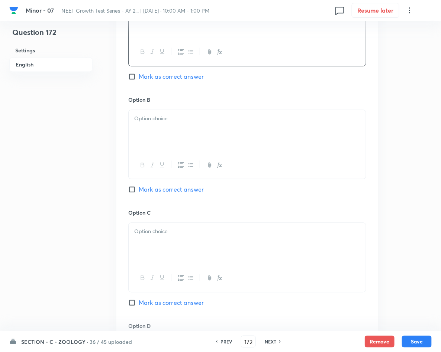
scroll to position [390, 0]
click at [245, 133] on div at bounding box center [247, 131] width 237 height 42
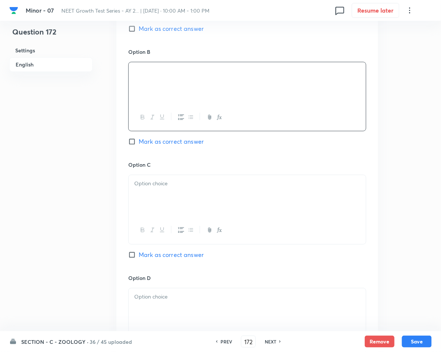
scroll to position [502, 0]
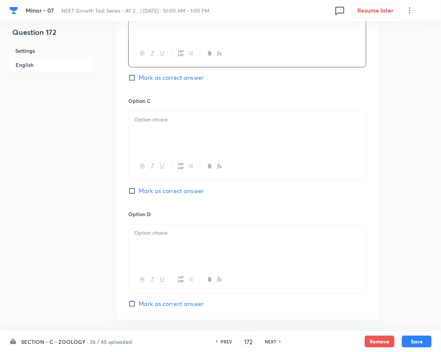
click at [229, 134] on div at bounding box center [247, 132] width 237 height 42
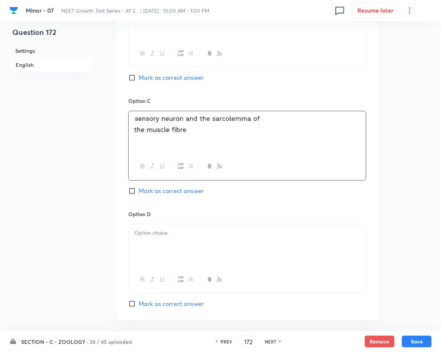
click at [180, 244] on div at bounding box center [247, 245] width 237 height 42
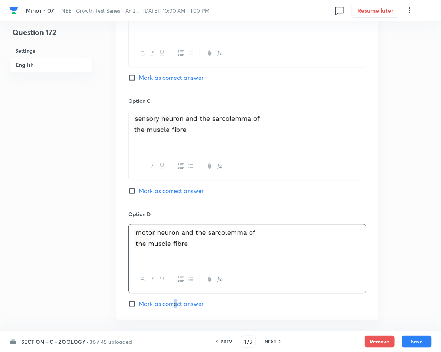
click at [175, 302] on span "Mark as correct answer" at bounding box center [171, 303] width 65 height 9
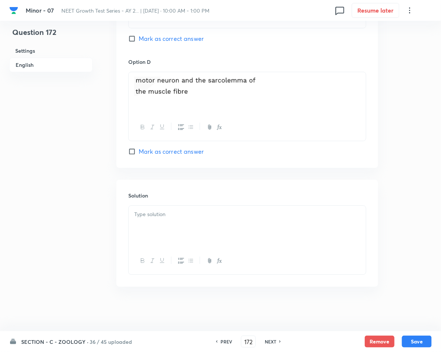
click at [172, 152] on span "Mark as correct answer" at bounding box center [171, 151] width 65 height 9
click at [139, 152] on input "Mark as correct answer" at bounding box center [133, 151] width 10 height 7
checkbox input "true"
click at [182, 234] on div at bounding box center [247, 227] width 237 height 42
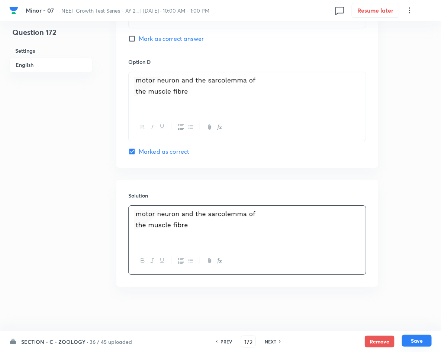
click at [416, 340] on button "Save" at bounding box center [417, 341] width 30 height 12
type input "173"
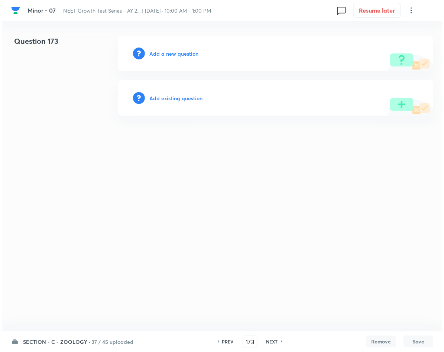
scroll to position [0, 0]
click at [179, 52] on h6 "Add a new question" at bounding box center [173, 54] width 49 height 8
click at [179, 52] on h6 "Choose a question type" at bounding box center [177, 54] width 57 height 8
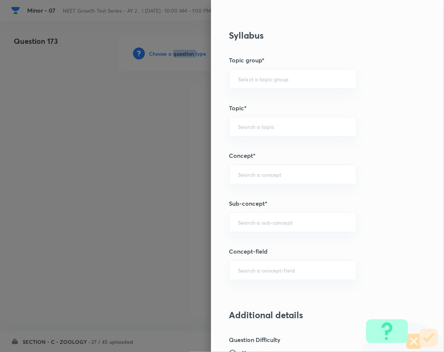
scroll to position [334, 0]
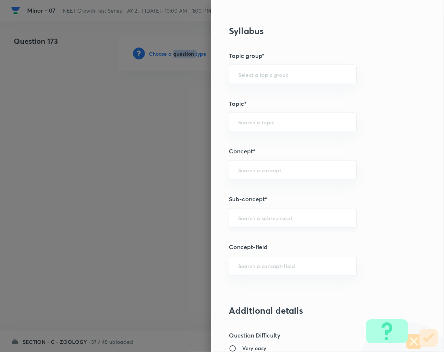
click at [311, 225] on div "​" at bounding box center [293, 218] width 128 height 20
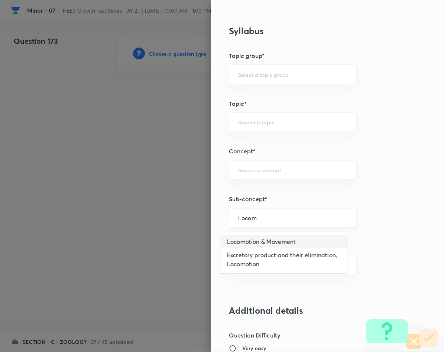
type input "Locomotion & Movement"
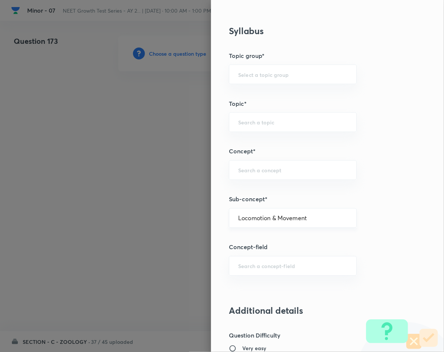
type input "Biology"
type input "Human Physiology"
type input "Locomotion & Movement"
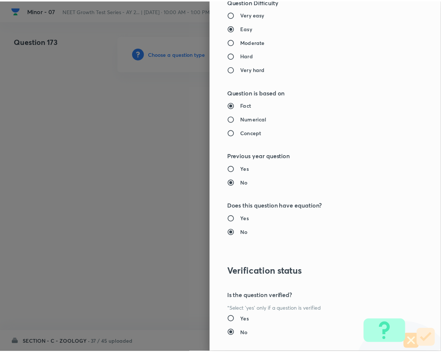
scroll to position [713, 0]
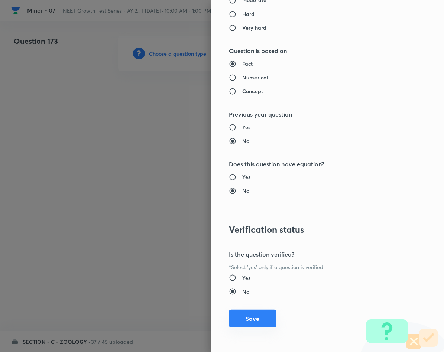
click at [252, 314] on button "Save" at bounding box center [253, 319] width 48 height 18
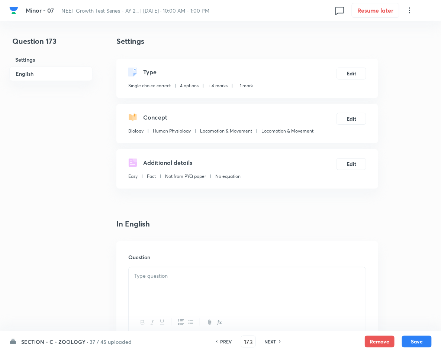
click at [147, 281] on div at bounding box center [247, 289] width 237 height 42
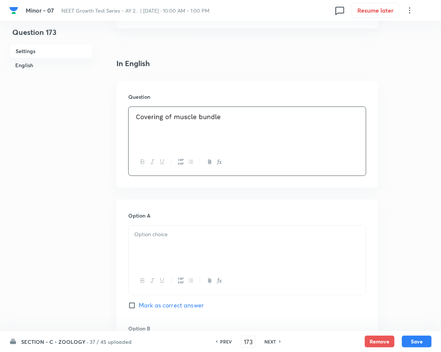
scroll to position [167, 0]
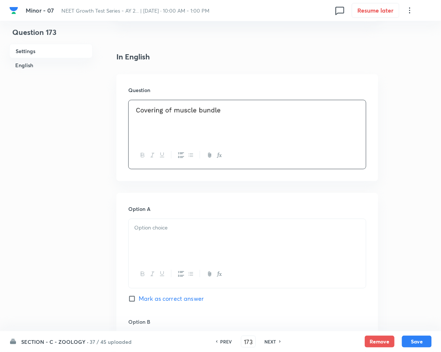
click at [210, 229] on p at bounding box center [247, 228] width 226 height 9
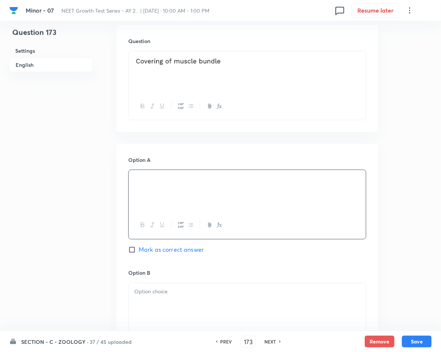
scroll to position [279, 0]
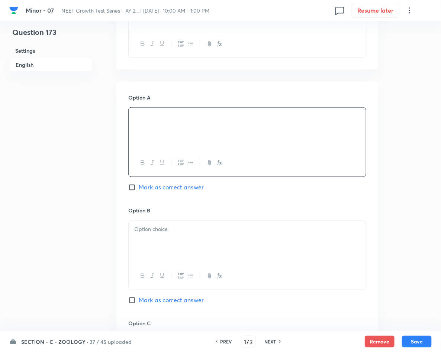
click at [203, 224] on div at bounding box center [247, 242] width 237 height 42
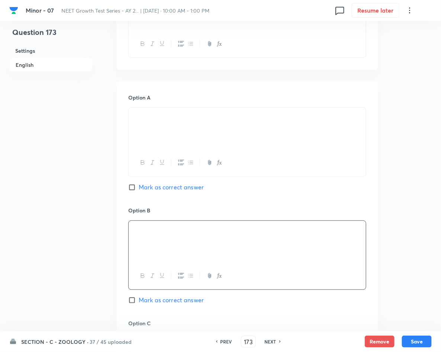
click at [150, 305] on span "Mark as correct answer" at bounding box center [171, 300] width 65 height 9
click at [139, 304] on input "Mark as correct answer" at bounding box center [133, 300] width 10 height 7
checkbox input "true"
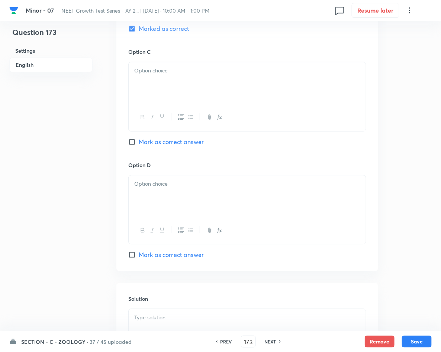
scroll to position [613, 0]
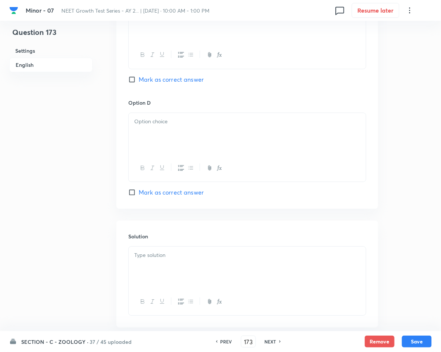
click at [158, 276] on div at bounding box center [247, 268] width 237 height 42
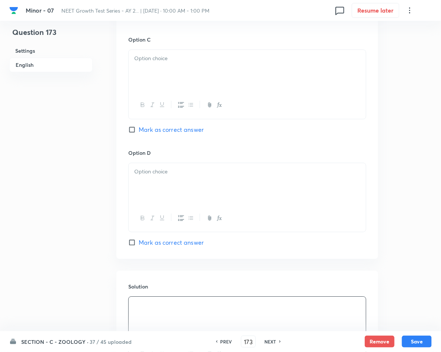
scroll to position [502, 0]
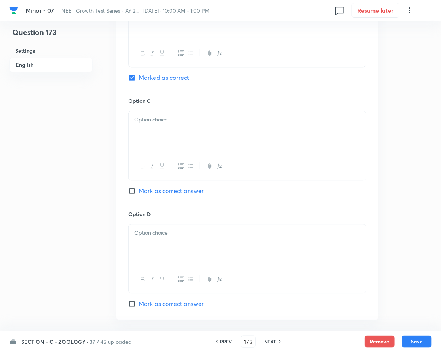
click at [182, 139] on div at bounding box center [247, 132] width 237 height 42
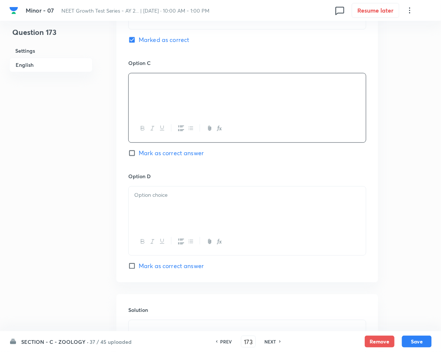
scroll to position [557, 0]
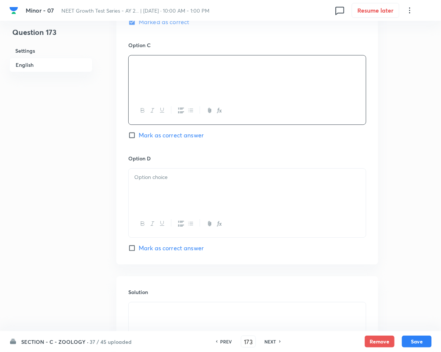
click at [183, 169] on div "Option D [PERSON_NAME] as correct answer" at bounding box center [247, 204] width 238 height 98
click at [185, 179] on p at bounding box center [247, 177] width 226 height 9
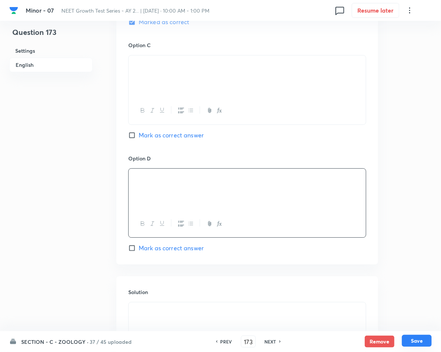
click at [420, 340] on button "Save" at bounding box center [417, 341] width 30 height 12
type input "174"
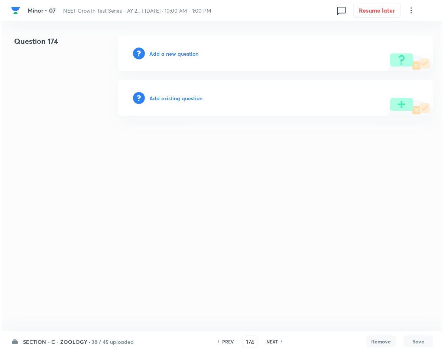
scroll to position [0, 0]
click at [174, 53] on h6 "Add a new question" at bounding box center [173, 54] width 49 height 8
click at [174, 53] on h6 "Choose a question type" at bounding box center [177, 54] width 57 height 8
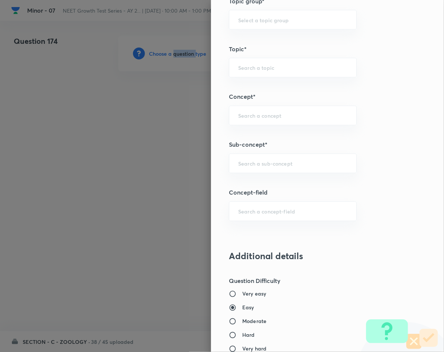
scroll to position [390, 0]
click at [293, 163] on input "text" at bounding box center [292, 162] width 109 height 7
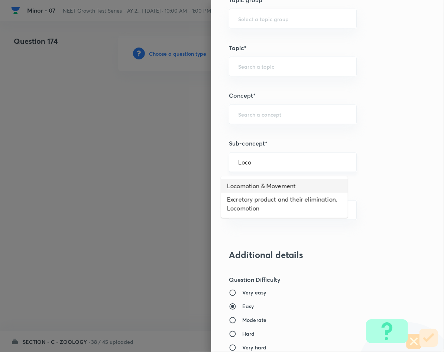
type input "Locomotion & Movement"
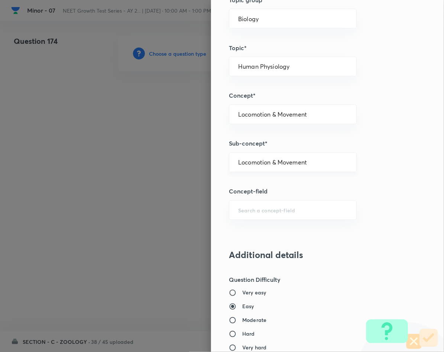
type input "Biology"
type input "Human Physiology"
type input "Locomotion & Movement"
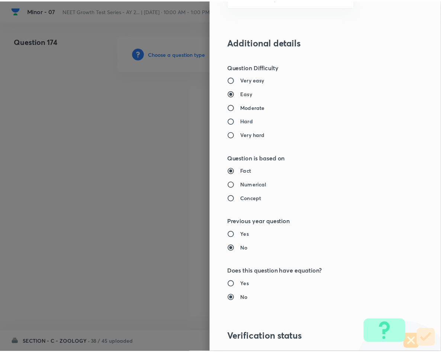
scroll to position [713, 0]
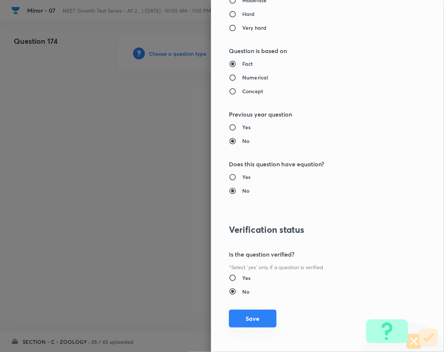
click at [244, 314] on button "Save" at bounding box center [253, 319] width 48 height 18
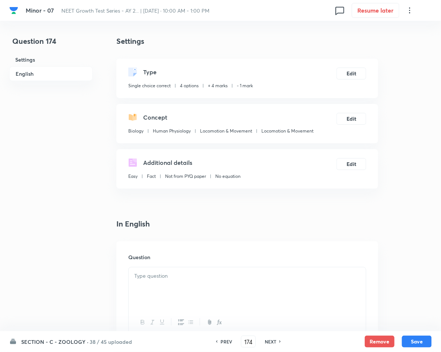
click at [192, 283] on div at bounding box center [247, 289] width 237 height 42
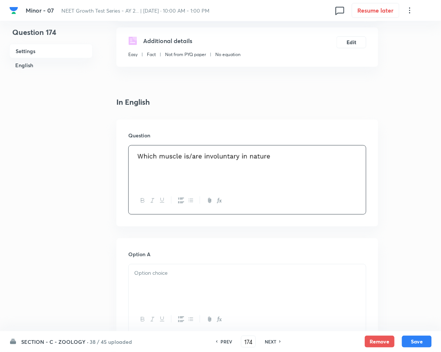
scroll to position [167, 0]
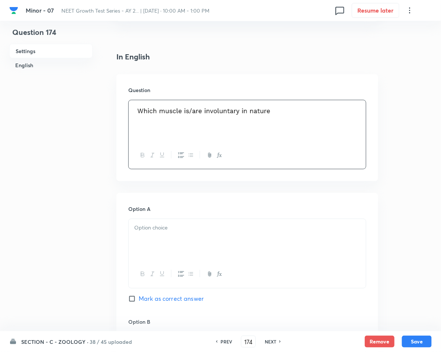
click at [197, 227] on p at bounding box center [247, 228] width 226 height 9
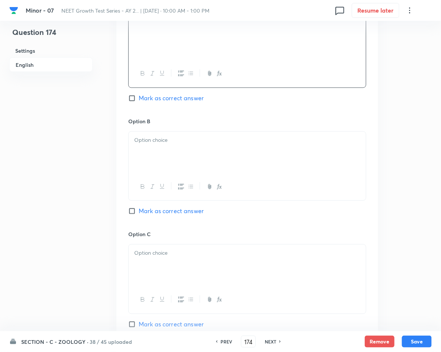
scroll to position [390, 0]
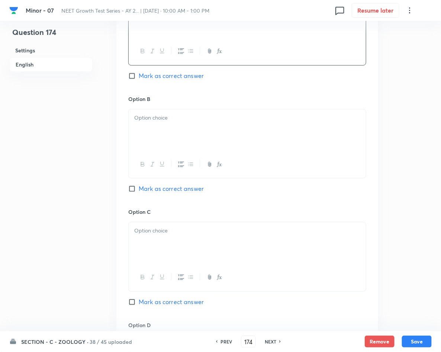
click at [191, 140] on div at bounding box center [247, 131] width 237 height 42
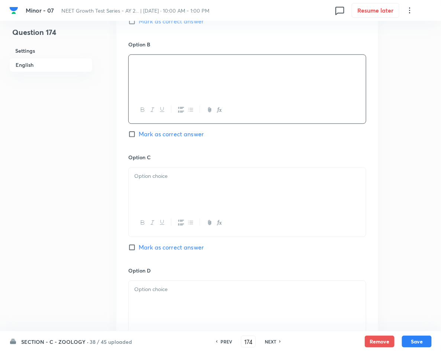
scroll to position [446, 0]
click at [197, 185] on div at bounding box center [247, 188] width 237 height 42
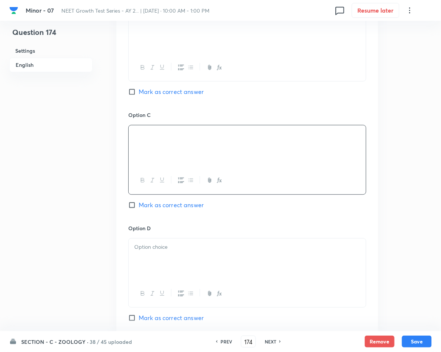
scroll to position [557, 0]
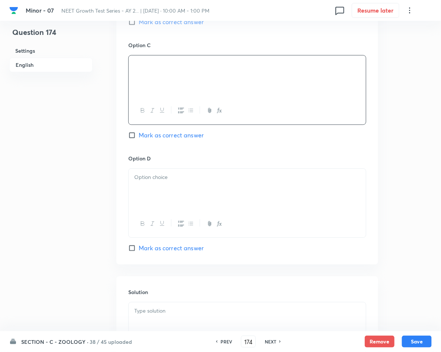
click at [181, 174] on p at bounding box center [247, 177] width 226 height 9
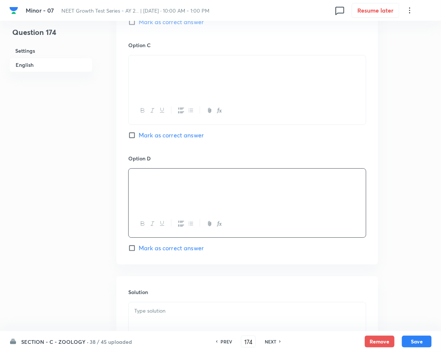
click at [174, 137] on span "Mark as correct answer" at bounding box center [171, 135] width 65 height 9
click at [139, 137] on input "Mark as correct answer" at bounding box center [133, 135] width 10 height 7
checkbox input "true"
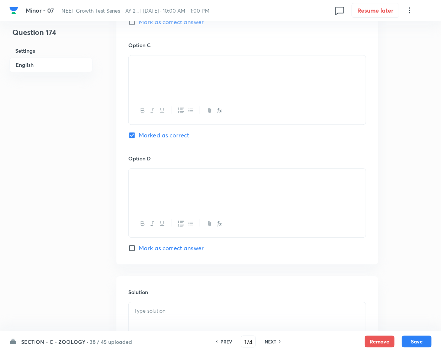
drag, startPoint x: 194, startPoint y: 67, endPoint x: 144, endPoint y: 66, distance: 50.2
click at [144, 66] on p at bounding box center [247, 64] width 226 height 9
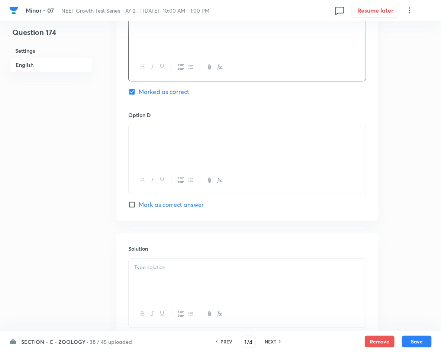
scroll to position [656, 0]
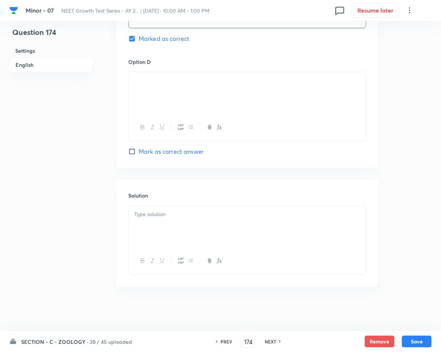
click at [201, 212] on p at bounding box center [247, 214] width 226 height 9
click at [417, 341] on button "Save" at bounding box center [417, 341] width 30 height 12
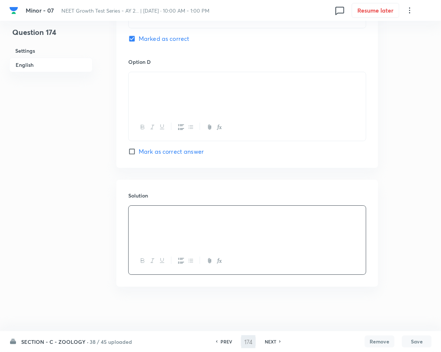
type input "175"
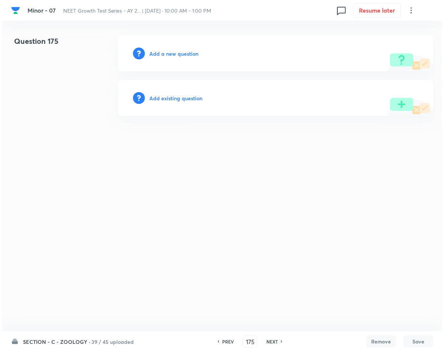
scroll to position [0, 0]
click at [186, 51] on h6 "Add a new question" at bounding box center [173, 54] width 49 height 8
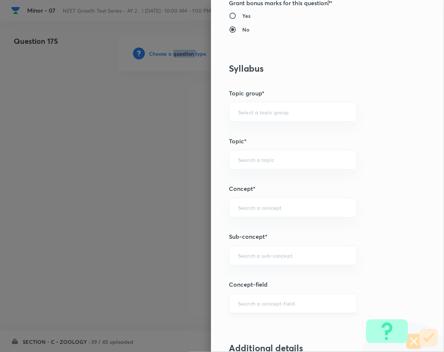
scroll to position [446, 0]
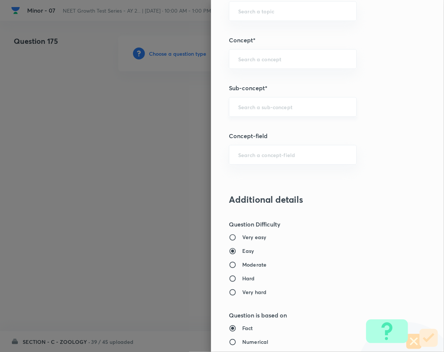
click at [275, 107] on input "text" at bounding box center [292, 106] width 109 height 7
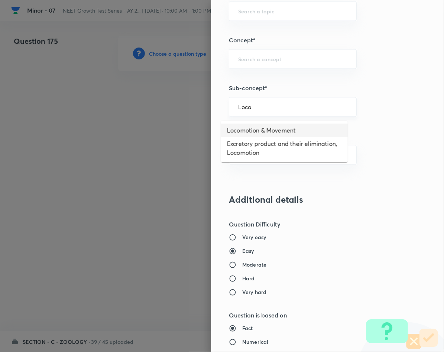
type input "Locomotion & Movement"
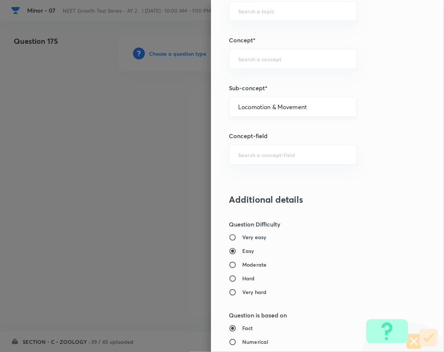
type input "Biology"
type input "Human Physiology"
type input "Locomotion & Movement"
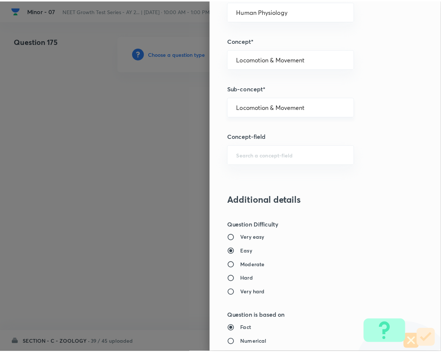
scroll to position [713, 0]
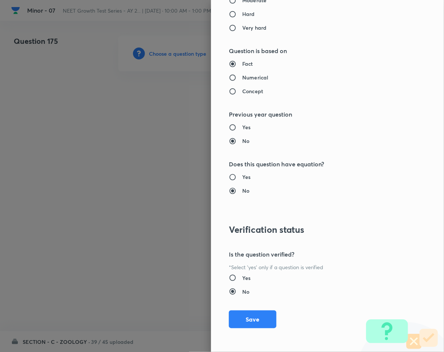
click at [220, 321] on div "Question settings Question type* Single choice correct Number of options* 2 3 4…" at bounding box center [327, 176] width 233 height 352
click at [240, 320] on button "Save" at bounding box center [253, 319] width 48 height 18
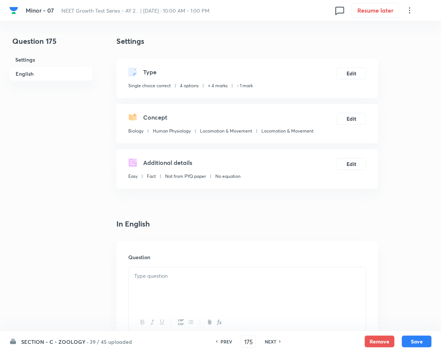
click at [213, 282] on div at bounding box center [247, 289] width 237 height 42
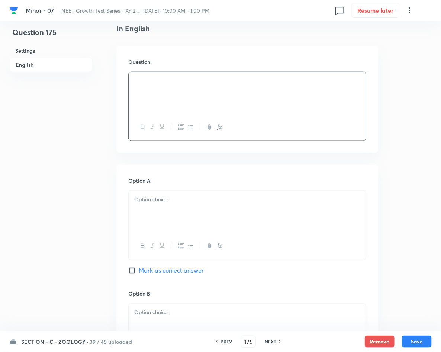
scroll to position [223, 0]
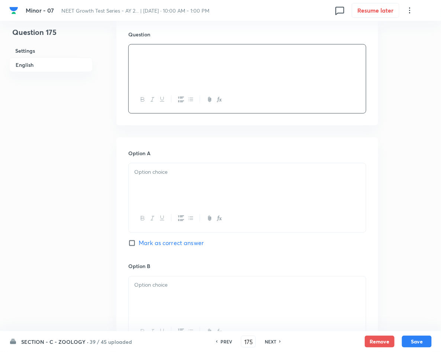
click at [179, 185] on div at bounding box center [247, 184] width 237 height 42
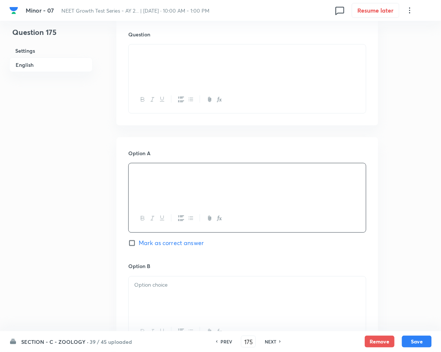
click at [172, 242] on span "Mark as correct answer" at bounding box center [171, 243] width 65 height 9
click at [139, 242] on input "Mark as correct answer" at bounding box center [133, 243] width 10 height 7
checkbox input "true"
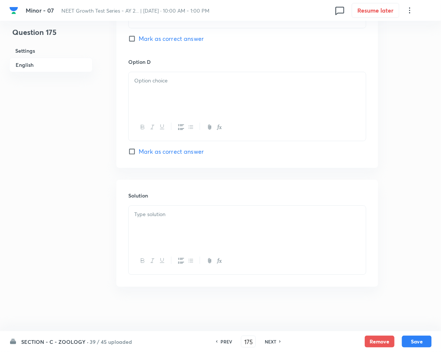
scroll to position [656, 0]
click at [222, 224] on div at bounding box center [247, 227] width 237 height 42
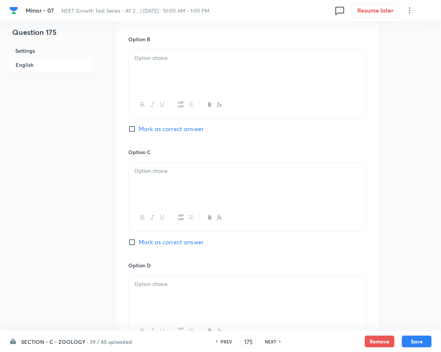
scroll to position [433, 0]
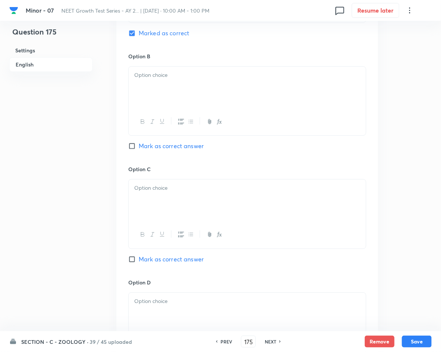
click at [191, 78] on p at bounding box center [247, 75] width 226 height 9
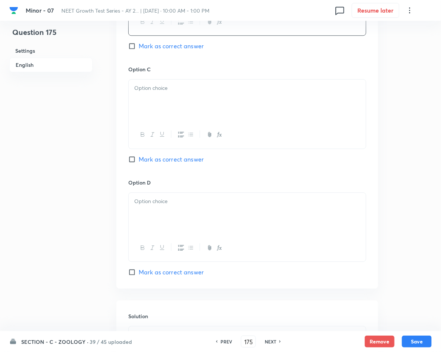
scroll to position [544, 0]
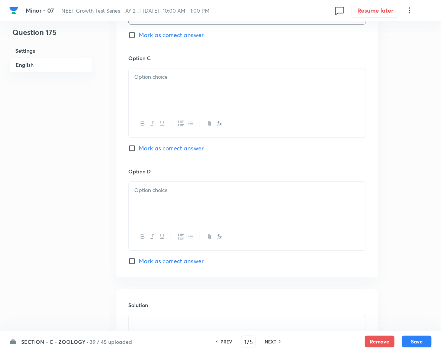
click at [172, 101] on div at bounding box center [247, 89] width 237 height 42
click at [203, 218] on div at bounding box center [247, 203] width 237 height 42
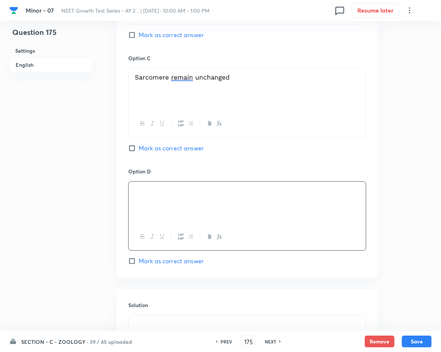
click at [417, 340] on button "Save" at bounding box center [417, 342] width 30 height 12
type input "176"
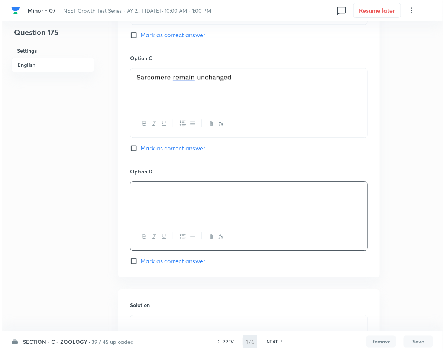
scroll to position [0, 0]
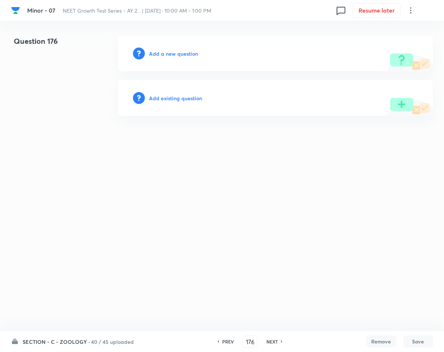
click at [166, 52] on h6 "Add a new question" at bounding box center [173, 54] width 49 height 8
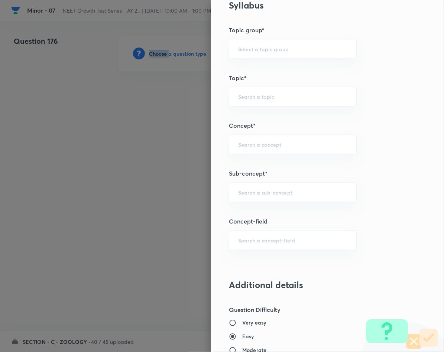
scroll to position [390, 0]
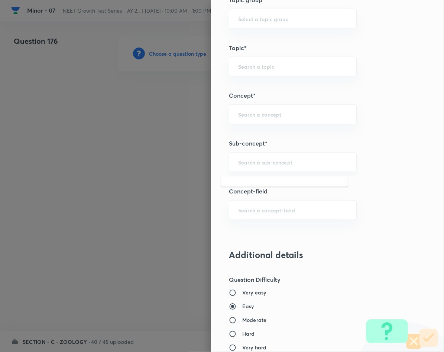
click at [265, 166] on input "text" at bounding box center [292, 162] width 109 height 7
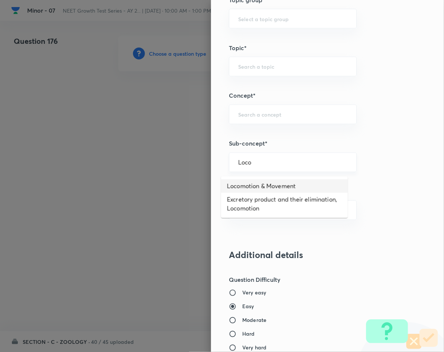
type input "Locomotion & Movement"
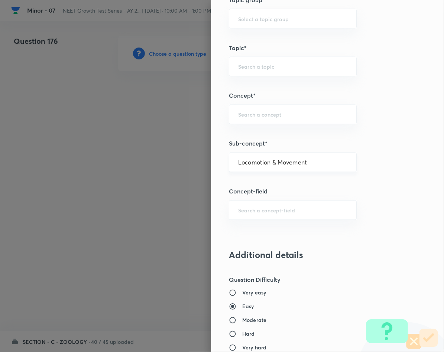
type input "Biology"
type input "Human Physiology"
type input "Locomotion & Movement"
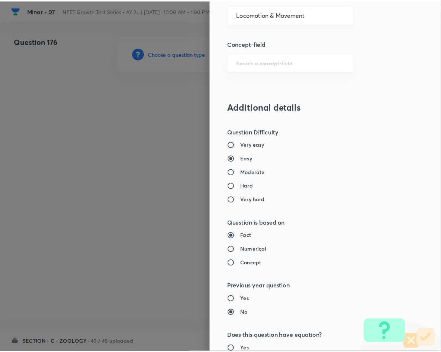
scroll to position [713, 0]
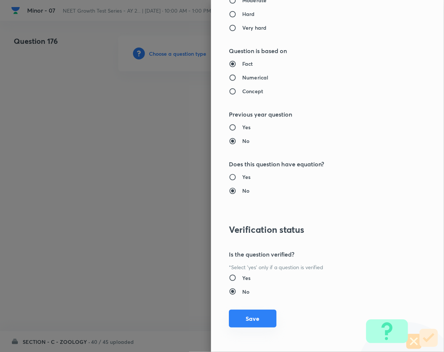
click at [234, 319] on button "Save" at bounding box center [253, 319] width 48 height 18
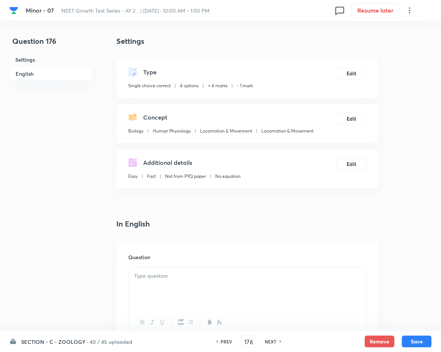
click at [243, 289] on div at bounding box center [247, 289] width 237 height 42
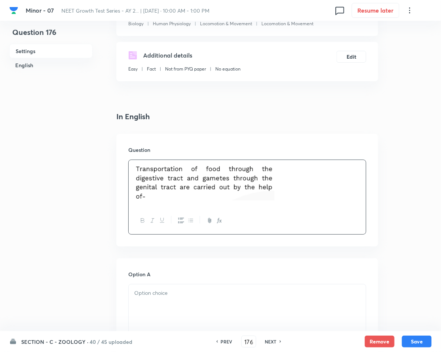
scroll to position [167, 0]
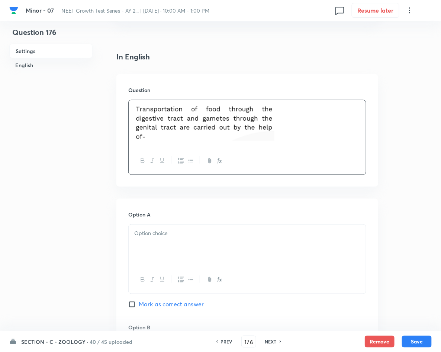
click at [157, 240] on div at bounding box center [247, 246] width 237 height 42
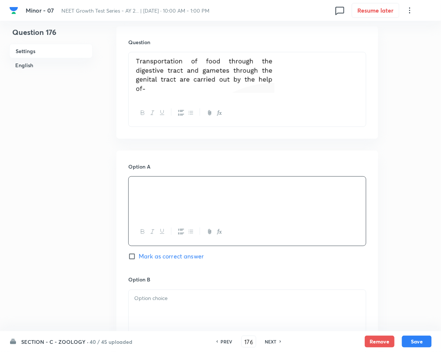
scroll to position [279, 0]
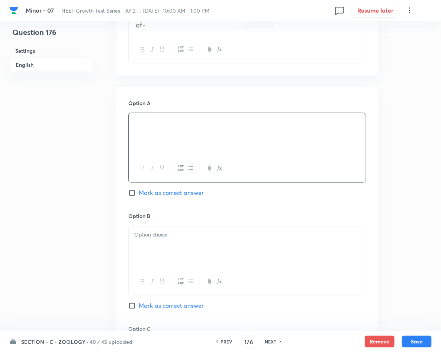
click at [190, 250] on div at bounding box center [247, 248] width 237 height 42
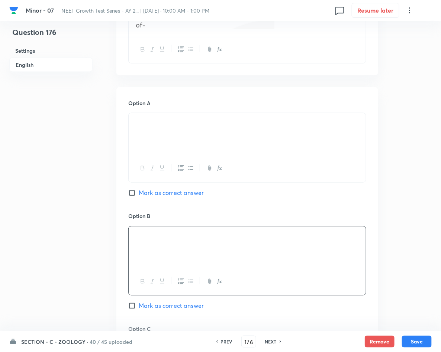
click at [177, 307] on span "Mark as correct answer" at bounding box center [171, 306] width 65 height 9
click at [139, 307] on input "Mark as correct answer" at bounding box center [133, 305] width 10 height 7
checkbox input "true"
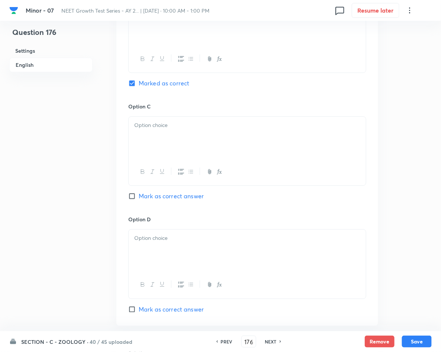
scroll to position [661, 0]
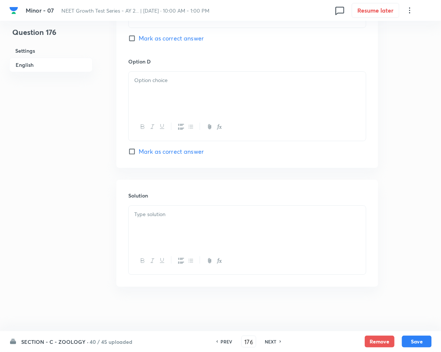
click at [184, 236] on div at bounding box center [247, 227] width 237 height 42
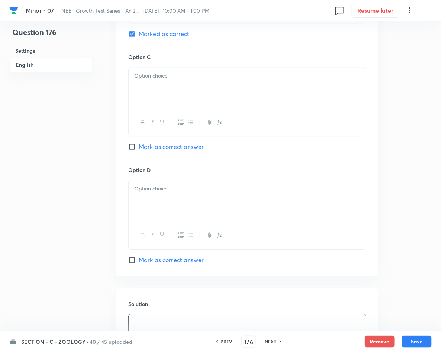
scroll to position [550, 0]
click at [203, 105] on div at bounding box center [247, 89] width 237 height 42
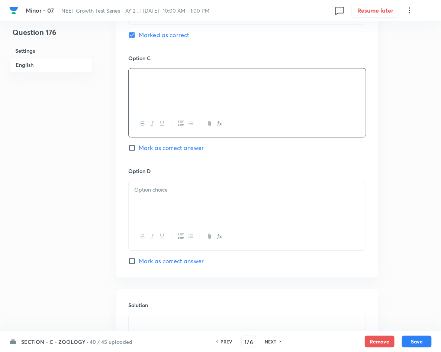
click at [233, 187] on div at bounding box center [247, 202] width 237 height 42
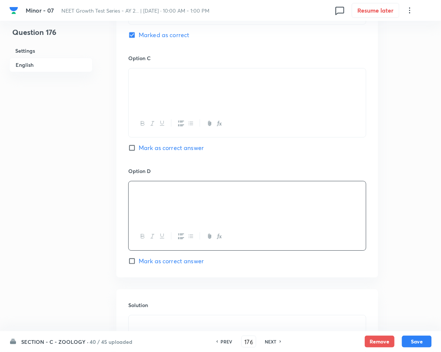
click at [416, 341] on button "Save" at bounding box center [417, 342] width 30 height 12
type input "177"
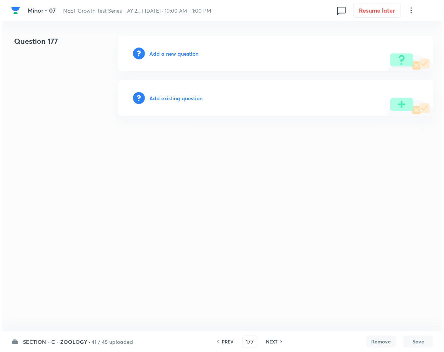
scroll to position [0, 0]
click at [174, 56] on h6 "Add a new question" at bounding box center [173, 54] width 49 height 8
click at [174, 56] on h6 "Choose a question type" at bounding box center [177, 54] width 57 height 8
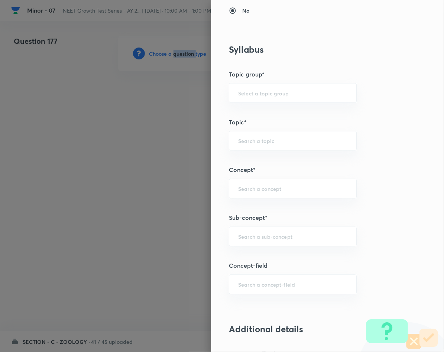
scroll to position [334, 0]
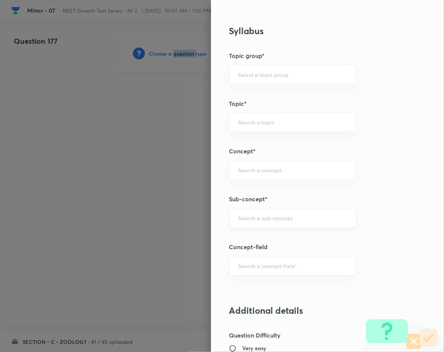
click at [267, 214] on div "​" at bounding box center [293, 218] width 128 height 20
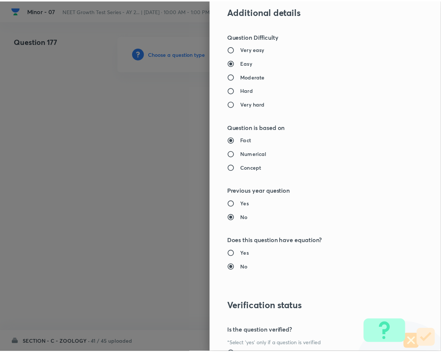
scroll to position [713, 0]
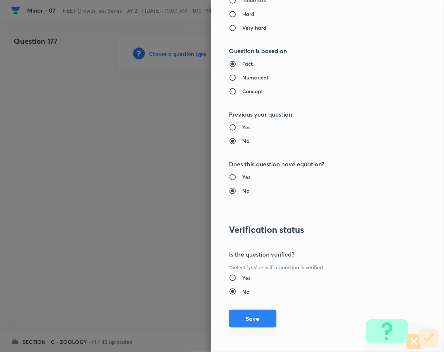
click at [237, 322] on button "Save" at bounding box center [253, 319] width 48 height 18
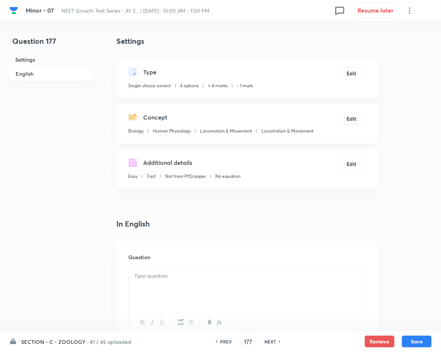
click at [228, 280] on p at bounding box center [247, 276] width 226 height 9
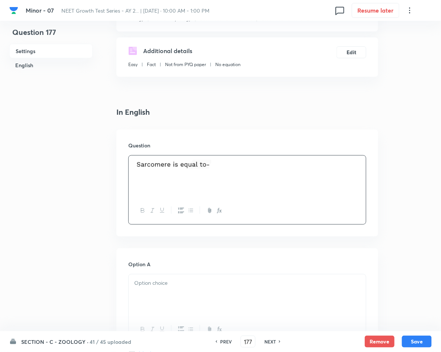
scroll to position [167, 0]
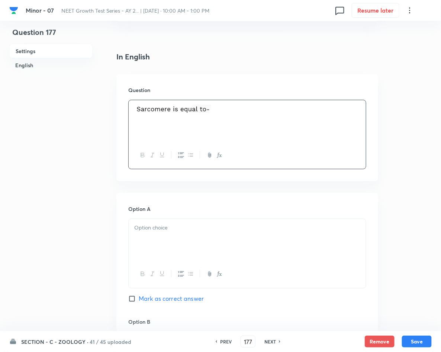
click at [173, 232] on p at bounding box center [247, 228] width 226 height 9
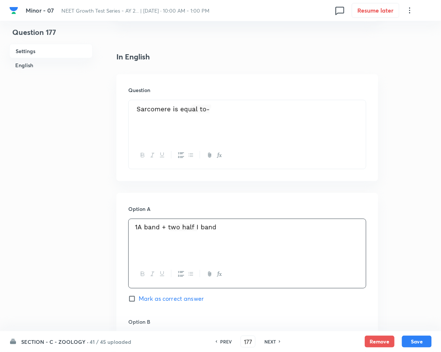
click at [156, 302] on span "Mark as correct answer" at bounding box center [171, 299] width 65 height 9
click at [139, 302] on input "Mark as correct answer" at bounding box center [133, 298] width 10 height 7
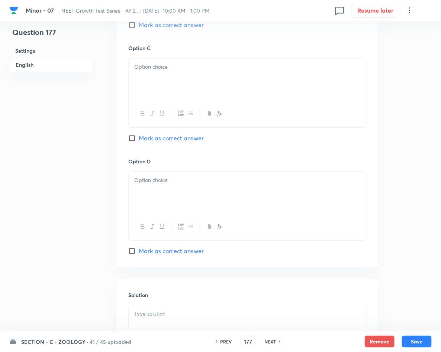
scroll to position [557, 0]
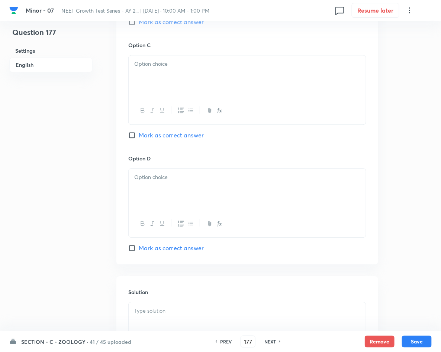
click at [190, 315] on p at bounding box center [247, 311] width 226 height 9
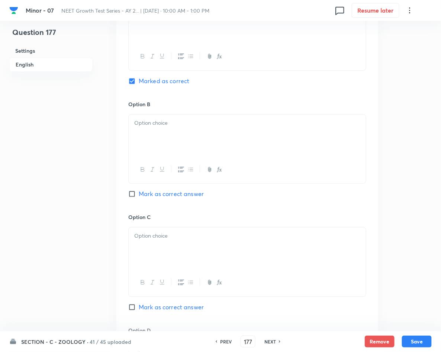
scroll to position [321, 0]
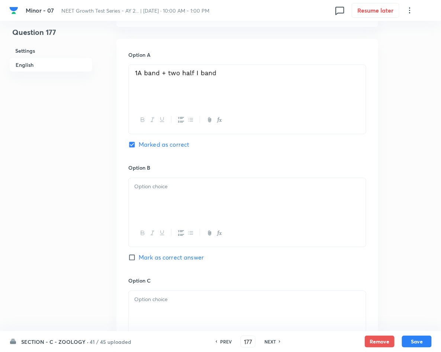
click at [204, 183] on p at bounding box center [247, 187] width 226 height 9
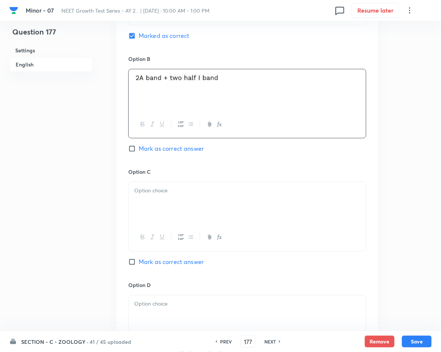
scroll to position [433, 0]
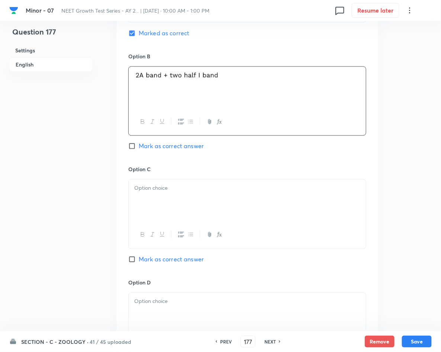
click at [147, 211] on div at bounding box center [247, 201] width 237 height 42
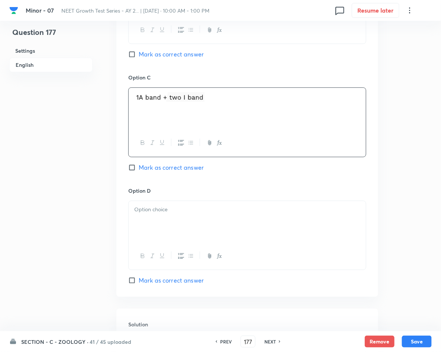
scroll to position [544, 0]
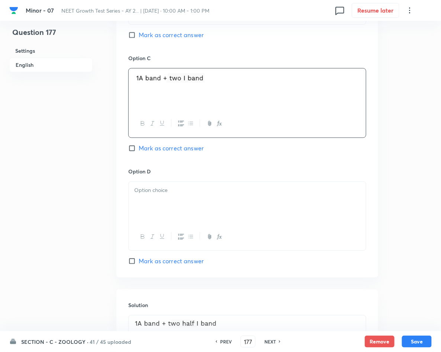
click at [154, 205] on div at bounding box center [247, 203] width 237 height 42
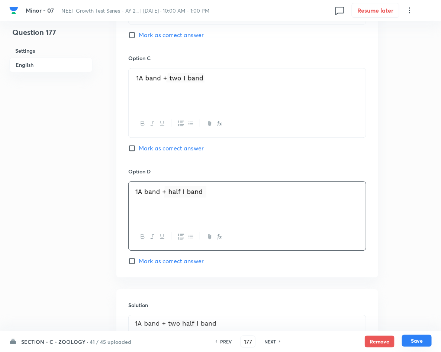
click at [419, 340] on button "Save" at bounding box center [417, 341] width 30 height 12
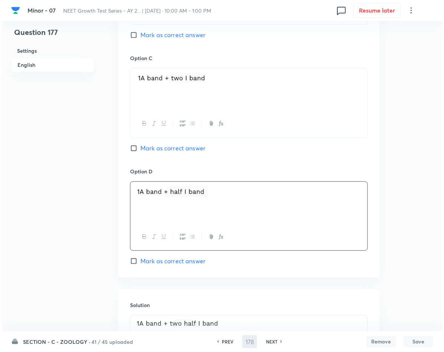
scroll to position [0, 0]
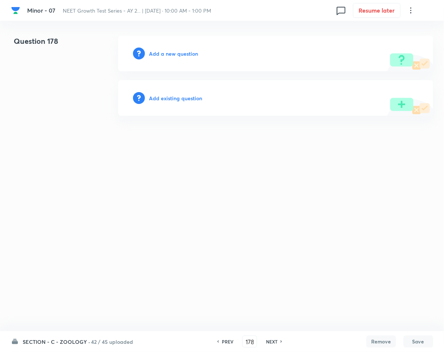
click at [187, 55] on h6 "Add a new question" at bounding box center [173, 54] width 49 height 8
click at [190, 56] on h6 "Choose a question type" at bounding box center [177, 54] width 57 height 8
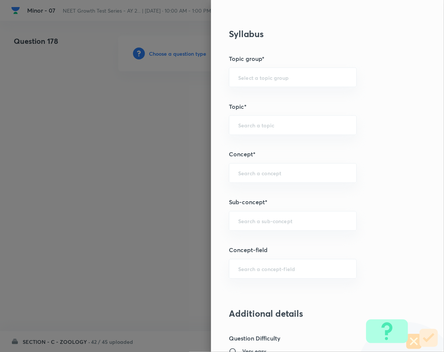
scroll to position [334, 0]
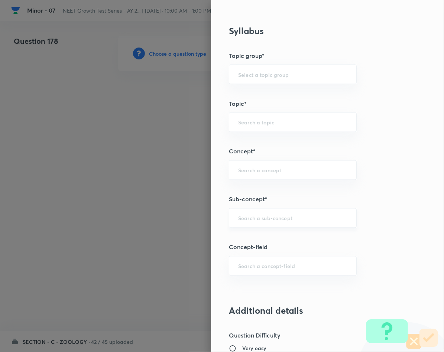
click at [259, 226] on div "​" at bounding box center [293, 218] width 128 height 20
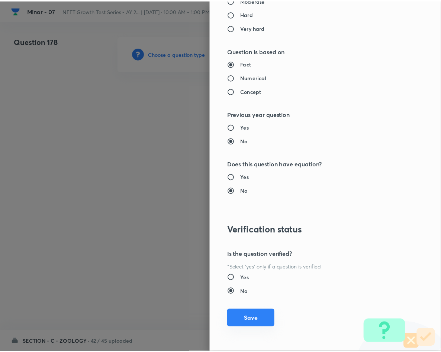
scroll to position [713, 0]
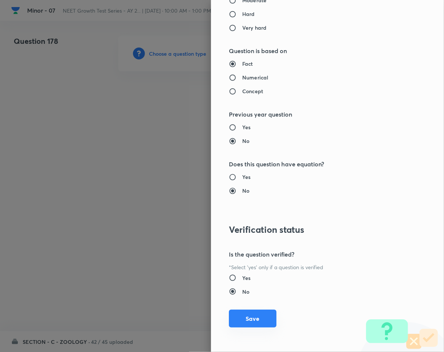
click at [249, 324] on button "Save" at bounding box center [253, 319] width 48 height 18
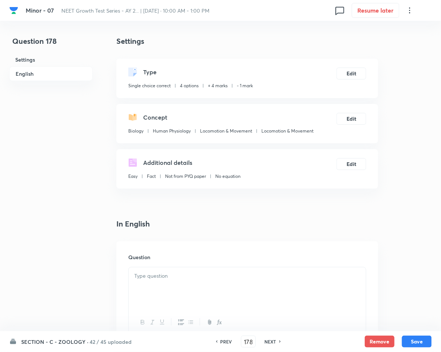
click at [168, 276] on p at bounding box center [247, 276] width 226 height 9
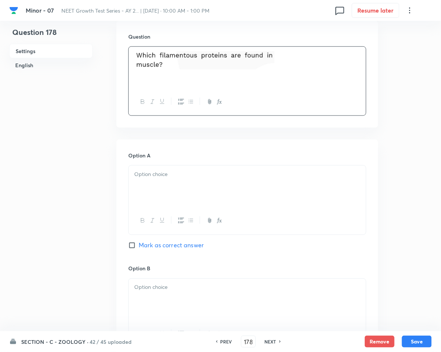
scroll to position [223, 0]
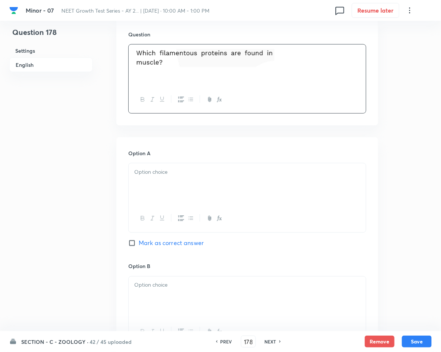
click at [156, 182] on div at bounding box center [247, 184] width 237 height 42
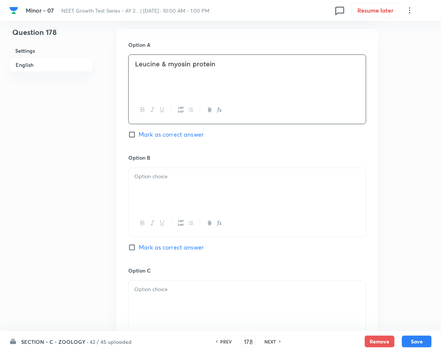
scroll to position [334, 0]
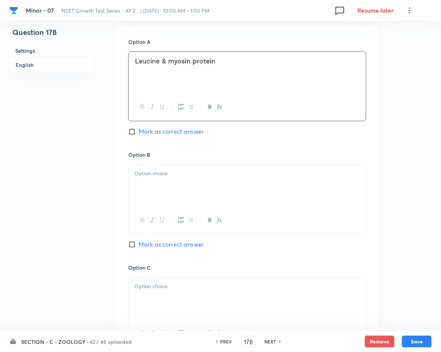
click at [166, 178] on p at bounding box center [247, 174] width 226 height 9
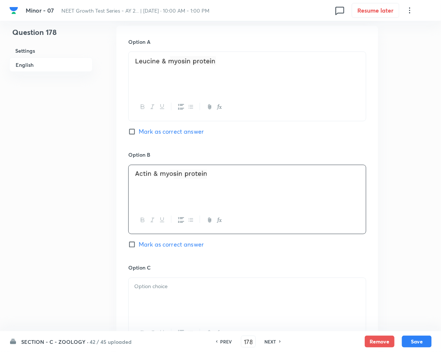
click at [160, 243] on span "Mark as correct answer" at bounding box center [171, 244] width 65 height 9
click at [139, 243] on input "Mark as correct answer" at bounding box center [133, 244] width 10 height 7
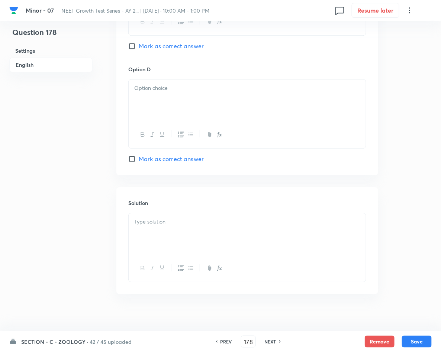
scroll to position [656, 0]
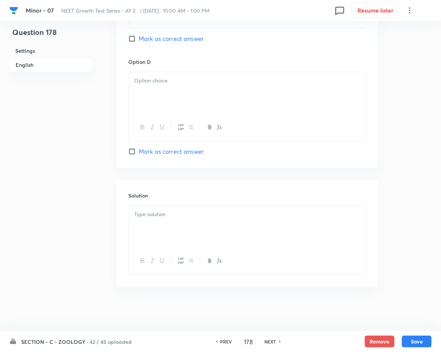
click at [186, 224] on div at bounding box center [247, 227] width 237 height 42
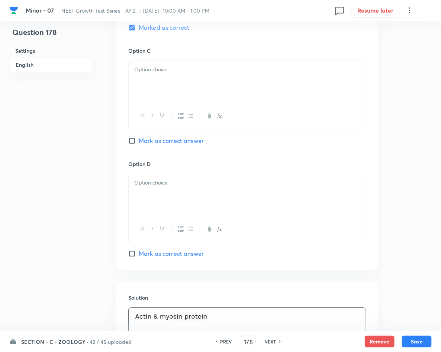
scroll to position [544, 0]
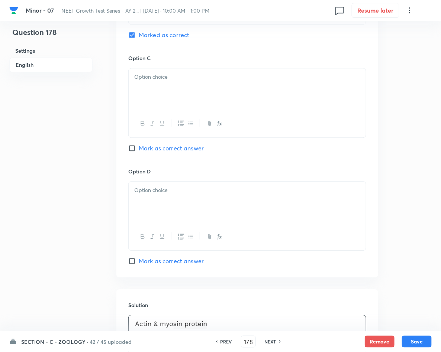
click at [211, 90] on div at bounding box center [247, 89] width 237 height 42
click at [211, 196] on div at bounding box center [247, 203] width 237 height 42
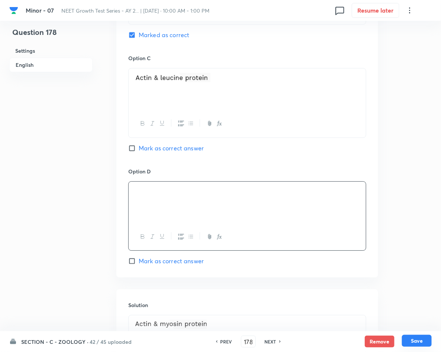
click at [417, 337] on button "Save" at bounding box center [417, 341] width 30 height 12
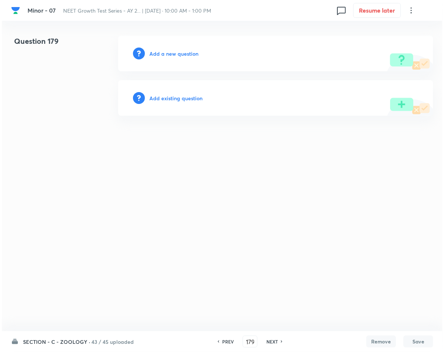
scroll to position [0, 0]
click at [159, 52] on h6 "Add a new question" at bounding box center [173, 54] width 49 height 8
click at [159, 52] on h6 "Choose a question type" at bounding box center [177, 54] width 57 height 8
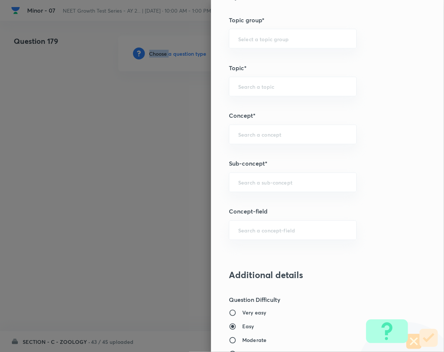
scroll to position [390, 0]
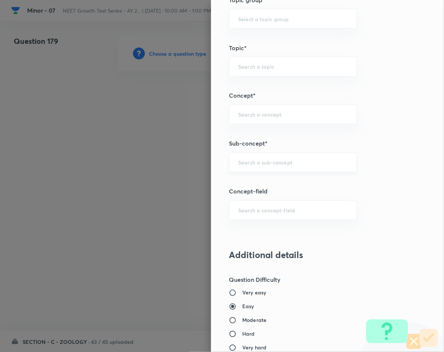
click at [298, 164] on input "text" at bounding box center [292, 162] width 109 height 7
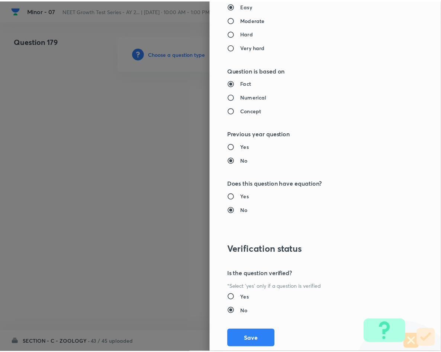
scroll to position [713, 0]
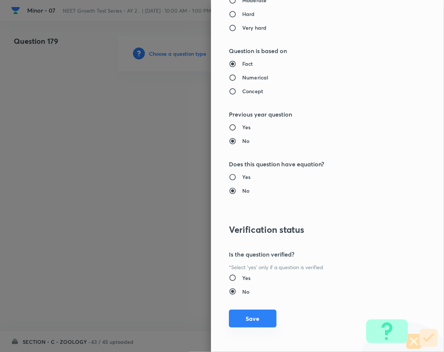
click at [235, 319] on button "Save" at bounding box center [253, 319] width 48 height 18
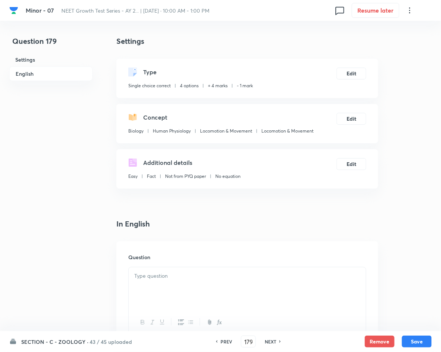
click at [213, 290] on div at bounding box center [247, 289] width 237 height 42
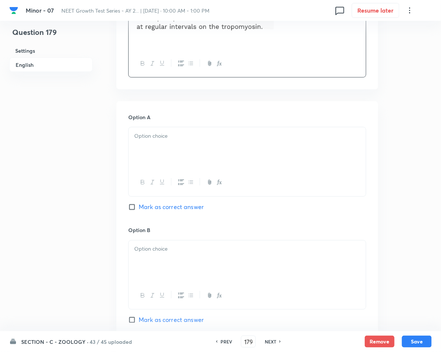
scroll to position [279, 0]
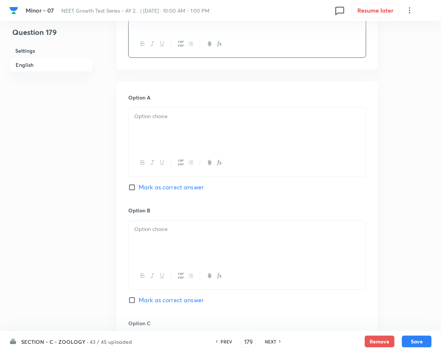
click at [229, 129] on div at bounding box center [247, 129] width 237 height 42
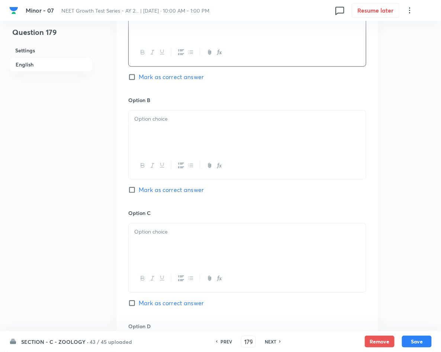
scroll to position [390, 0]
click at [195, 136] on div at bounding box center [247, 131] width 237 height 42
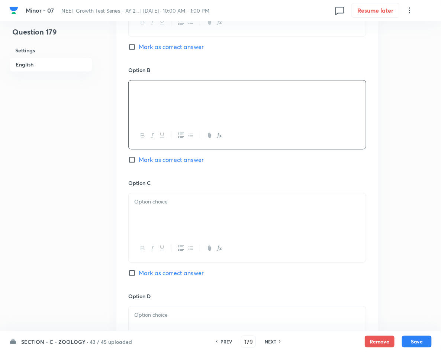
scroll to position [446, 0]
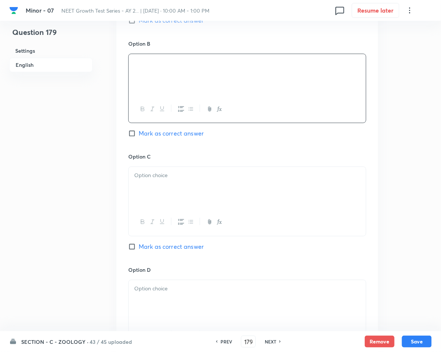
click at [229, 188] on div at bounding box center [247, 188] width 237 height 42
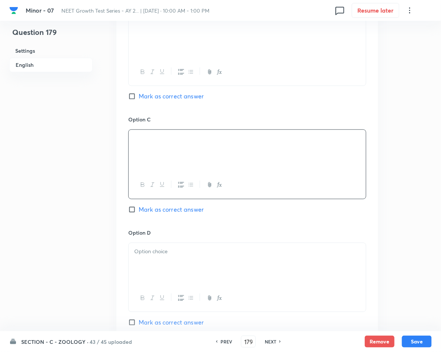
scroll to position [557, 0]
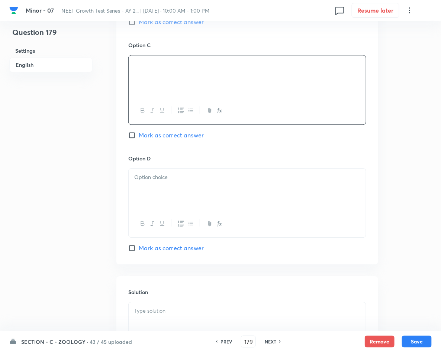
click at [183, 176] on p at bounding box center [247, 177] width 226 height 9
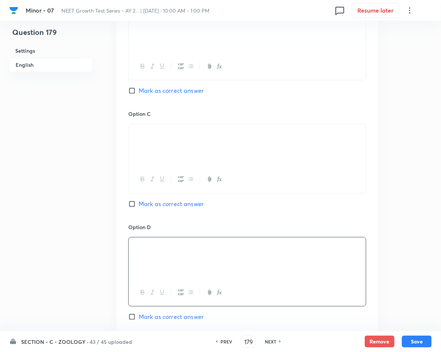
scroll to position [334, 0]
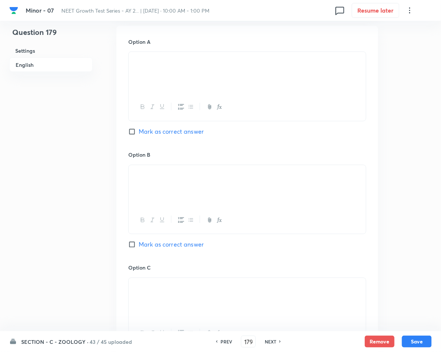
click at [155, 137] on div "Option A Mark as correct answer" at bounding box center [247, 94] width 238 height 113
click at [159, 132] on span "Mark as correct answer" at bounding box center [171, 131] width 65 height 9
click at [139, 132] on input "Mark as correct answer" at bounding box center [133, 131] width 10 height 7
drag, startPoint x: 205, startPoint y: 67, endPoint x: 142, endPoint y: 68, distance: 63.5
click at [142, 65] on p at bounding box center [247, 60] width 226 height 9
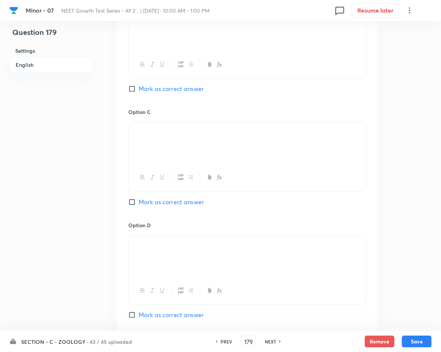
scroll to position [656, 0]
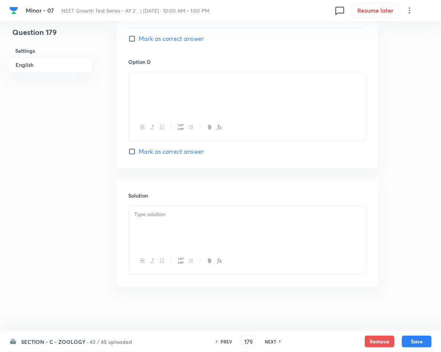
click at [189, 236] on div at bounding box center [247, 227] width 237 height 42
click at [420, 343] on button "Save" at bounding box center [417, 341] width 30 height 12
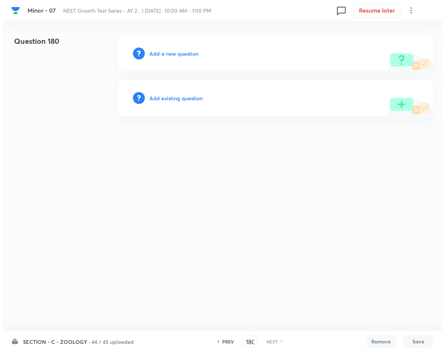
scroll to position [0, 0]
click at [174, 55] on h6 "Add a new question" at bounding box center [173, 54] width 49 height 8
click at [174, 55] on h6 "Choose a question type" at bounding box center [177, 54] width 57 height 8
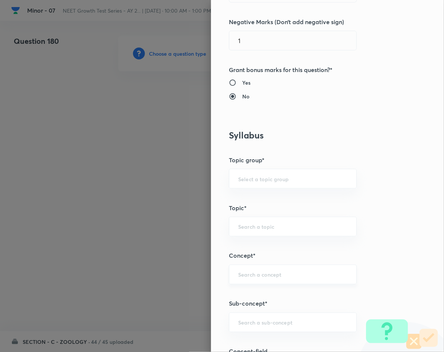
scroll to position [334, 0]
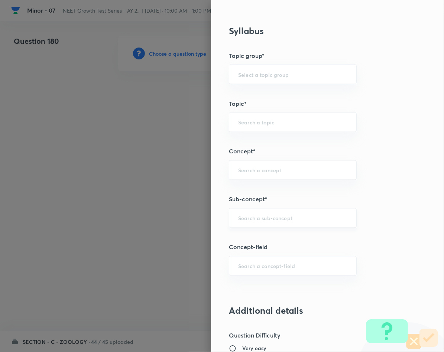
click at [270, 211] on div "​" at bounding box center [293, 218] width 128 height 20
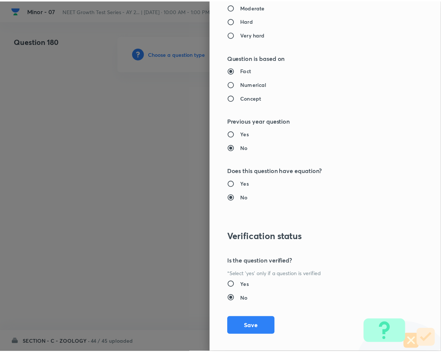
scroll to position [713, 0]
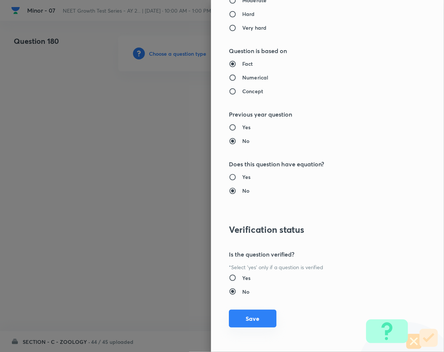
click at [254, 314] on button "Save" at bounding box center [253, 319] width 48 height 18
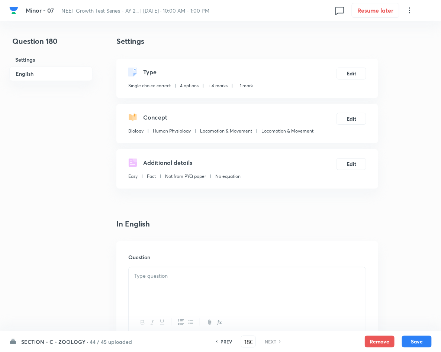
click at [192, 275] on p at bounding box center [247, 276] width 226 height 9
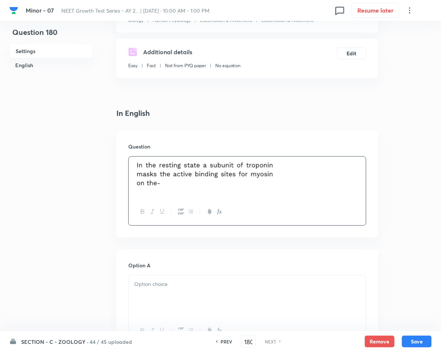
scroll to position [111, 0]
click at [172, 284] on p at bounding box center [247, 283] width 226 height 9
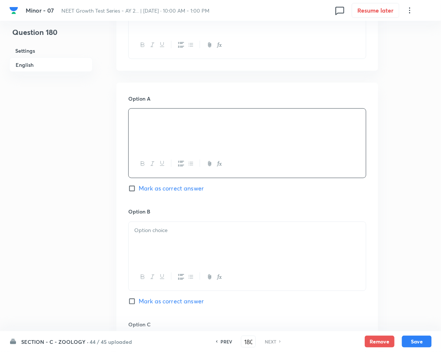
scroll to position [279, 0]
click at [192, 191] on span "Mark as correct answer" at bounding box center [171, 187] width 65 height 9
click at [139, 191] on input "Mark as correct answer" at bounding box center [133, 187] width 10 height 7
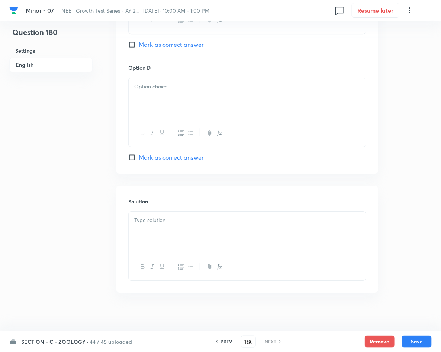
scroll to position [656, 0]
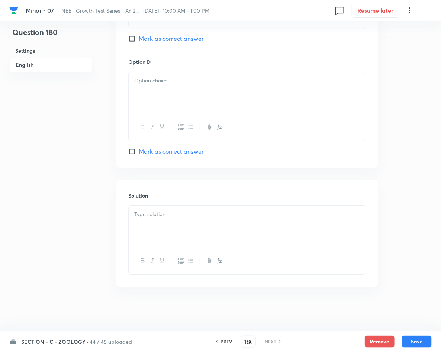
click at [252, 219] on div at bounding box center [247, 227] width 237 height 42
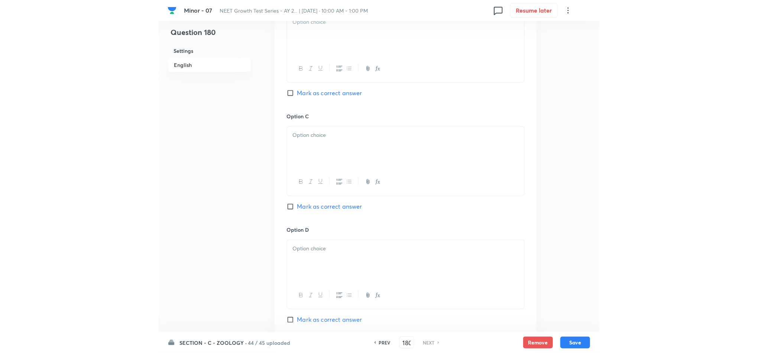
scroll to position [433, 0]
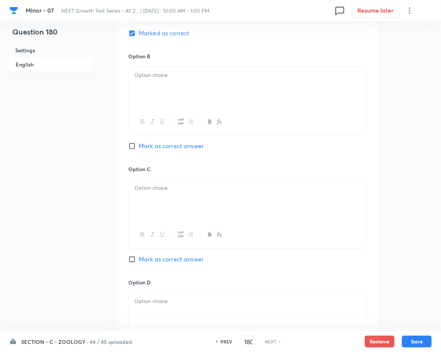
click at [231, 103] on div at bounding box center [247, 88] width 237 height 42
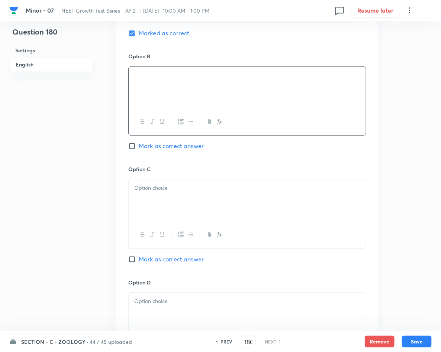
click at [228, 195] on div at bounding box center [247, 201] width 237 height 42
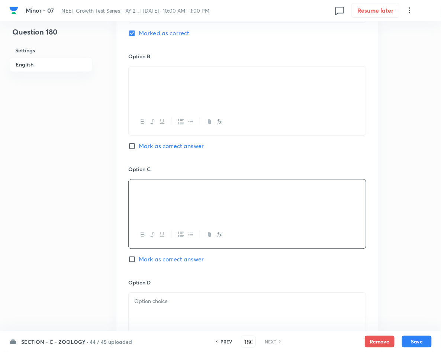
click at [241, 302] on p at bounding box center [247, 302] width 226 height 9
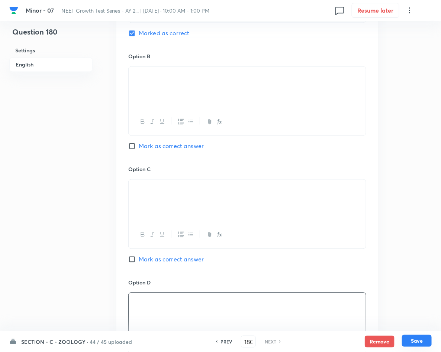
click at [420, 340] on button "Save" at bounding box center [417, 341] width 30 height 12
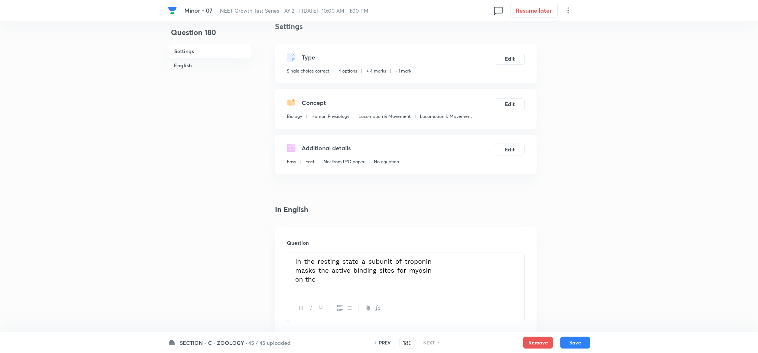
scroll to position [0, 0]
